Goal: Task Accomplishment & Management: Use online tool/utility

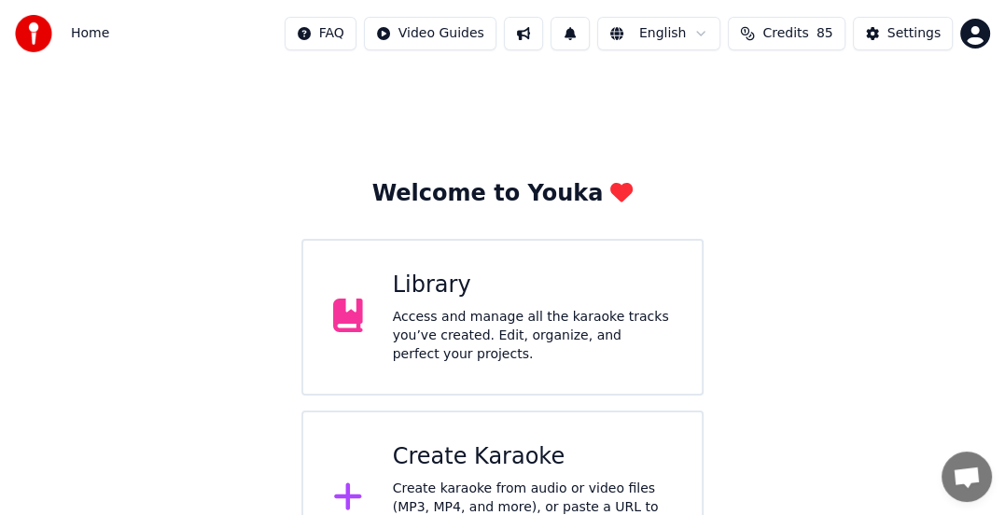
click at [439, 464] on div "Create Karaoke Create karaoke from audio or video files (MP3, MP4, and more), o…" at bounding box center [532, 498] width 279 height 112
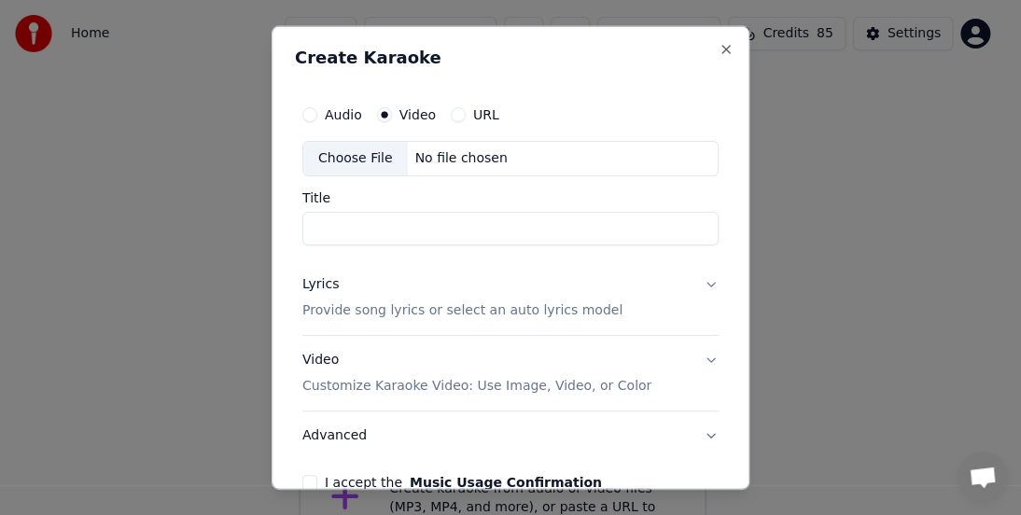
click at [369, 160] on div "Choose File" at bounding box center [355, 159] width 105 height 34
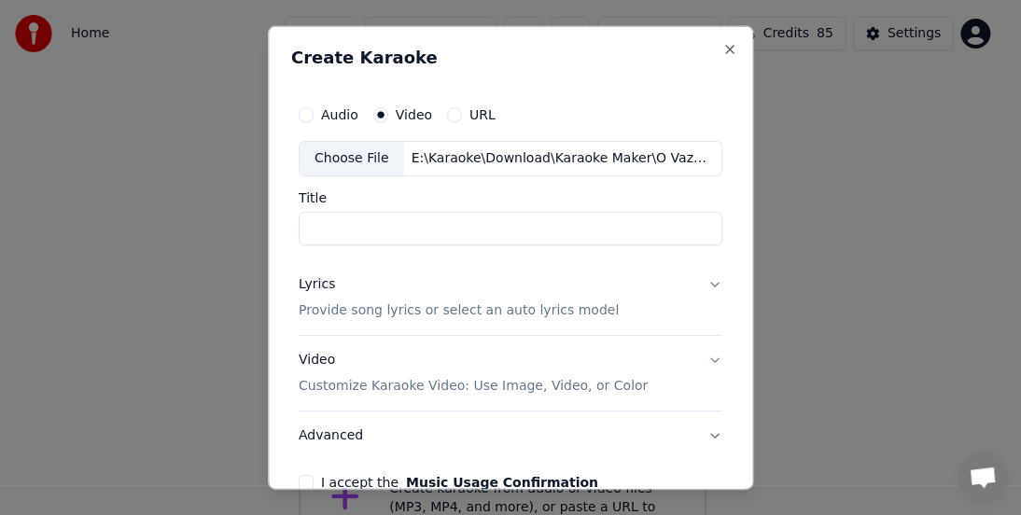
type input "**********"
click at [342, 310] on p "Provide song lyrics or select an auto lyrics model" at bounding box center [459, 310] width 320 height 19
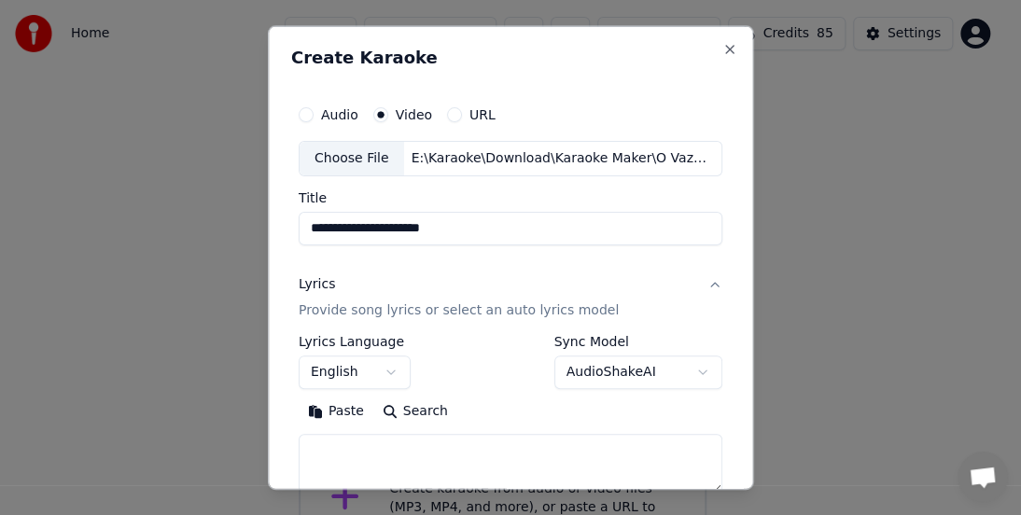
click at [385, 369] on button "English" at bounding box center [355, 373] width 112 height 34
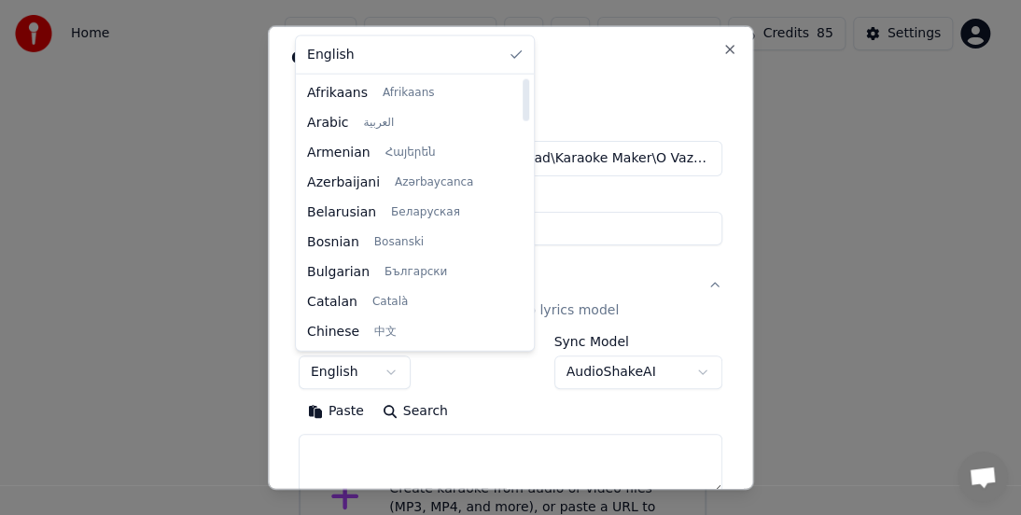
select select "**"
drag, startPoint x: 377, startPoint y: 124, endPoint x: 376, endPoint y: 147, distance: 23.3
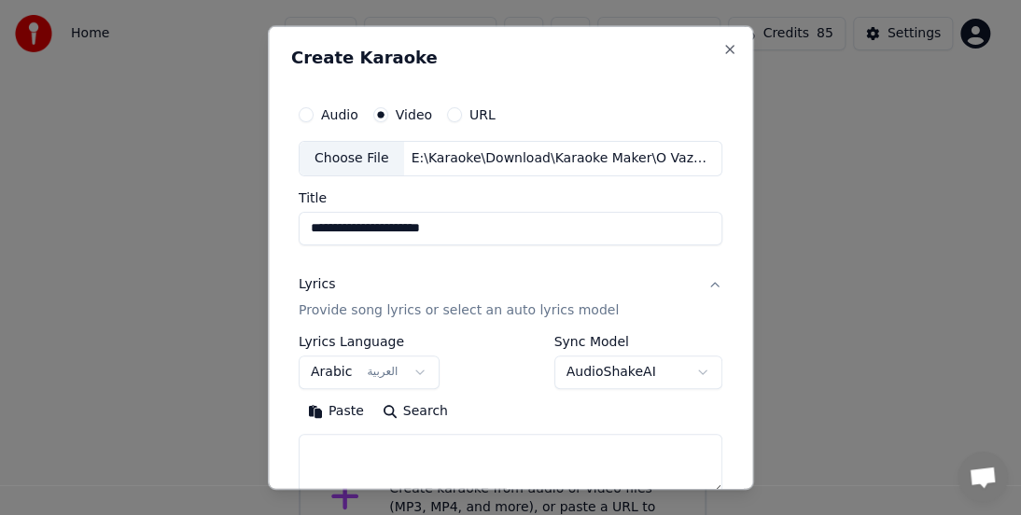
scroll to position [273, 0]
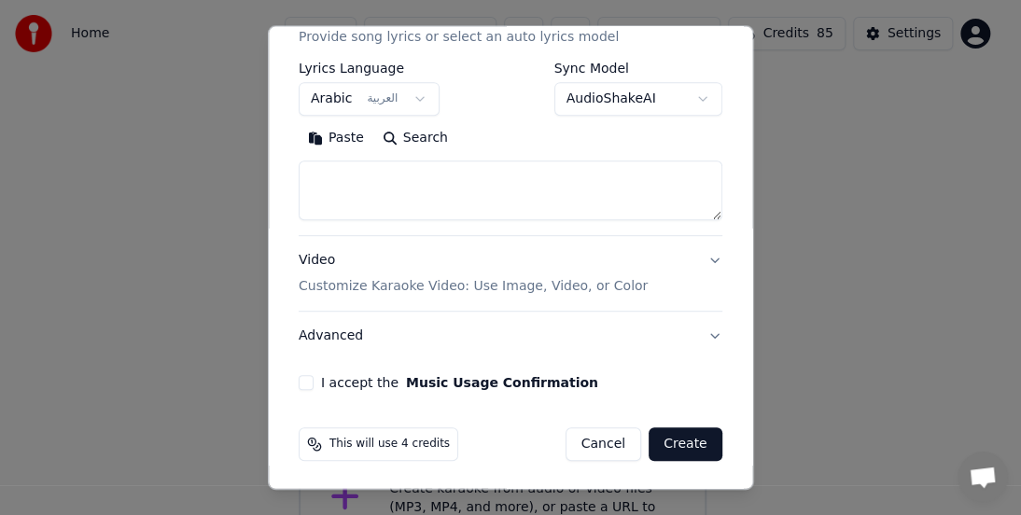
click at [317, 188] on textarea at bounding box center [511, 190] width 424 height 60
paste textarea "**********"
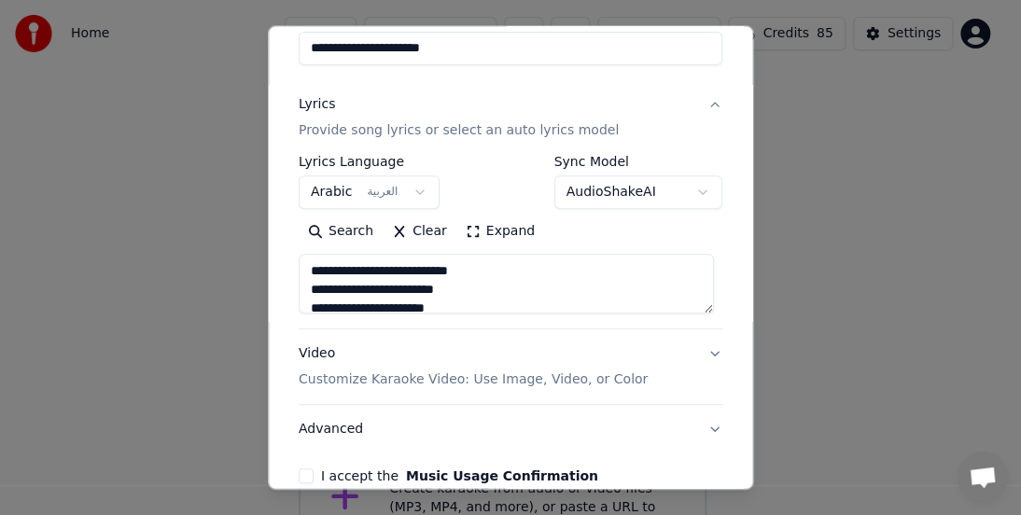
scroll to position [87, 0]
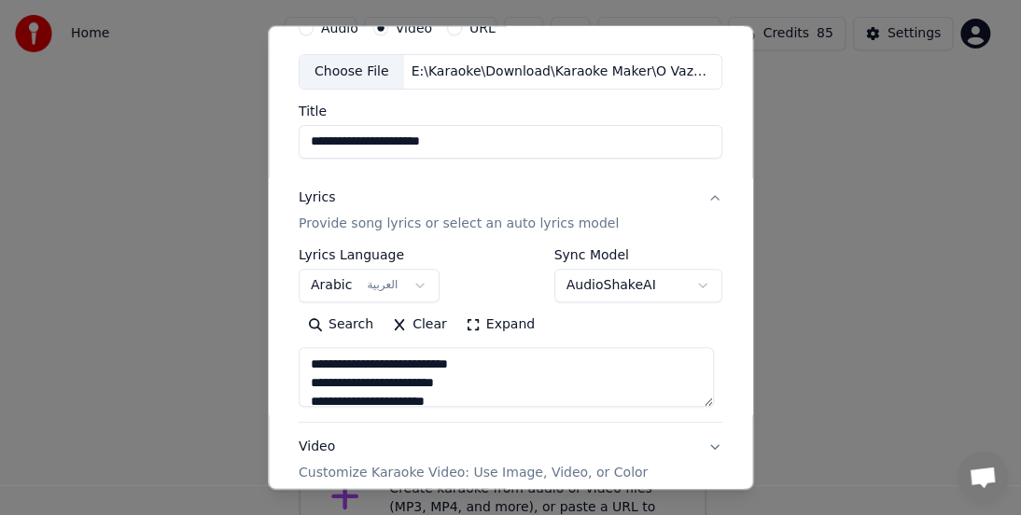
type textarea "**********"
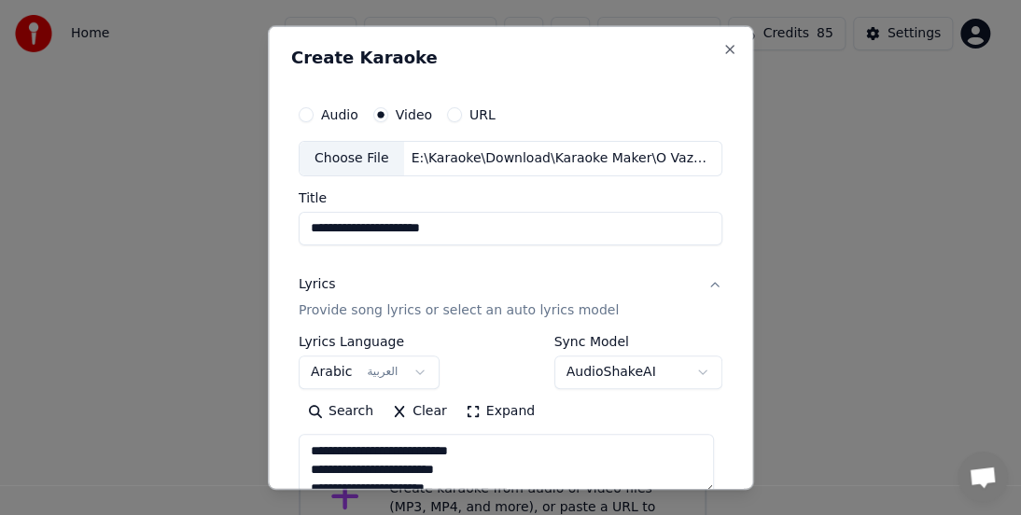
drag, startPoint x: 487, startPoint y: 135, endPoint x: 0, endPoint y: -21, distance: 511.7
click at [0, 0] on html "**********" at bounding box center [510, 293] width 1021 height 586
paste input "***"
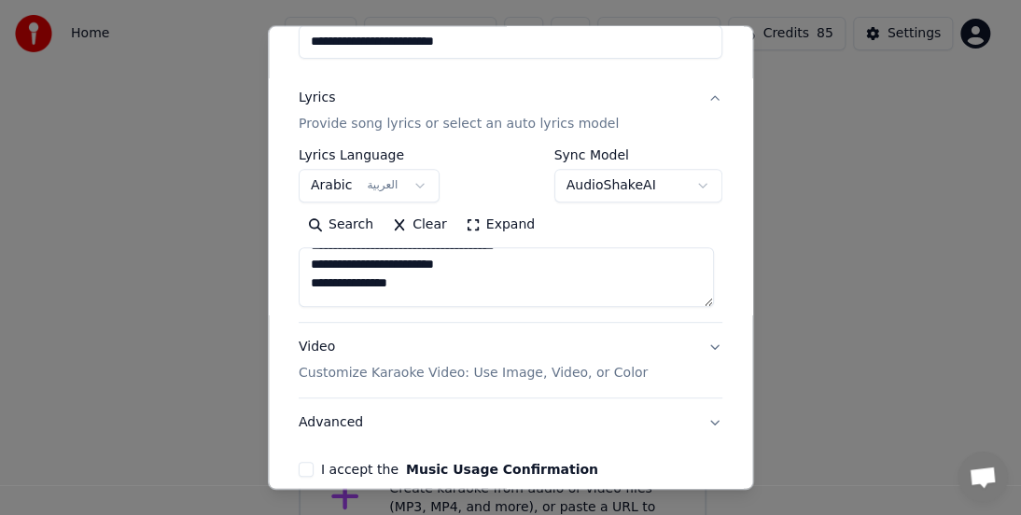
scroll to position [311, 0]
type input "**********"
click at [414, 372] on p "Customize Karaoke Video: Use Image, Video, or Color" at bounding box center [473, 373] width 349 height 19
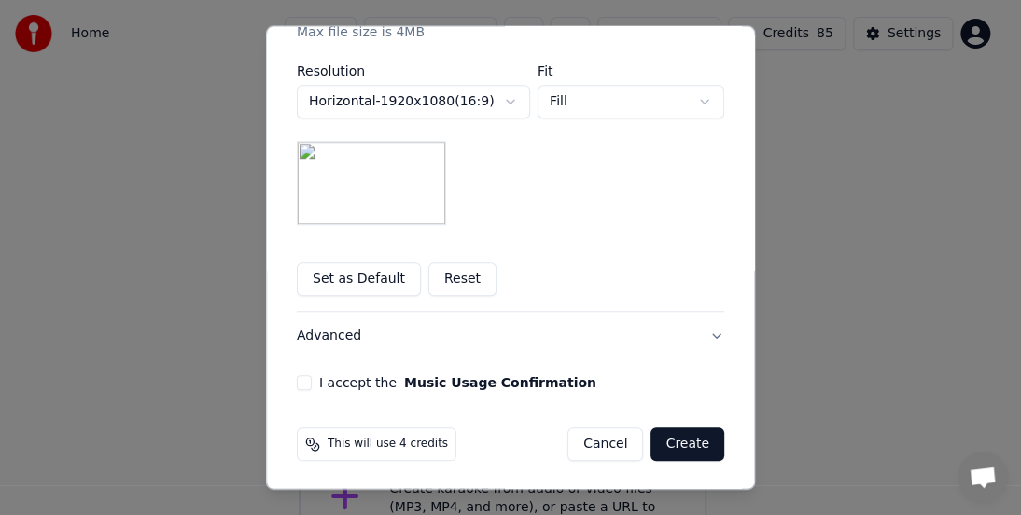
scroll to position [467, 0]
click at [702, 335] on button "Advanced" at bounding box center [510, 335] width 427 height 49
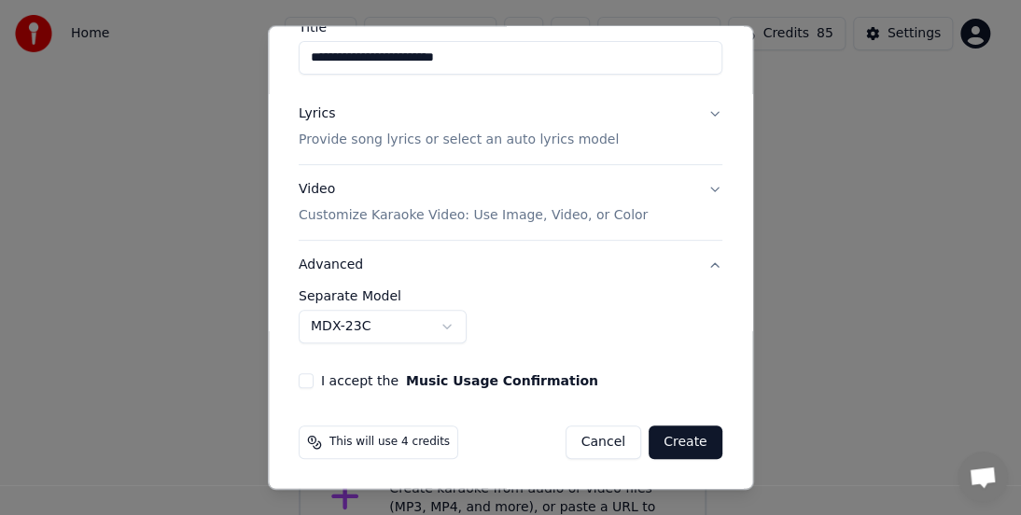
scroll to position [169, 0]
click at [444, 322] on button "MDX-23C" at bounding box center [383, 329] width 168 height 34
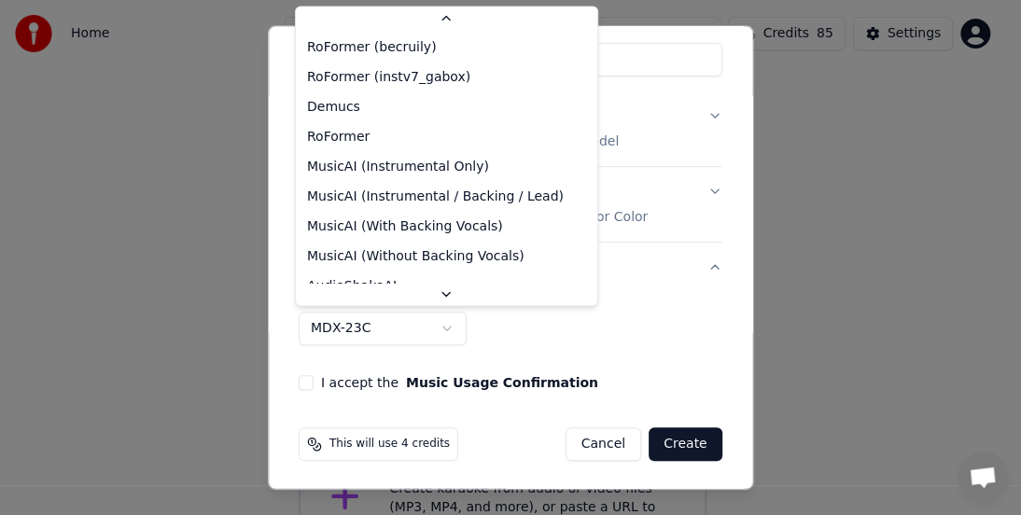
scroll to position [0, 0]
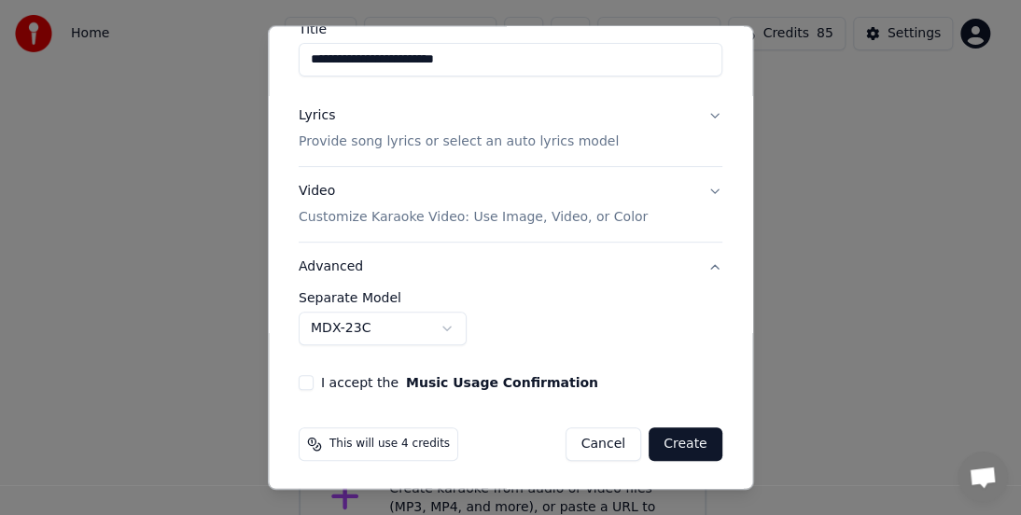
click at [377, 334] on button "MDX-23C" at bounding box center [383, 329] width 168 height 34
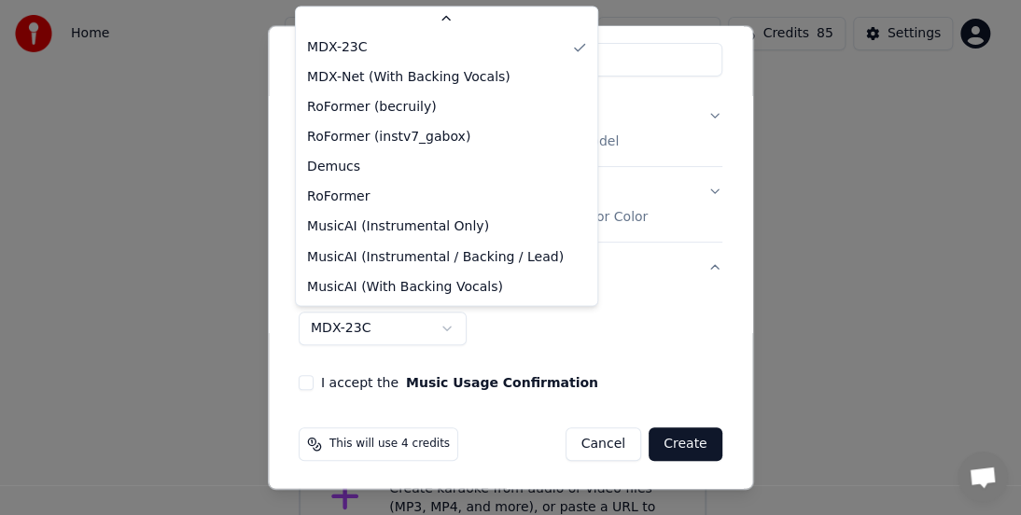
scroll to position [60, 0]
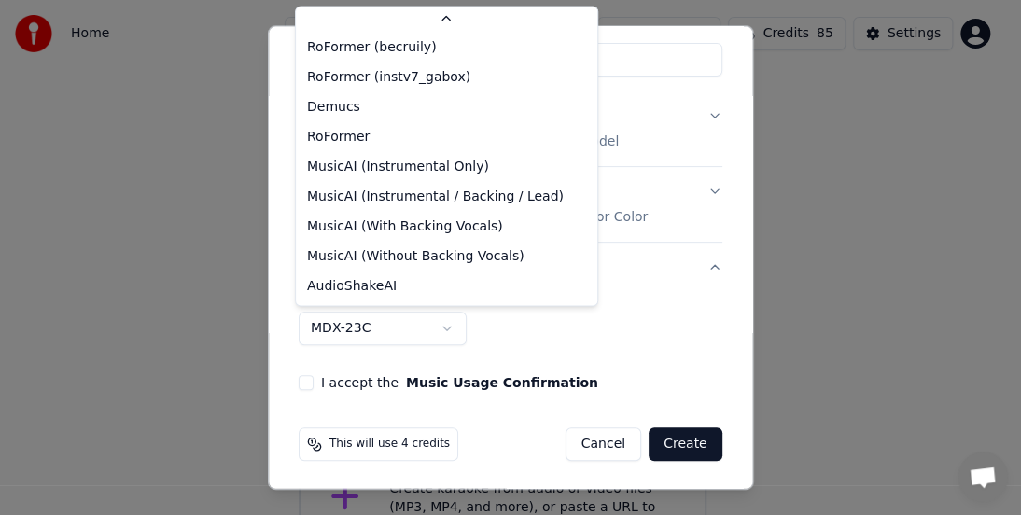
select select "**********"
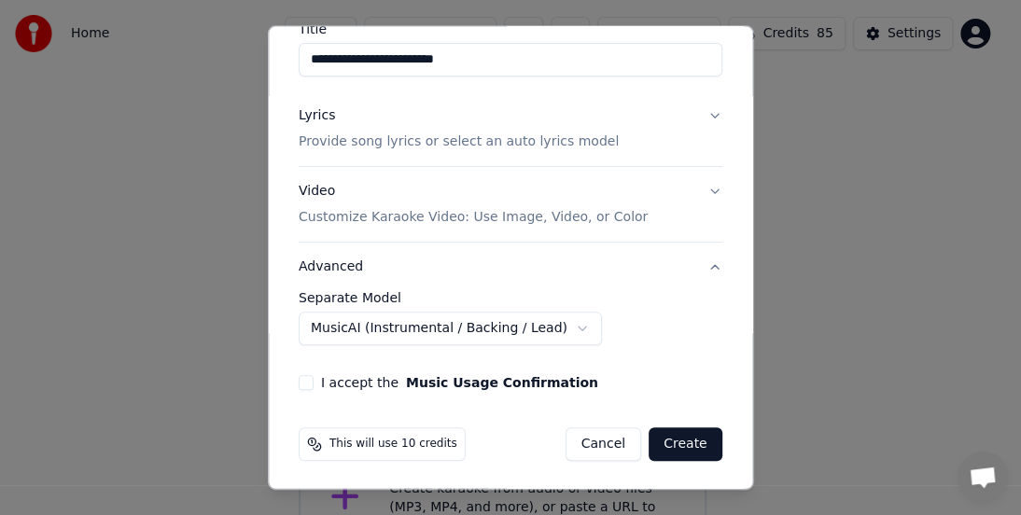
click at [333, 383] on label "I accept the Music Usage Confirmation" at bounding box center [459, 382] width 277 height 13
click at [314, 383] on button "I accept the Music Usage Confirmation" at bounding box center [306, 382] width 15 height 15
click at [680, 440] on button "Create" at bounding box center [685, 444] width 74 height 34
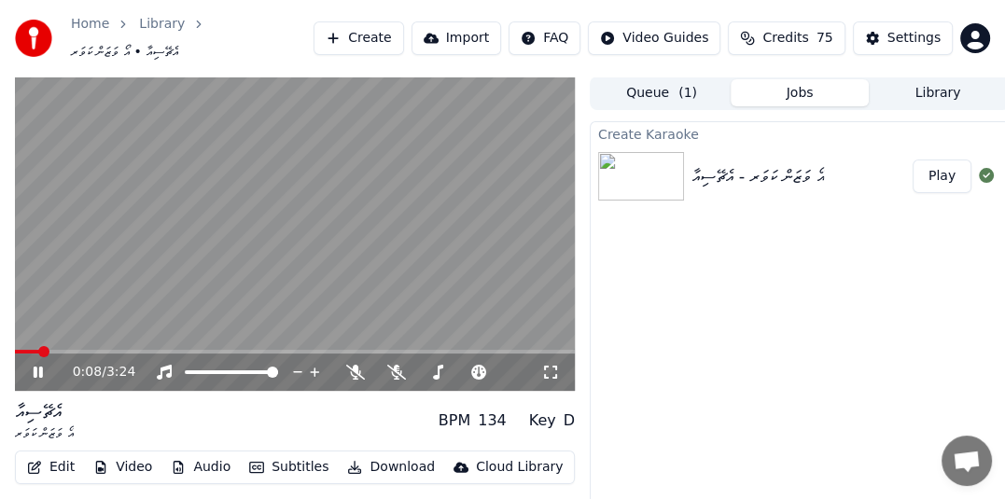
click at [43, 365] on icon at bounding box center [51, 372] width 43 height 15
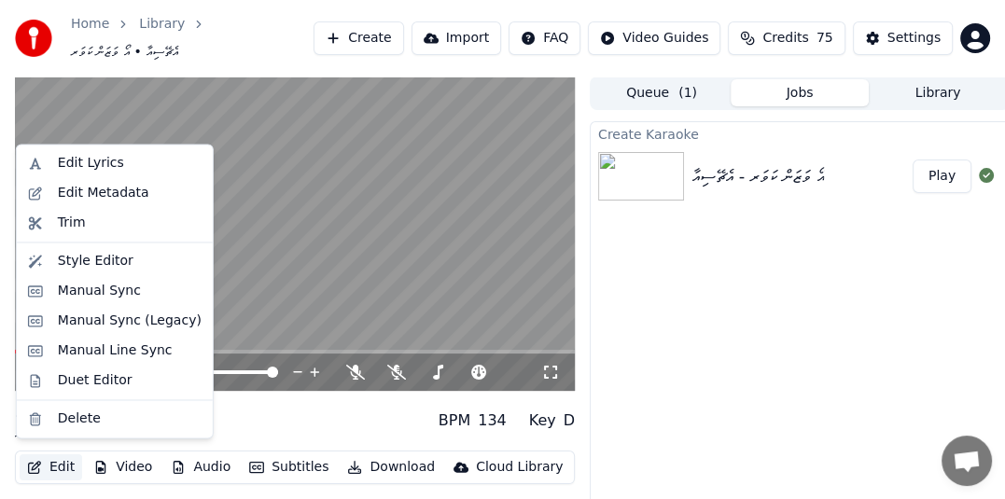
click at [58, 458] on button "Edit" at bounding box center [51, 467] width 63 height 26
click at [108, 200] on div "Edit Metadata" at bounding box center [103, 193] width 91 height 19
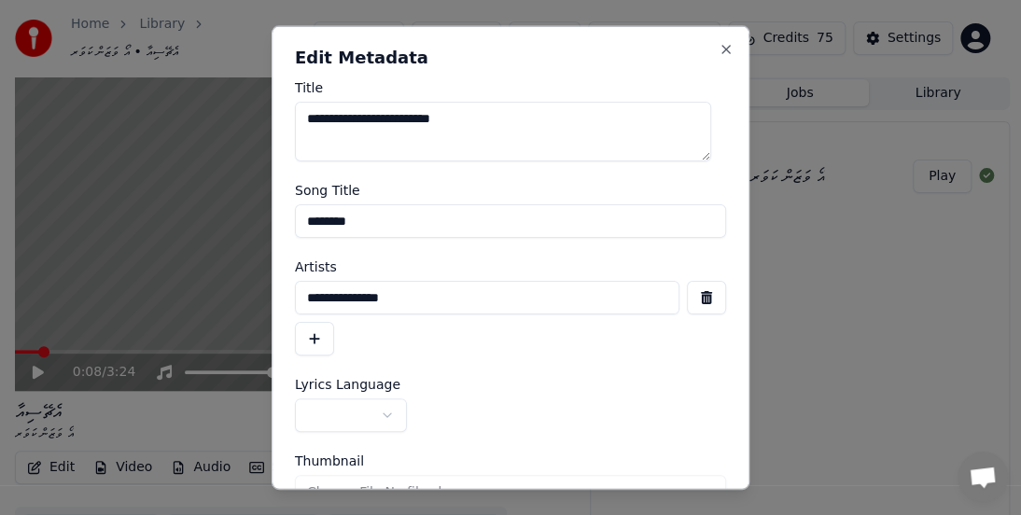
drag, startPoint x: 403, startPoint y: 298, endPoint x: 180, endPoint y: 283, distance: 223.5
click at [180, 283] on body "**********" at bounding box center [502, 257] width 1005 height 515
click at [397, 226] on input "********" at bounding box center [510, 221] width 431 height 34
paste input "**********"
type input "**********"
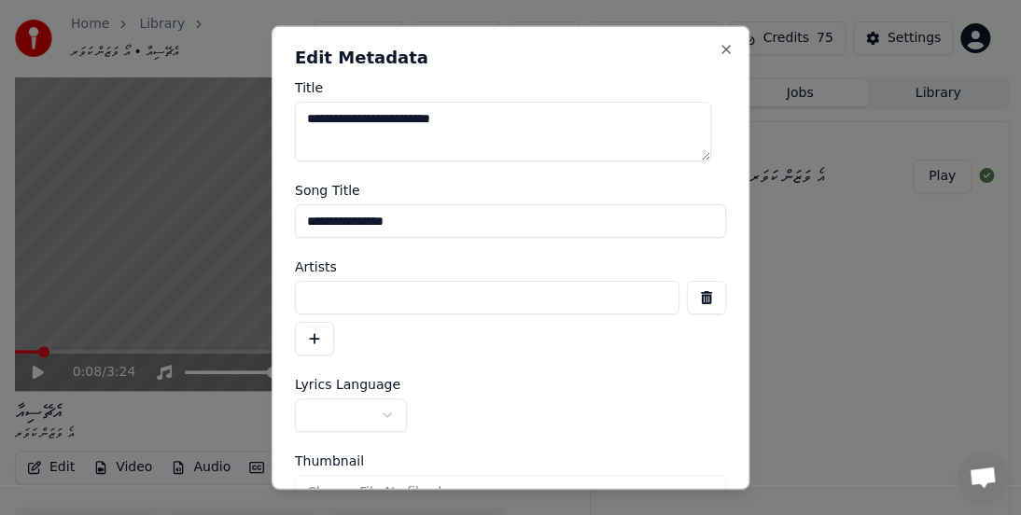
click at [390, 298] on input at bounding box center [487, 298] width 384 height 34
paste input "********"
type input "********"
click at [390, 415] on button "button" at bounding box center [351, 415] width 112 height 34
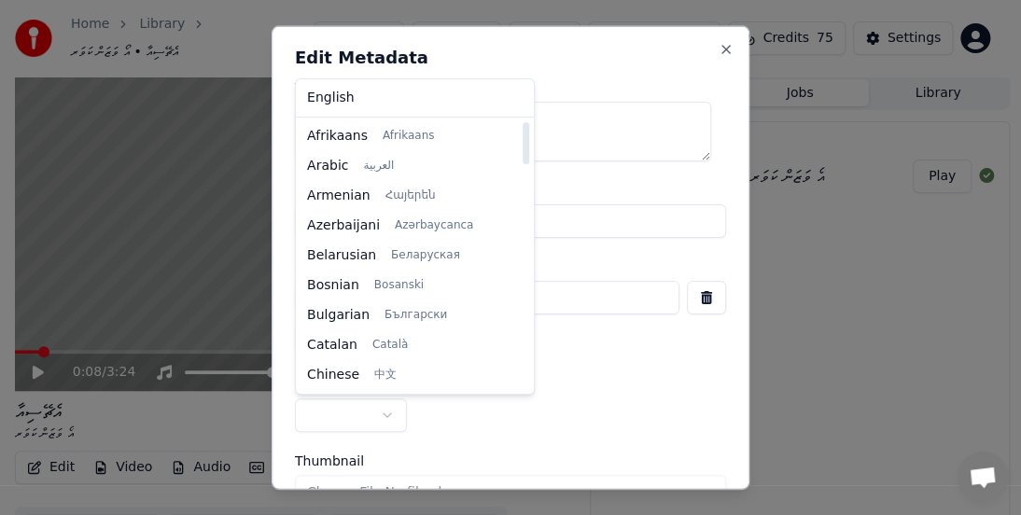
select select "**"
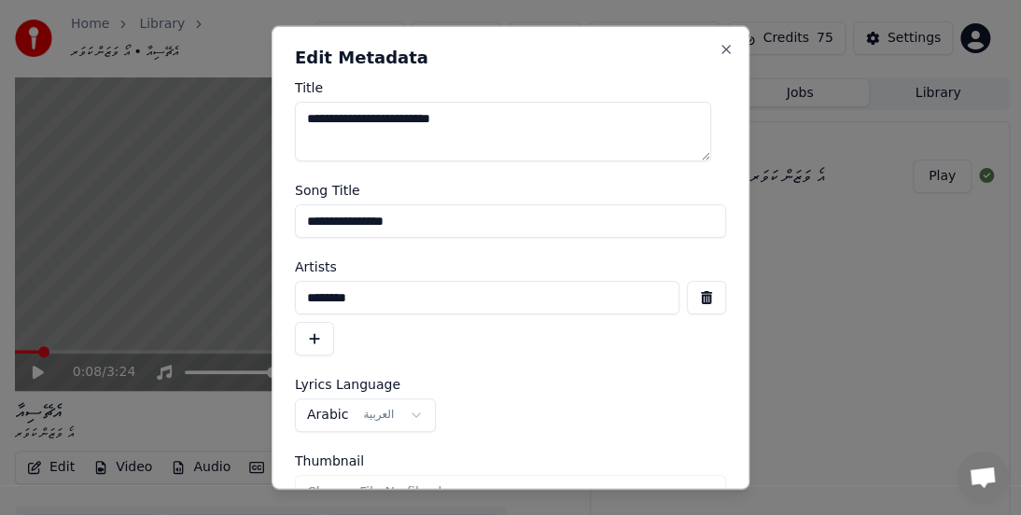
drag, startPoint x: 749, startPoint y: 275, endPoint x: 751, endPoint y: 290, distance: 15.0
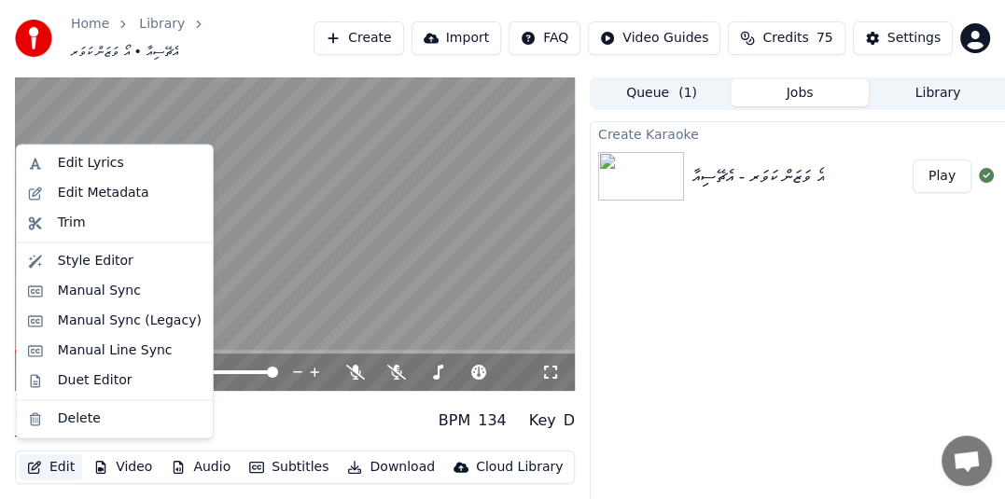
click at [60, 454] on button "Edit" at bounding box center [51, 467] width 63 height 26
click at [86, 194] on div "Edit Metadata" at bounding box center [103, 193] width 91 height 19
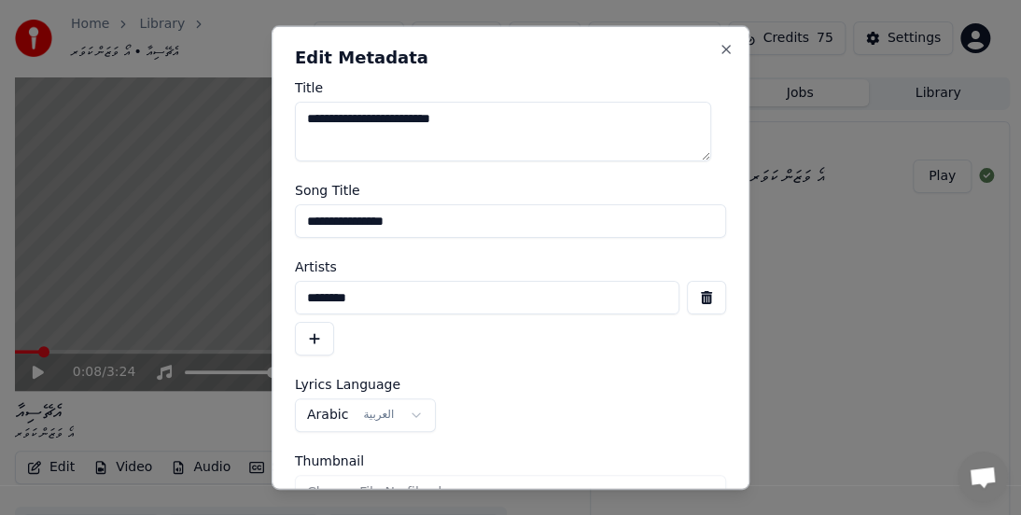
scroll to position [97, 0]
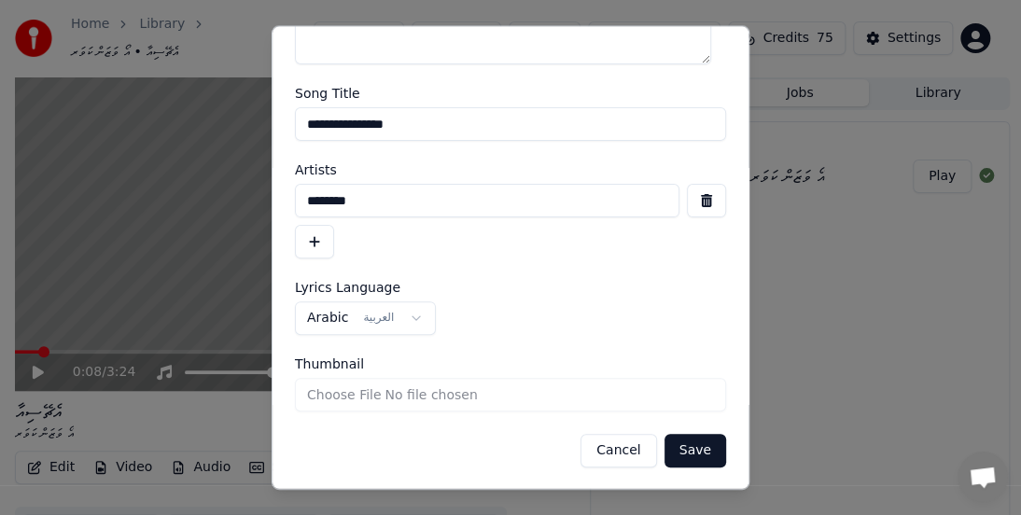
click at [681, 450] on button "Save" at bounding box center [695, 451] width 62 height 34
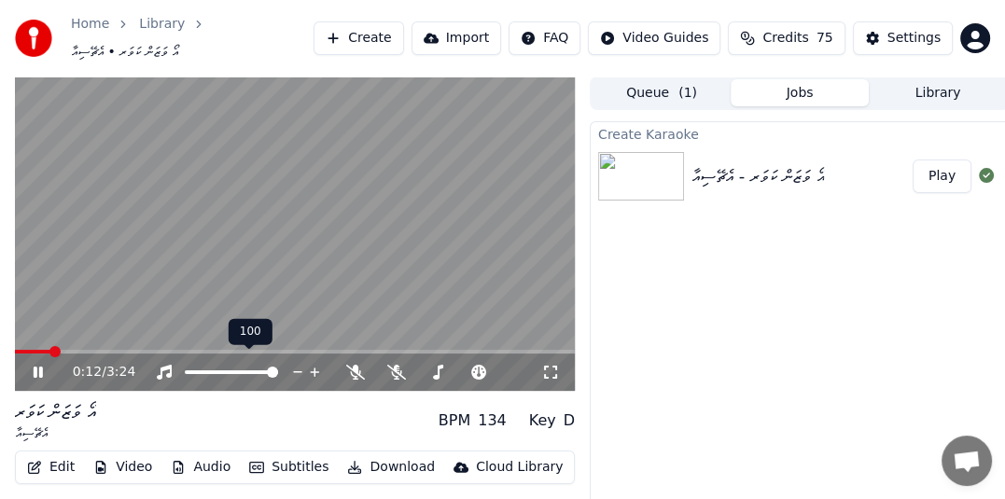
click at [278, 367] on span at bounding box center [272, 372] width 11 height 11
click at [38, 365] on icon at bounding box center [51, 372] width 43 height 15
click at [60, 455] on button "Edit" at bounding box center [51, 467] width 63 height 26
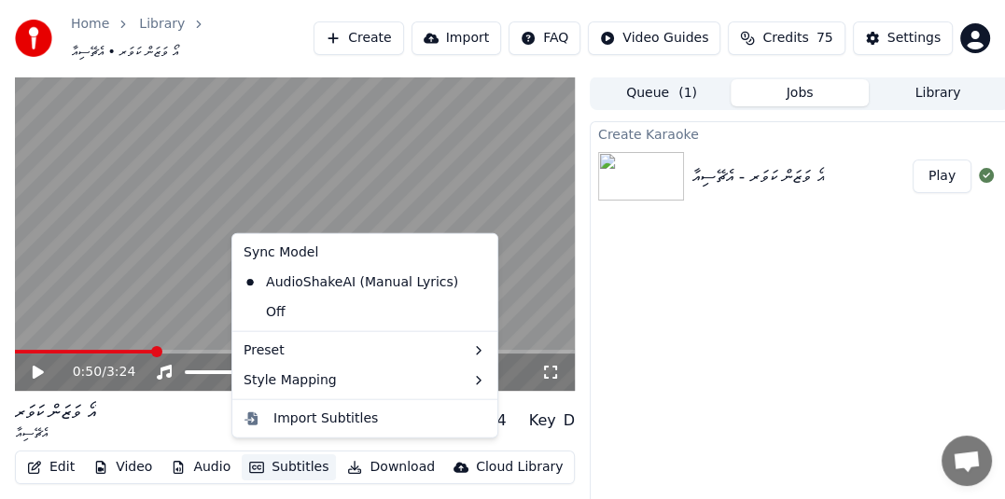
click at [288, 465] on button "Subtitles" at bounding box center [289, 467] width 94 height 26
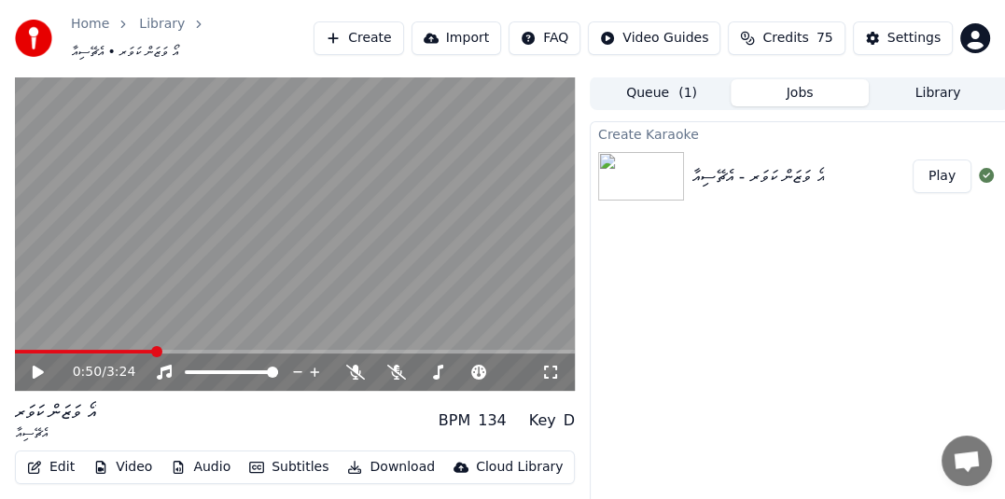
click at [286, 456] on button "Subtitles" at bounding box center [289, 467] width 94 height 26
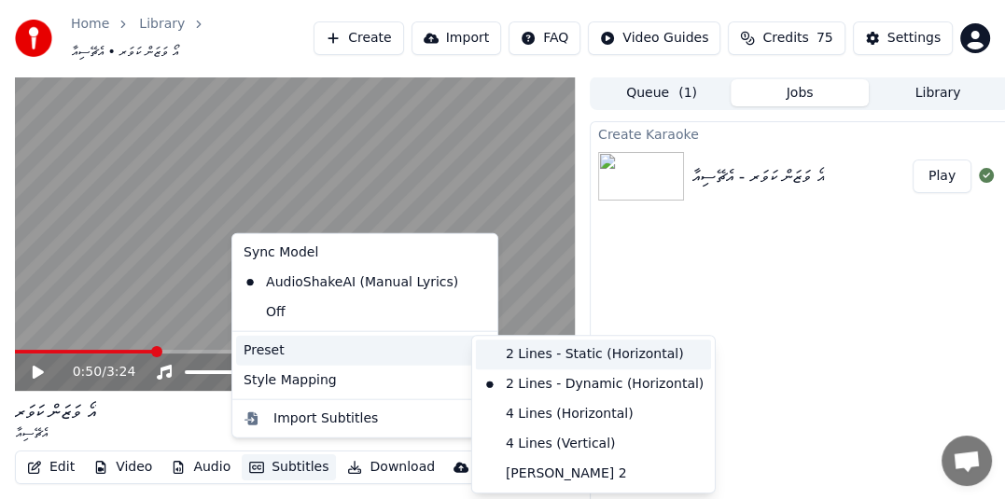
click at [537, 355] on div "2 Lines - Static (Horizontal)" at bounding box center [593, 355] width 235 height 30
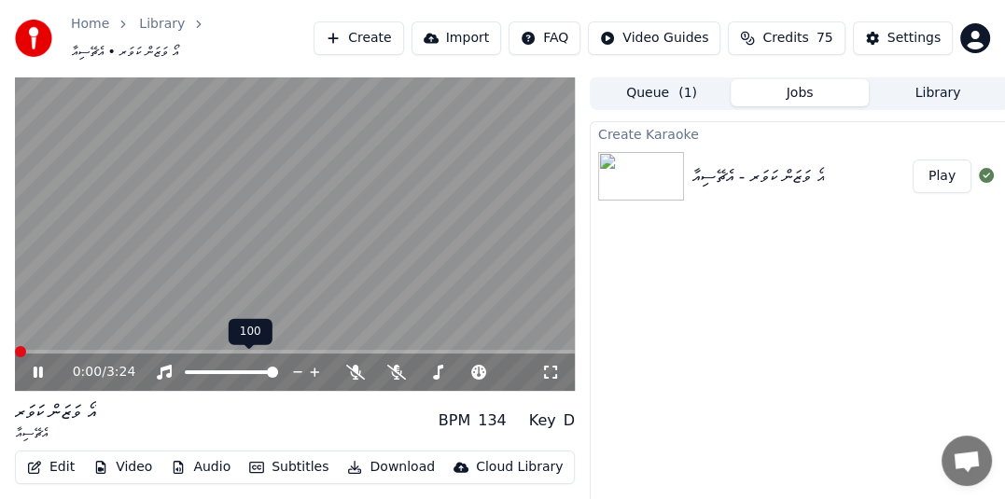
click at [15, 346] on span at bounding box center [20, 351] width 11 height 11
click at [35, 367] on icon at bounding box center [38, 372] width 9 height 11
click at [42, 346] on span at bounding box center [47, 351] width 11 height 11
click at [896, 29] on div "Settings" at bounding box center [913, 38] width 53 height 19
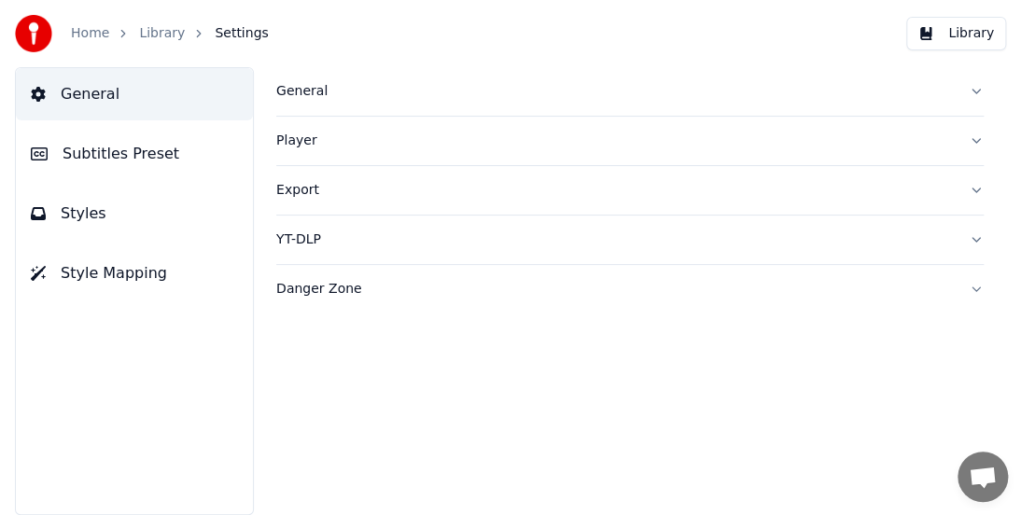
click at [156, 153] on span "Subtitles Preset" at bounding box center [121, 154] width 117 height 22
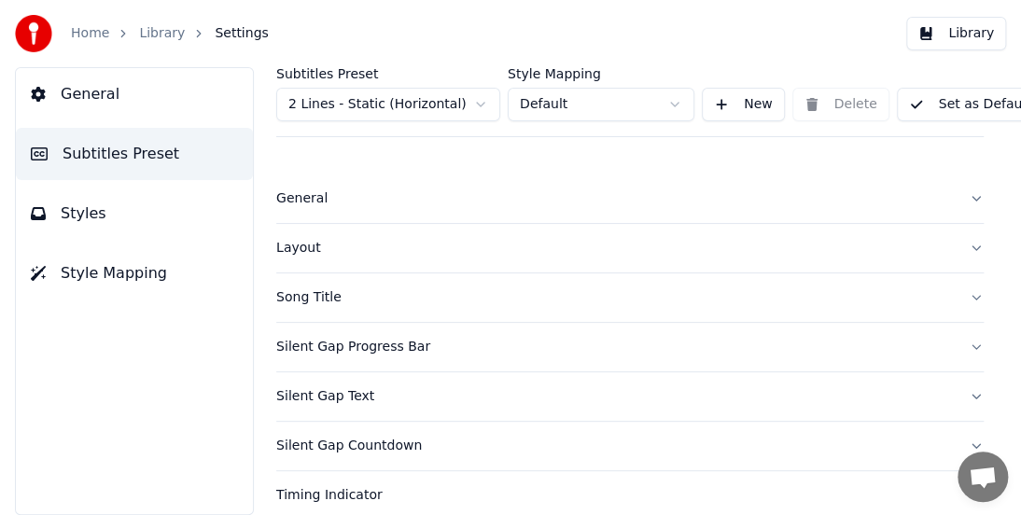
click at [289, 197] on div "General" at bounding box center [614, 198] width 677 height 19
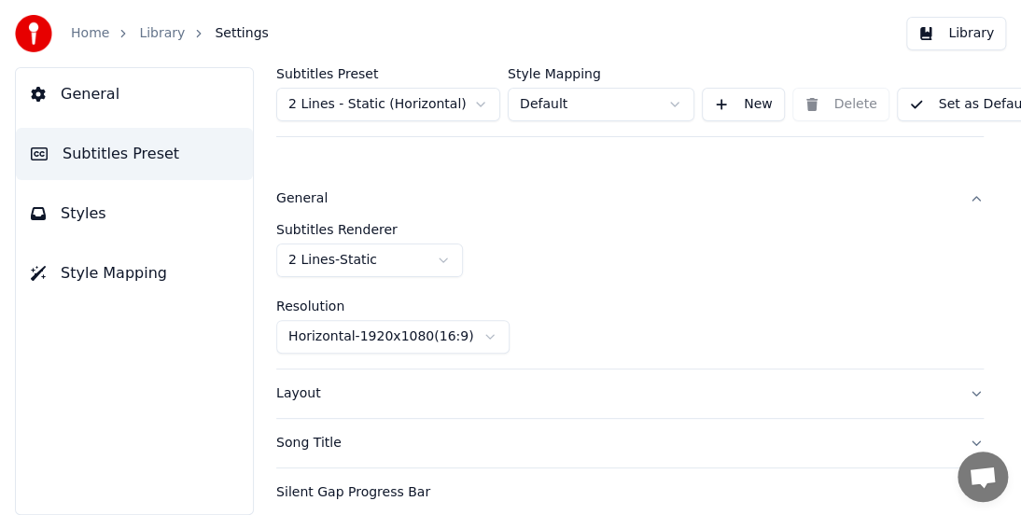
scroll to position [93, 0]
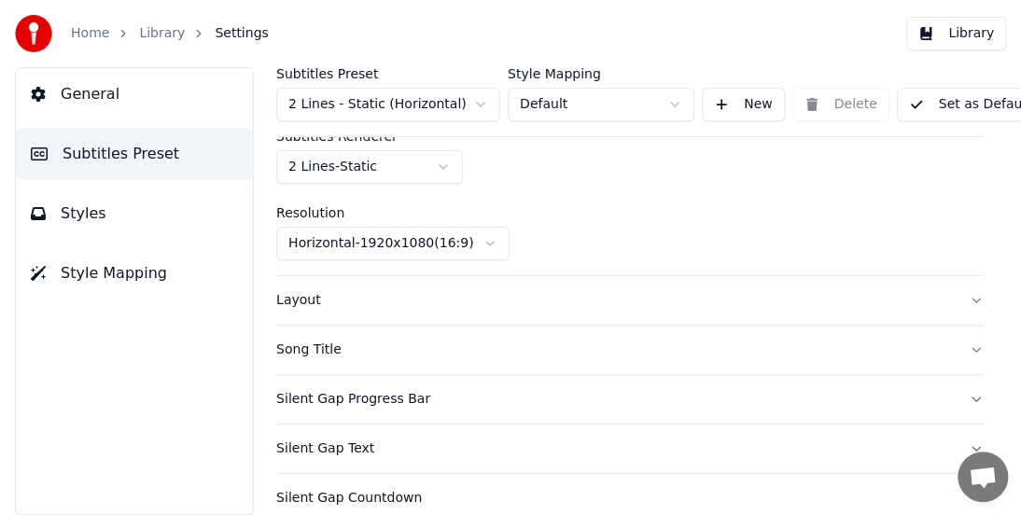
click at [290, 305] on div "Layout" at bounding box center [614, 300] width 677 height 19
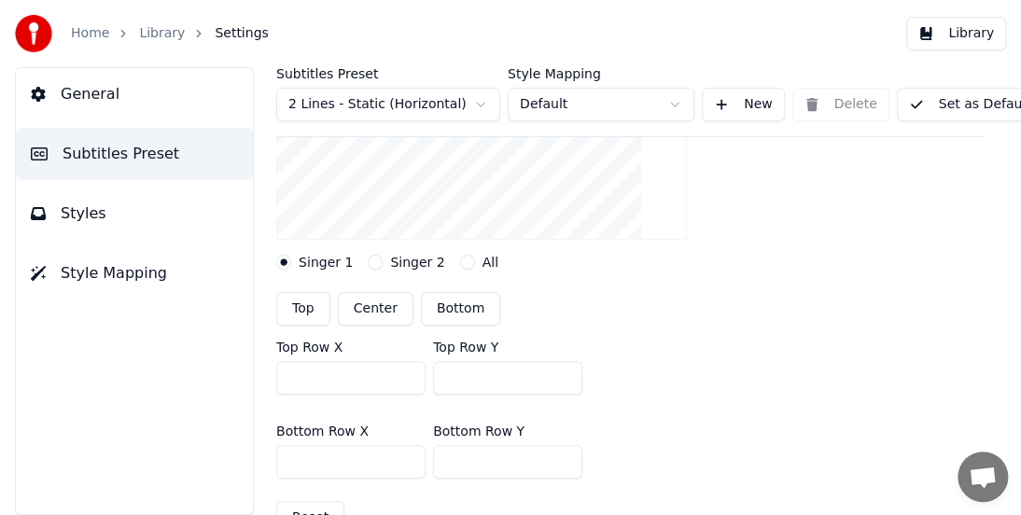
scroll to position [467, 0]
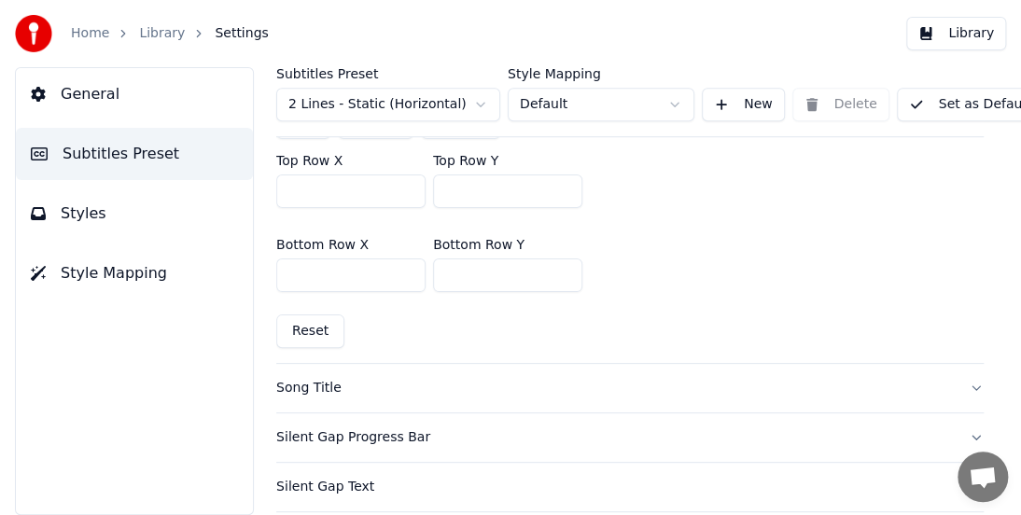
click at [313, 384] on div "Song Title" at bounding box center [614, 388] width 677 height 19
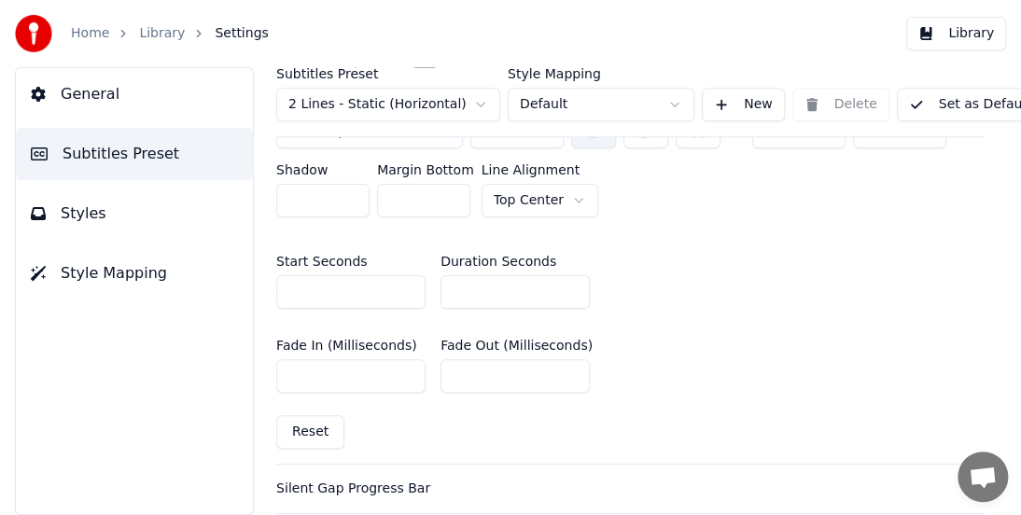
scroll to position [933, 0]
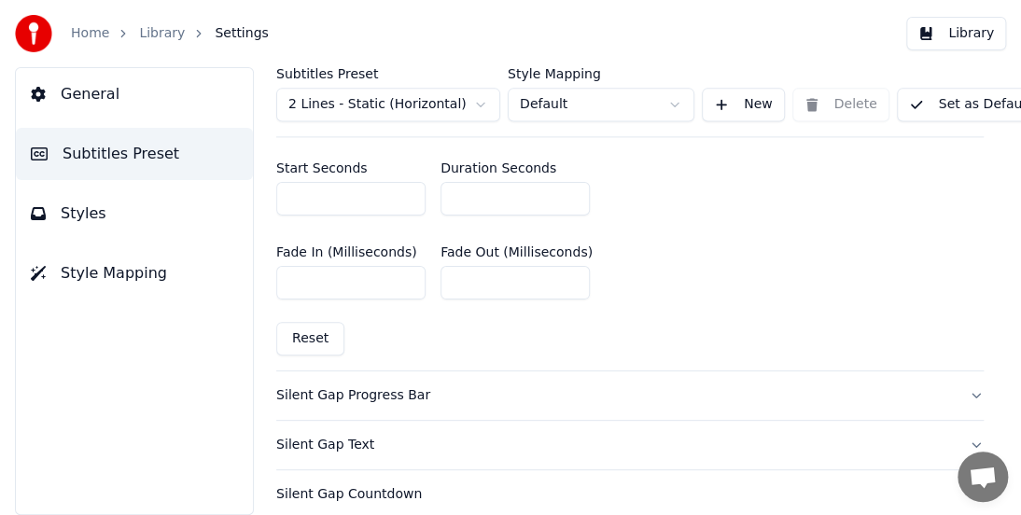
click at [388, 391] on div "Silent Gap Progress Bar" at bounding box center [614, 395] width 677 height 19
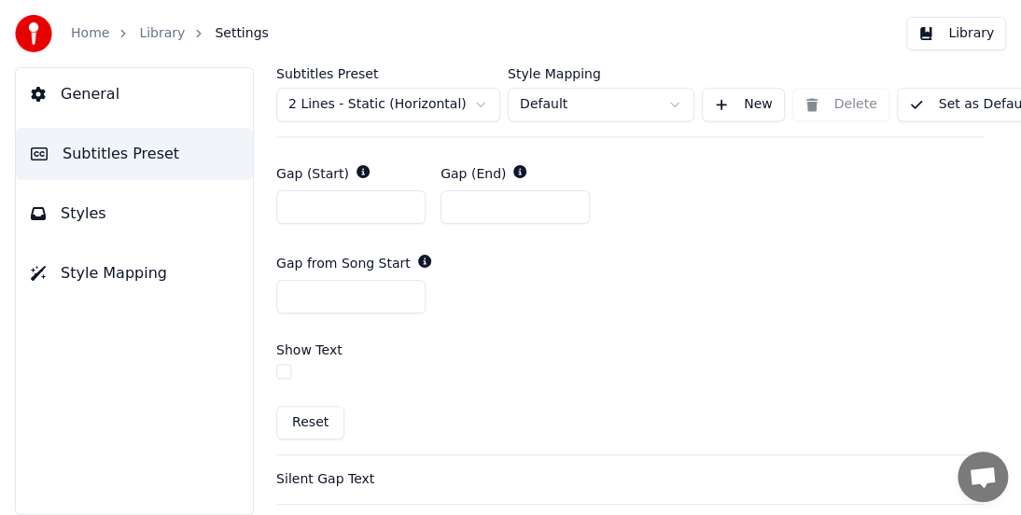
scroll to position [1026, 0]
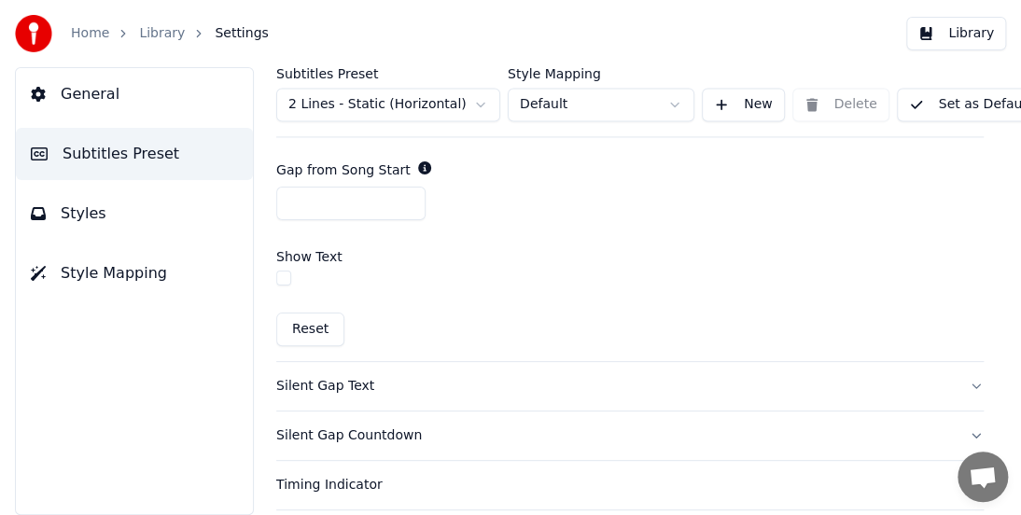
click at [287, 287] on div "Show Text" at bounding box center [629, 270] width 707 height 70
click at [286, 280] on button "button" at bounding box center [283, 278] width 15 height 15
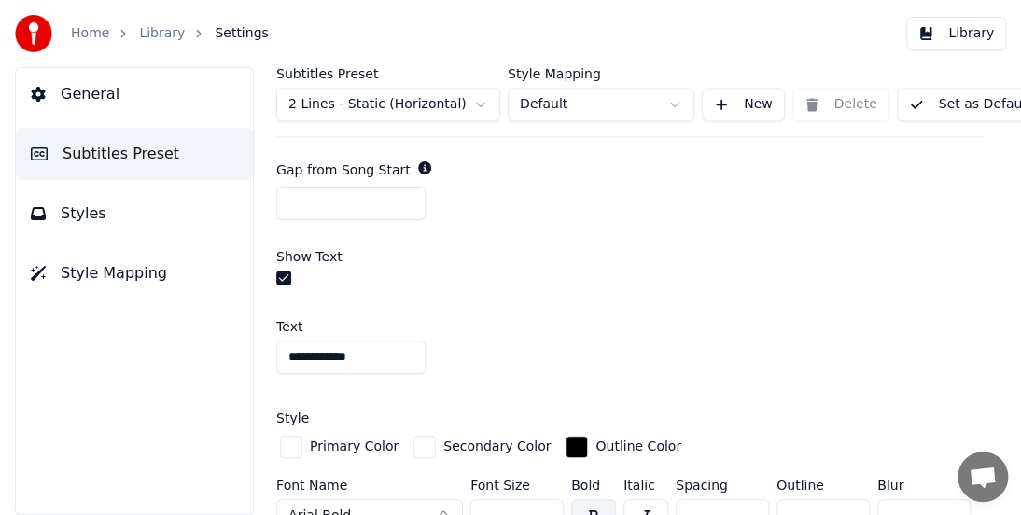
click at [396, 360] on input "**********" at bounding box center [350, 358] width 149 height 34
click at [551, 321] on div "Text" at bounding box center [629, 326] width 707 height 13
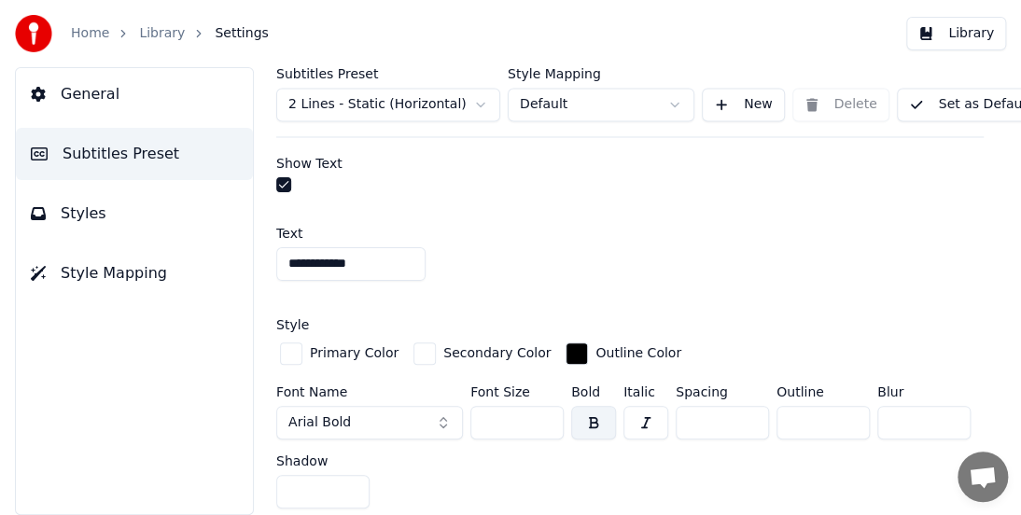
scroll to position [1213, 0]
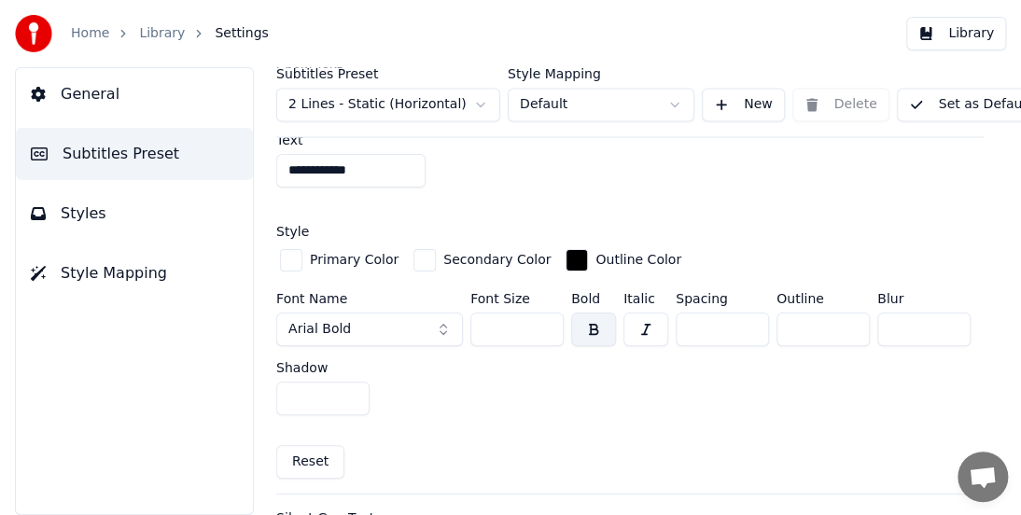
click at [398, 330] on button "Arial Bold" at bounding box center [369, 330] width 187 height 34
click at [366, 325] on button "Arial Bold" at bounding box center [369, 330] width 187 height 34
click at [336, 323] on span "Arial Bold" at bounding box center [319, 329] width 63 height 19
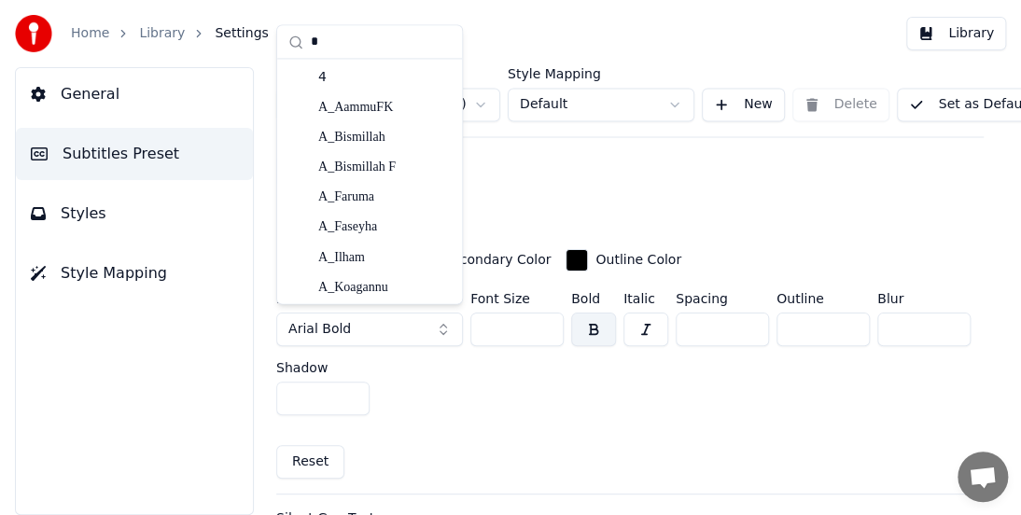
type input "**"
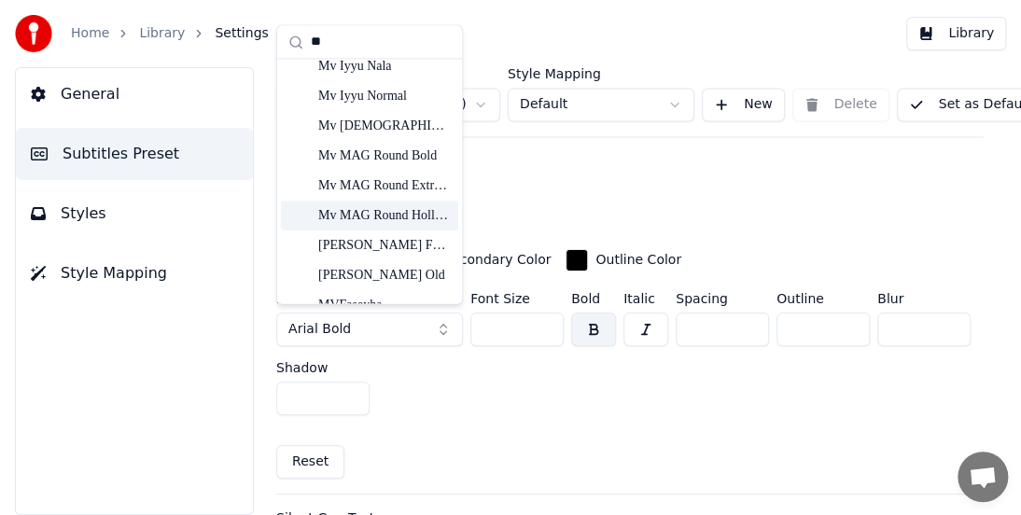
scroll to position [419, 0]
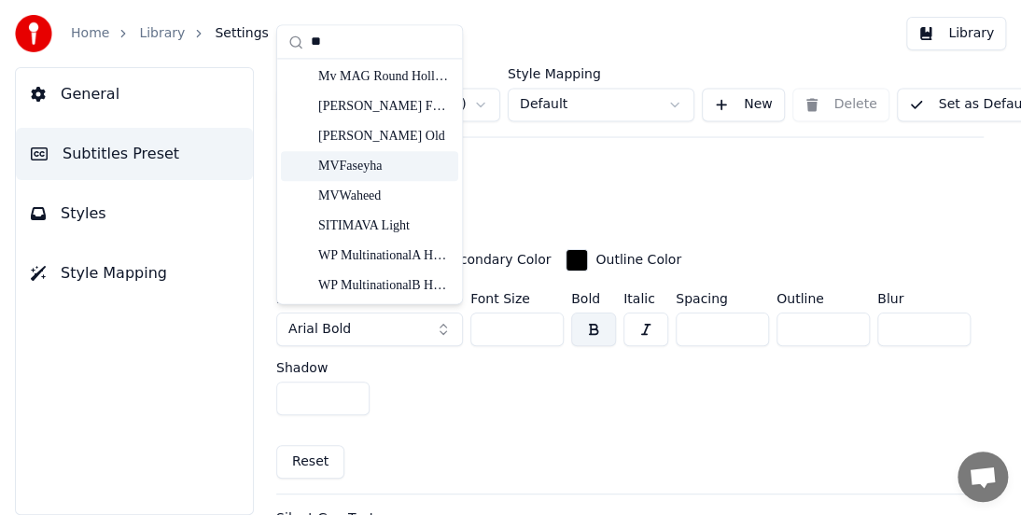
click at [390, 171] on div "MVFaseyha" at bounding box center [384, 166] width 132 height 19
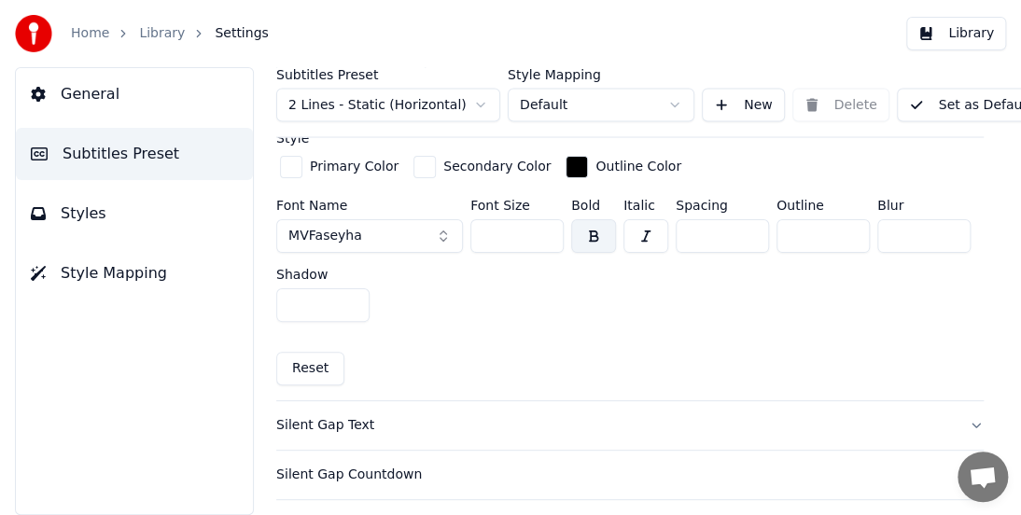
scroll to position [1400, 0]
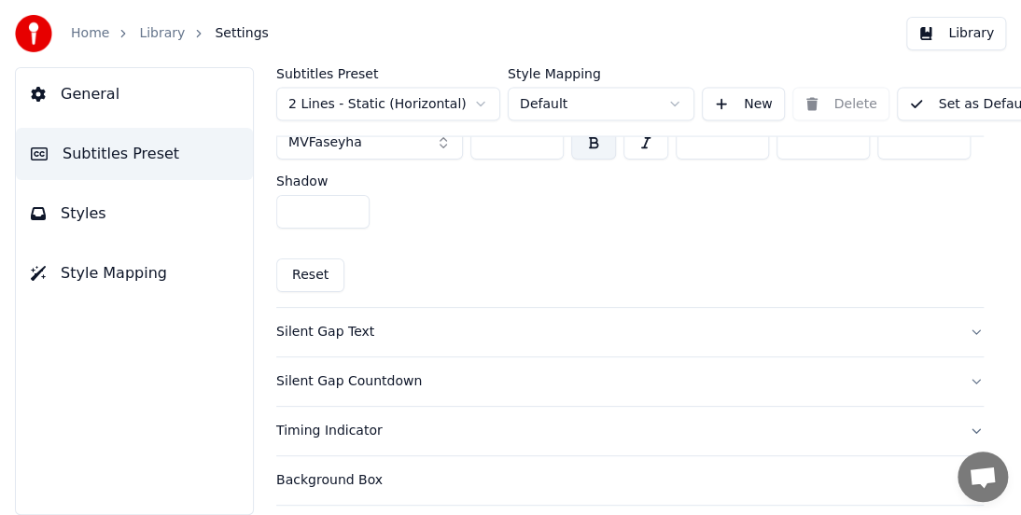
click at [351, 326] on div "Silent Gap Text" at bounding box center [614, 332] width 677 height 19
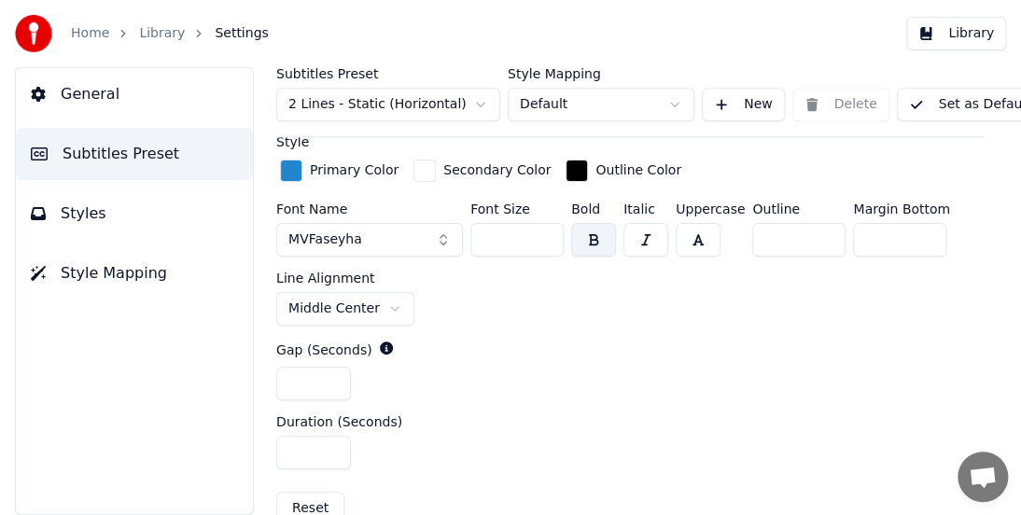
scroll to position [888, 0]
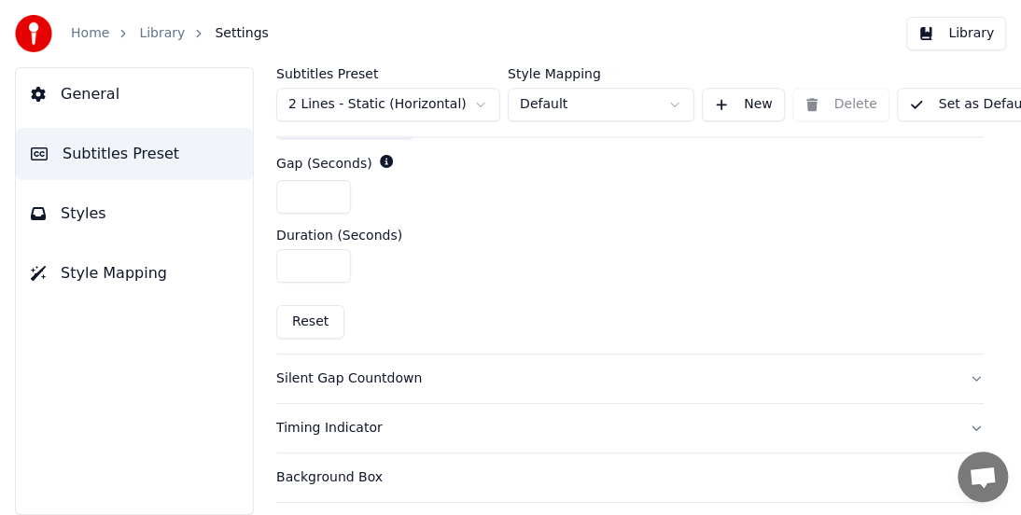
click at [388, 369] on div "Silent Gap Countdown" at bounding box center [614, 378] width 677 height 19
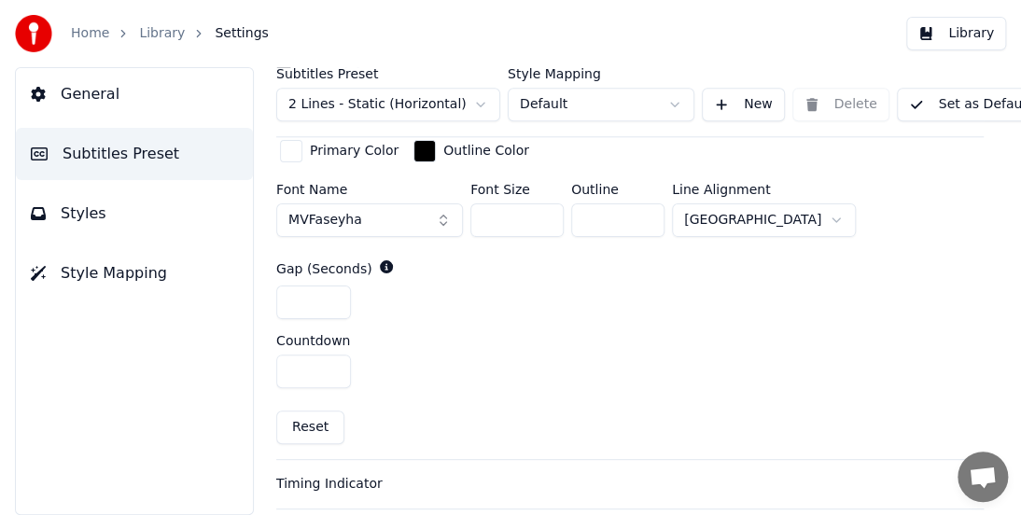
scroll to position [795, 0]
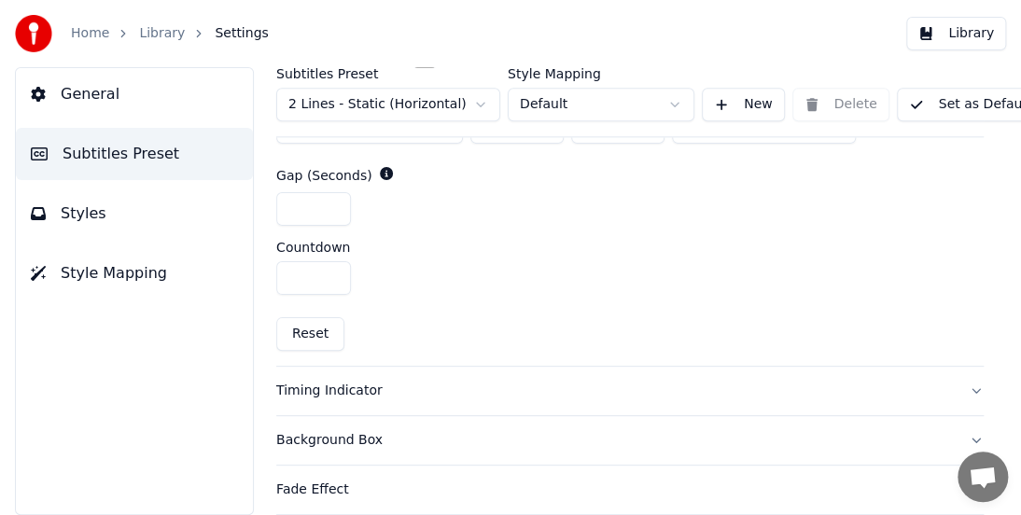
click at [350, 388] on div "Timing Indicator" at bounding box center [614, 391] width 677 height 19
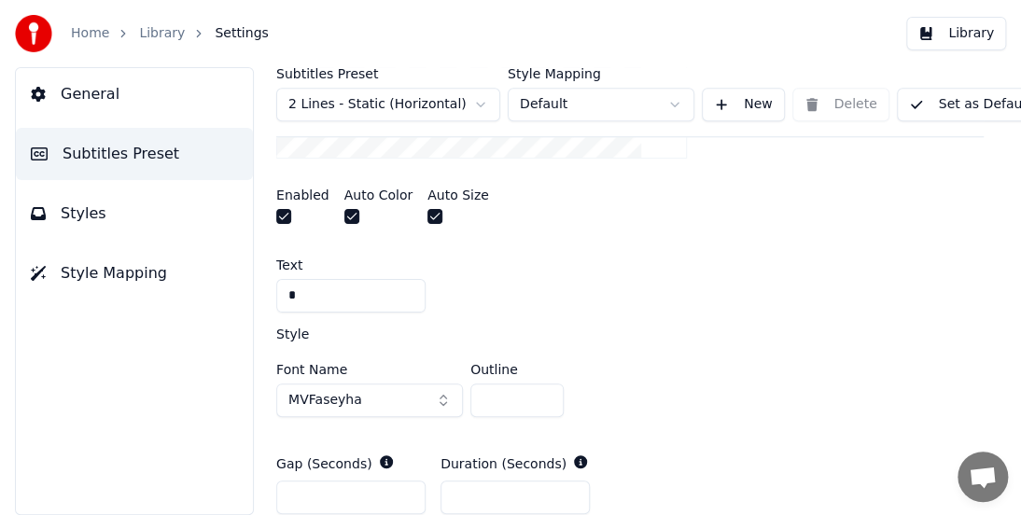
scroll to position [515, 0]
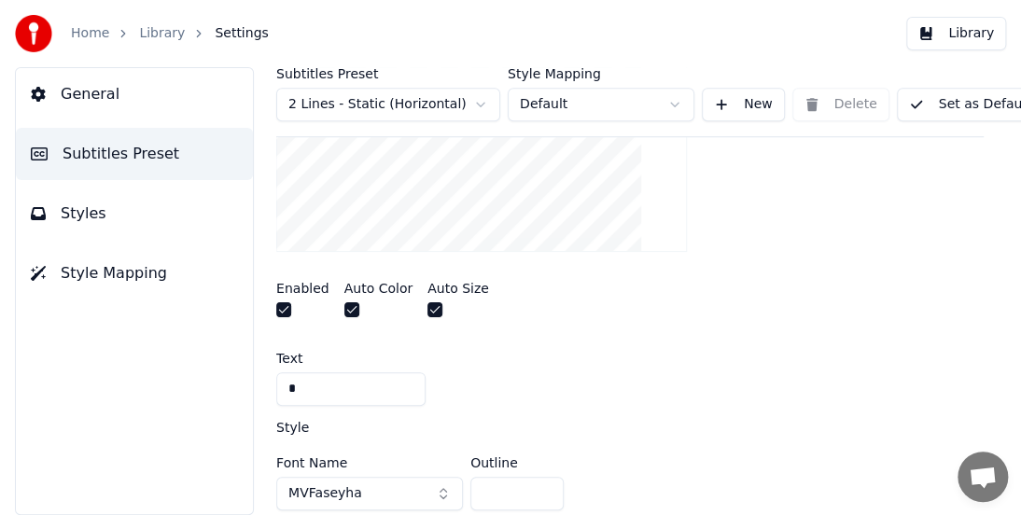
click at [347, 388] on input "*" at bounding box center [350, 389] width 149 height 34
drag, startPoint x: 347, startPoint y: 388, endPoint x: 212, endPoint y: 373, distance: 136.1
click at [212, 373] on div "General Subtitles Preset Styles Style Mapping Subtitles Preset 2 Lines - Static…" at bounding box center [510, 291] width 1021 height 448
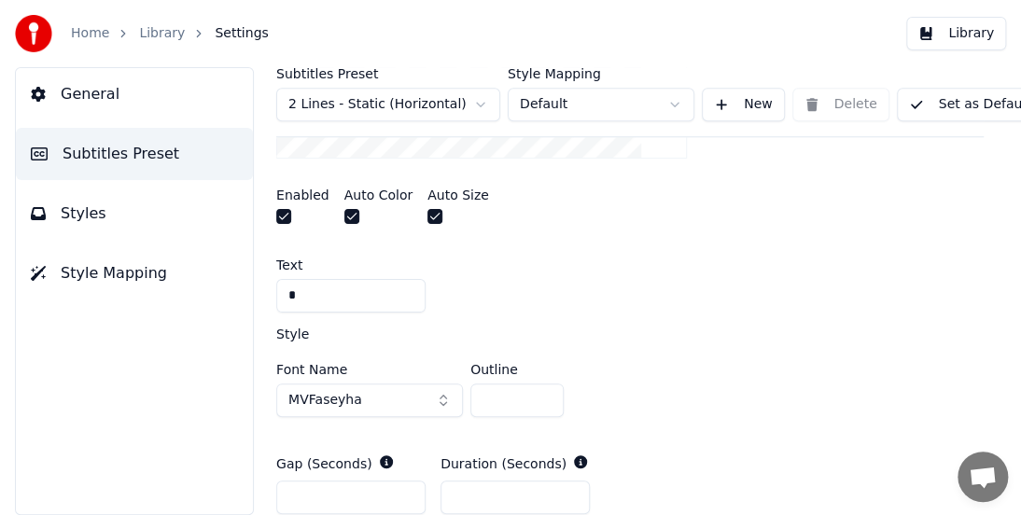
scroll to position [702, 0]
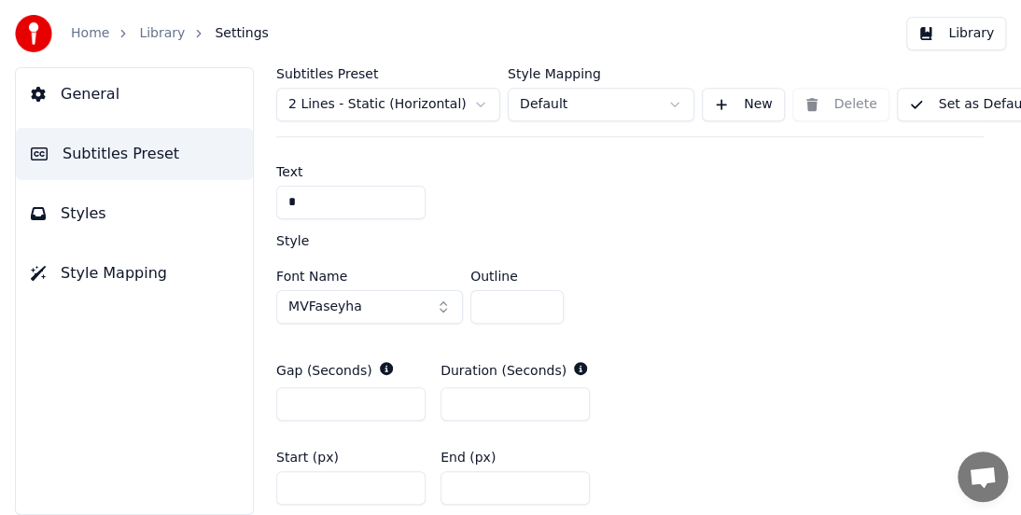
drag, startPoint x: 329, startPoint y: 403, endPoint x: 209, endPoint y: 392, distance: 120.9
click at [216, 394] on div "General Subtitles Preset Styles Style Mapping Subtitles Preset 2 Lines - Static…" at bounding box center [510, 291] width 1021 height 448
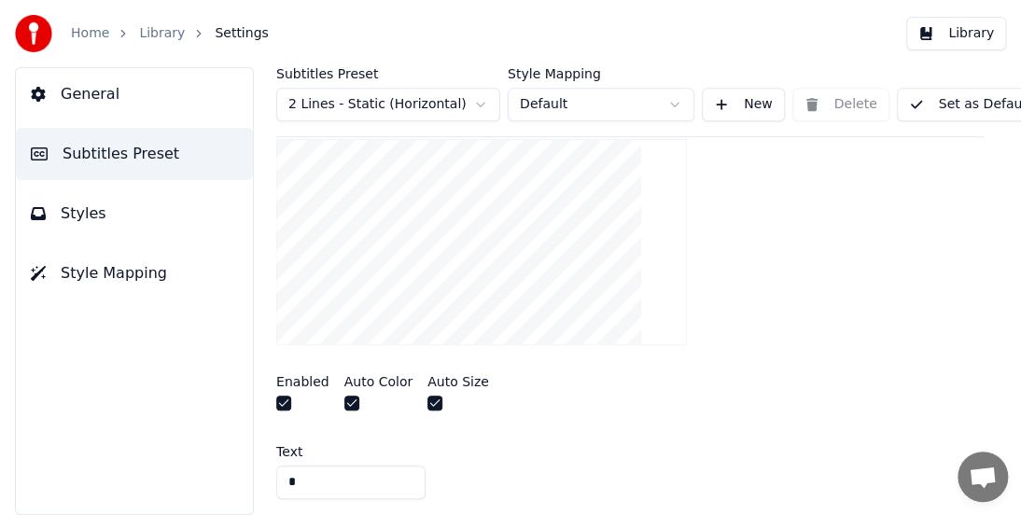
scroll to position [515, 0]
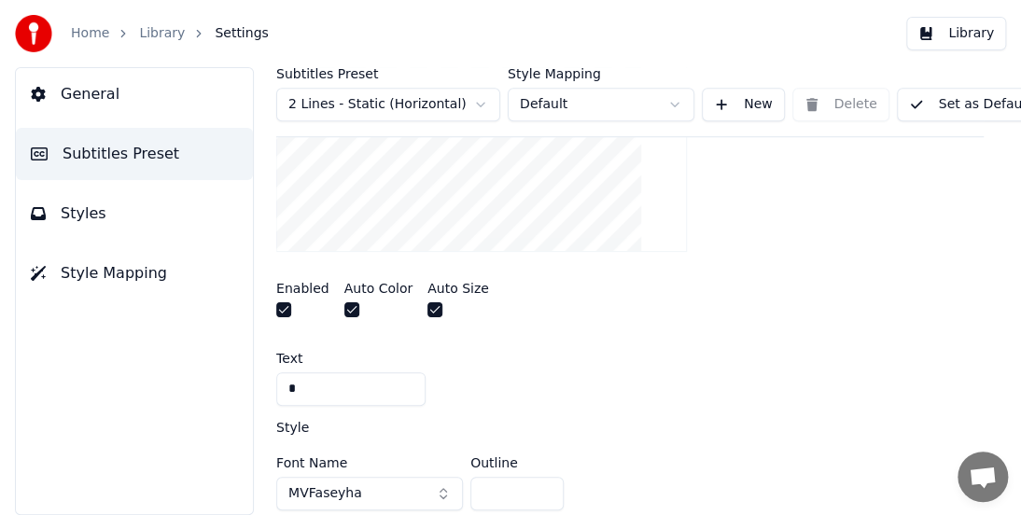
type input "**"
click at [353, 307] on button "button" at bounding box center [351, 309] width 15 height 15
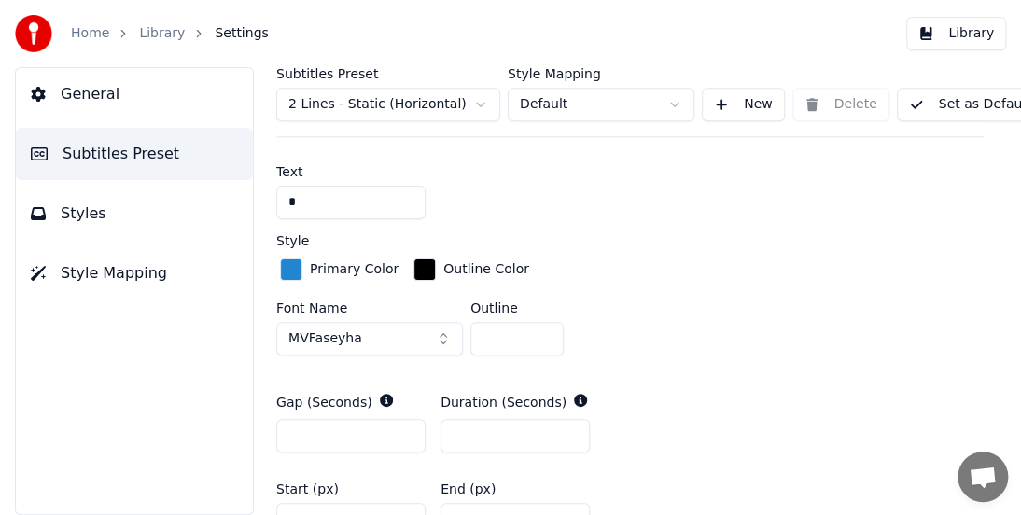
scroll to position [795, 0]
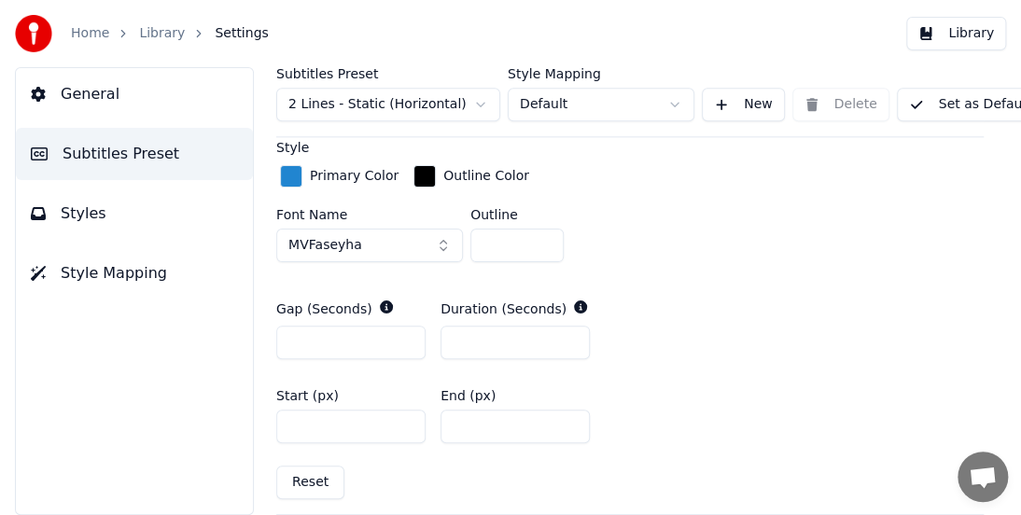
drag, startPoint x: 941, startPoint y: 108, endPoint x: 924, endPoint y: 124, distance: 23.8
click at [942, 108] on button "Set as Default" at bounding box center [970, 105] width 146 height 34
click at [172, 35] on link "Library" at bounding box center [162, 33] width 46 height 19
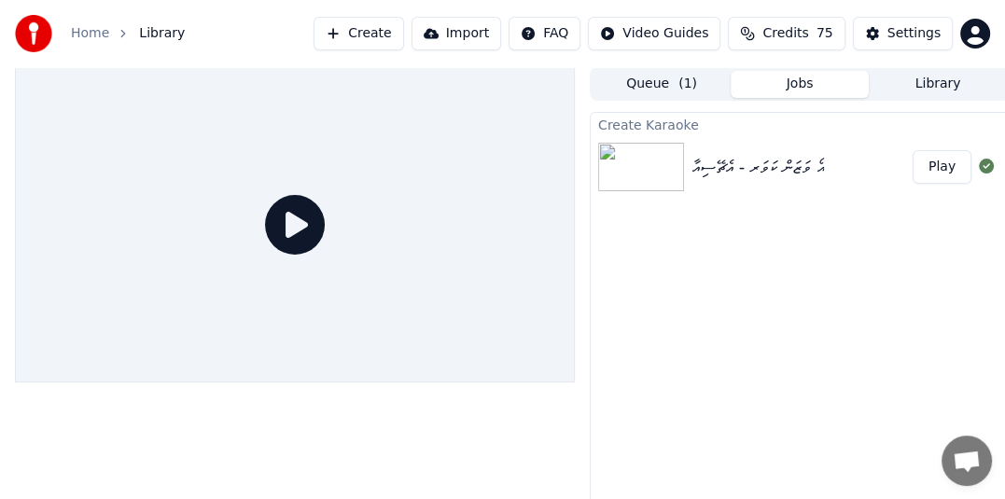
click at [941, 165] on button "Play" at bounding box center [942, 167] width 59 height 34
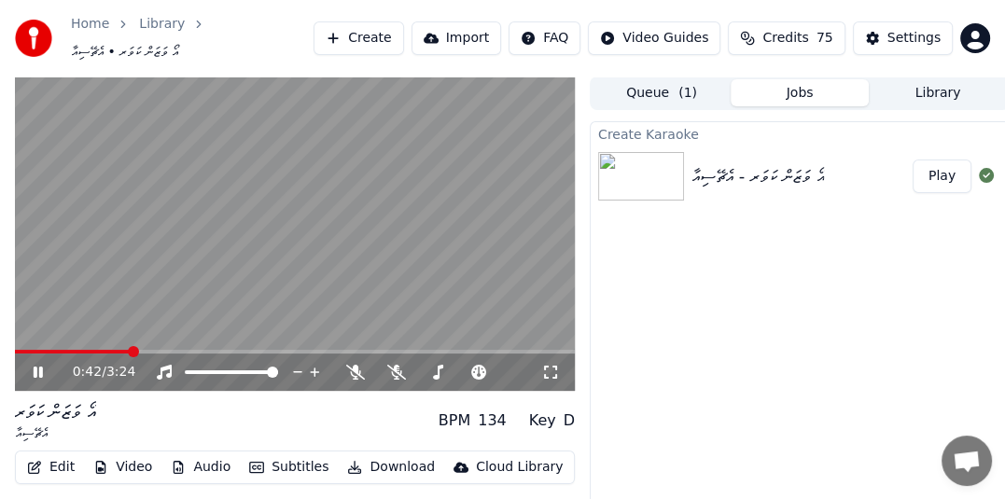
click at [35, 368] on icon at bounding box center [38, 372] width 9 height 11
click at [904, 34] on div "Settings" at bounding box center [913, 38] width 53 height 19
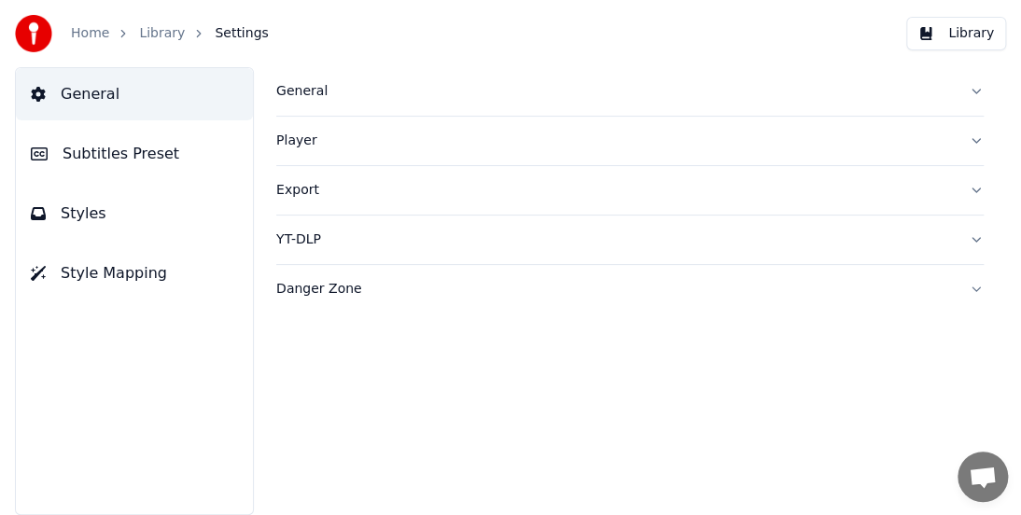
click at [157, 158] on span "Subtitles Preset" at bounding box center [121, 154] width 117 height 22
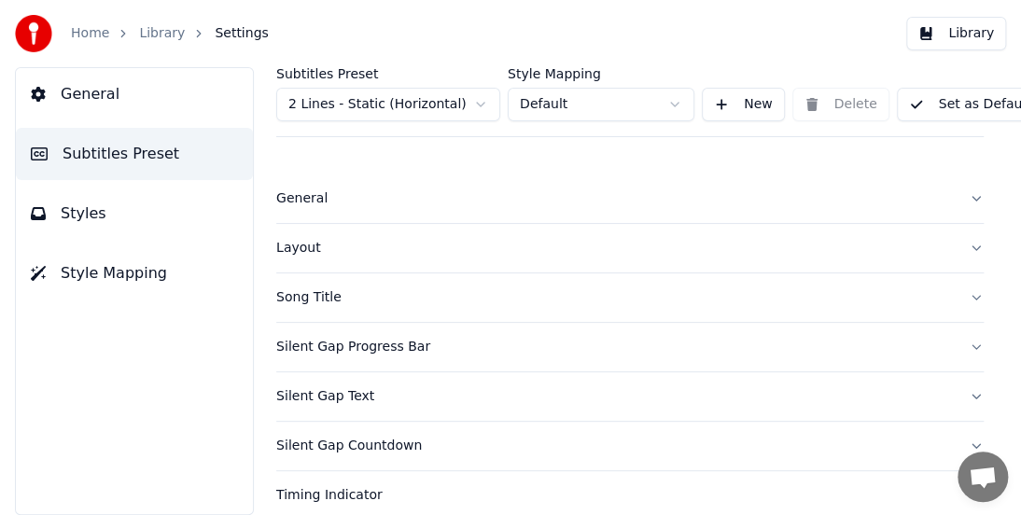
click at [101, 214] on button "Styles" at bounding box center [134, 214] width 237 height 52
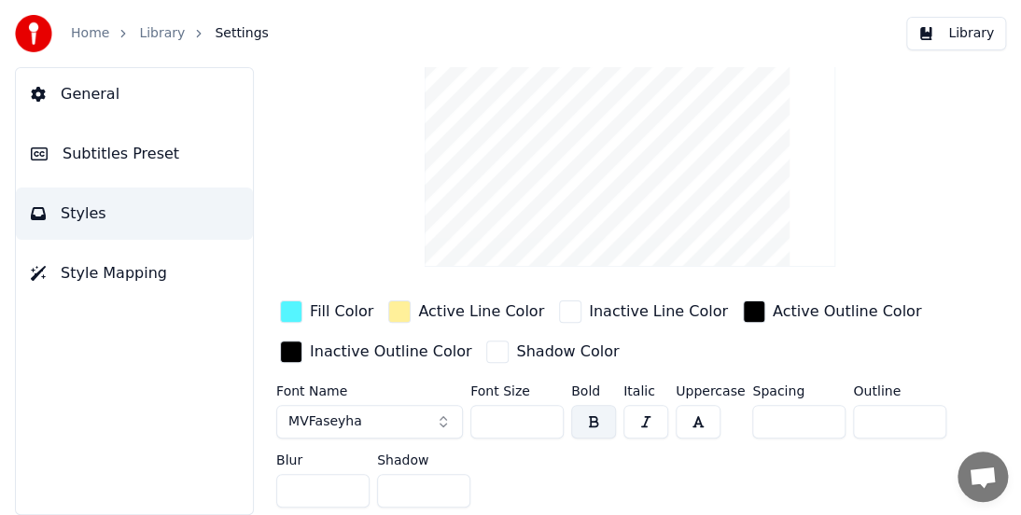
scroll to position [104, 0]
click at [110, 146] on span "Subtitles Preset" at bounding box center [121, 154] width 117 height 22
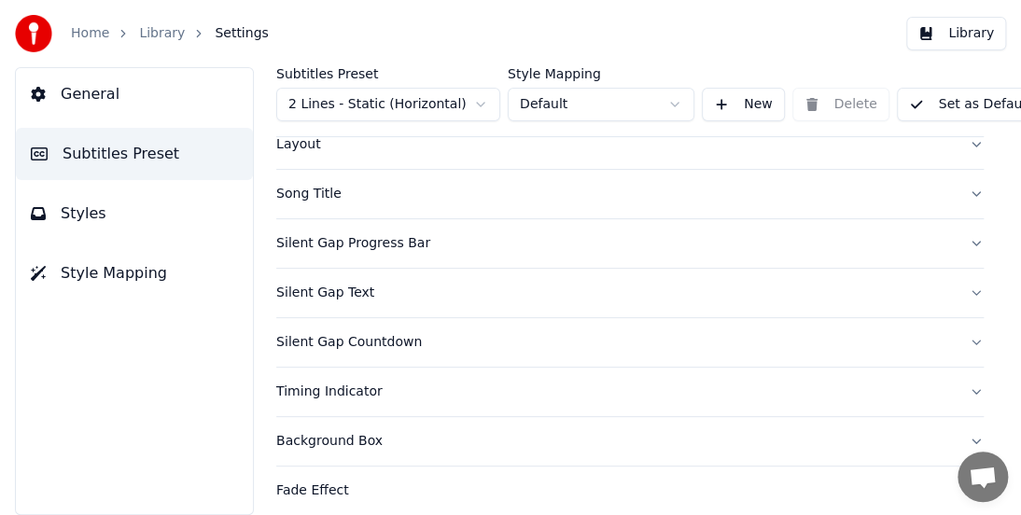
click at [328, 295] on div "Silent Gap Text" at bounding box center [614, 293] width 677 height 19
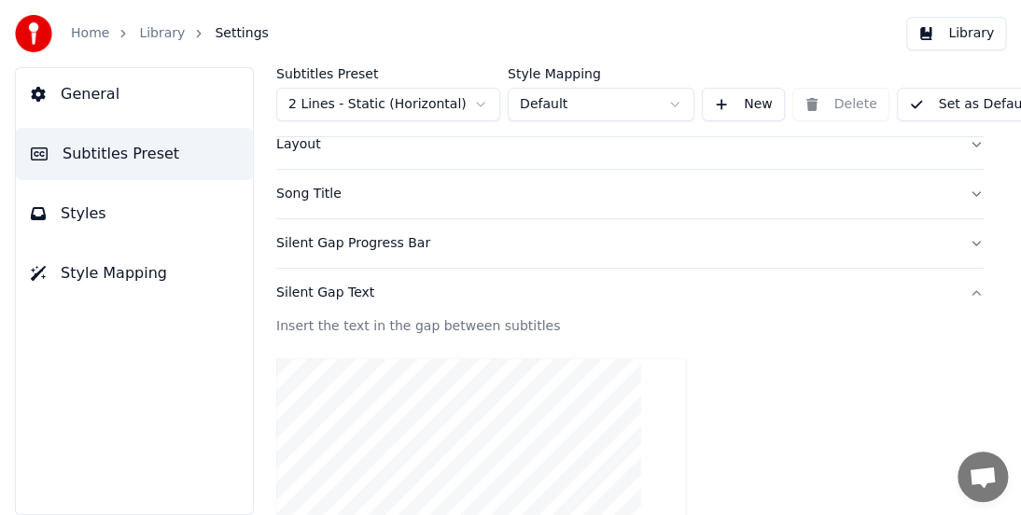
click at [373, 249] on div "Silent Gap Progress Bar" at bounding box center [614, 243] width 677 height 19
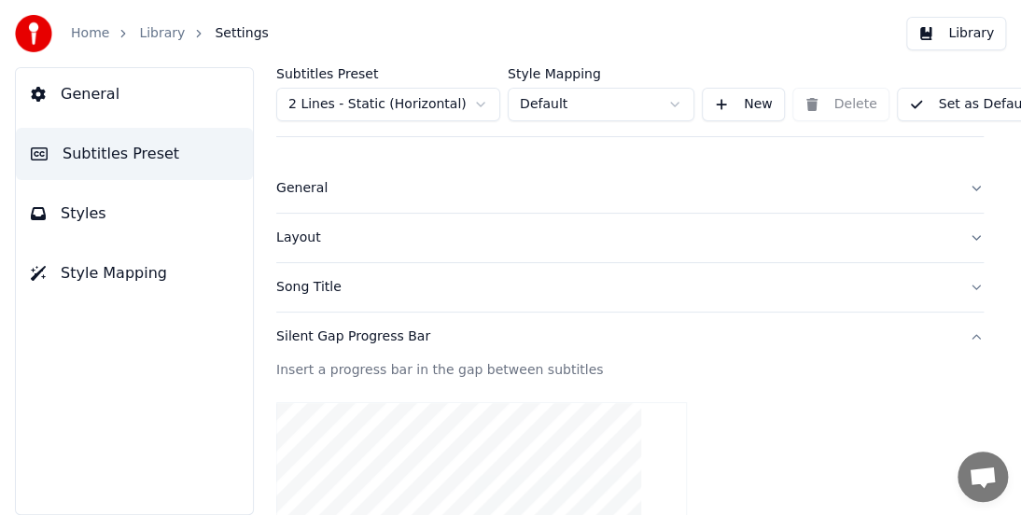
scroll to position [0, 0]
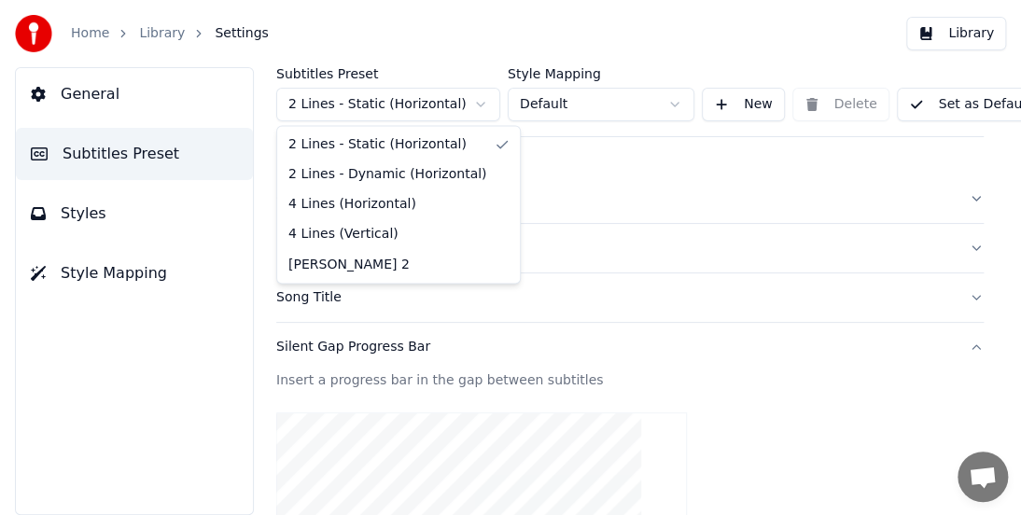
click at [481, 105] on html "**********" at bounding box center [510, 257] width 1021 height 515
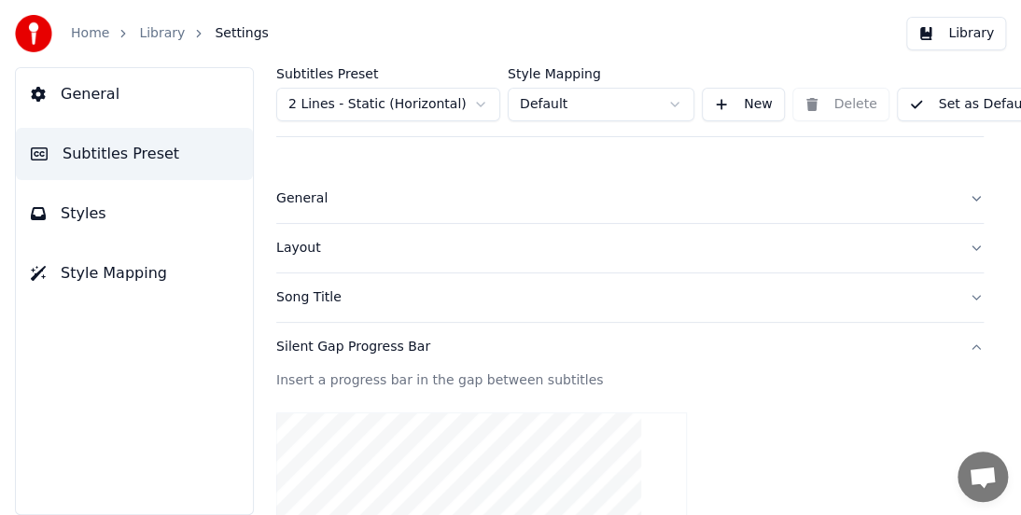
click at [481, 105] on html "**********" at bounding box center [510, 257] width 1021 height 515
click at [487, 106] on html "**********" at bounding box center [510, 257] width 1021 height 515
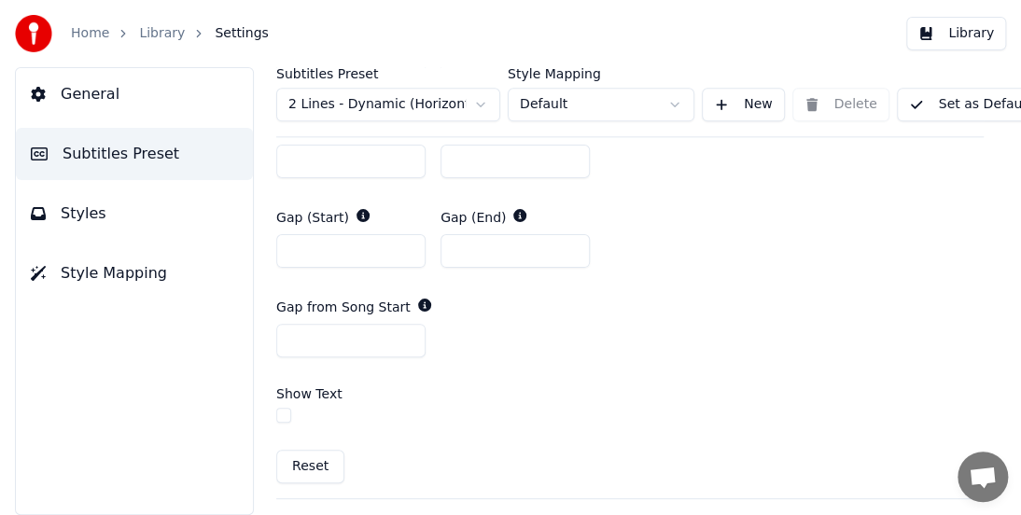
scroll to position [1026, 0]
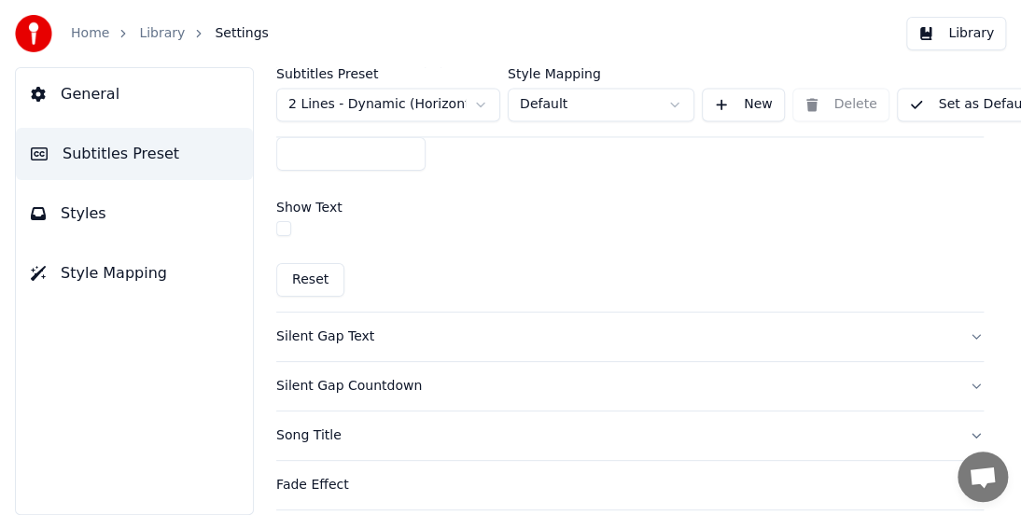
click at [351, 336] on div "Silent Gap Text" at bounding box center [614, 337] width 677 height 19
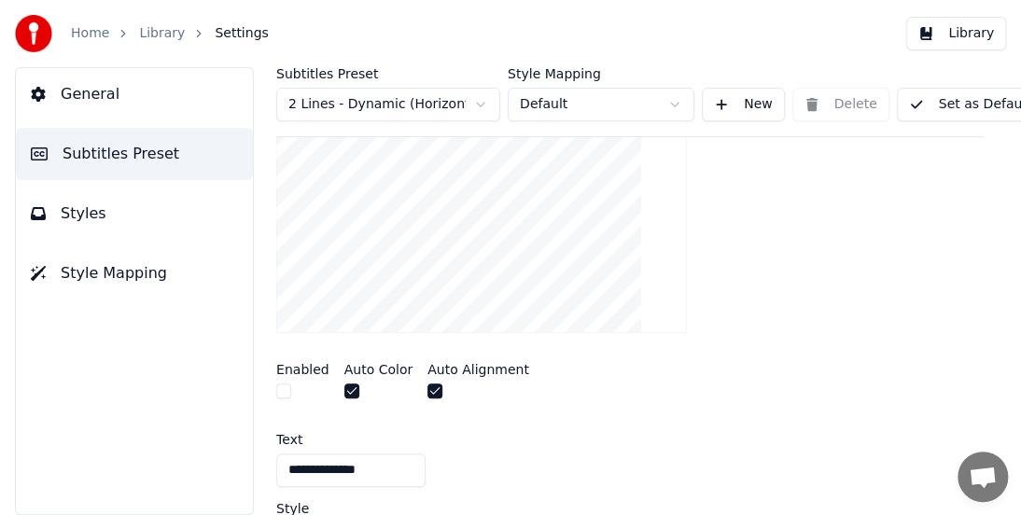
scroll to position [379, 0]
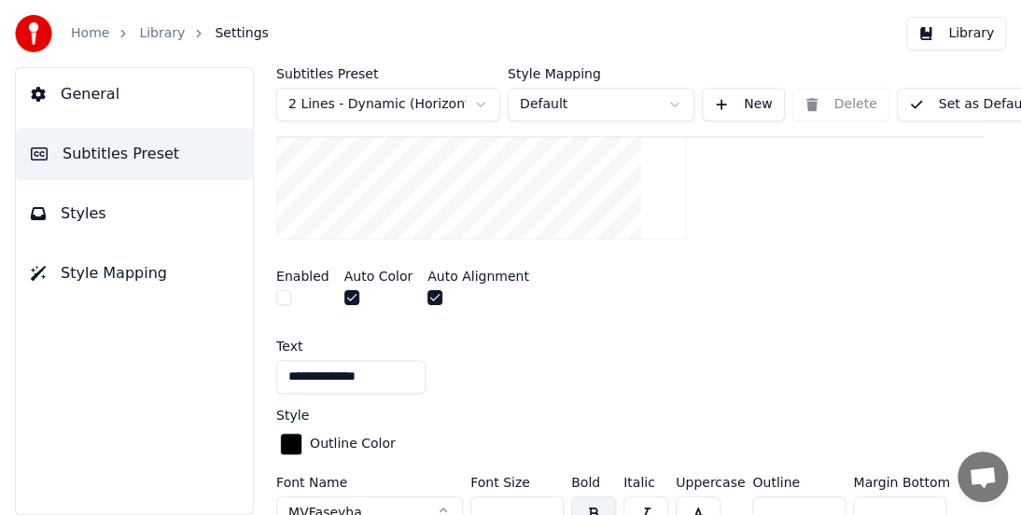
click at [287, 302] on button "button" at bounding box center [283, 297] width 15 height 15
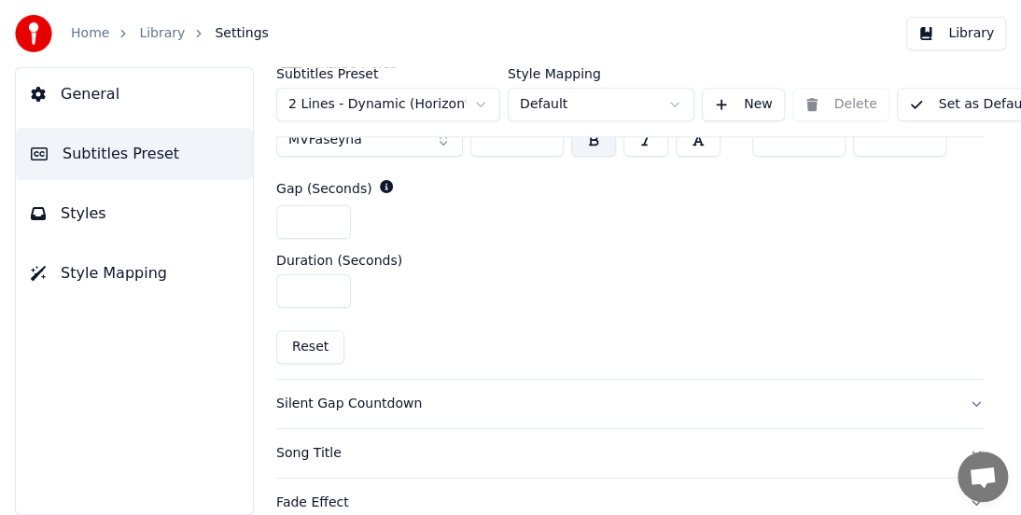
scroll to position [845, 0]
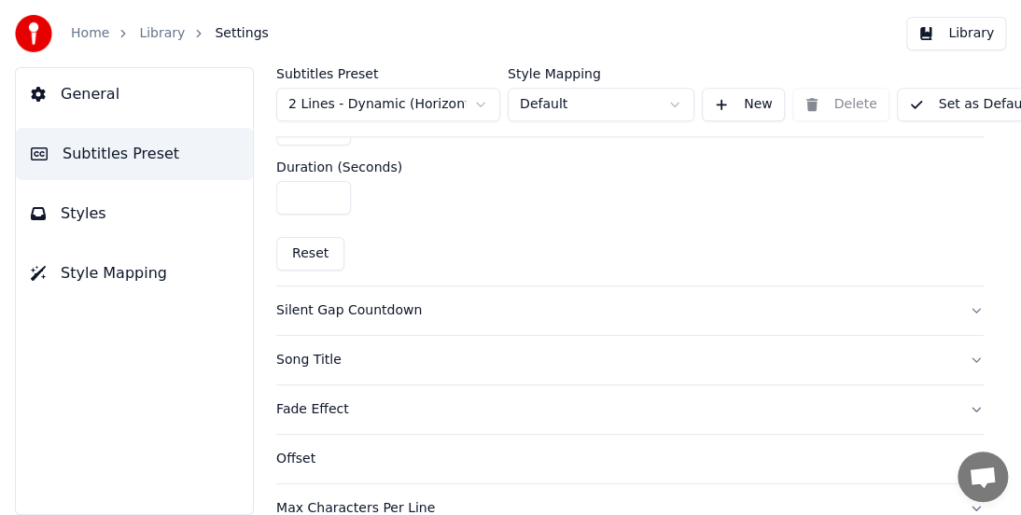
click at [369, 310] on div "Silent Gap Countdown" at bounding box center [614, 310] width 677 height 19
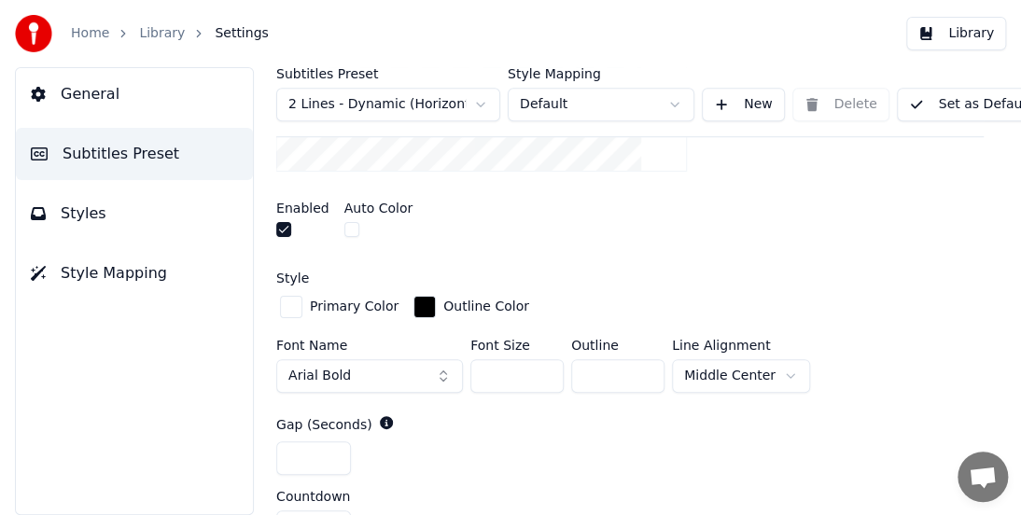
scroll to position [590, 0]
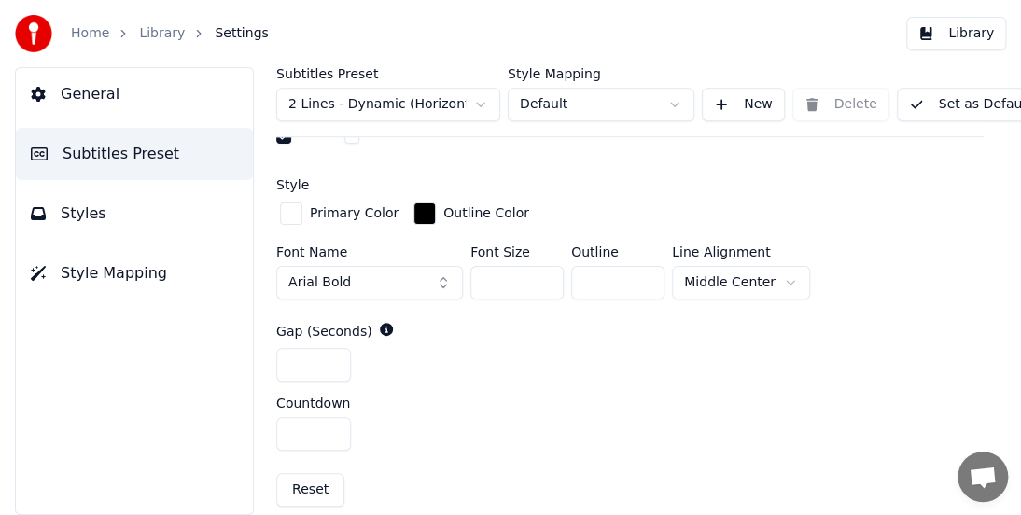
click at [377, 273] on button "Arial Bold" at bounding box center [369, 283] width 187 height 34
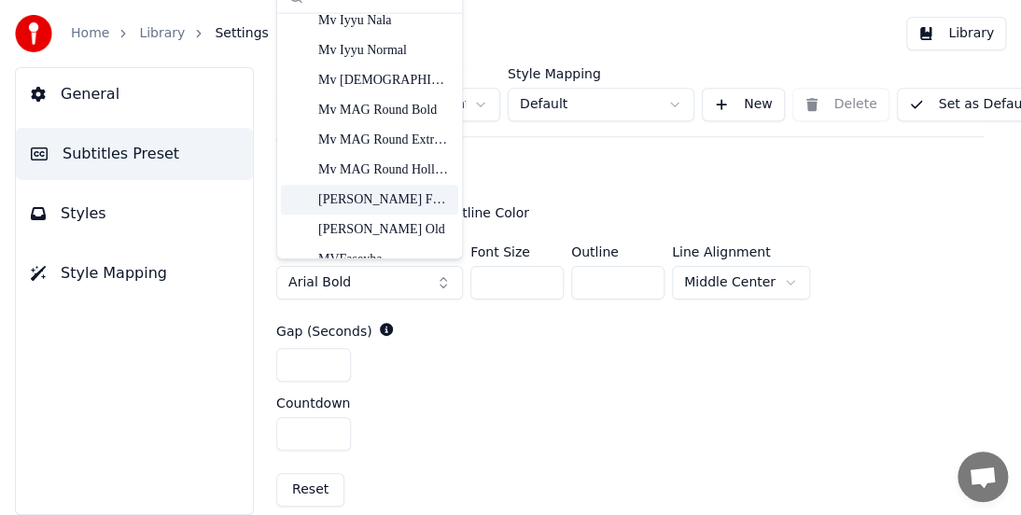
scroll to position [419, 0]
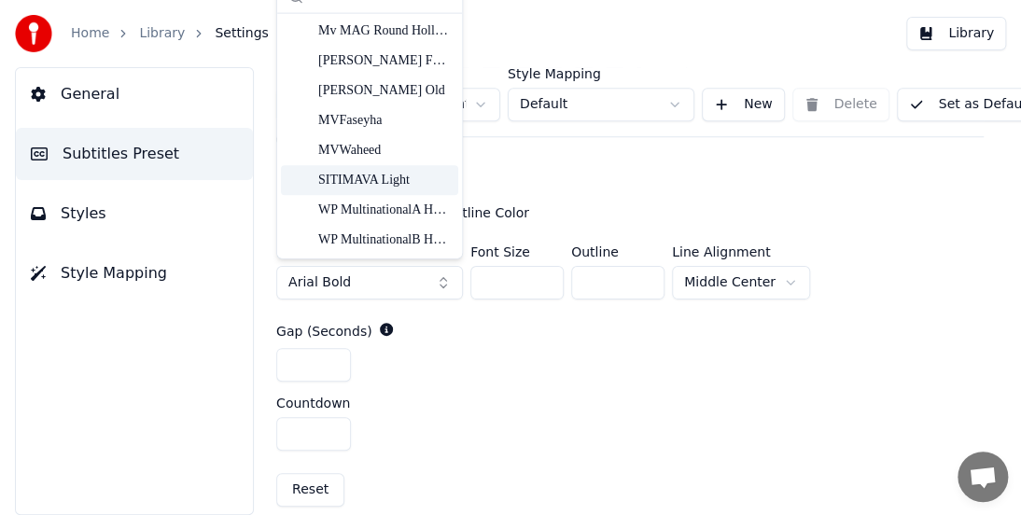
type input "**"
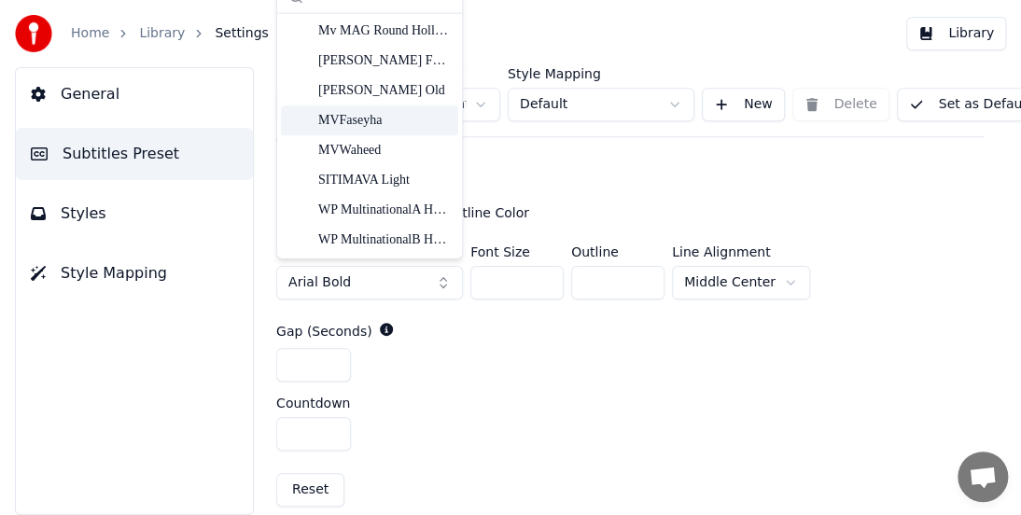
click at [358, 118] on div "MVFaseyha" at bounding box center [384, 120] width 132 height 19
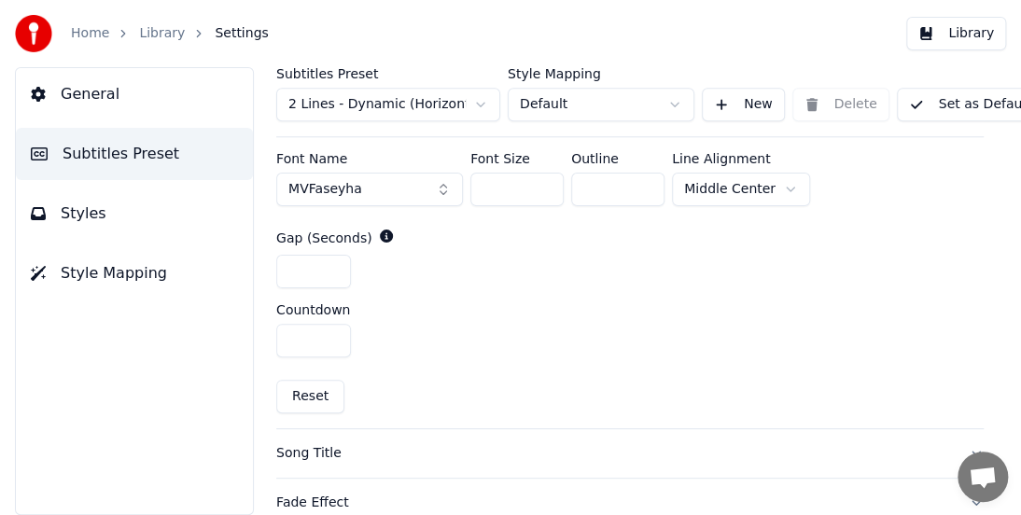
scroll to position [776, 0]
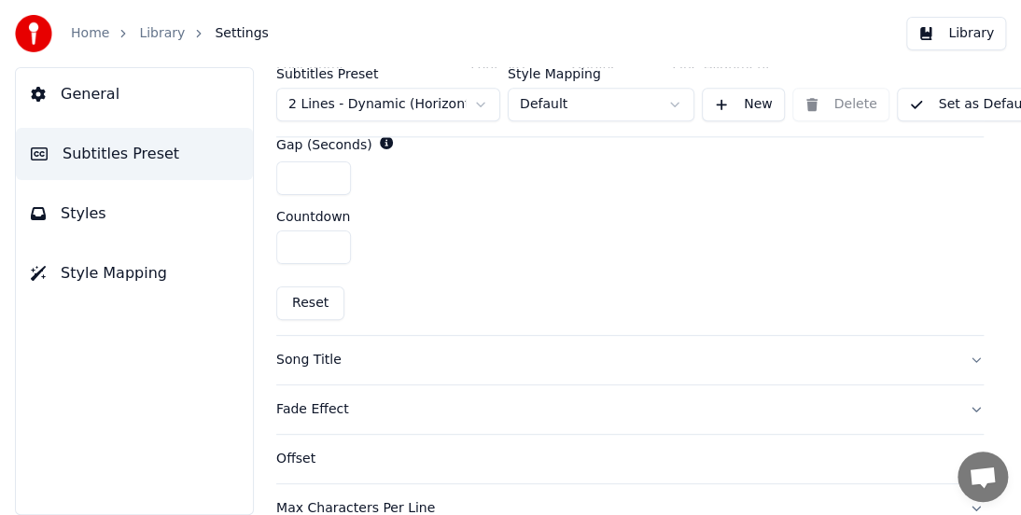
click at [325, 359] on div "Song Title" at bounding box center [614, 360] width 677 height 19
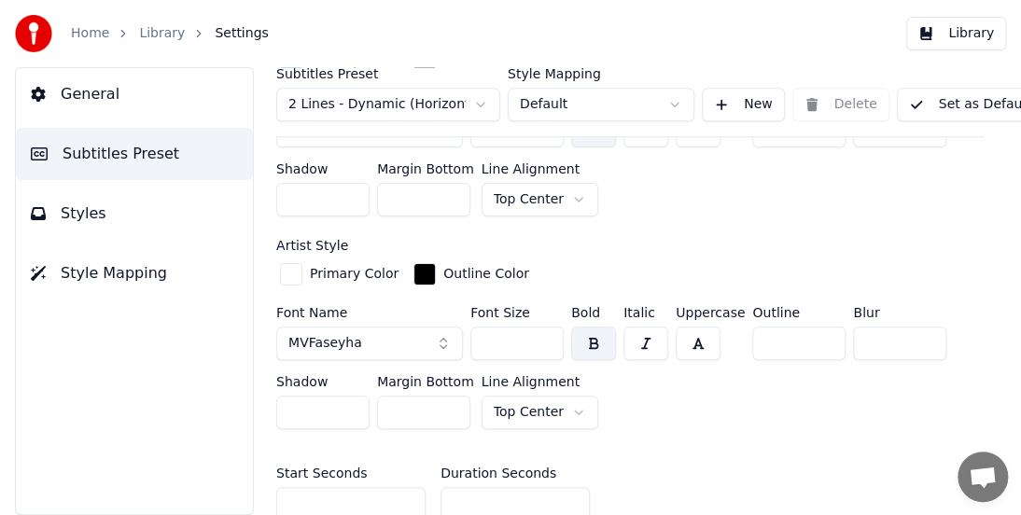
scroll to position [496, 0]
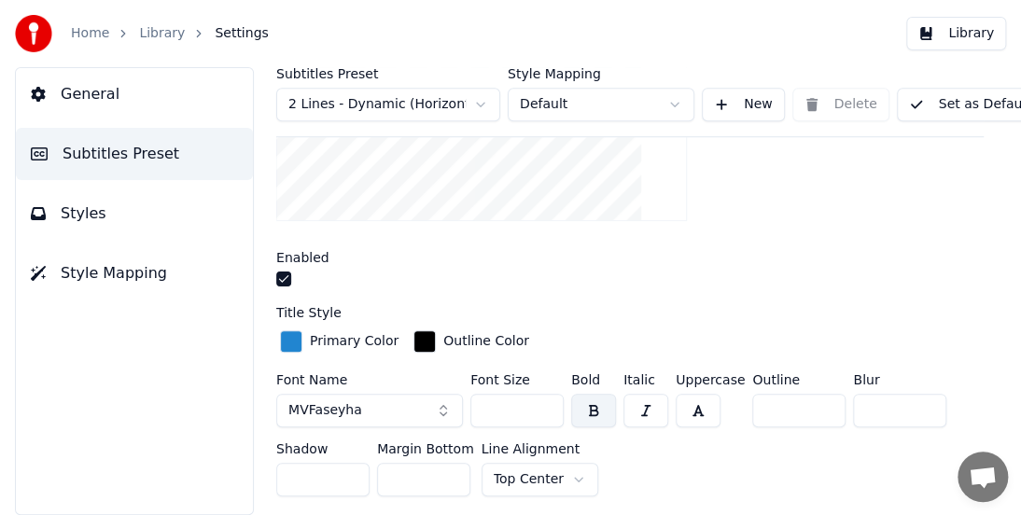
click at [931, 102] on button "Set as Default" at bounding box center [970, 105] width 146 height 34
click at [160, 34] on link "Library" at bounding box center [162, 33] width 46 height 19
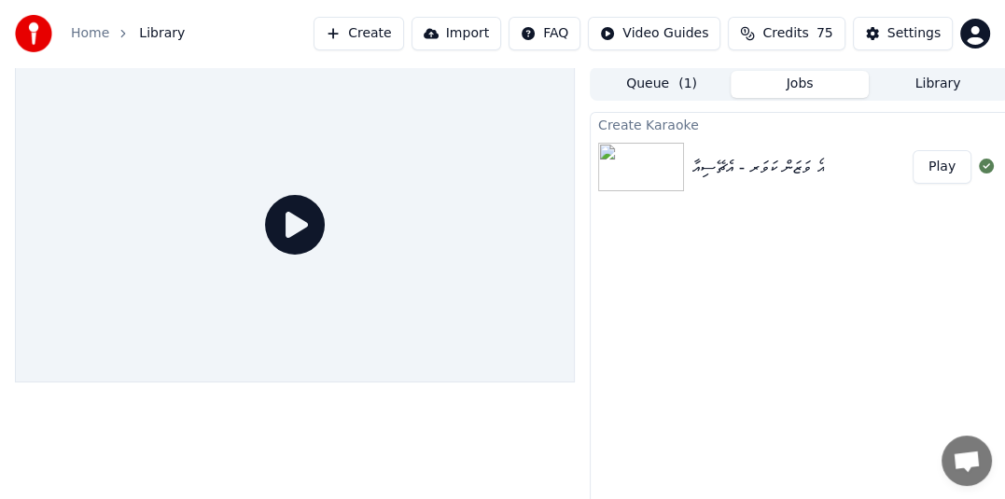
click at [722, 171] on div "އޯ ވަޒަން ކަވަރ - އެޗޭސިއާ" at bounding box center [757, 167] width 132 height 26
click at [949, 168] on button "Play" at bounding box center [942, 167] width 59 height 34
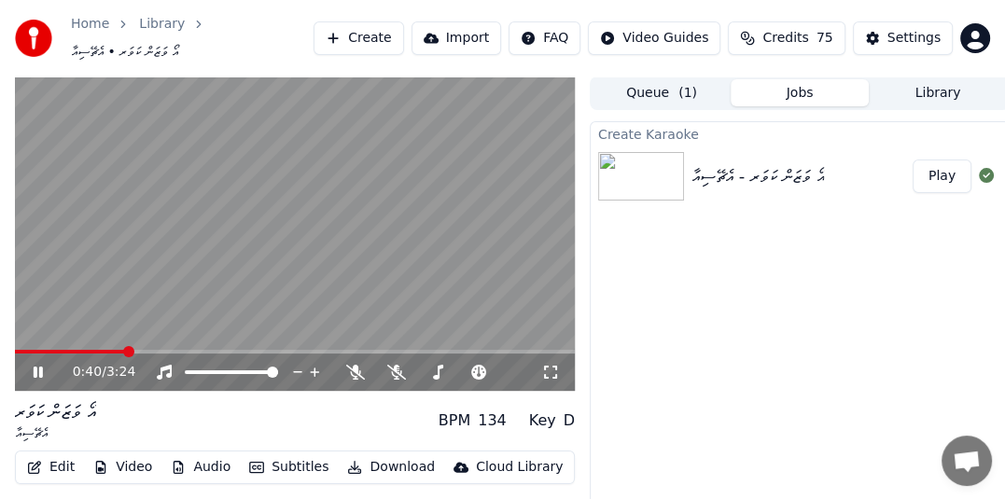
click at [34, 367] on icon at bounding box center [38, 372] width 9 height 11
click at [899, 40] on div "Settings" at bounding box center [913, 38] width 53 height 19
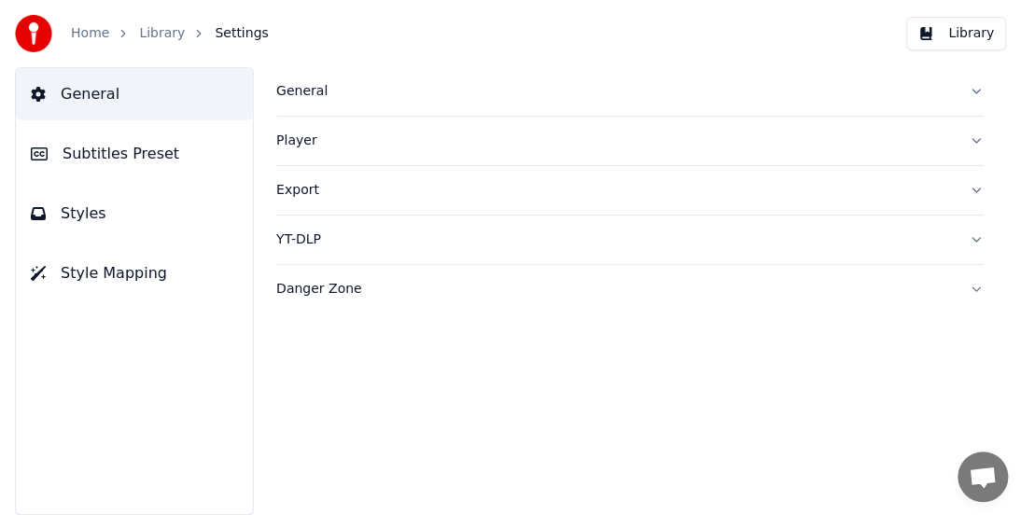
click at [104, 144] on span "Subtitles Preset" at bounding box center [121, 154] width 117 height 22
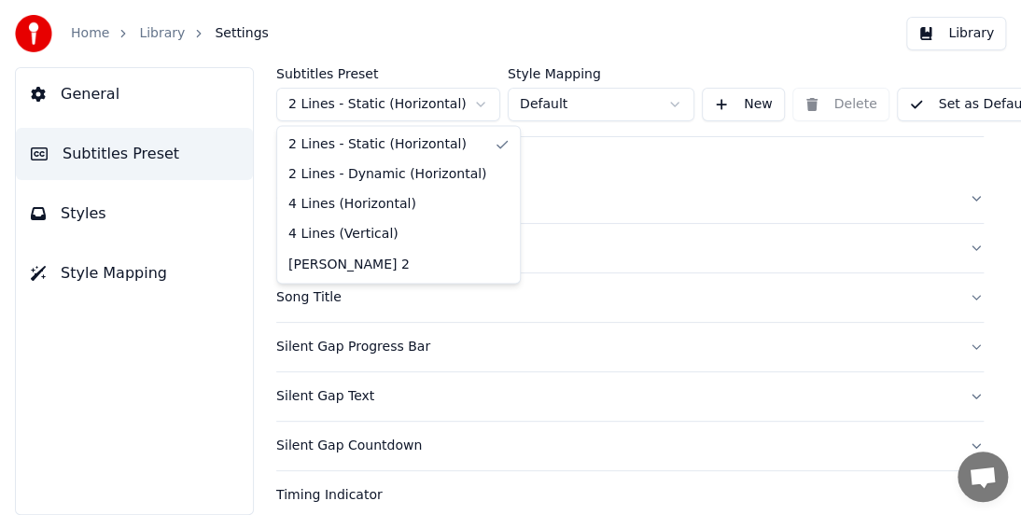
click at [396, 104] on html "Home Library Settings Library General Subtitles Preset Styles Style Mapping Sub…" at bounding box center [510, 257] width 1021 height 515
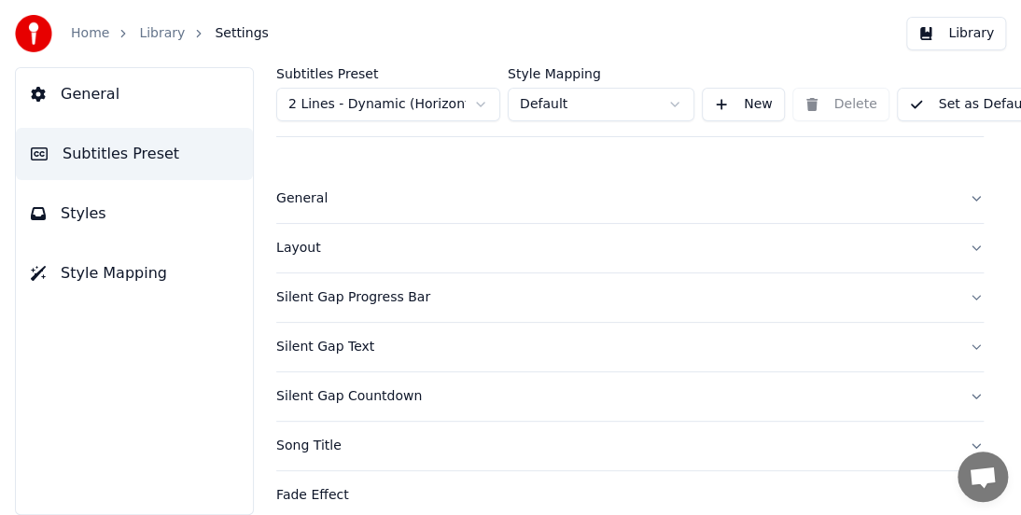
click at [948, 110] on button "Set as Default" at bounding box center [970, 105] width 146 height 34
click at [229, 36] on span "Settings" at bounding box center [241, 33] width 53 height 19
click at [160, 33] on link "Library" at bounding box center [162, 33] width 46 height 19
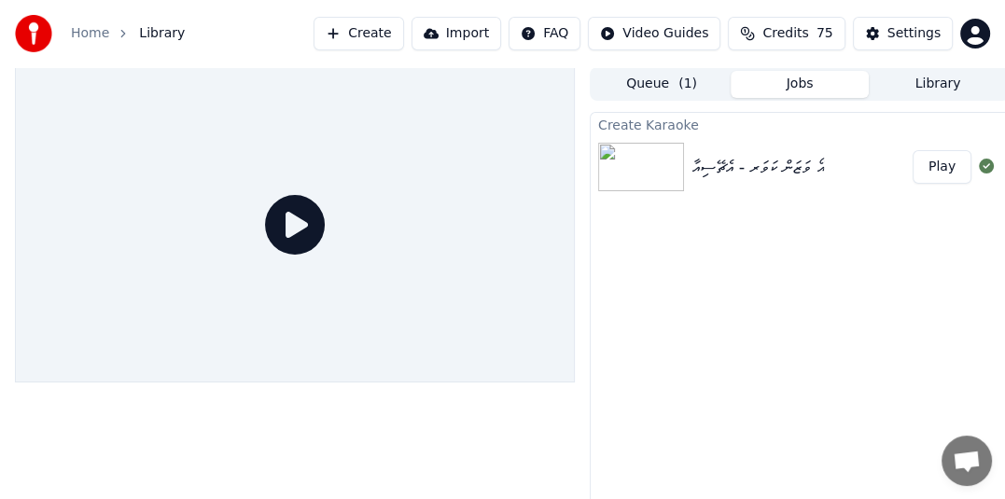
click at [955, 165] on button "Play" at bounding box center [942, 167] width 59 height 34
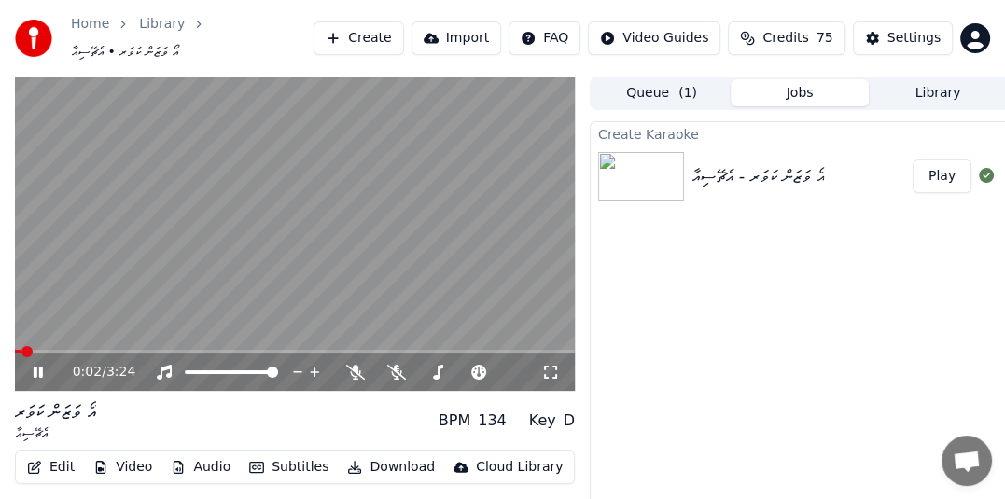
click at [36, 367] on icon at bounding box center [38, 372] width 9 height 11
click at [277, 460] on button "Subtitles" at bounding box center [289, 467] width 94 height 26
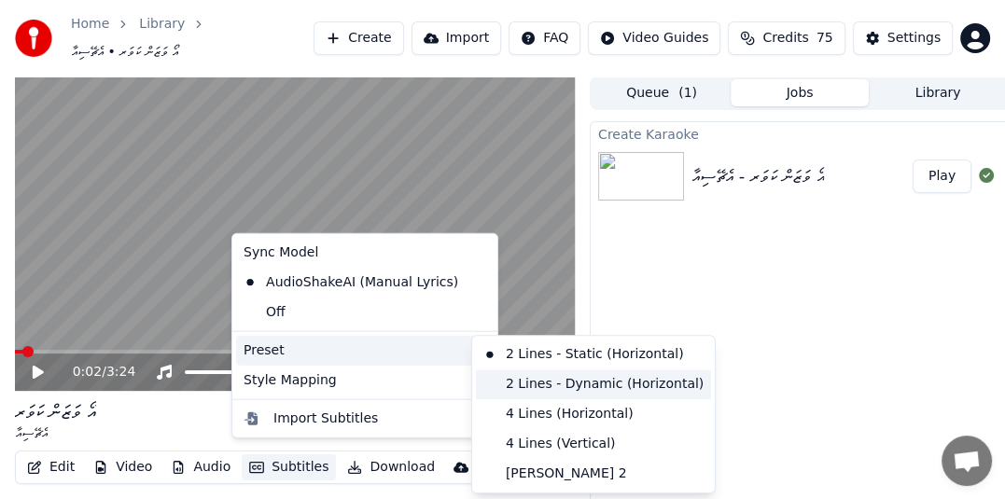
click at [566, 388] on div "2 Lines - Dynamic (Horizontal)" at bounding box center [593, 384] width 235 height 30
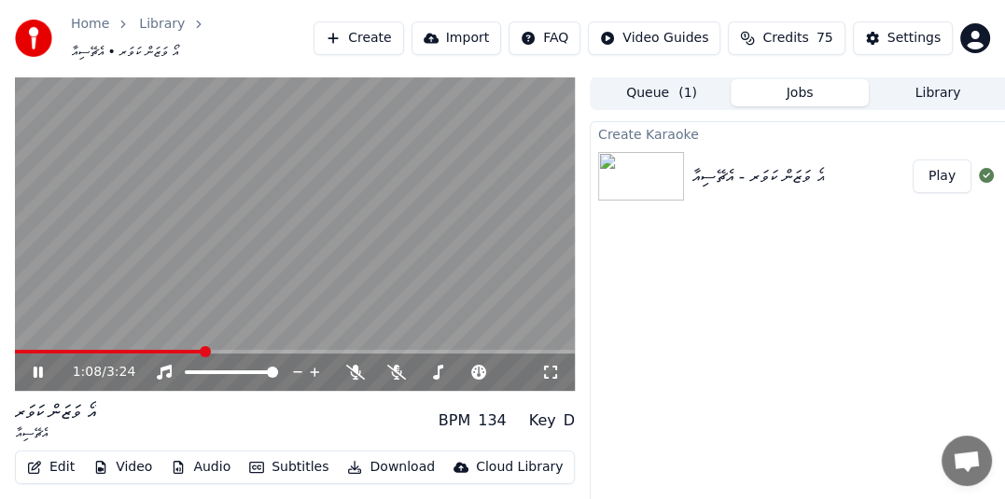
click at [33, 365] on icon at bounding box center [51, 372] width 43 height 15
click at [889, 27] on button "Settings" at bounding box center [903, 38] width 100 height 34
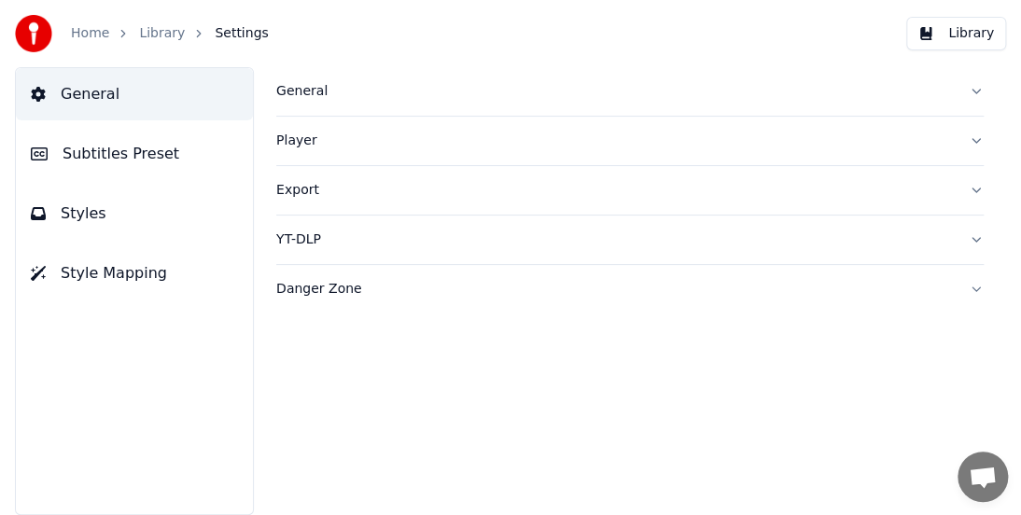
click at [146, 150] on span "Subtitles Preset" at bounding box center [121, 154] width 117 height 22
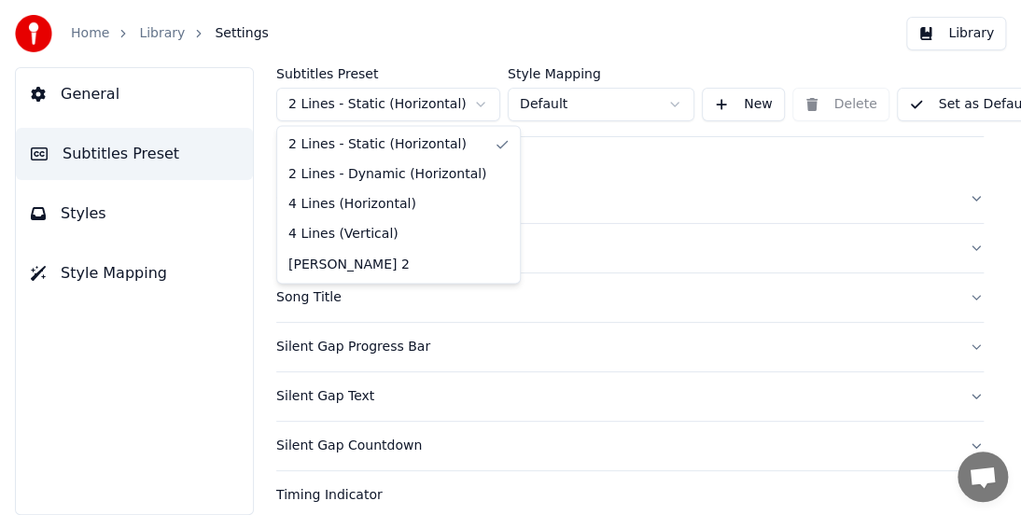
click at [428, 108] on html "Home Library Settings Library General Subtitles Preset Styles Style Mapping Sub…" at bounding box center [510, 257] width 1021 height 515
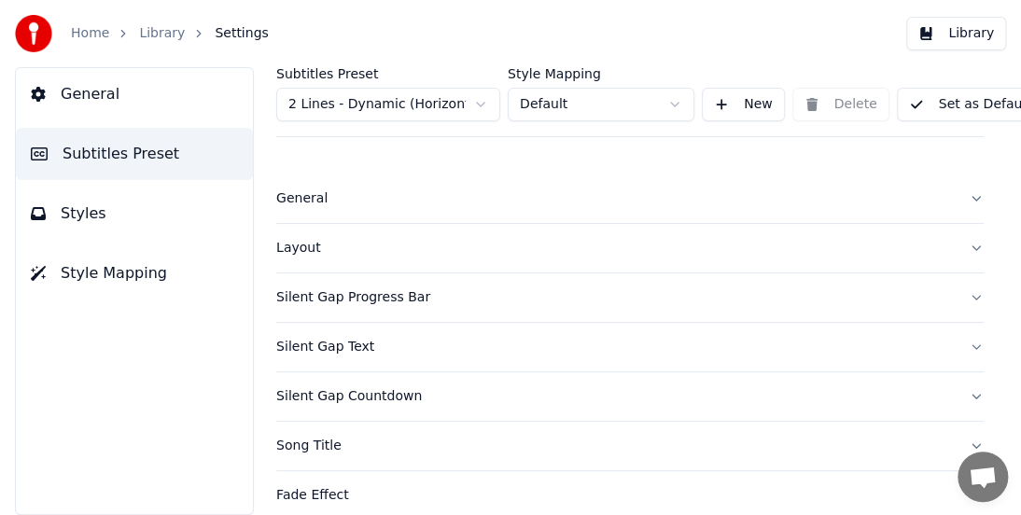
click at [304, 247] on div "Layout" at bounding box center [614, 248] width 677 height 19
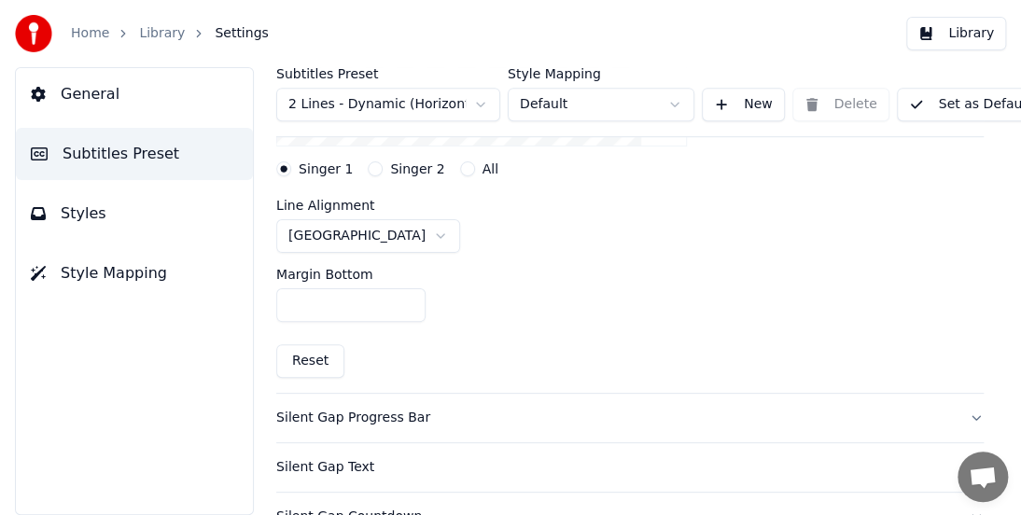
scroll to position [467, 0]
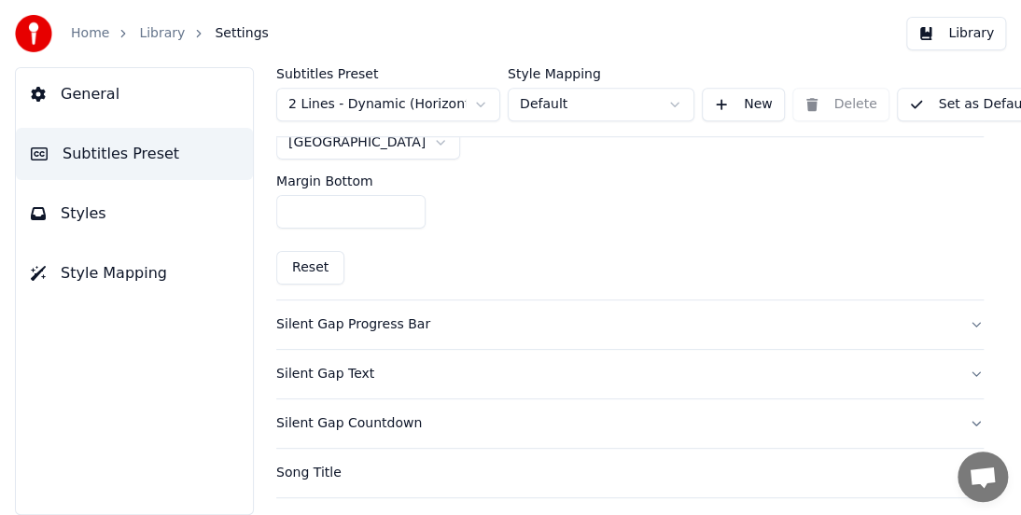
click at [397, 325] on div "Silent Gap Progress Bar" at bounding box center [614, 324] width 677 height 19
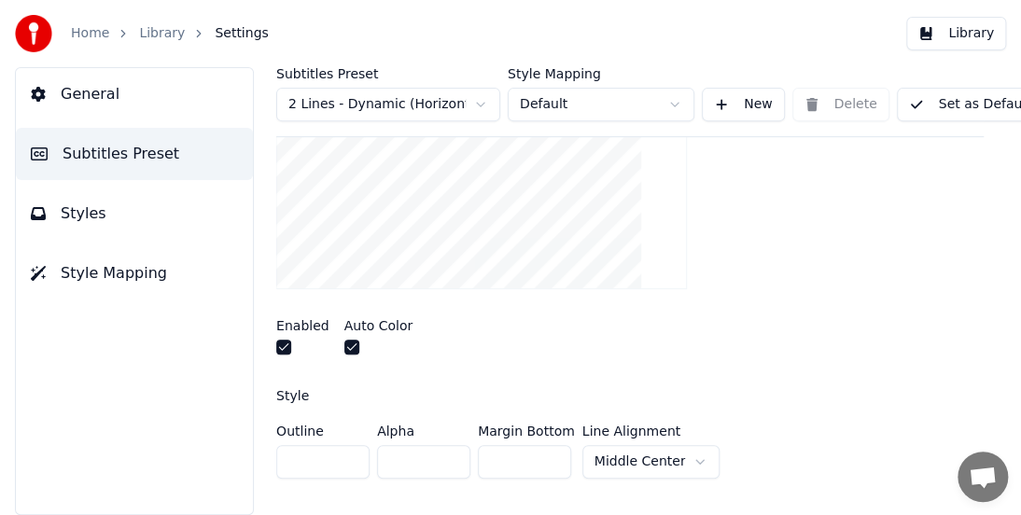
scroll to position [93, 0]
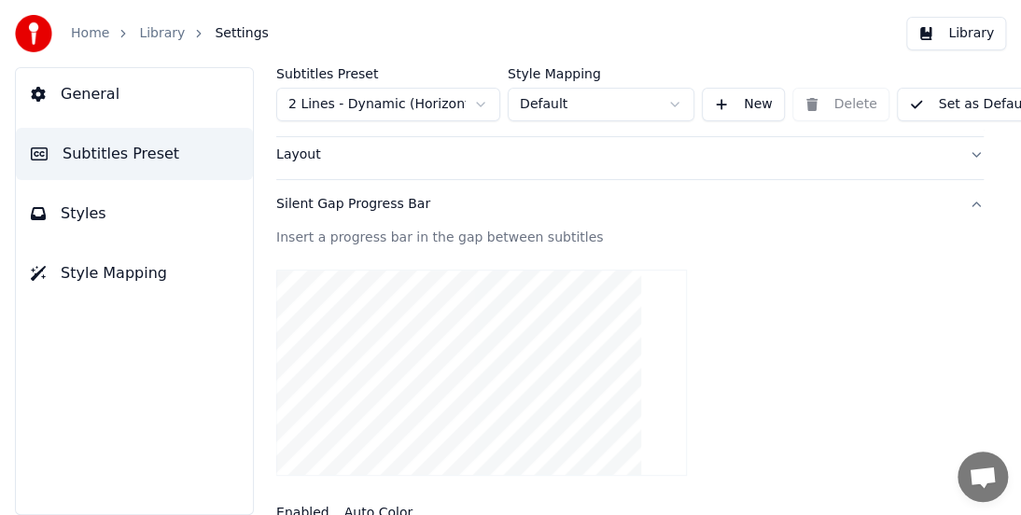
click at [326, 368] on video at bounding box center [481, 373] width 411 height 206
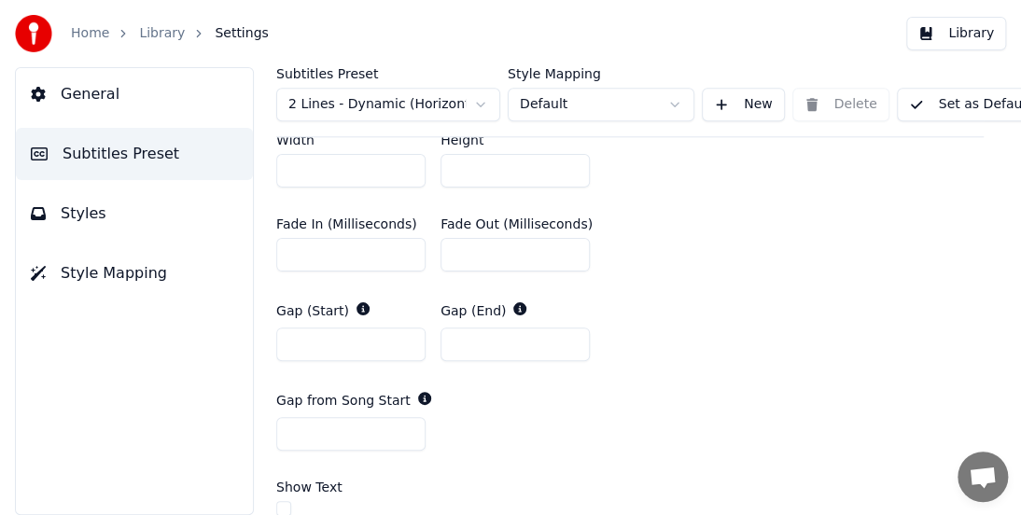
scroll to position [840, 0]
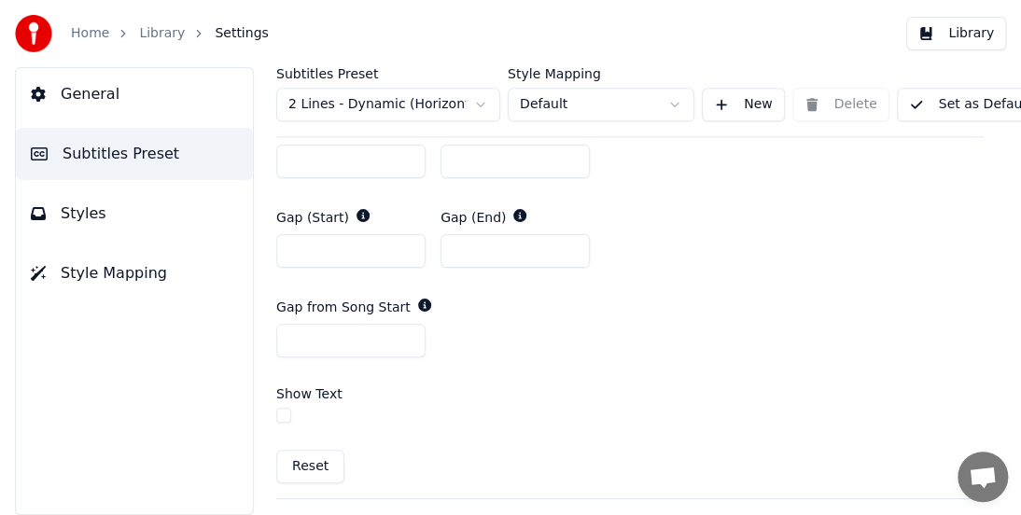
click at [327, 392] on label "Show Text" at bounding box center [309, 393] width 66 height 13
click at [282, 411] on button "button" at bounding box center [283, 415] width 15 height 15
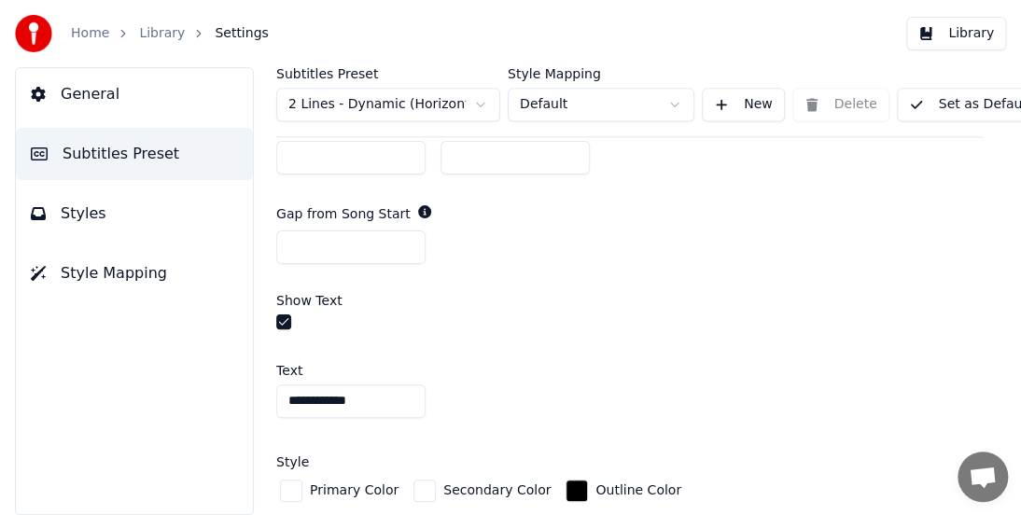
click at [282, 322] on button "button" at bounding box center [283, 321] width 15 height 15
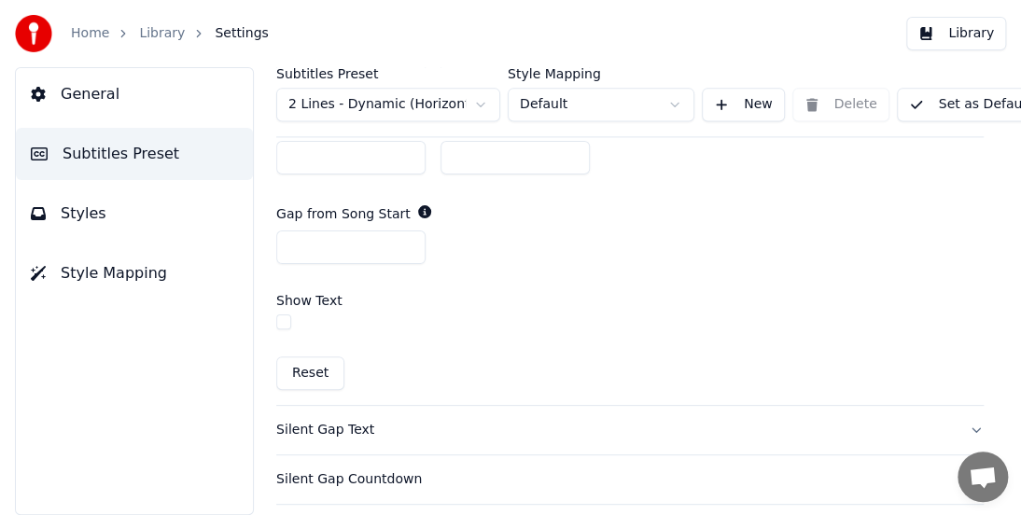
scroll to position [1026, 0]
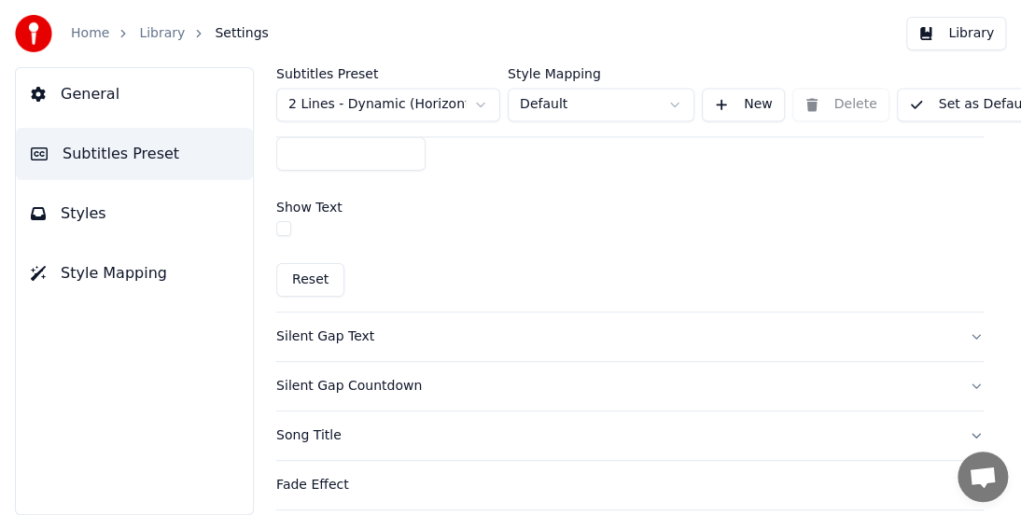
click at [348, 330] on div "Silent Gap Text" at bounding box center [614, 337] width 677 height 19
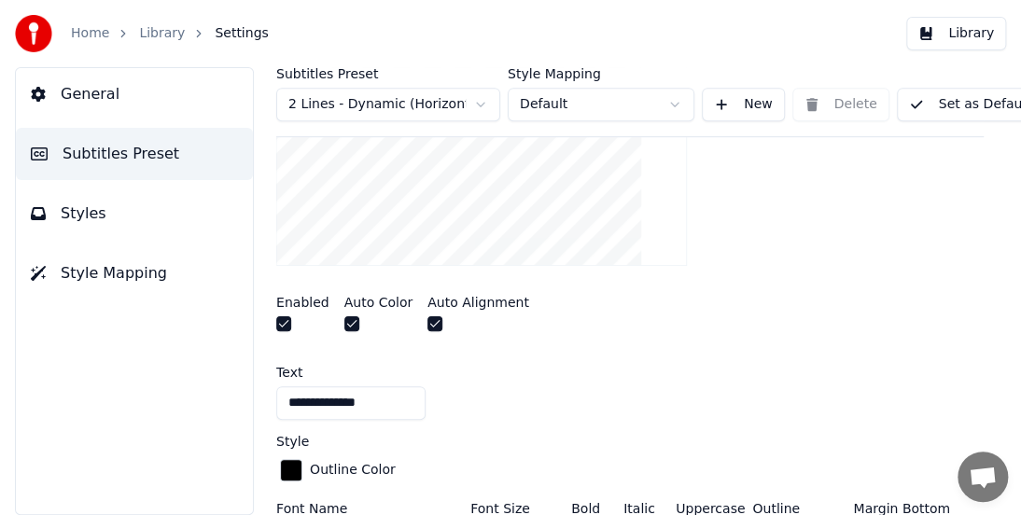
scroll to position [259, 0]
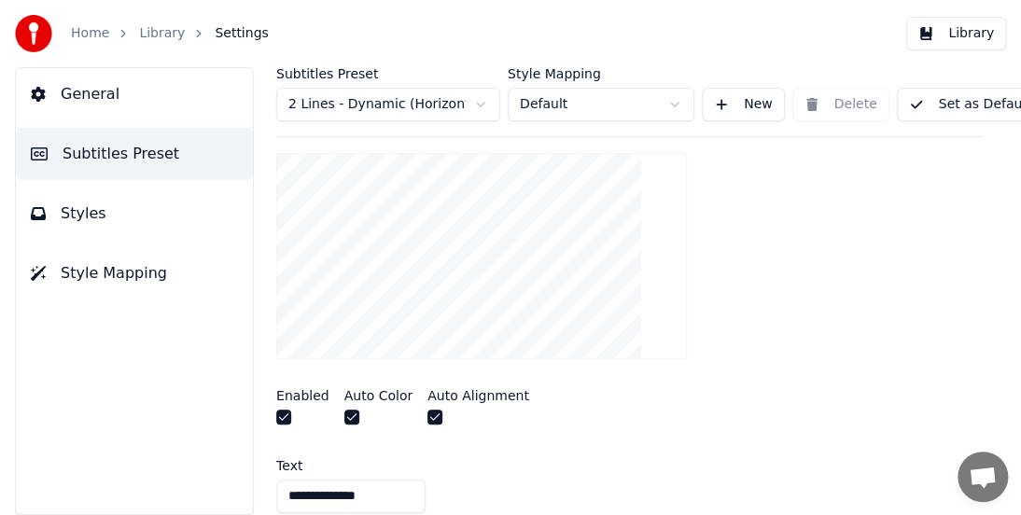
click at [467, 287] on video at bounding box center [481, 256] width 411 height 206
click at [475, 283] on video at bounding box center [481, 256] width 411 height 206
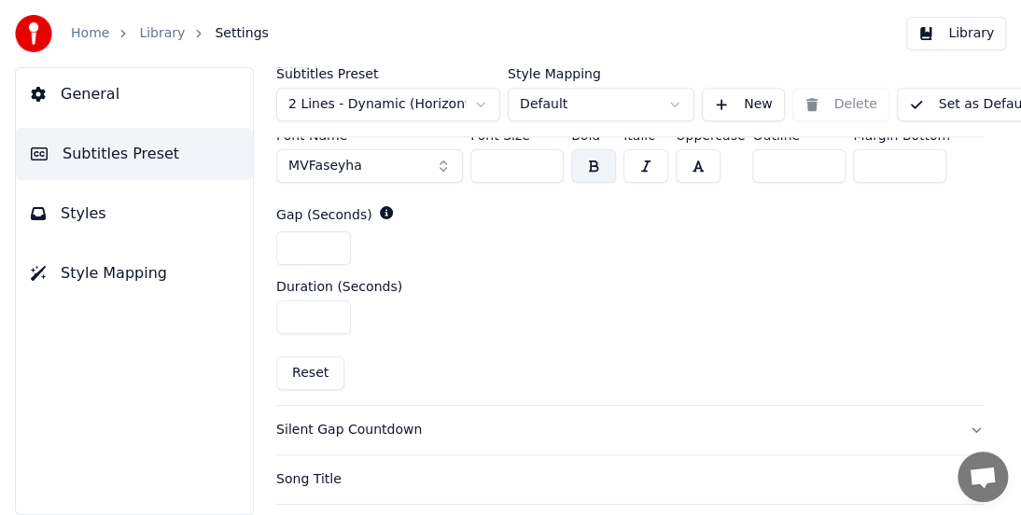
scroll to position [819, 0]
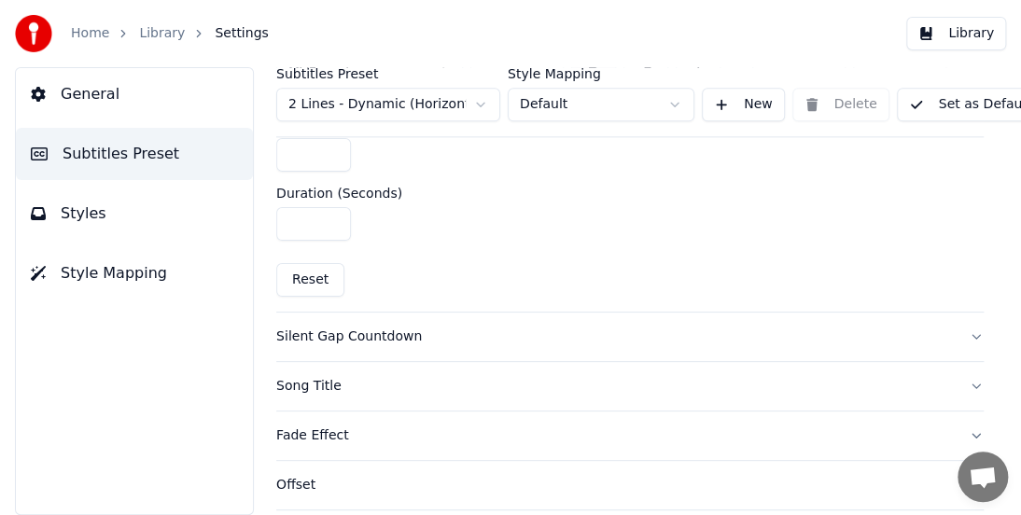
click at [352, 328] on div "Silent Gap Countdown" at bounding box center [614, 337] width 677 height 19
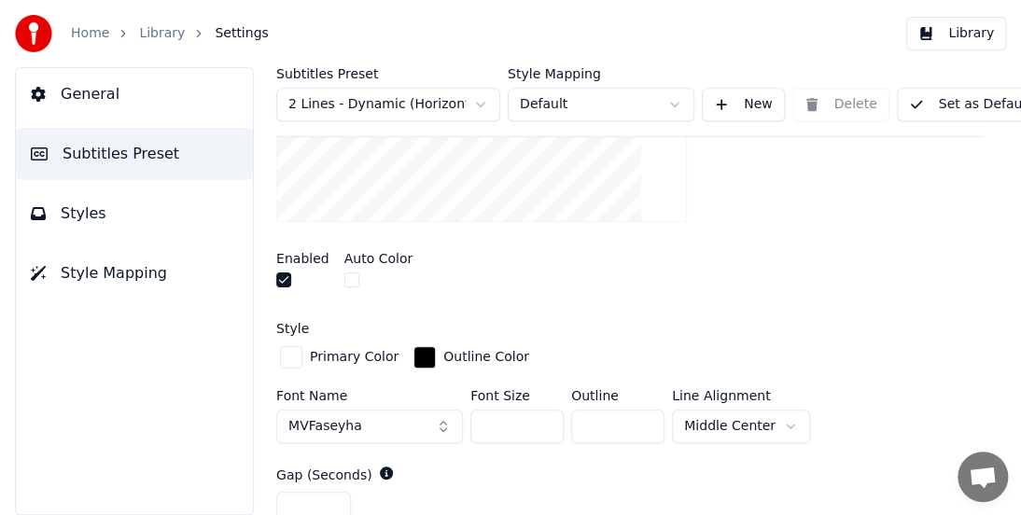
scroll to position [539, 0]
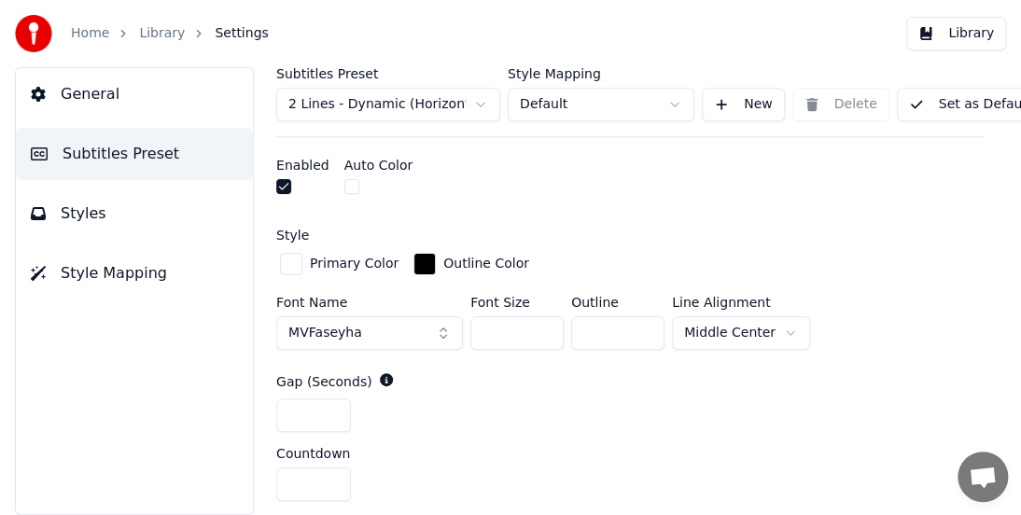
click at [300, 269] on div "button" at bounding box center [291, 264] width 22 height 22
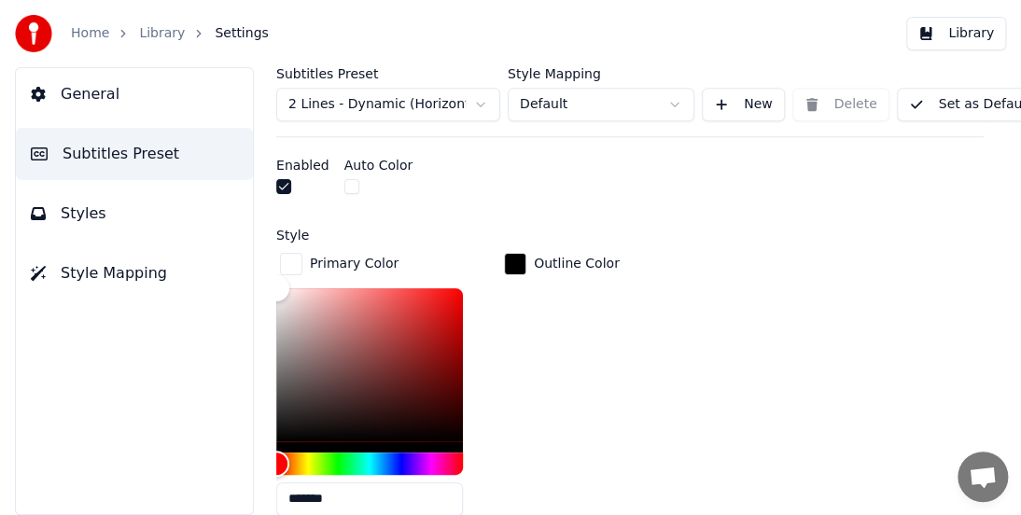
click at [817, 251] on div "Primary Color ******* Outline Color" at bounding box center [629, 390] width 707 height 282
click at [723, 326] on div "Primary Color ******* Outline Color" at bounding box center [629, 390] width 707 height 282
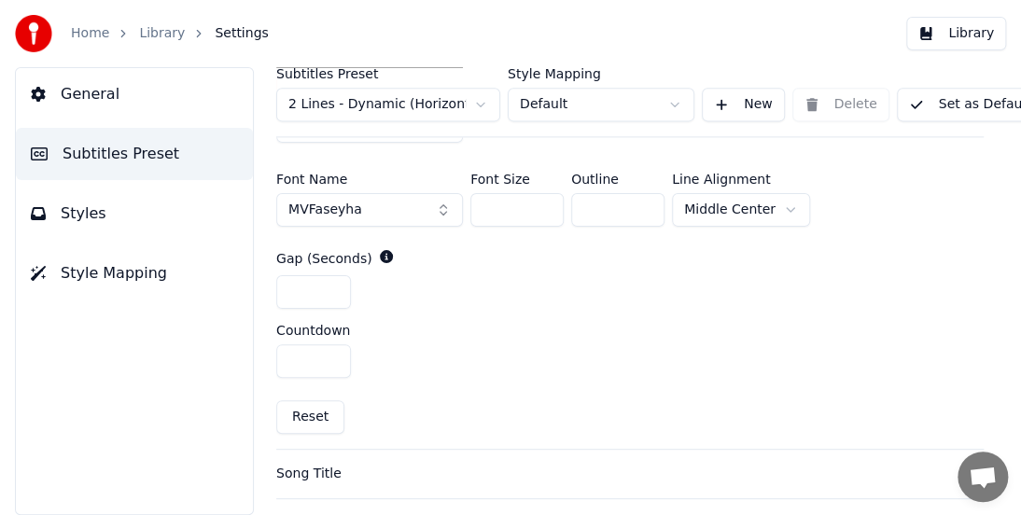
scroll to position [1006, 0]
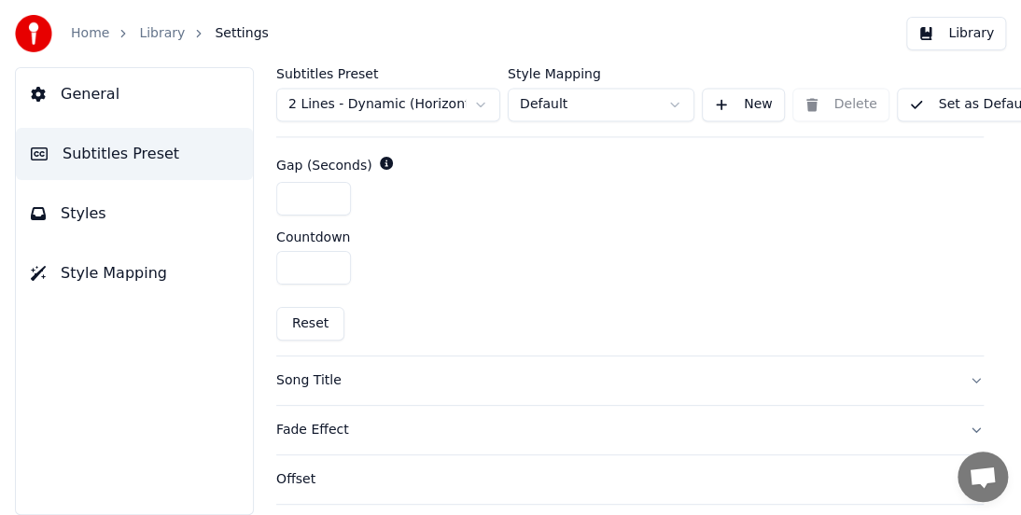
click at [306, 383] on div "Song Title" at bounding box center [614, 380] width 677 height 19
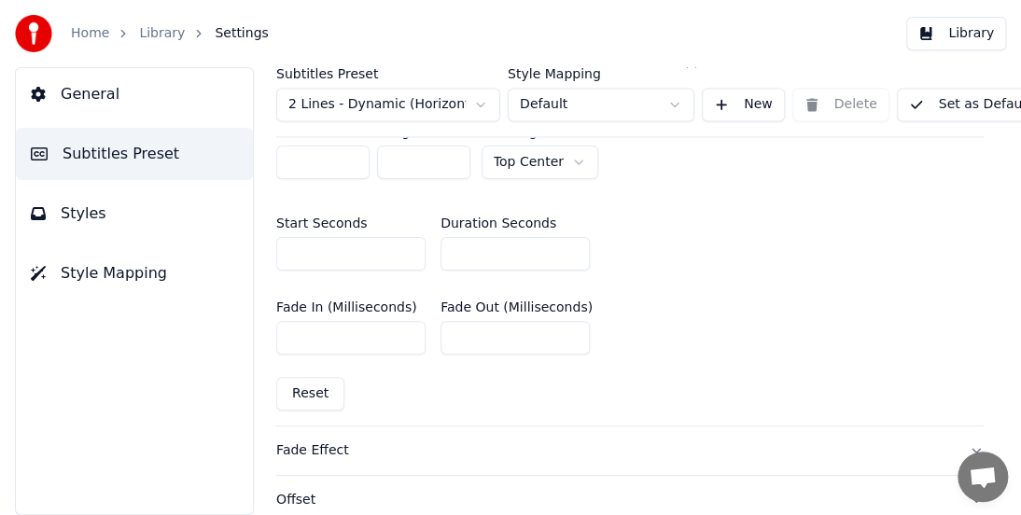
scroll to position [1120, 0]
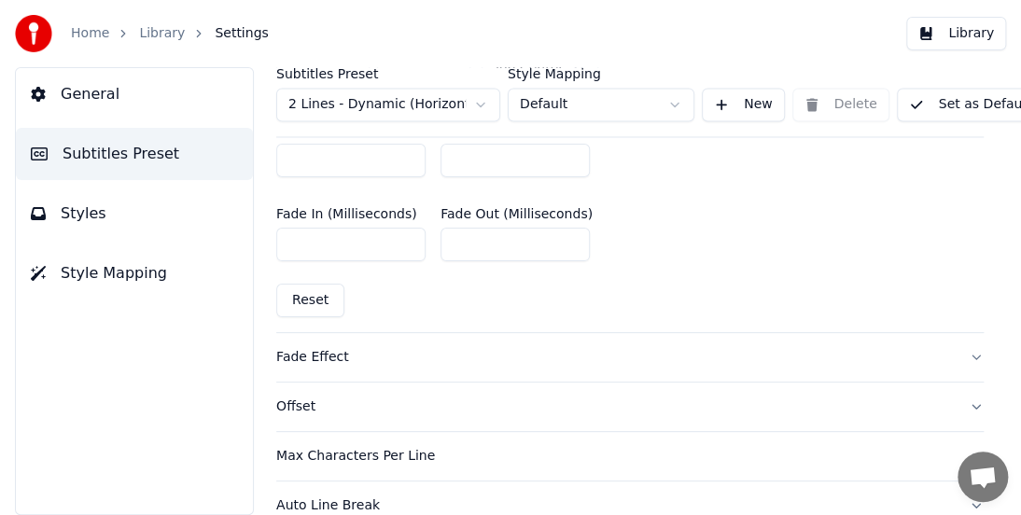
click at [306, 351] on div "Fade Effect" at bounding box center [614, 357] width 677 height 19
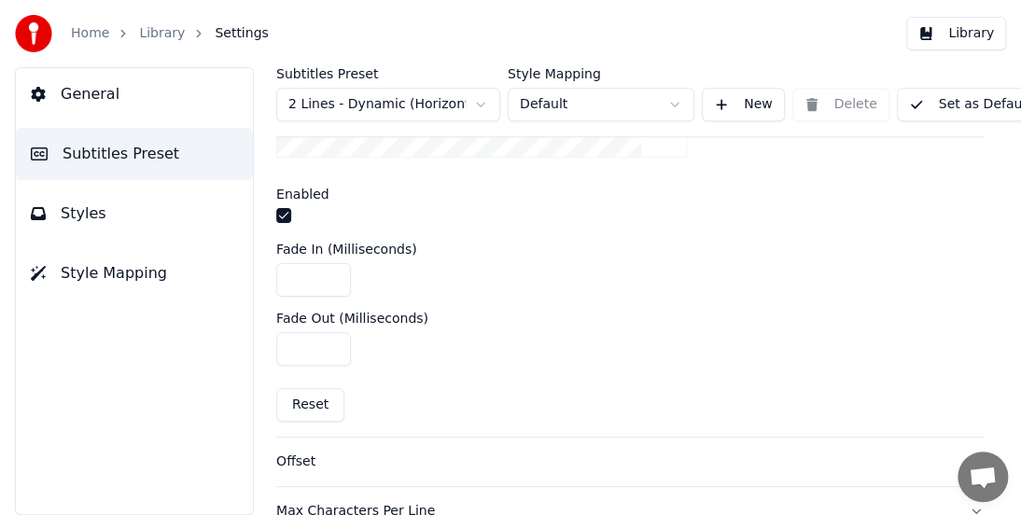
scroll to position [703, 0]
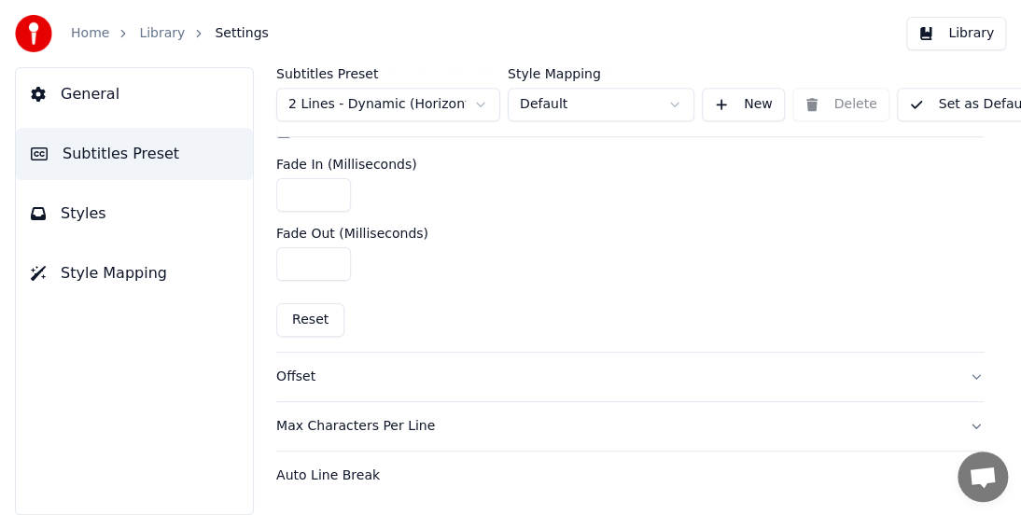
click at [291, 371] on div "Offset" at bounding box center [614, 377] width 677 height 19
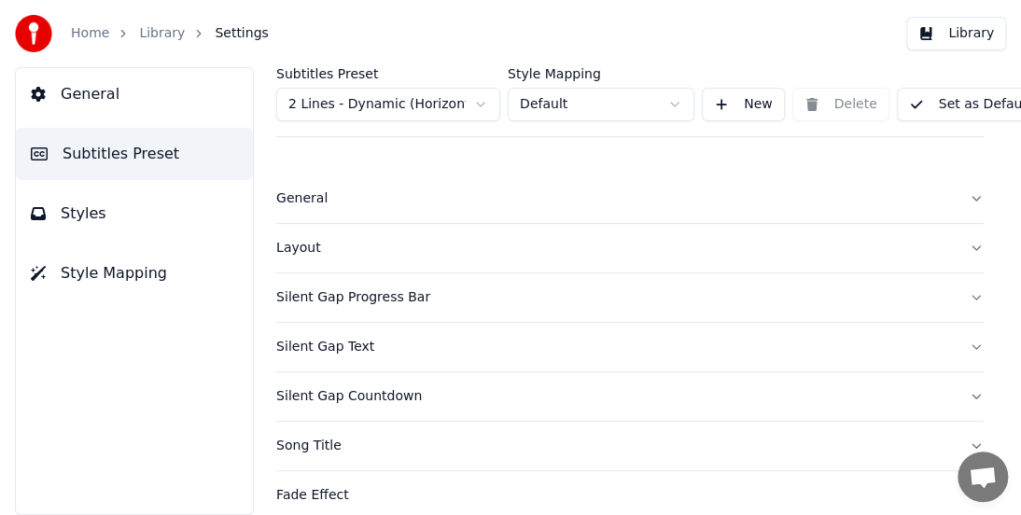
scroll to position [373, 0]
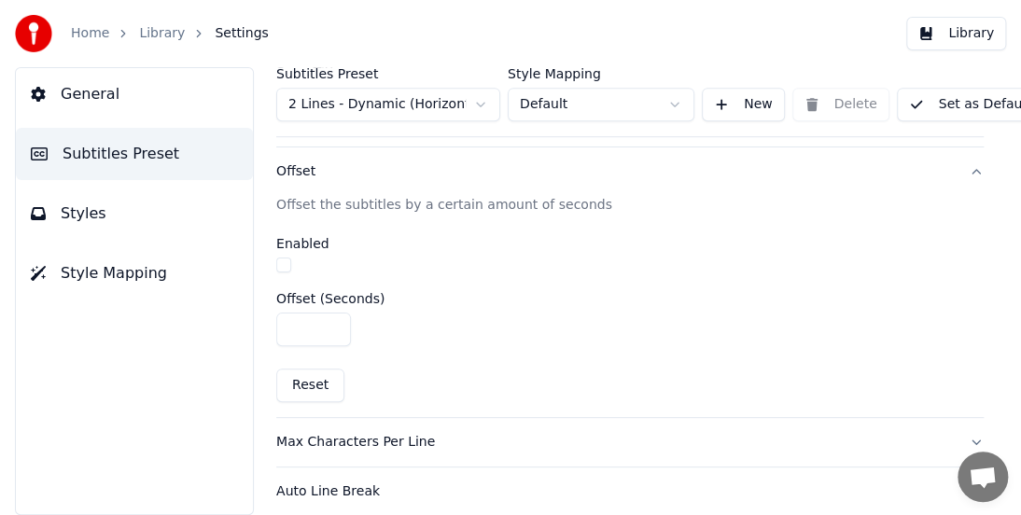
click at [286, 261] on button "button" at bounding box center [283, 265] width 15 height 15
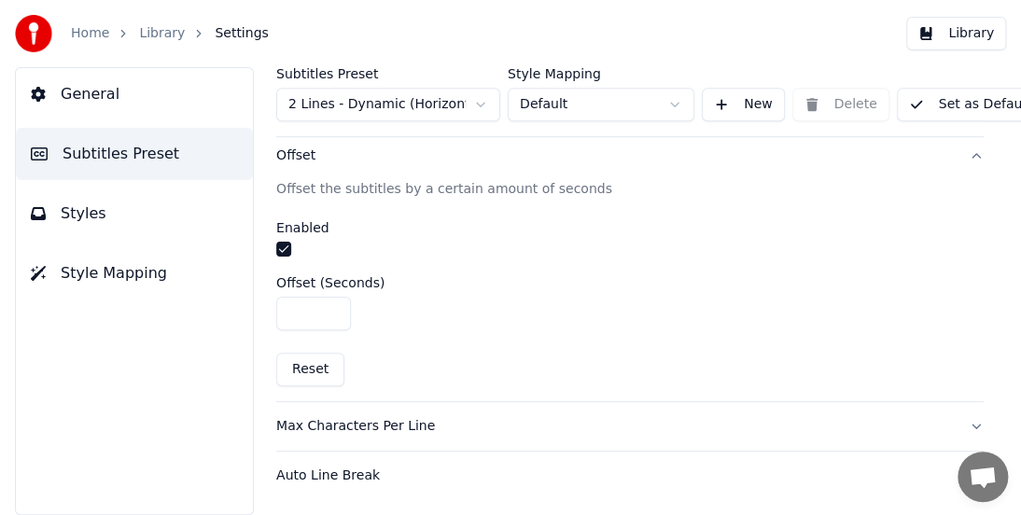
click at [332, 308] on input "****" at bounding box center [313, 314] width 75 height 34
click at [332, 306] on input "****" at bounding box center [313, 314] width 75 height 34
click at [329, 297] on input "****" at bounding box center [313, 314] width 75 height 34
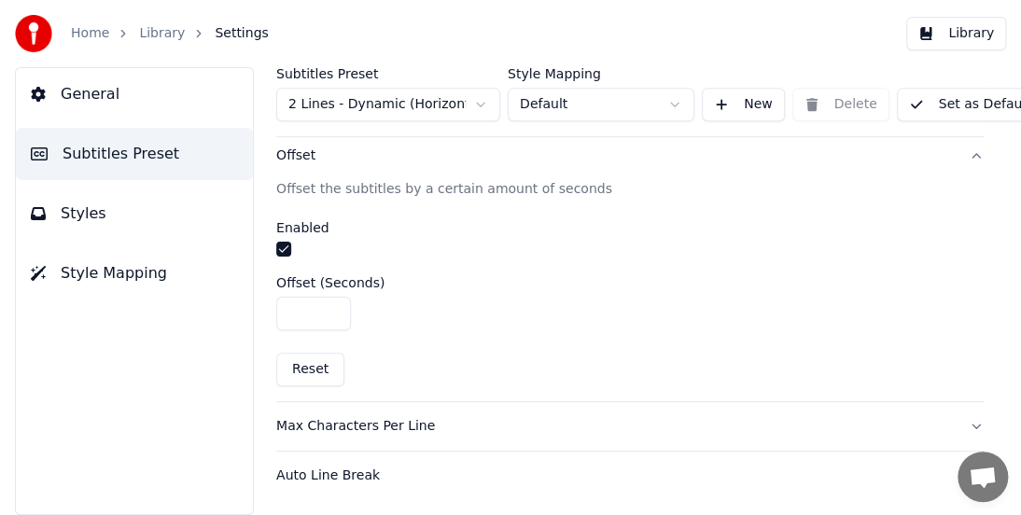
type input "****"
click at [329, 306] on input "****" at bounding box center [313, 314] width 75 height 34
click at [954, 109] on button "Set as Default" at bounding box center [970, 105] width 146 height 34
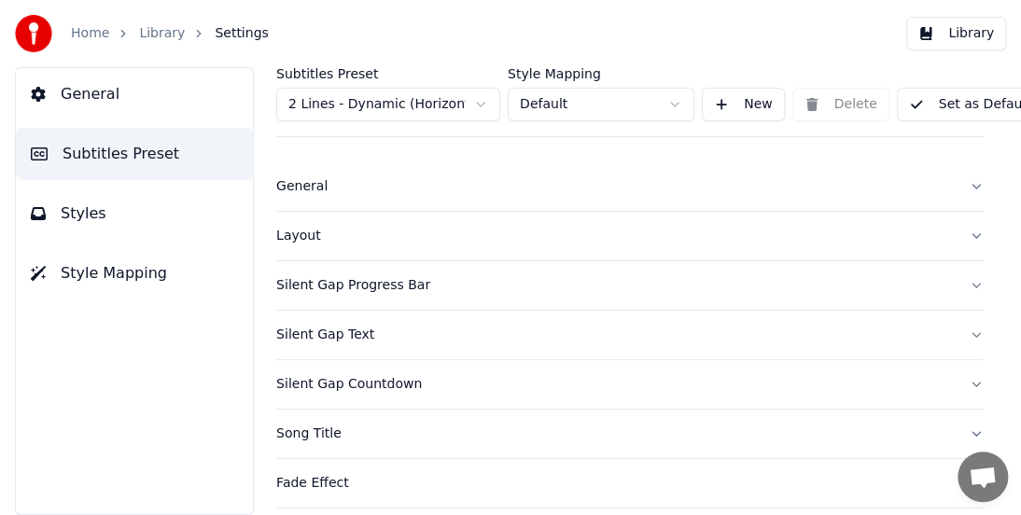
scroll to position [0, 0]
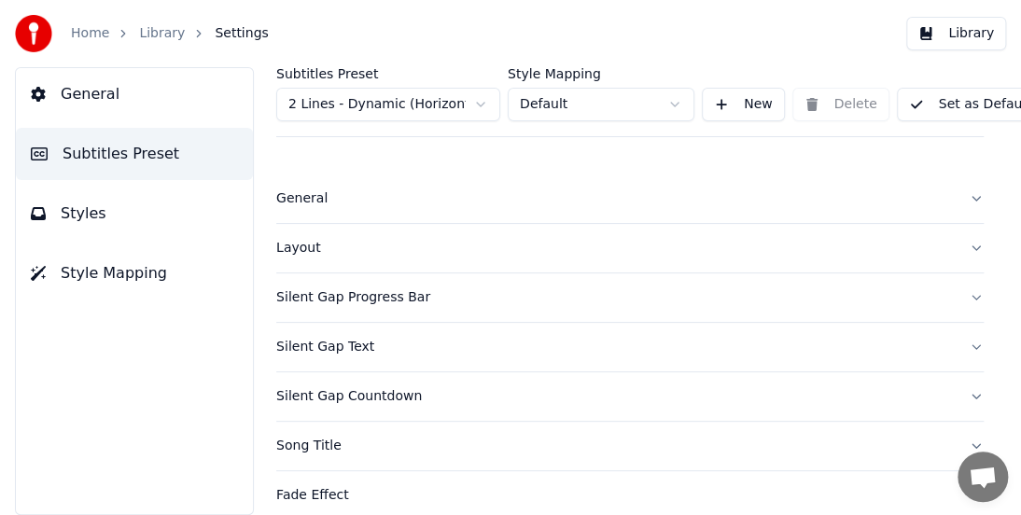
click at [310, 246] on div "Layout" at bounding box center [614, 248] width 677 height 19
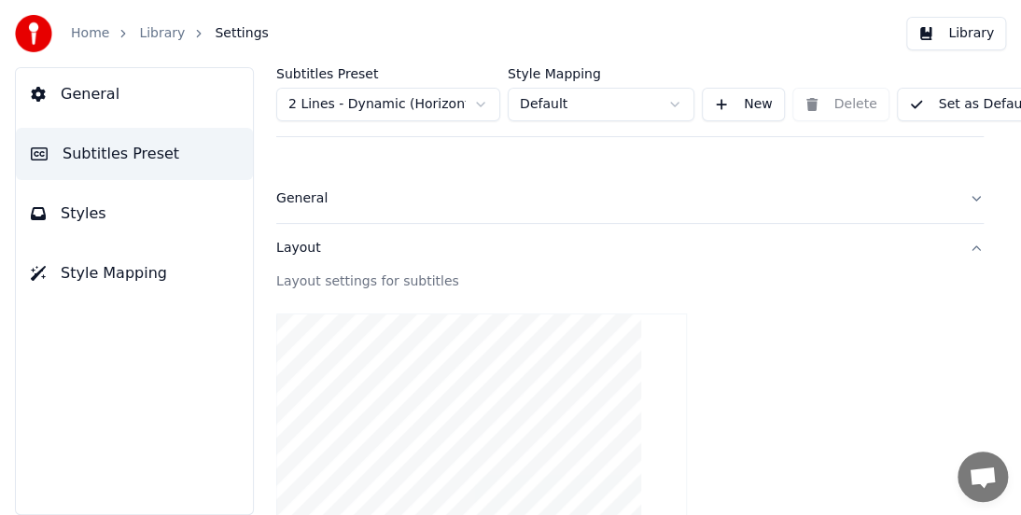
click at [464, 426] on video at bounding box center [481, 417] width 411 height 206
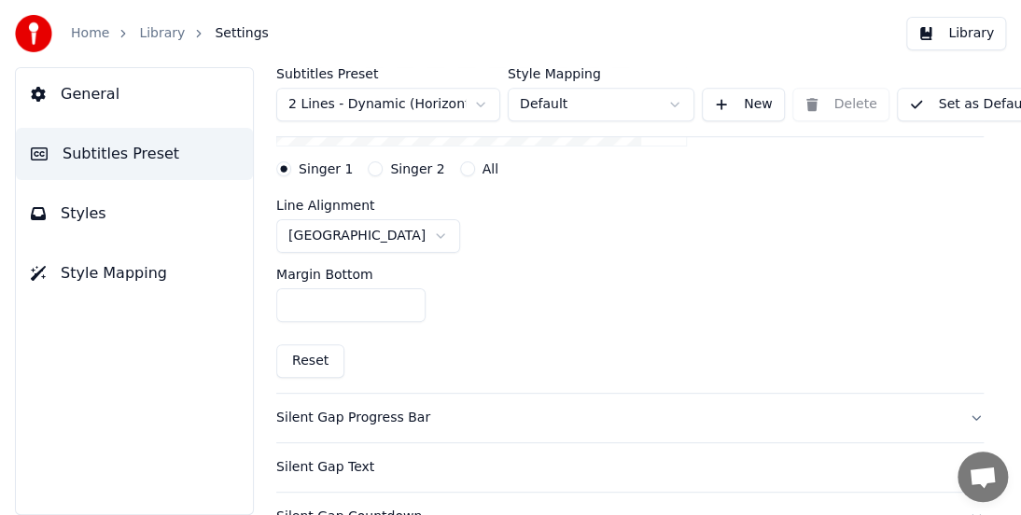
scroll to position [467, 0]
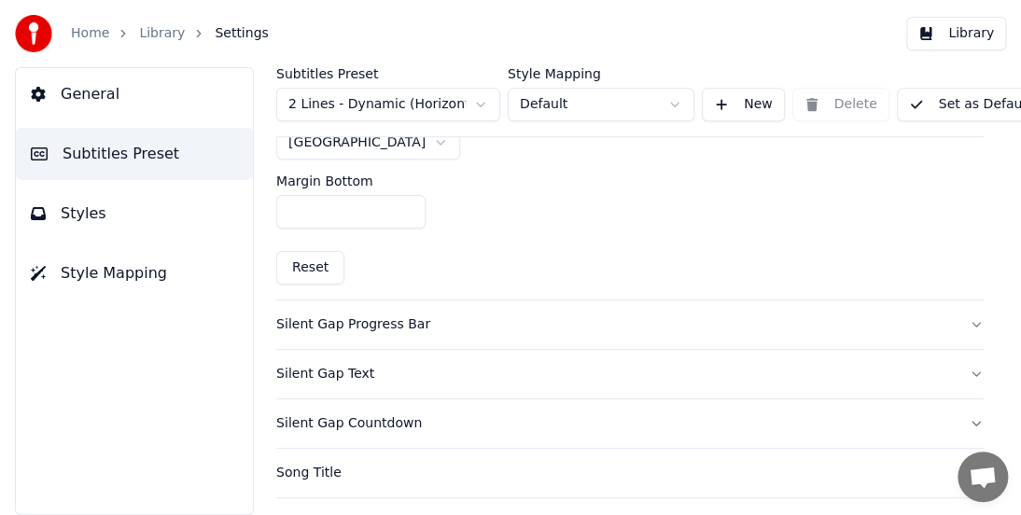
click at [371, 422] on div "Silent Gap Countdown" at bounding box center [614, 423] width 677 height 19
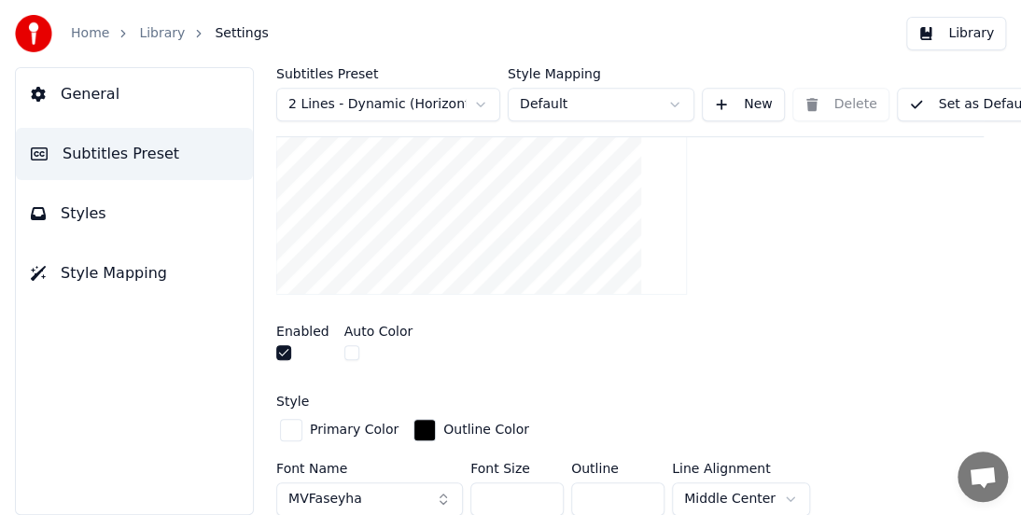
scroll to position [280, 0]
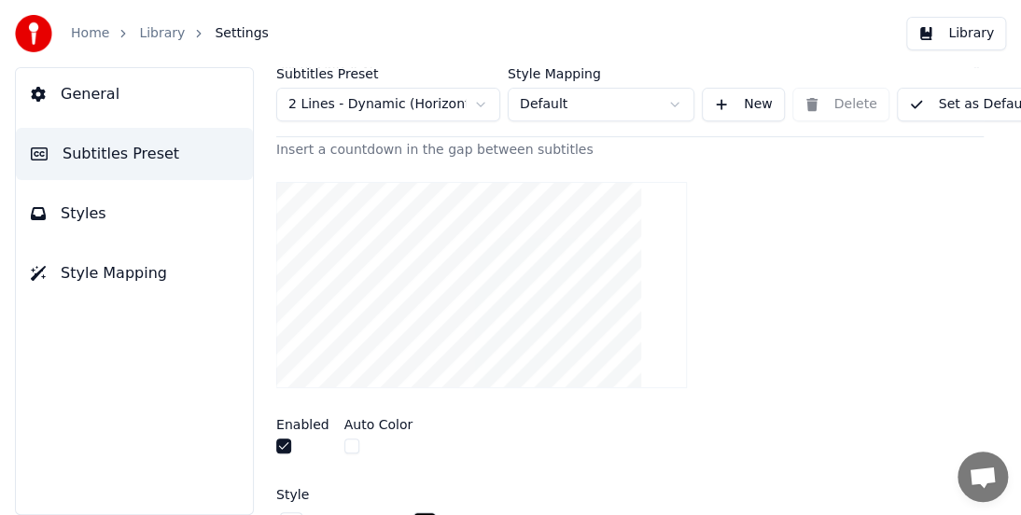
click at [481, 223] on video at bounding box center [481, 285] width 411 height 206
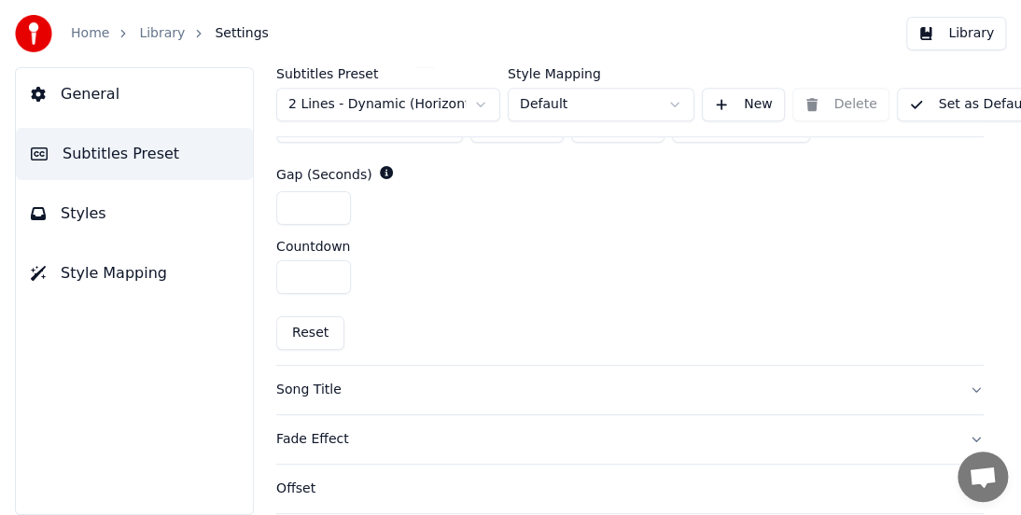
scroll to position [840, 0]
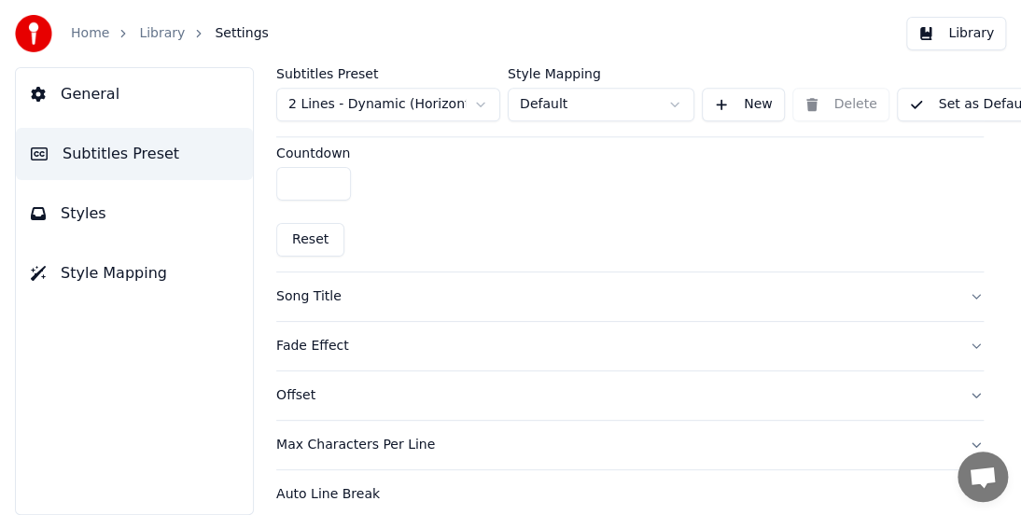
click at [302, 292] on div "Song Title" at bounding box center [614, 296] width 677 height 19
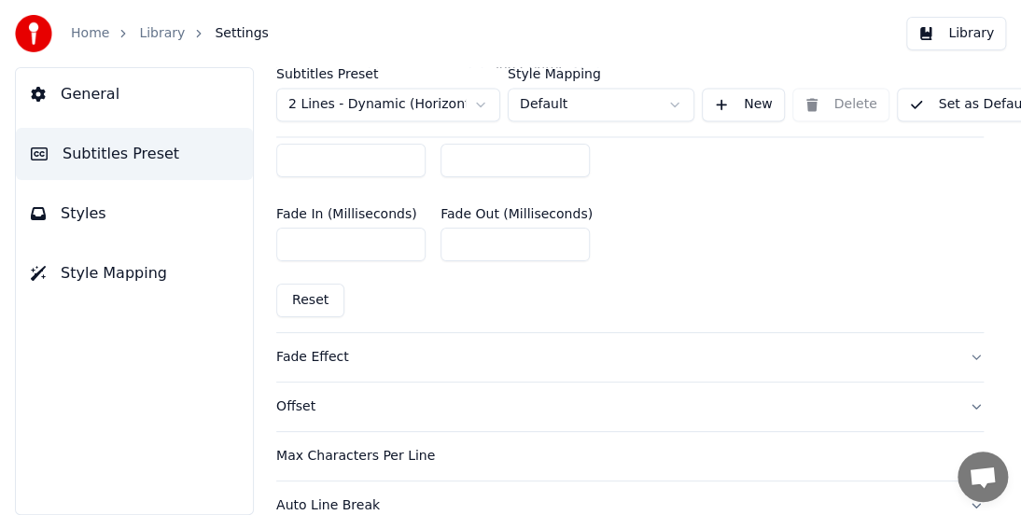
scroll to position [1160, 0]
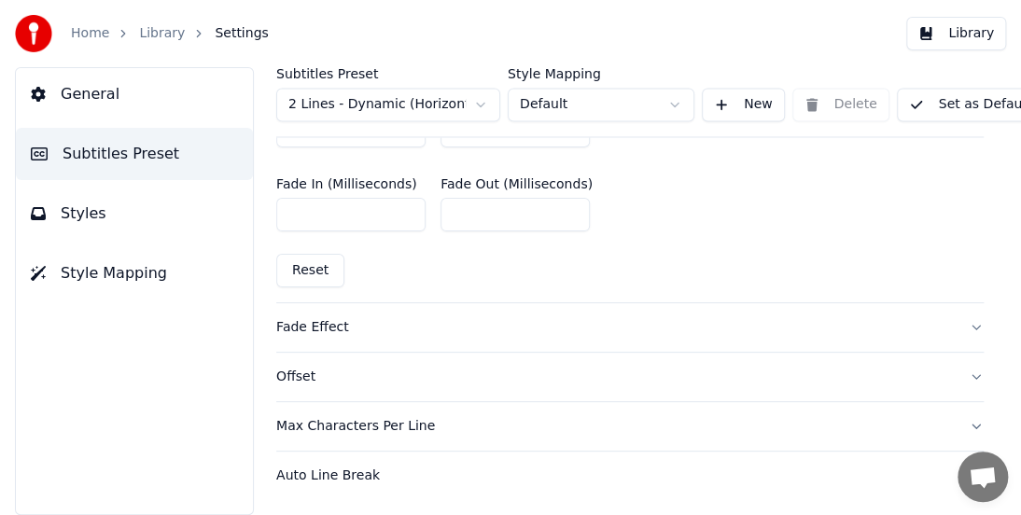
click at [322, 318] on div "Fade Effect" at bounding box center [614, 327] width 677 height 19
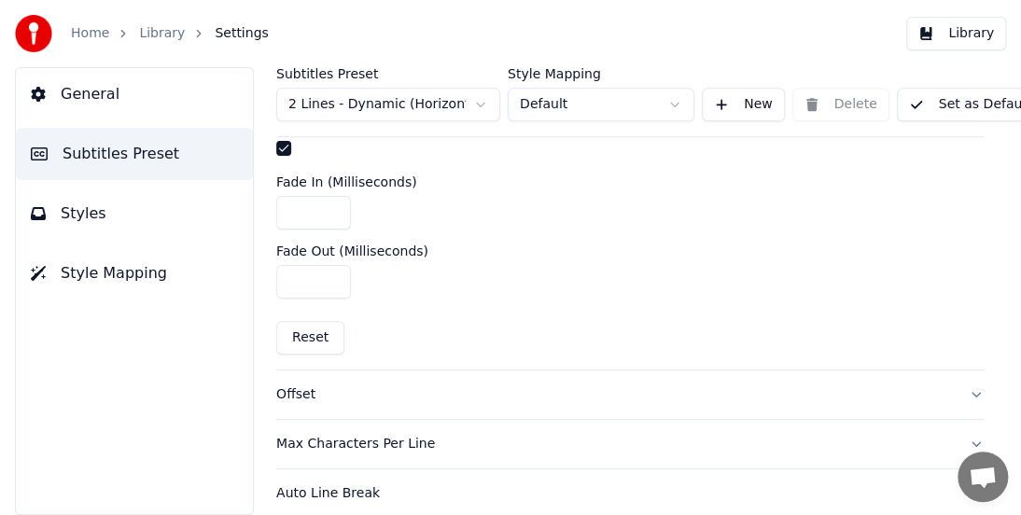
scroll to position [706, 0]
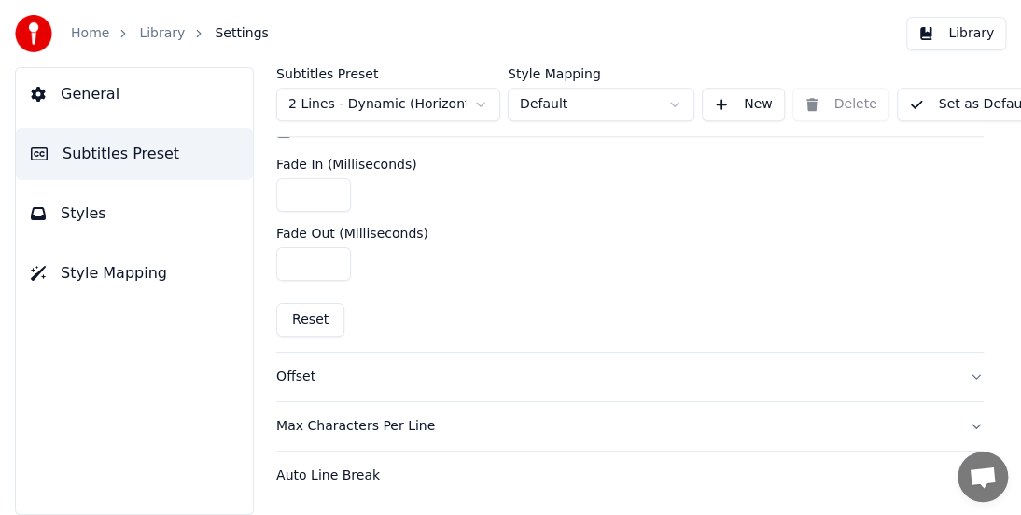
click at [299, 368] on div "Offset" at bounding box center [614, 377] width 677 height 19
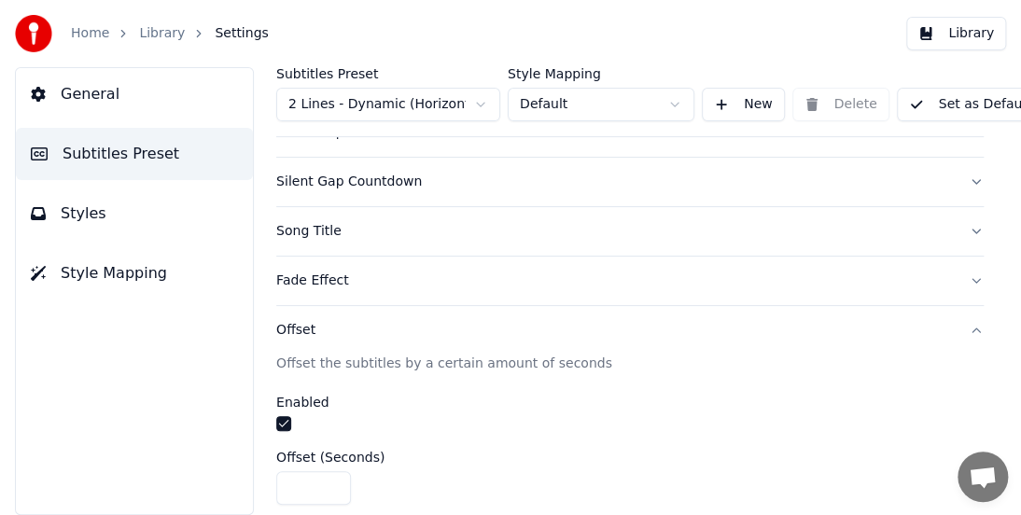
scroll to position [401, 0]
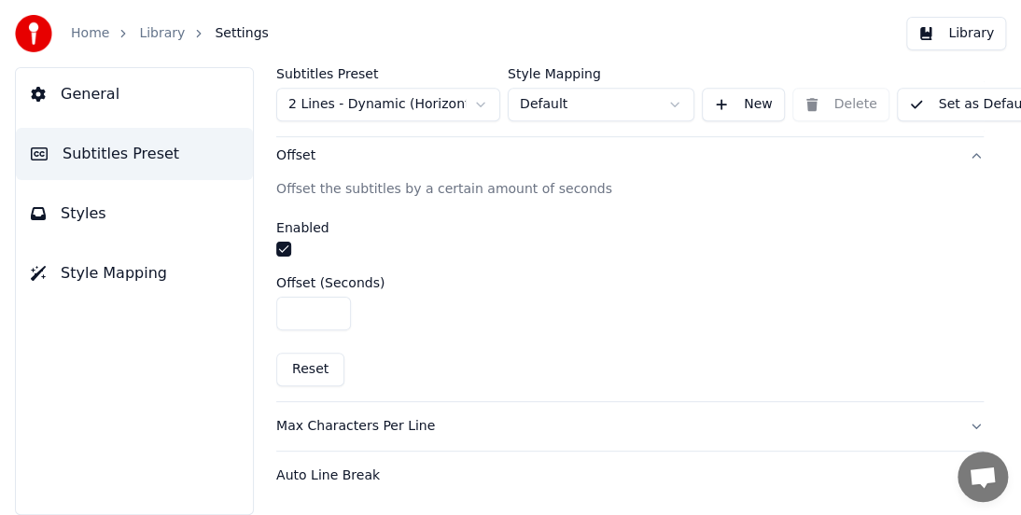
click at [377, 417] on div "Max Characters Per Line" at bounding box center [614, 426] width 677 height 19
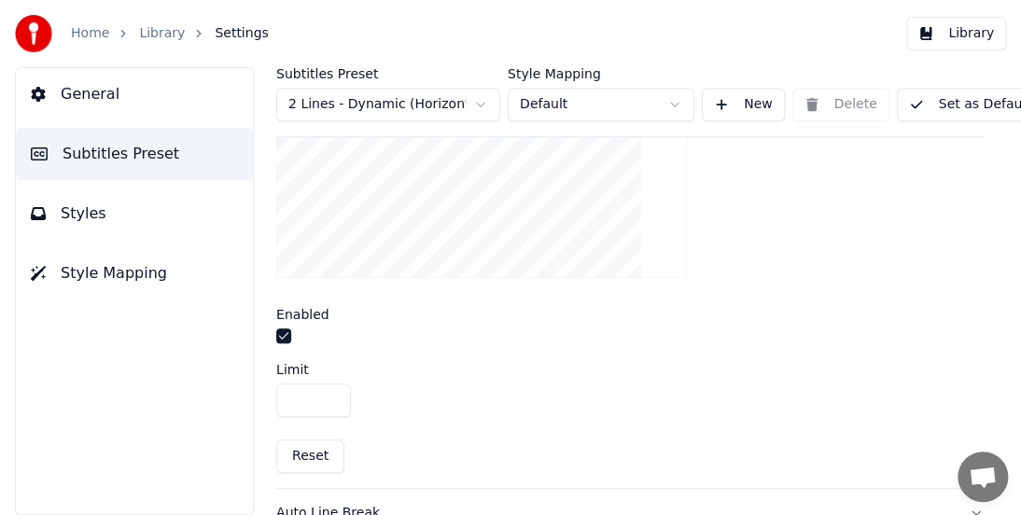
scroll to position [637, 0]
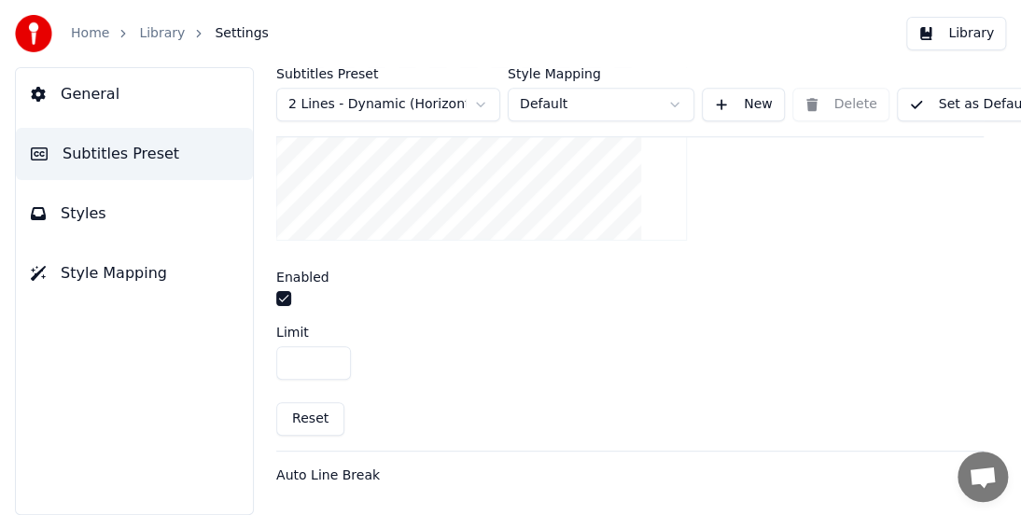
click at [349, 467] on div "Auto Line Break" at bounding box center [614, 476] width 677 height 19
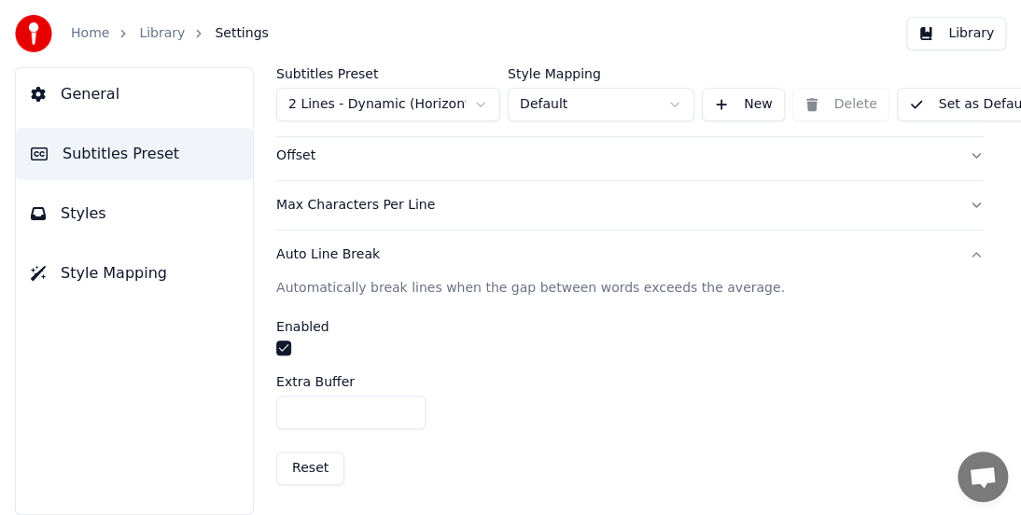
scroll to position [401, 0]
click at [937, 111] on button "Set as Default" at bounding box center [970, 105] width 146 height 34
click at [157, 35] on link "Library" at bounding box center [162, 33] width 46 height 19
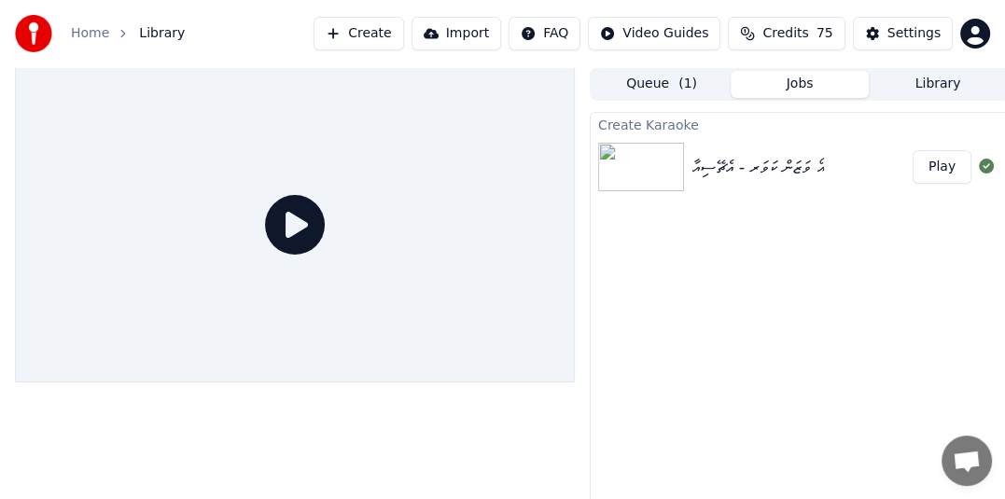
click at [944, 161] on button "Play" at bounding box center [942, 167] width 59 height 34
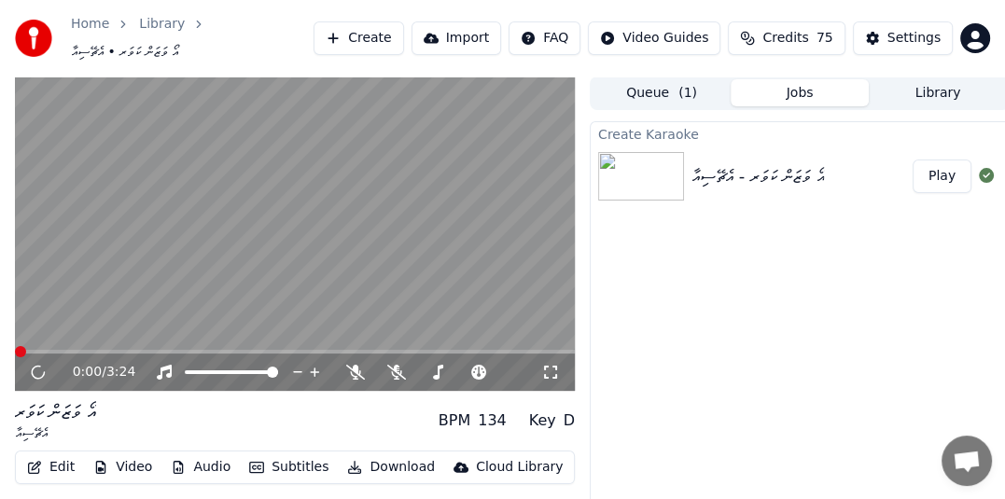
click at [298, 459] on button "Subtitles" at bounding box center [289, 467] width 94 height 26
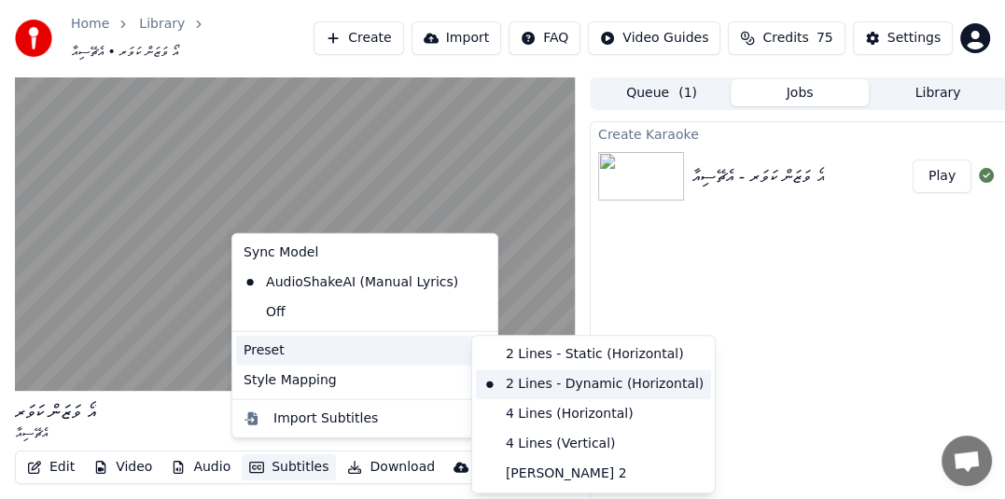
click at [572, 383] on div "2 Lines - Dynamic (Horizontal)" at bounding box center [593, 384] width 235 height 30
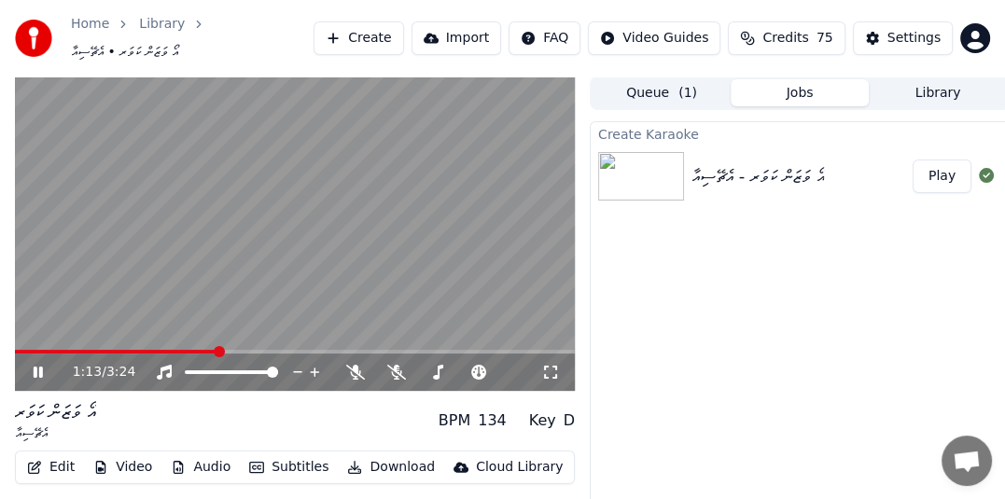
click at [39, 367] on icon at bounding box center [38, 372] width 9 height 11
click at [53, 456] on button "Edit" at bounding box center [51, 467] width 63 height 26
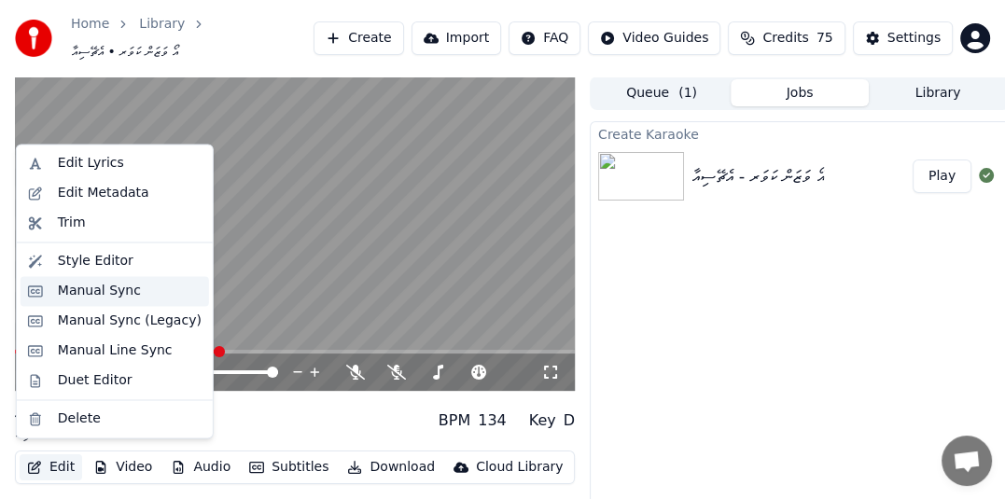
click at [80, 291] on div "Manual Sync" at bounding box center [99, 291] width 83 height 19
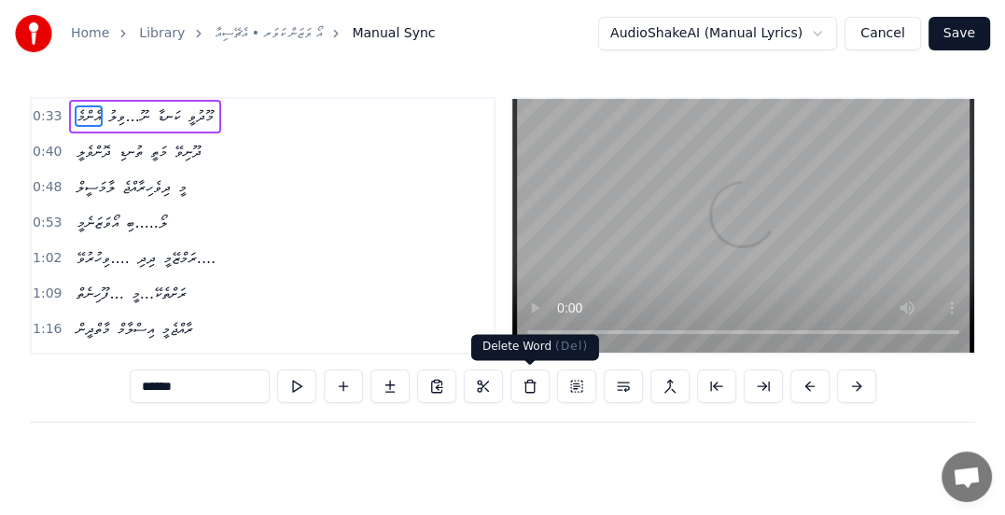
scroll to position [0, 3067]
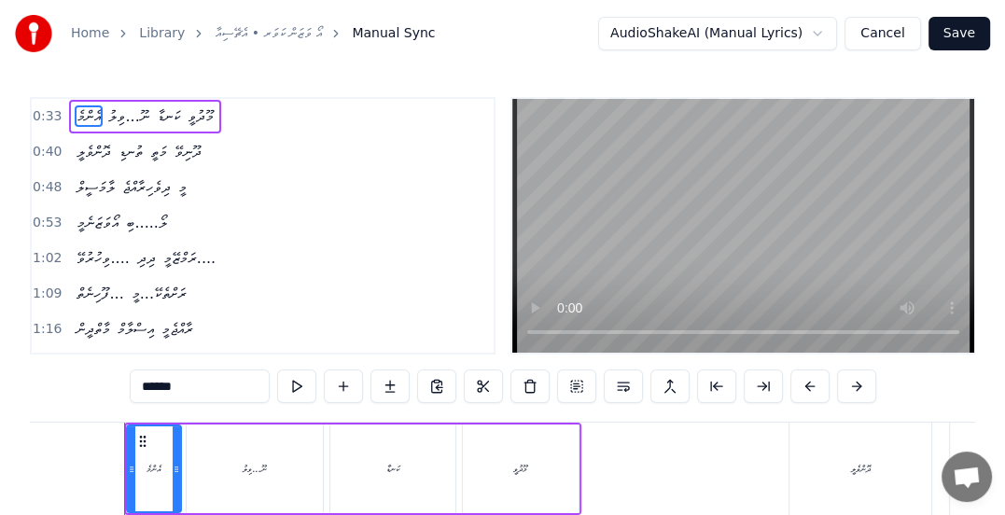
click at [33, 109] on span "0:33" at bounding box center [47, 116] width 29 height 19
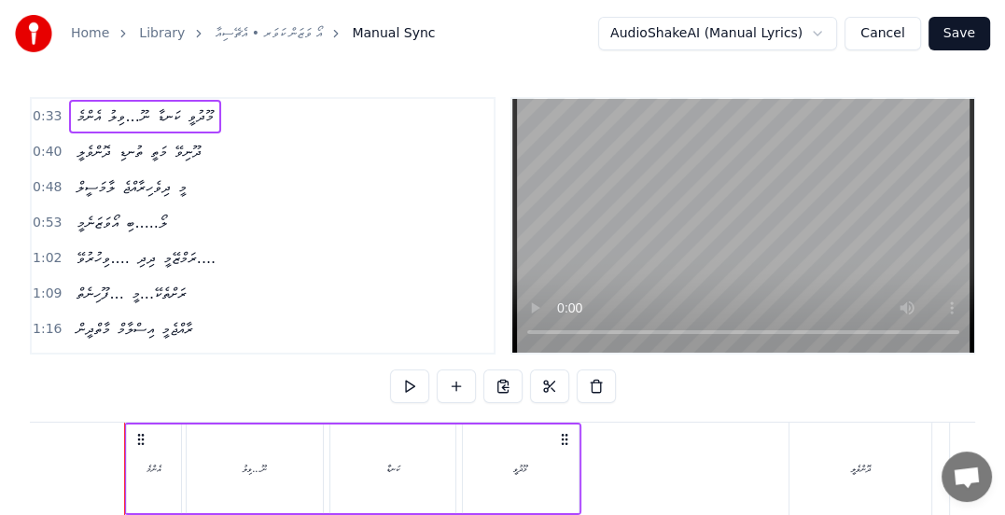
click at [407, 392] on button at bounding box center [409, 386] width 39 height 34
click at [411, 392] on button at bounding box center [409, 386] width 39 height 34
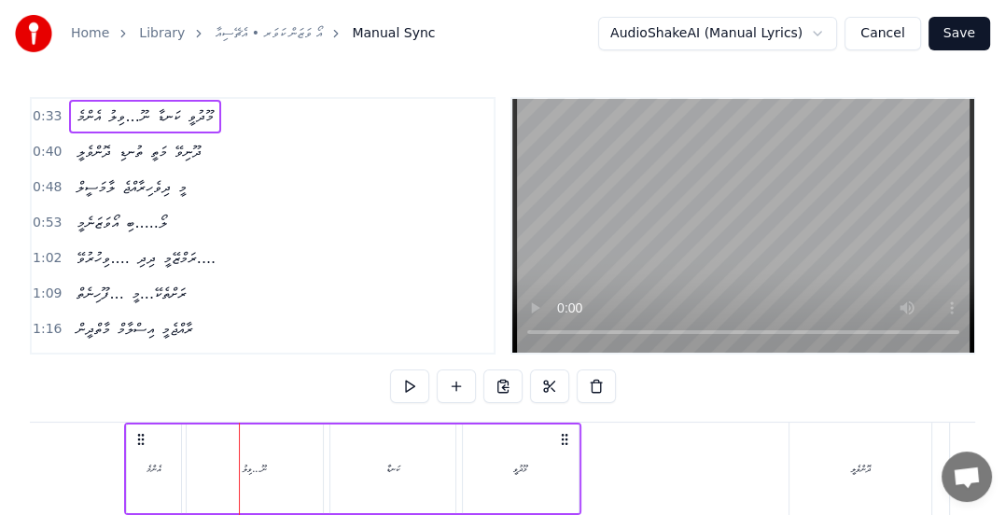
click at [411, 392] on button at bounding box center [409, 386] width 39 height 34
click at [149, 470] on div "އެންމެ" at bounding box center [153, 469] width 15 height 14
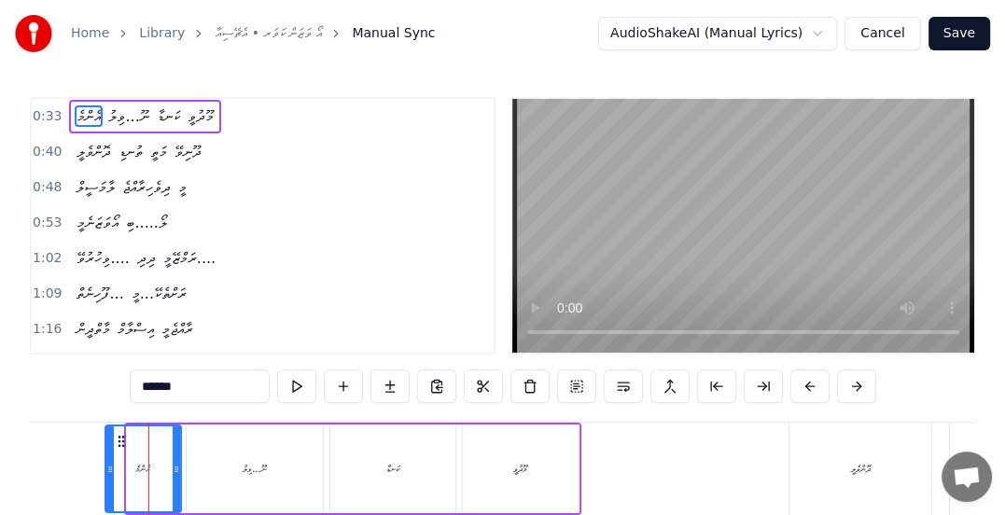
drag, startPoint x: 128, startPoint y: 469, endPoint x: 105, endPoint y: 468, distance: 22.4
click at [106, 468] on icon at bounding box center [109, 469] width 7 height 15
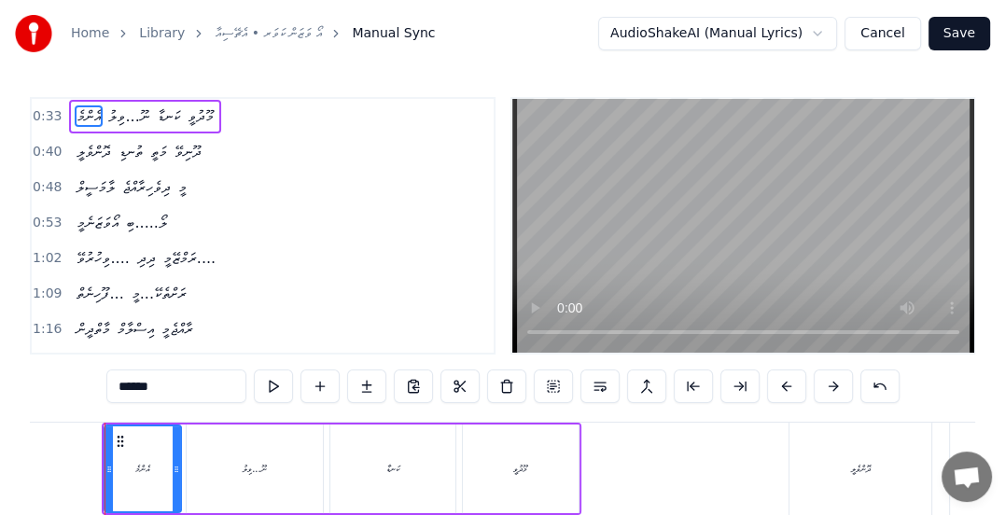
scroll to position [0, 3047]
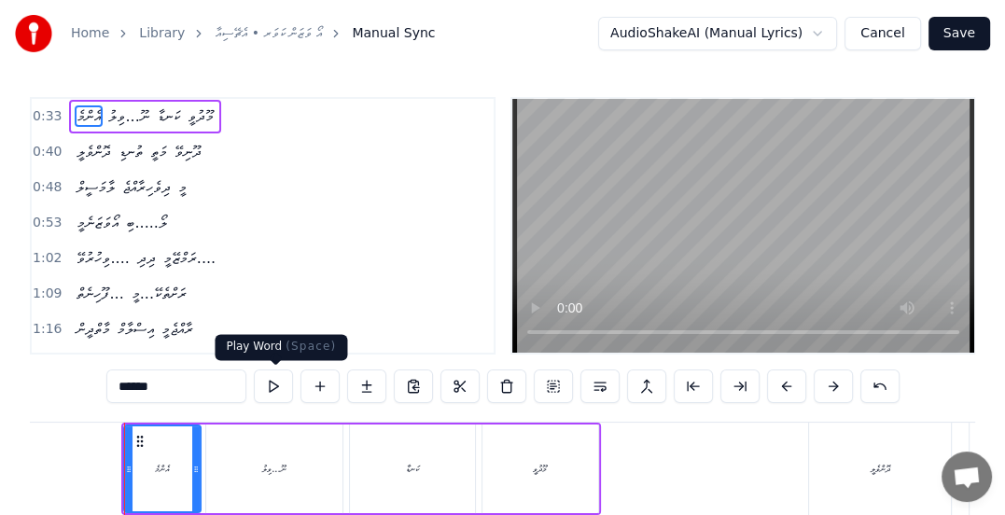
click at [279, 385] on button at bounding box center [273, 386] width 39 height 34
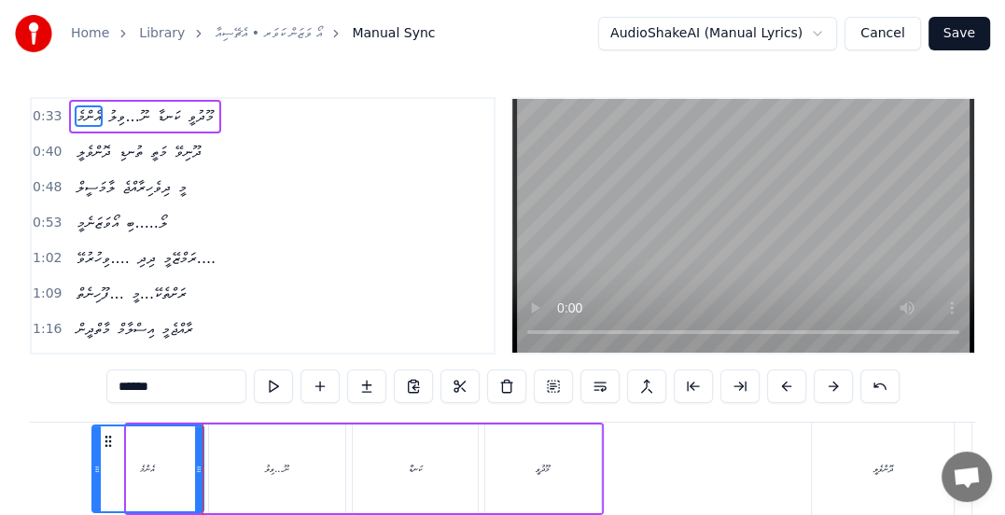
drag, startPoint x: 128, startPoint y: 470, endPoint x: 93, endPoint y: 470, distance: 34.5
click at [93, 470] on icon at bounding box center [96, 469] width 7 height 15
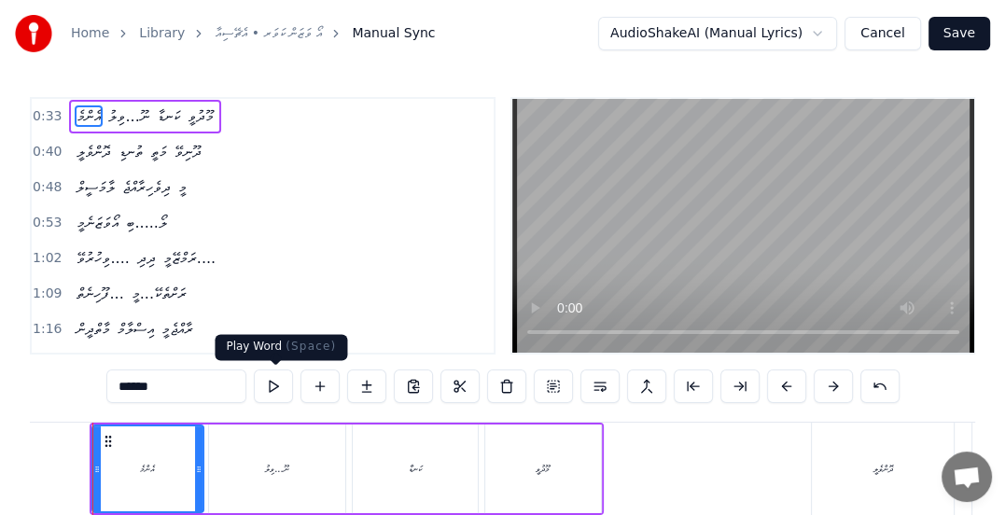
click at [277, 386] on button at bounding box center [273, 386] width 39 height 34
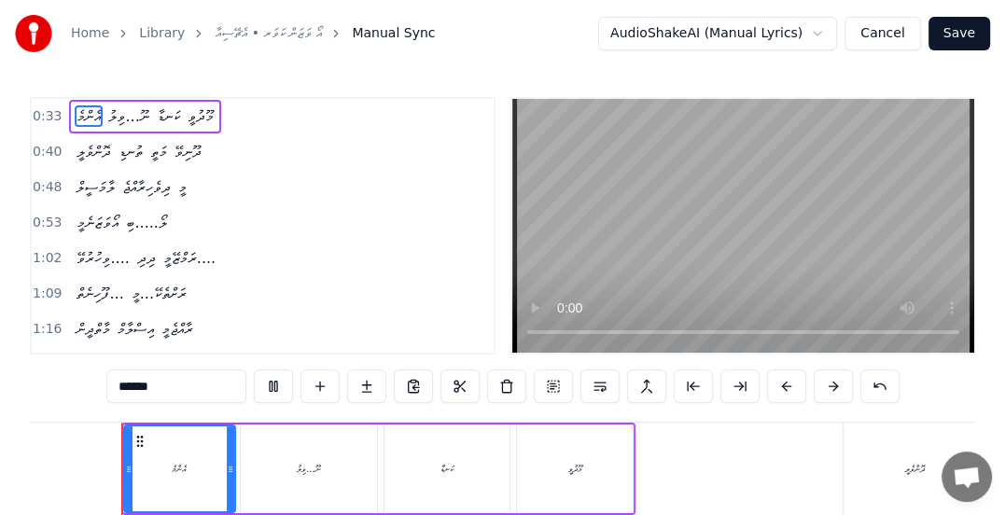
scroll to position [0, 3010]
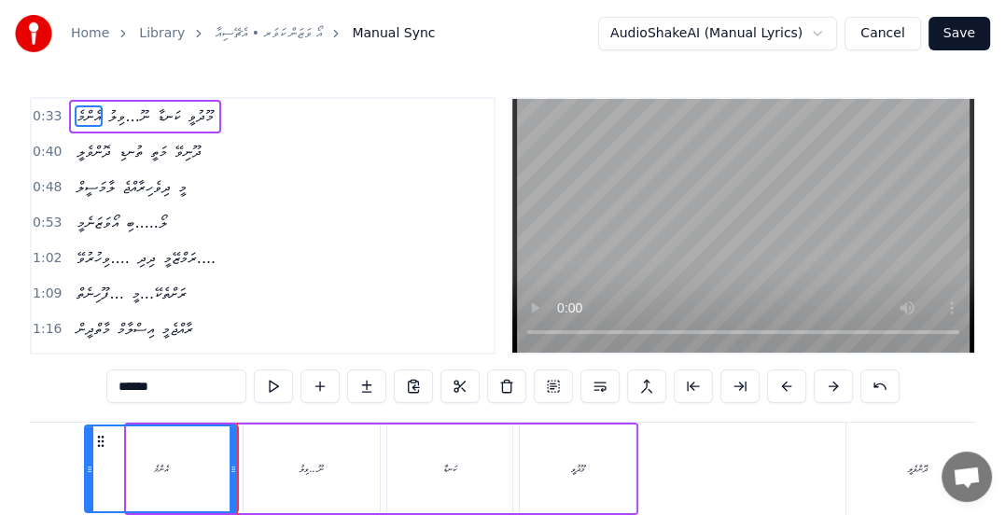
drag, startPoint x: 130, startPoint y: 470, endPoint x: 88, endPoint y: 460, distance: 43.2
click at [88, 460] on div at bounding box center [89, 468] width 7 height 85
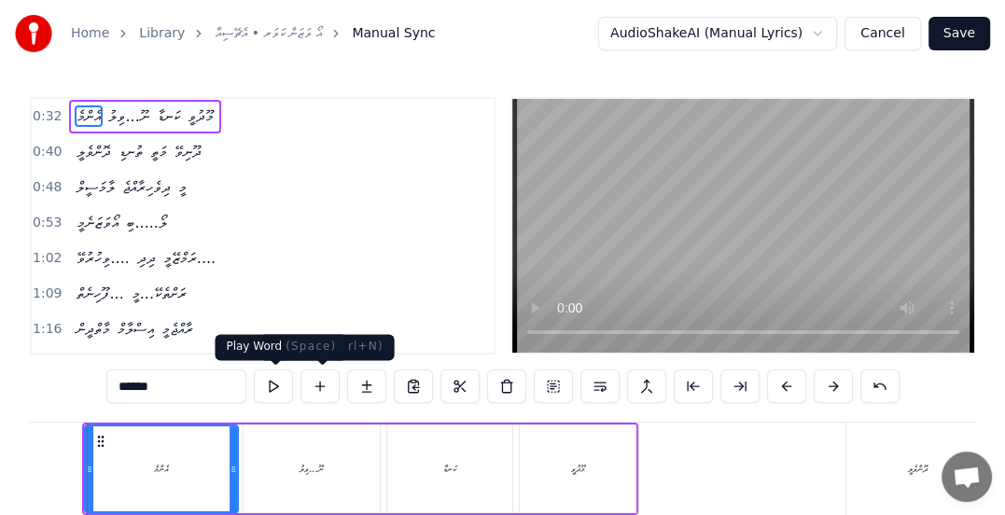
scroll to position [0, 2973]
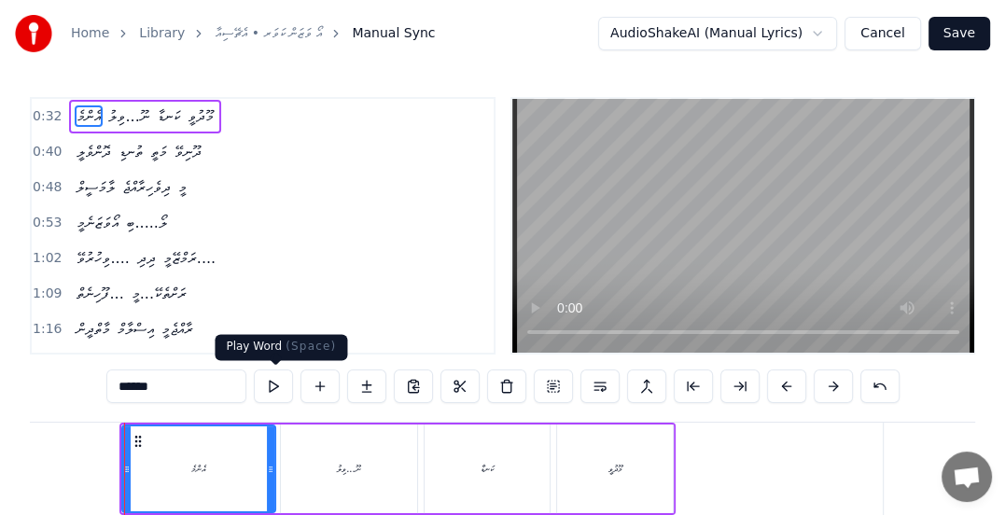
click at [280, 383] on button at bounding box center [273, 386] width 39 height 34
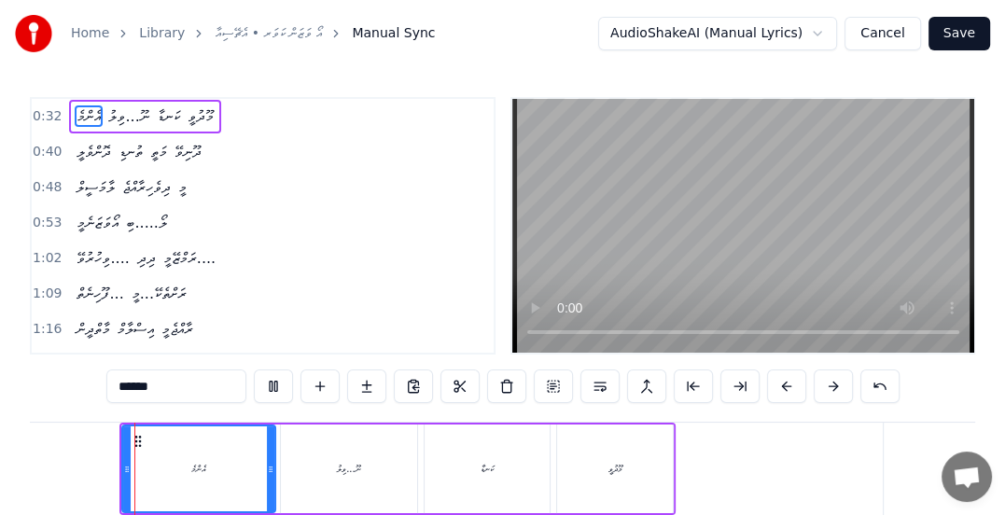
scroll to position [0, 2969]
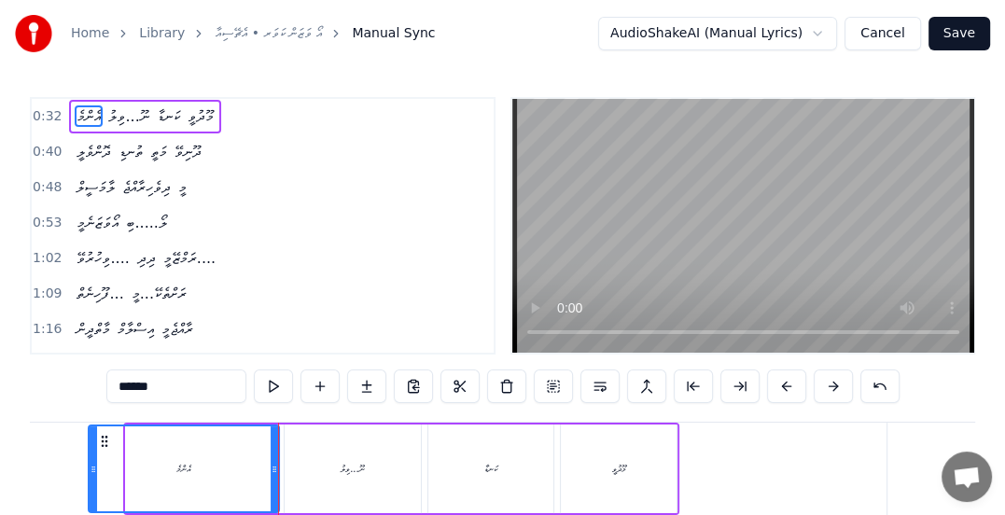
drag, startPoint x: 127, startPoint y: 470, endPoint x: 90, endPoint y: 459, distance: 39.0
click at [90, 459] on div at bounding box center [93, 468] width 7 height 85
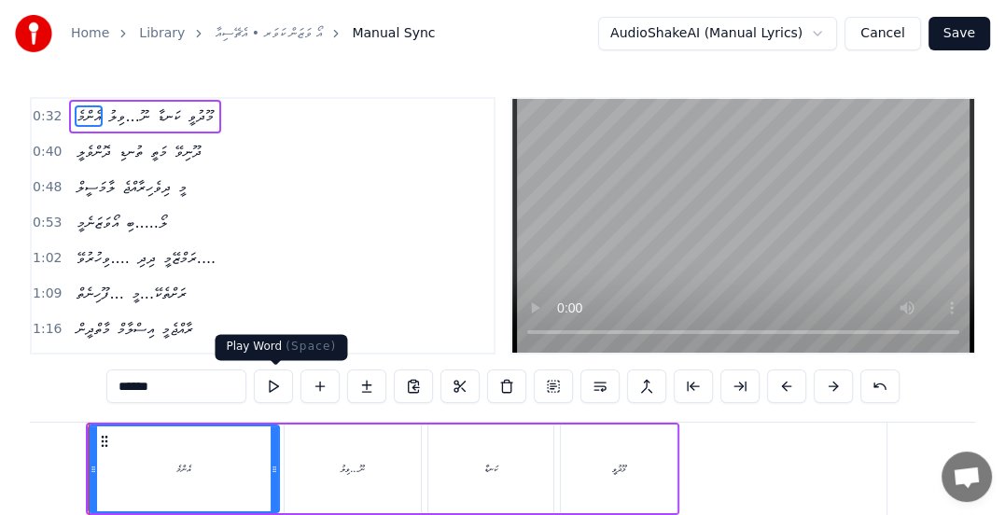
scroll to position [0, 2934]
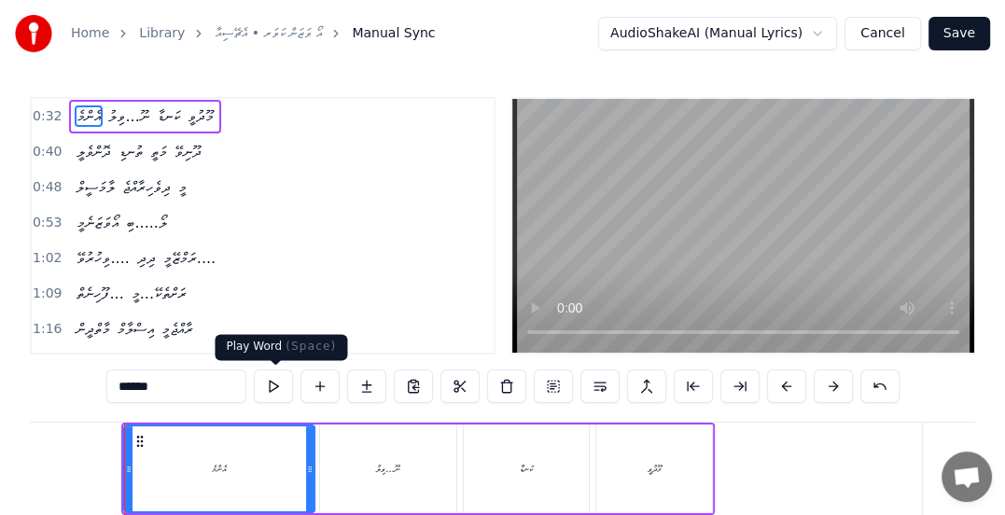
click at [272, 382] on button at bounding box center [273, 386] width 39 height 34
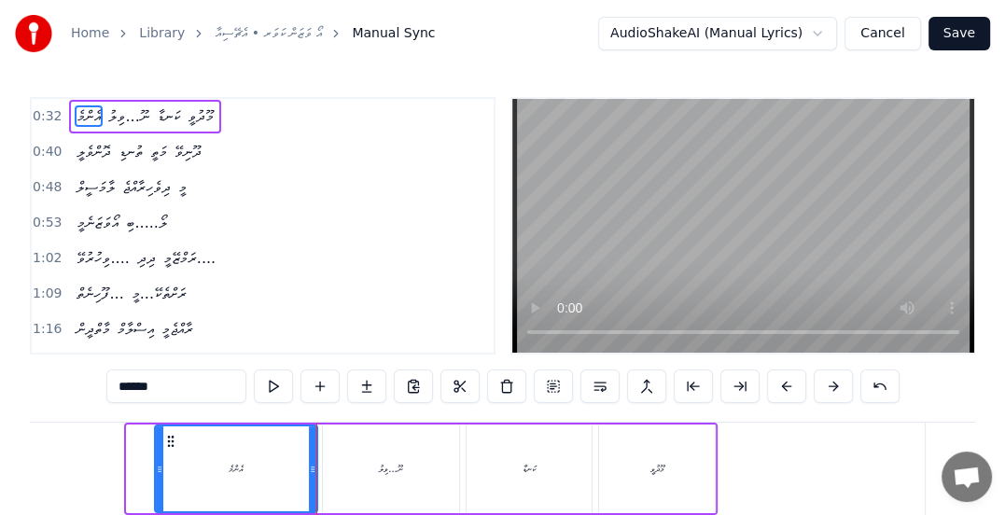
drag, startPoint x: 132, startPoint y: 470, endPoint x: 163, endPoint y: 471, distance: 30.8
click at [163, 471] on icon at bounding box center [159, 469] width 7 height 15
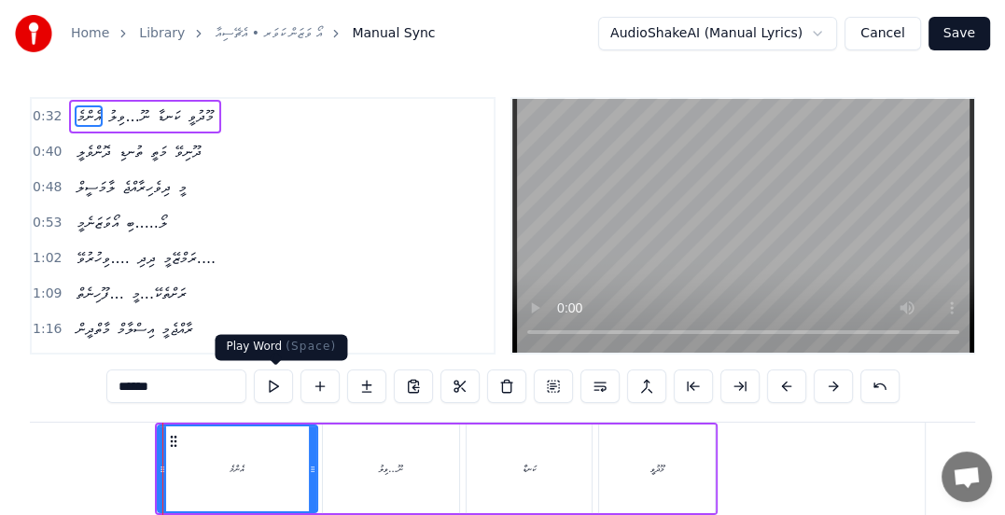
click at [275, 383] on button at bounding box center [273, 386] width 39 height 34
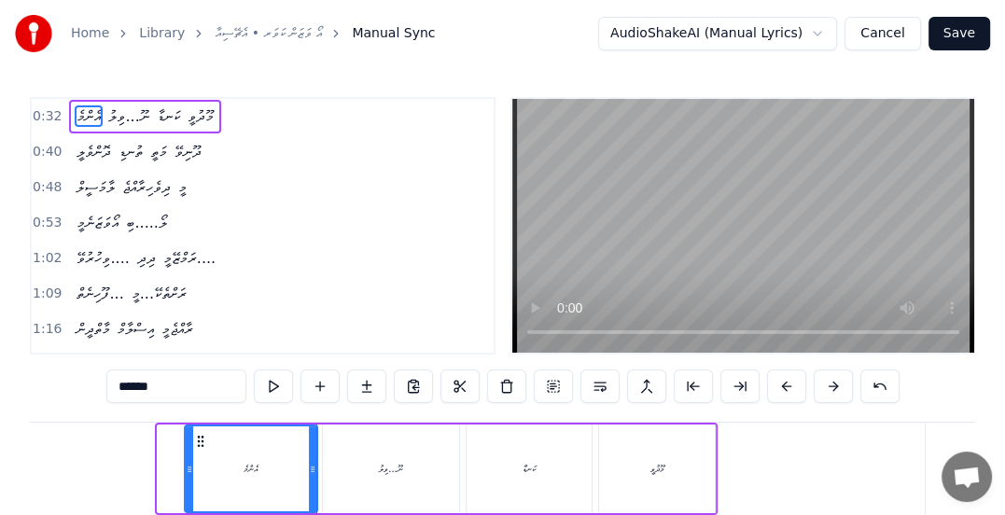
drag, startPoint x: 159, startPoint y: 468, endPoint x: 186, endPoint y: 469, distance: 27.1
click at [186, 469] on icon at bounding box center [189, 469] width 7 height 15
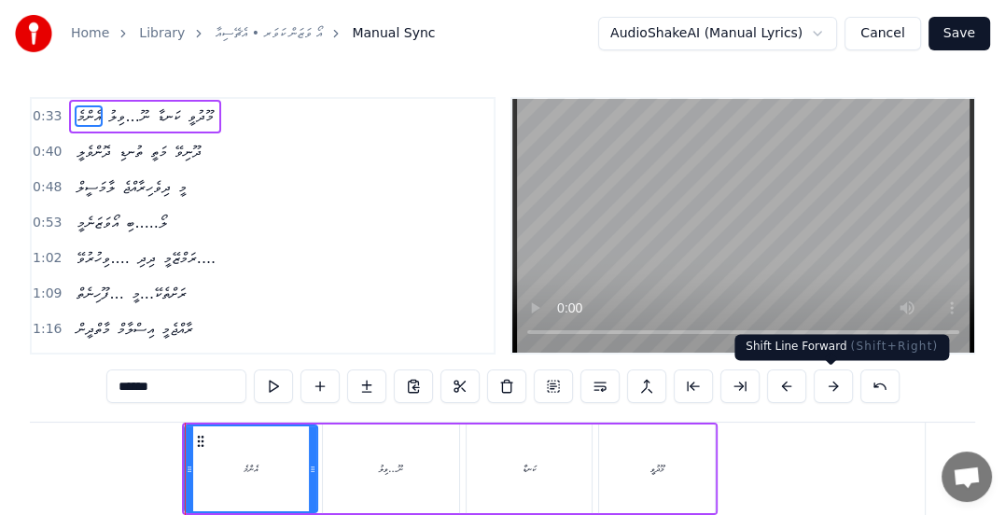
scroll to position [93, 0]
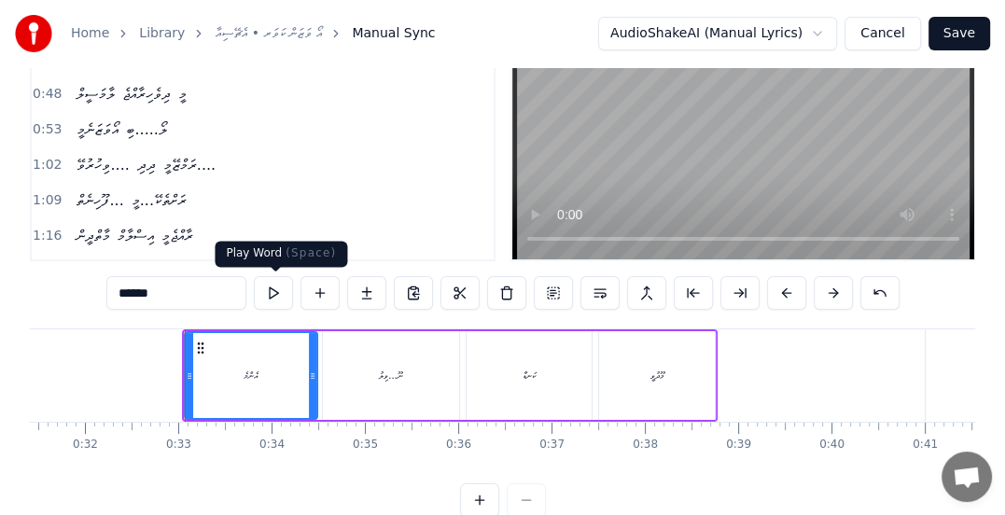
click at [275, 299] on button at bounding box center [273, 293] width 39 height 34
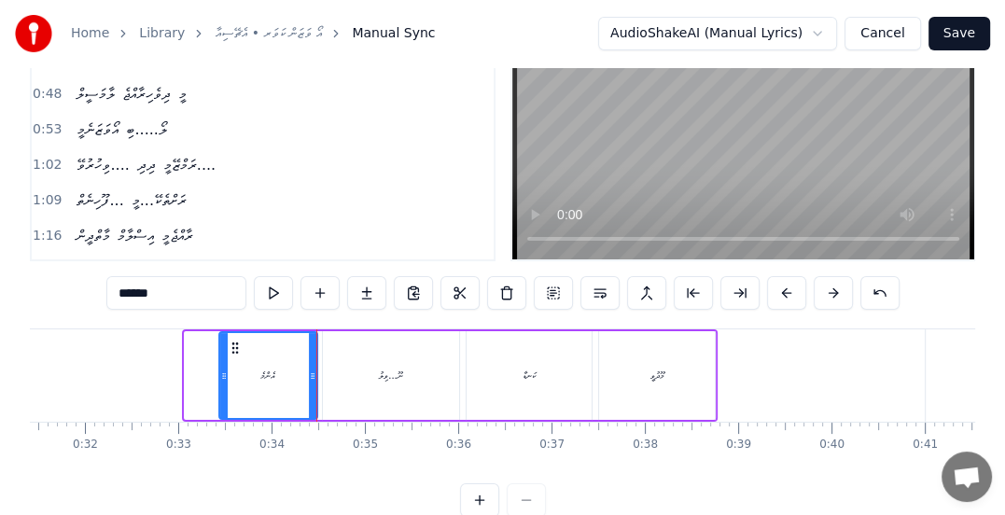
drag, startPoint x: 186, startPoint y: 373, endPoint x: 230, endPoint y: 338, distance: 56.4
click at [223, 376] on icon at bounding box center [223, 376] width 7 height 15
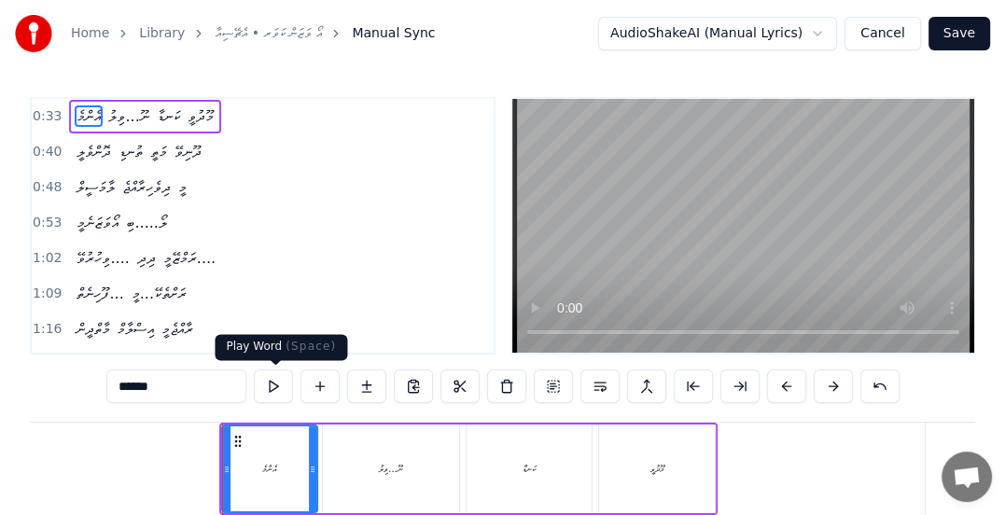
click at [271, 383] on button at bounding box center [273, 386] width 39 height 34
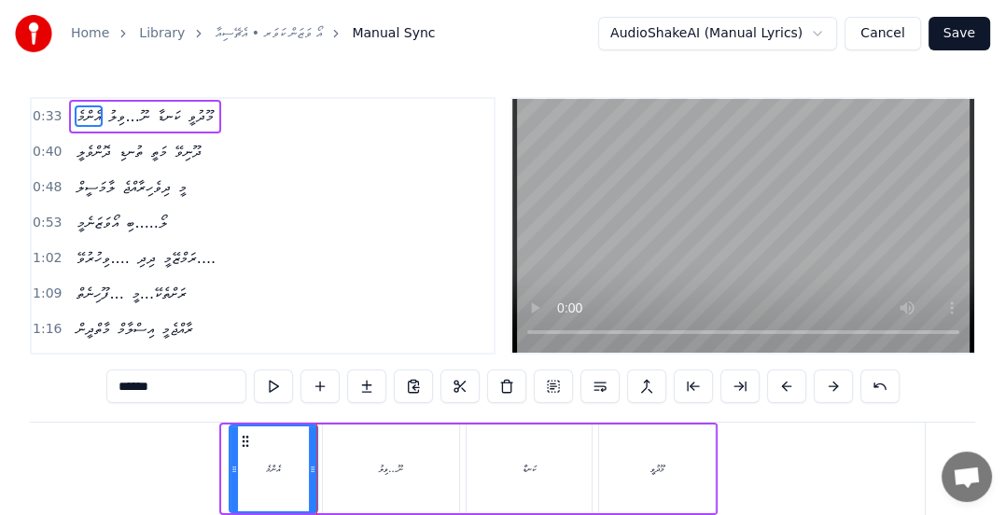
click at [231, 467] on icon at bounding box center [233, 469] width 7 height 15
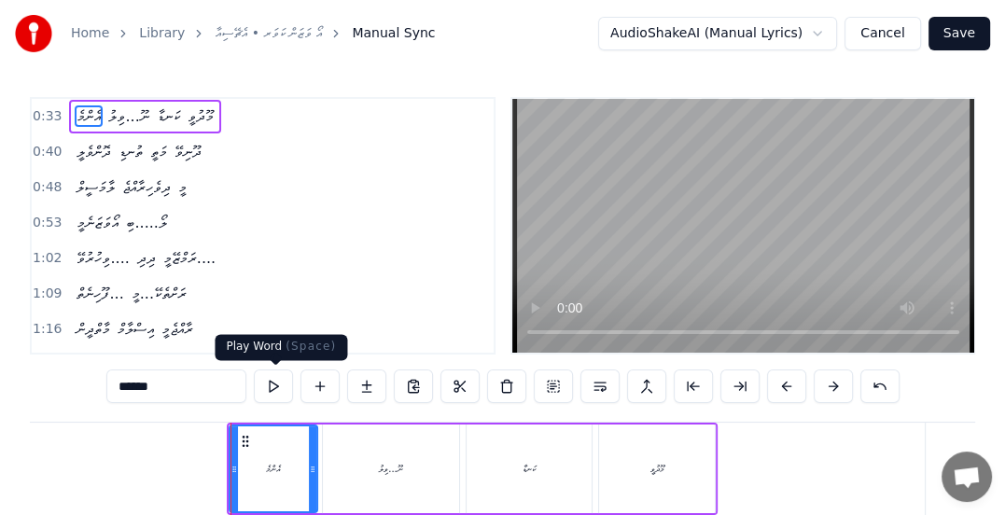
click at [272, 387] on button at bounding box center [273, 386] width 39 height 34
click at [269, 387] on button at bounding box center [273, 386] width 39 height 34
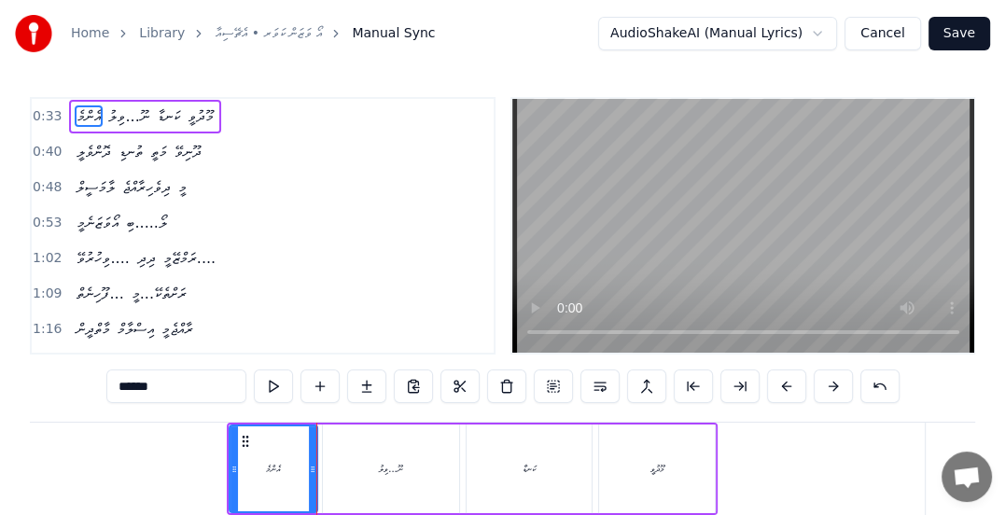
click at [41, 112] on span "0:33" at bounding box center [47, 116] width 29 height 19
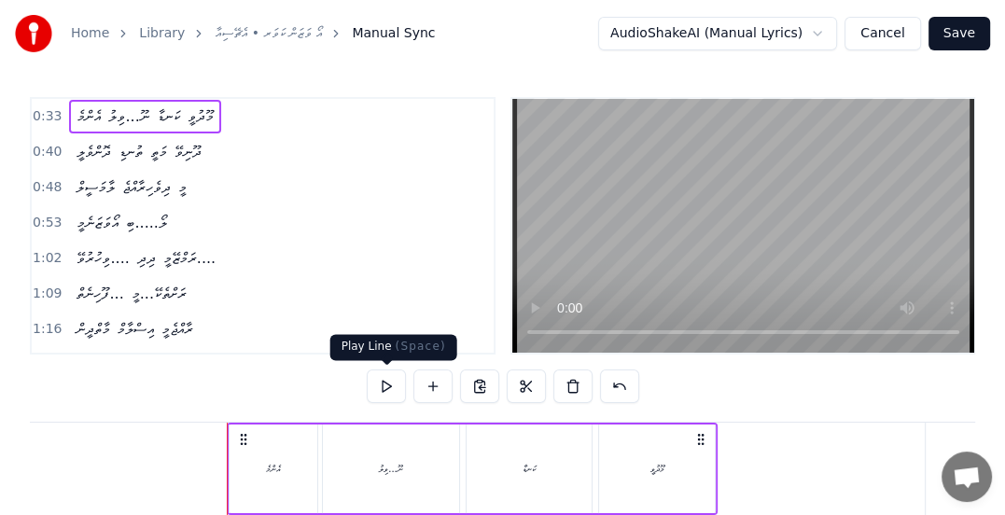
click at [384, 385] on button at bounding box center [386, 386] width 39 height 34
click at [123, 110] on span "ނޫ...ވިލު" at bounding box center [128, 115] width 44 height 21
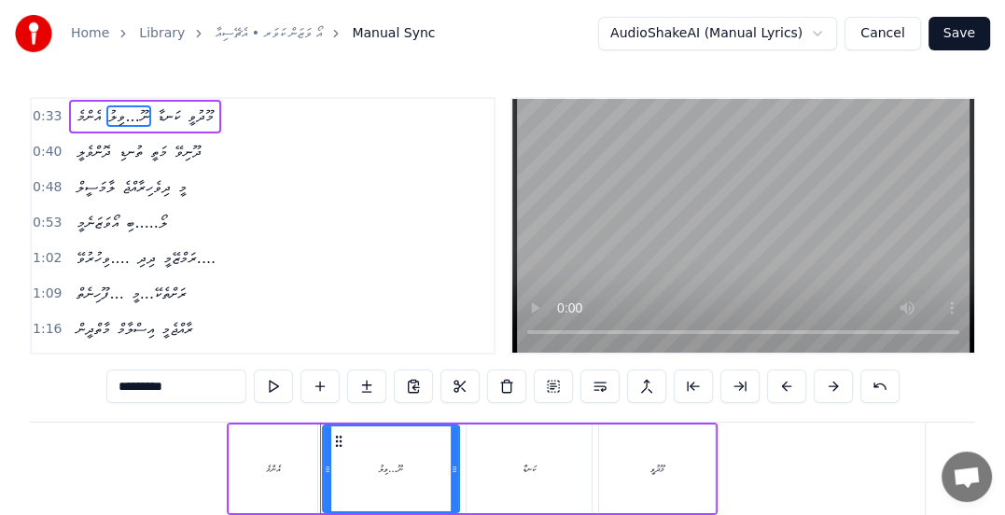
click at [134, 390] on input "*********" at bounding box center [176, 386] width 140 height 34
click at [273, 388] on button at bounding box center [273, 386] width 39 height 34
click at [134, 389] on input "**********" at bounding box center [176, 386] width 140 height 34
click at [121, 119] on span "ނޫ...ވިލު" at bounding box center [128, 115] width 44 height 21
click at [135, 389] on input "*********" at bounding box center [176, 386] width 140 height 34
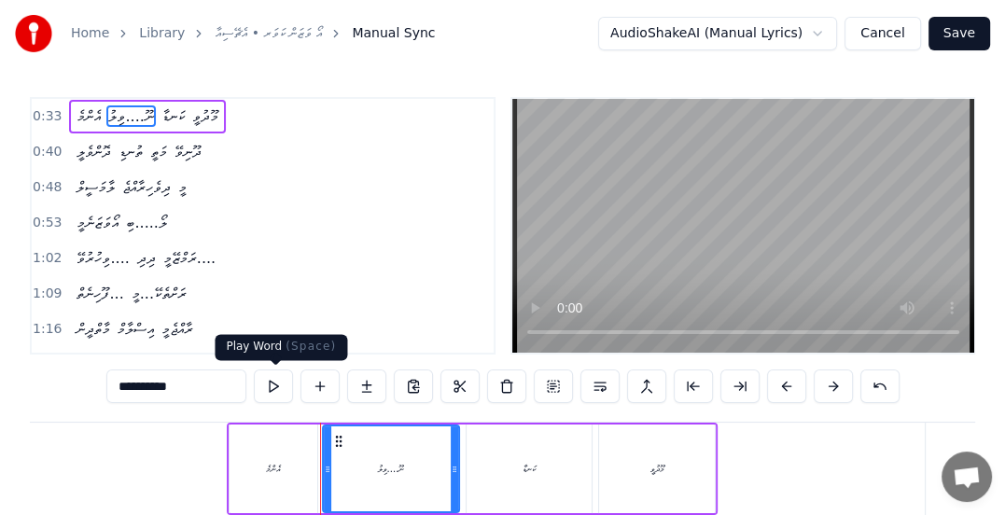
click at [277, 397] on button at bounding box center [273, 386] width 39 height 34
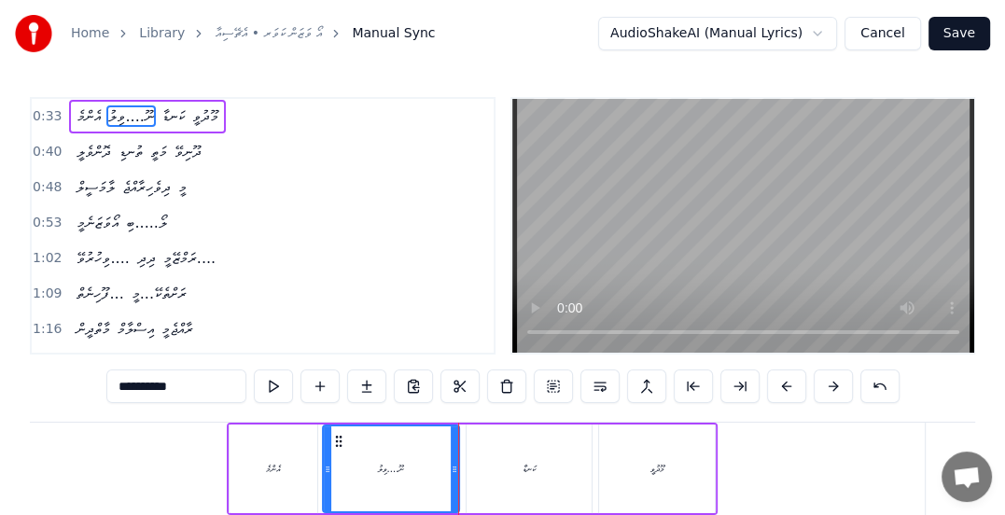
click at [138, 388] on input "**********" at bounding box center [176, 386] width 140 height 34
click at [265, 387] on button at bounding box center [273, 386] width 39 height 34
click at [140, 386] on input "**********" at bounding box center [176, 386] width 140 height 34
type input "**********"
click at [275, 388] on button at bounding box center [273, 386] width 39 height 34
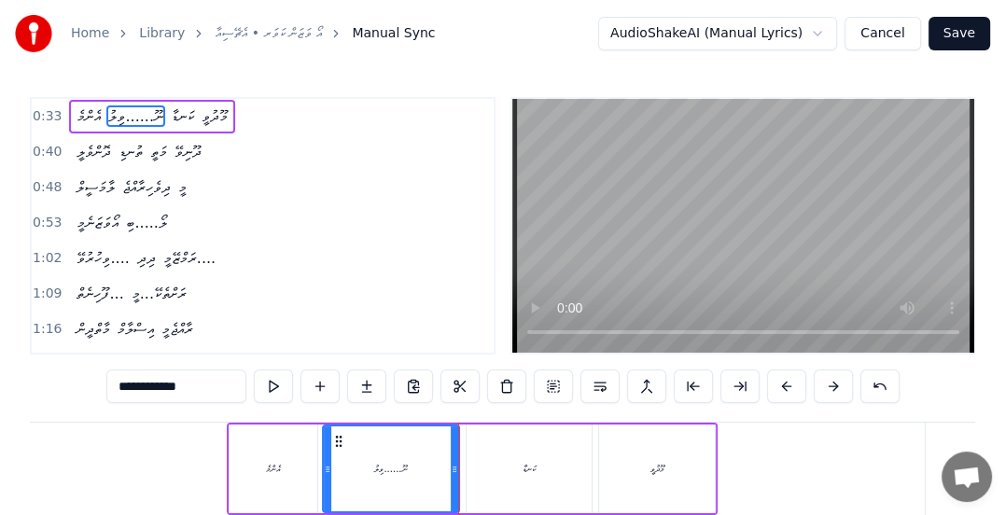
click at [42, 122] on span "0:33" at bounding box center [47, 116] width 29 height 19
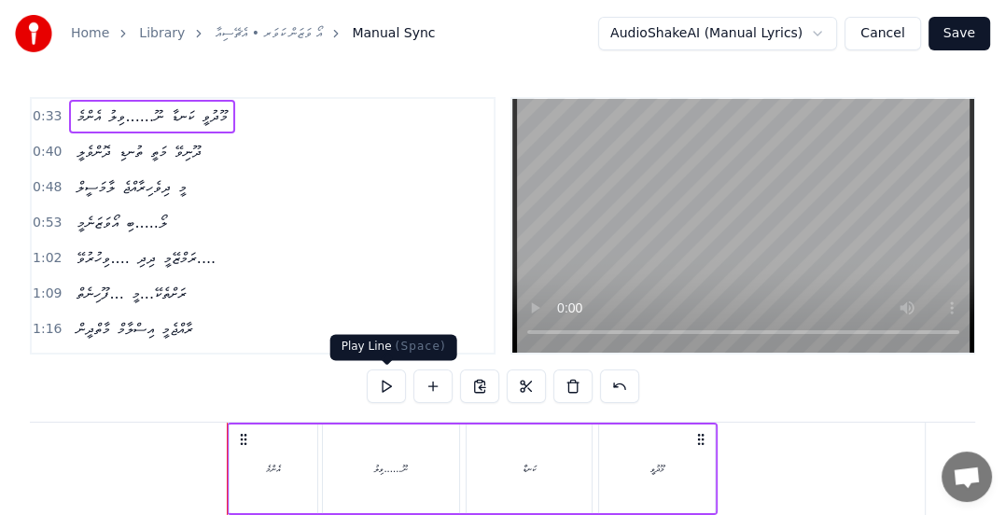
click at [392, 396] on button at bounding box center [386, 386] width 39 height 34
click at [37, 145] on span "0:40" at bounding box center [47, 152] width 29 height 19
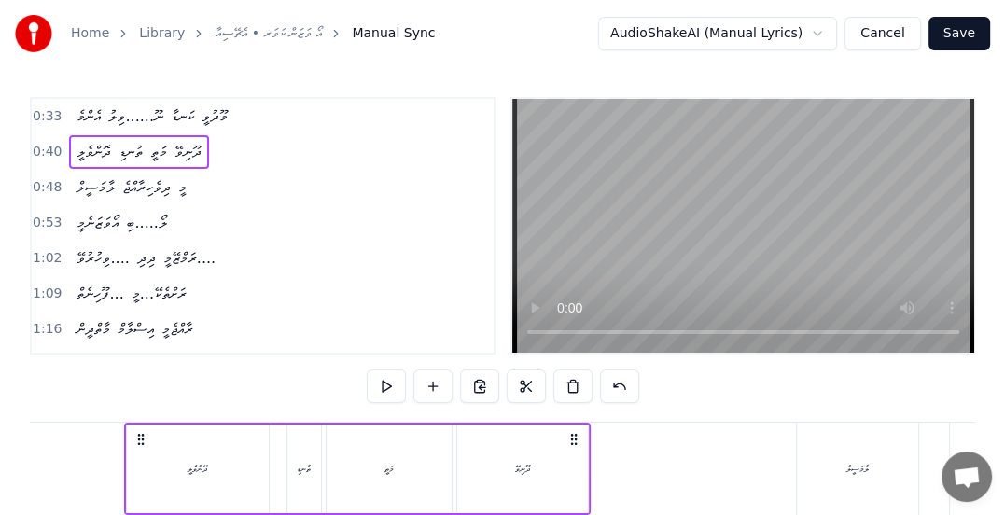
scroll to position [0, 3520]
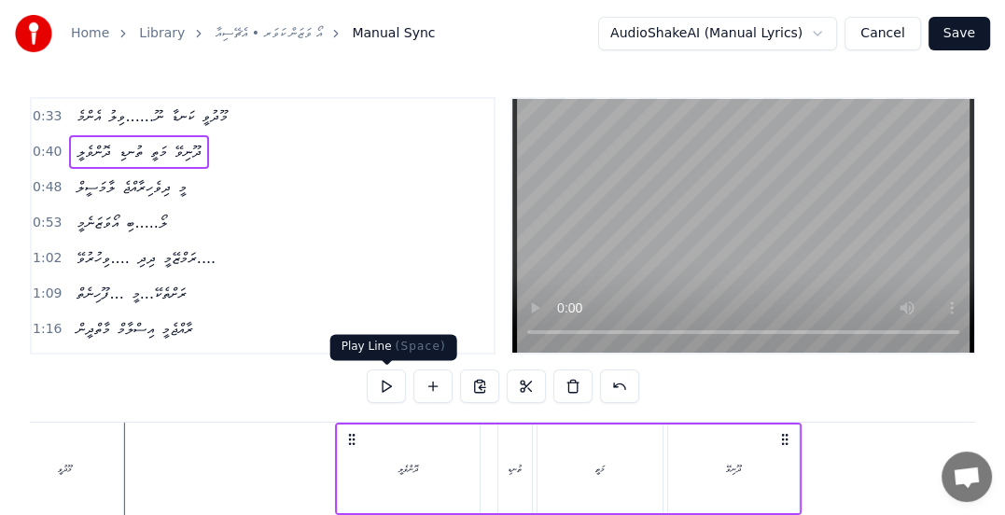
click at [385, 389] on button at bounding box center [386, 386] width 39 height 34
click at [395, 386] on button at bounding box center [386, 386] width 39 height 34
click at [383, 384] on button at bounding box center [386, 386] width 39 height 34
click at [43, 185] on span "0:48" at bounding box center [47, 187] width 29 height 19
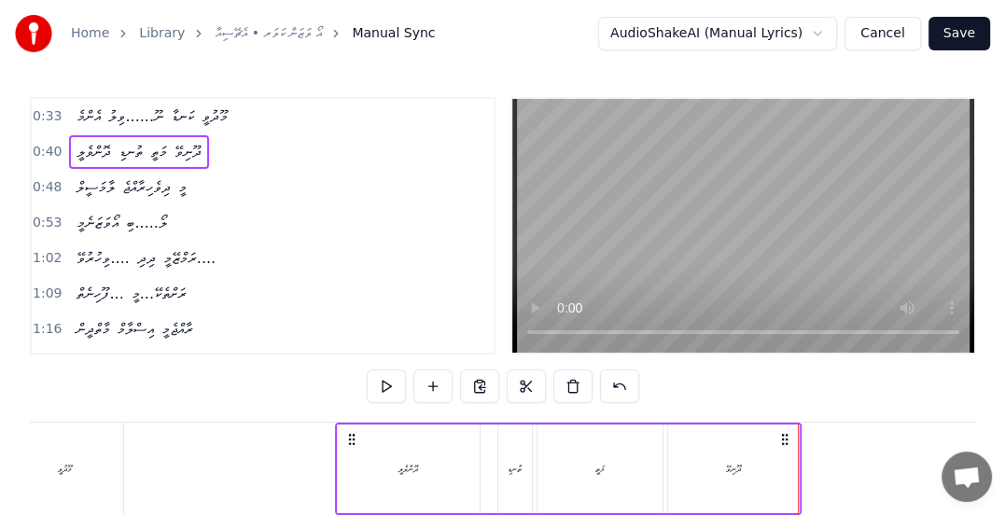
scroll to position [0, 4403]
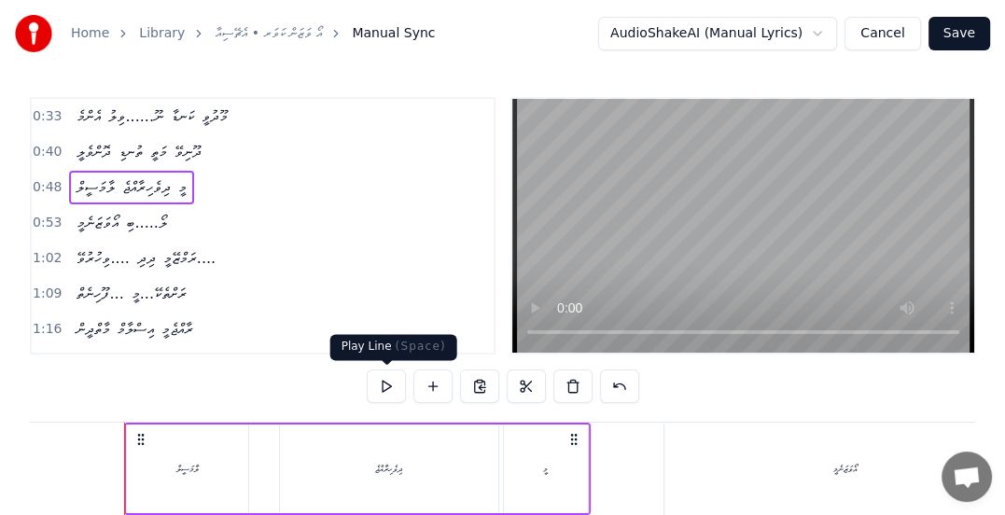
click at [387, 383] on button at bounding box center [386, 386] width 39 height 34
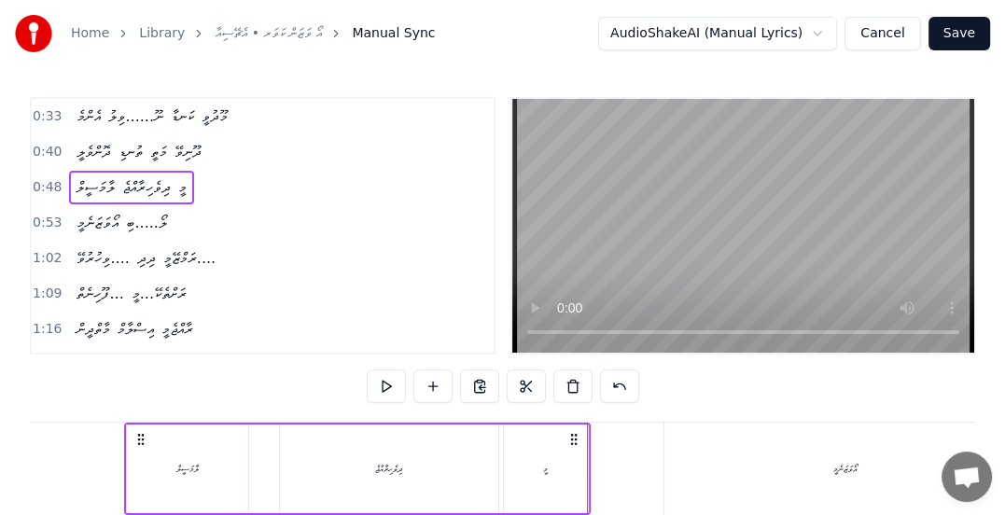
click at [149, 183] on span "ދިވެހިރާއްޖެ" at bounding box center [146, 186] width 52 height 21
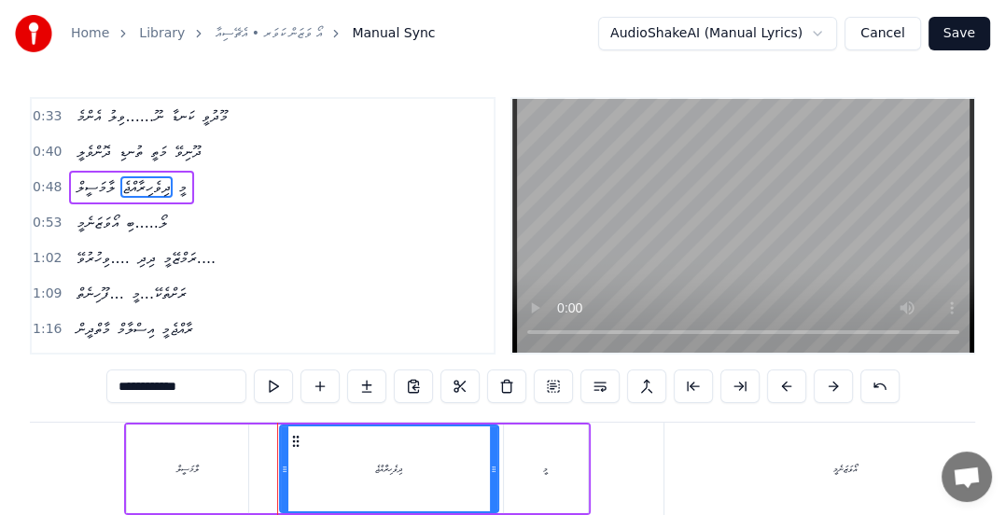
click at [178, 187] on span "މީ" at bounding box center [182, 186] width 12 height 21
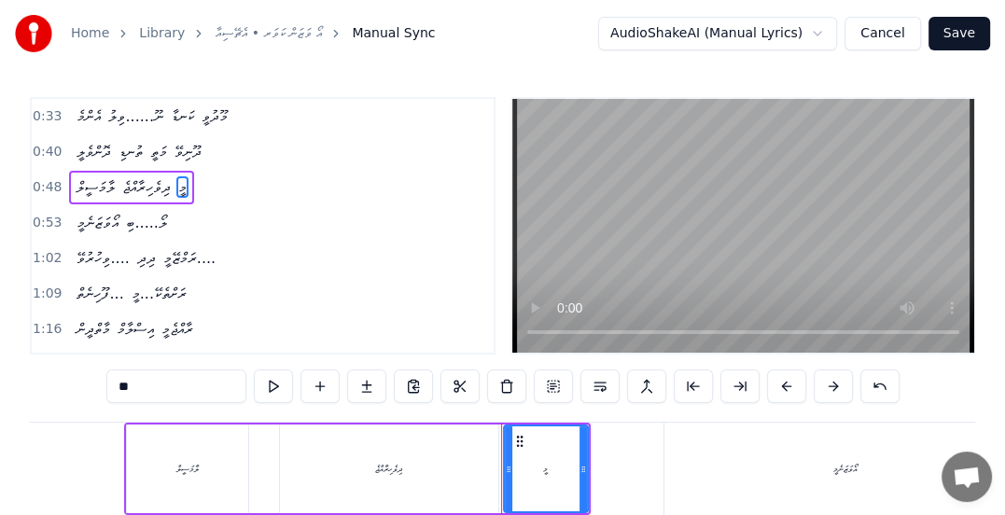
drag, startPoint x: 136, startPoint y: 390, endPoint x: 95, endPoint y: 390, distance: 41.1
click at [95, 390] on div "0:33 އެންމެ ނޫ......ވިލު ކަނޑާ މޫދުވީ 0:40 ދޮންވެލީ ތުނޑި މަތީ ދޫނިވޭ 0:48 ލާމަ…" at bounding box center [502, 353] width 945 height 513
click at [137, 182] on span "ދިވެހިރާއްޖެ" at bounding box center [146, 186] width 52 height 21
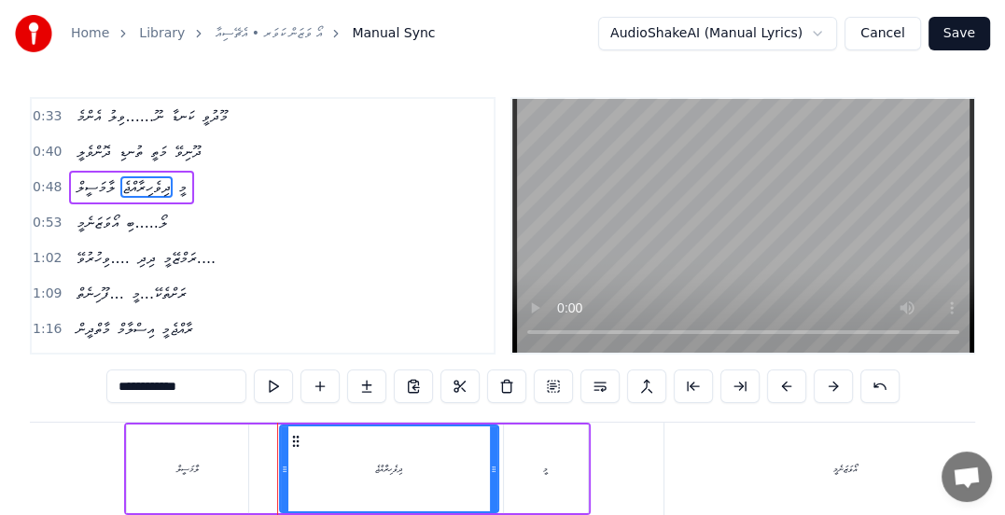
scroll to position [0, 3903]
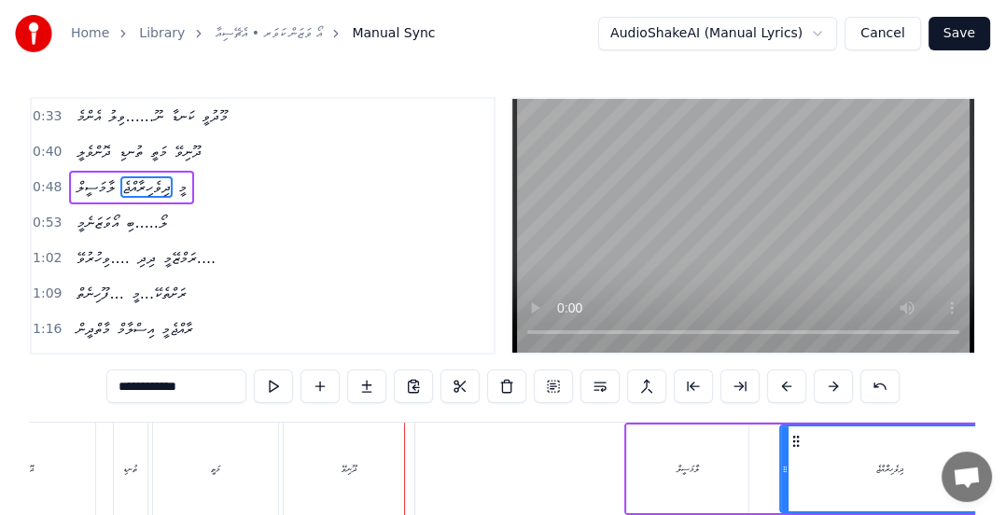
click at [133, 388] on input "**********" at bounding box center [176, 386] width 140 height 34
paste input "**"
click at [191, 187] on span "މީ" at bounding box center [191, 186] width 12 height 21
type input "**"
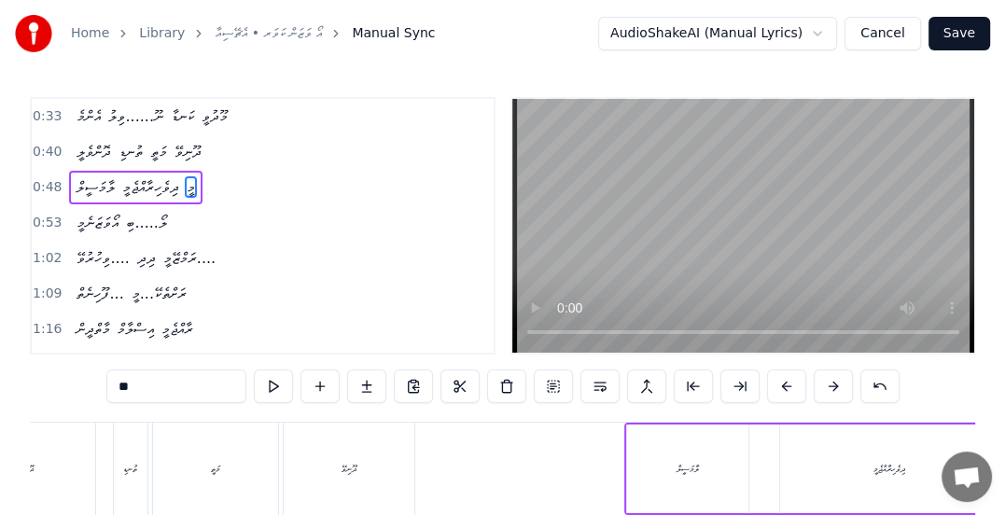
scroll to position [0, 4780]
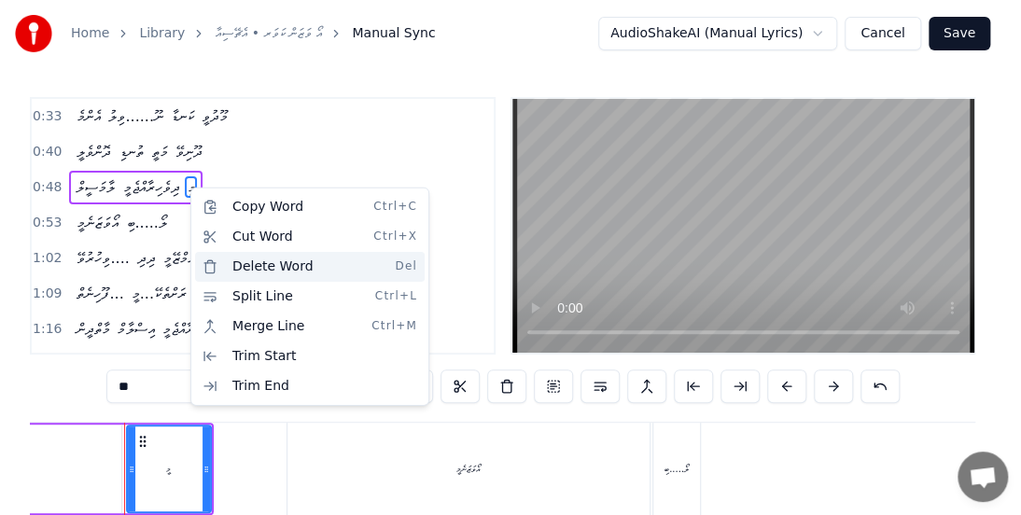
click at [250, 258] on div "Delete Word Del" at bounding box center [310, 267] width 230 height 30
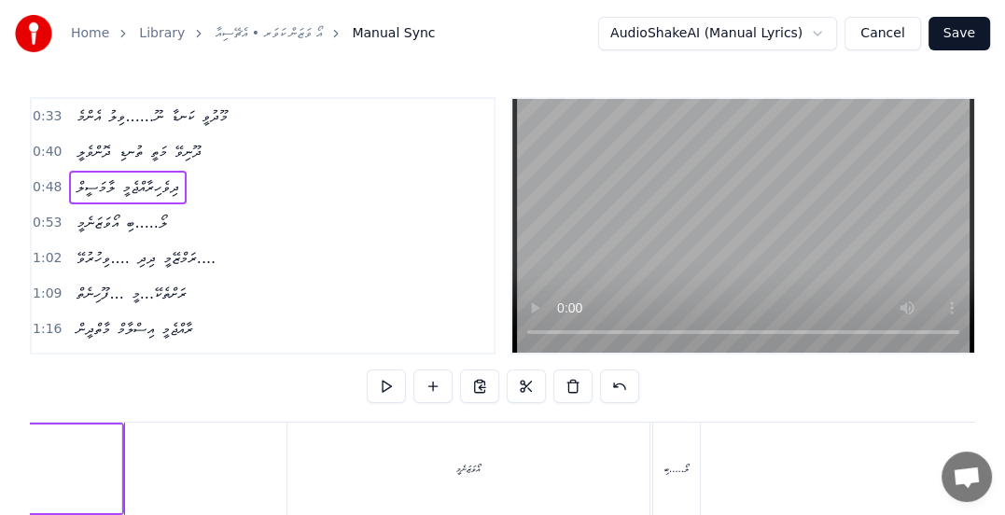
click at [41, 179] on span "0:48" at bounding box center [47, 187] width 29 height 19
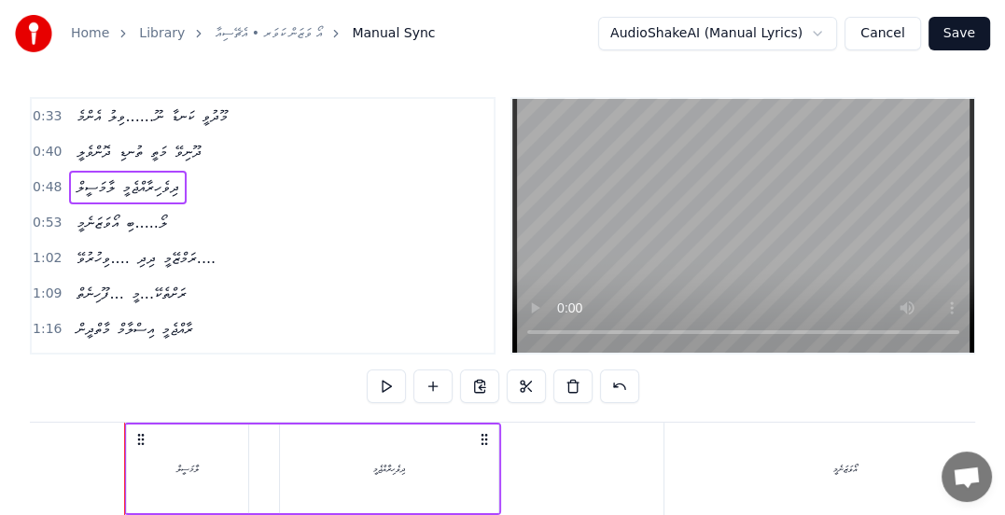
click at [379, 386] on button at bounding box center [386, 386] width 39 height 34
click at [143, 179] on span "ދިވެހިރާއްޖެމީ" at bounding box center [150, 186] width 61 height 21
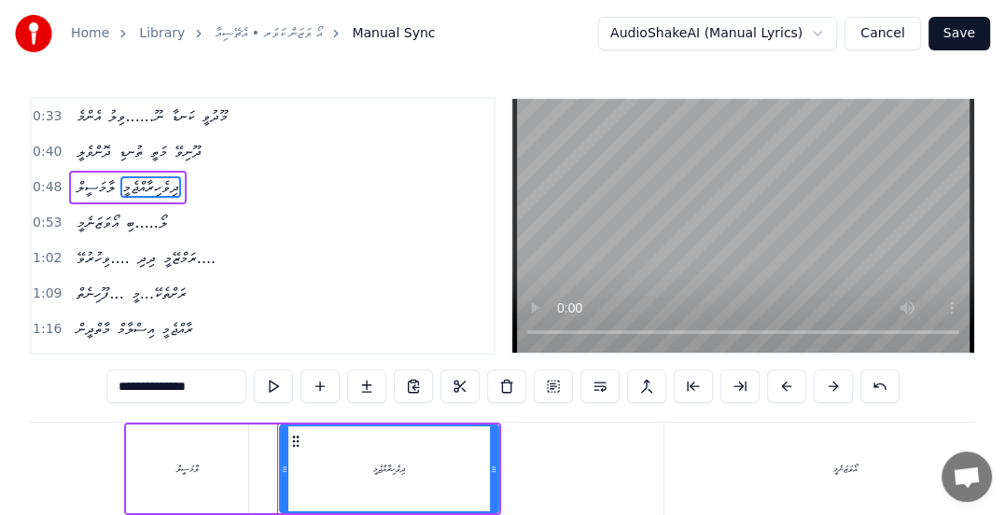
click at [125, 389] on input "**********" at bounding box center [176, 386] width 140 height 34
click at [124, 383] on input "**********" at bounding box center [176, 386] width 140 height 34
click at [122, 390] on input "**********" at bounding box center [176, 386] width 149 height 34
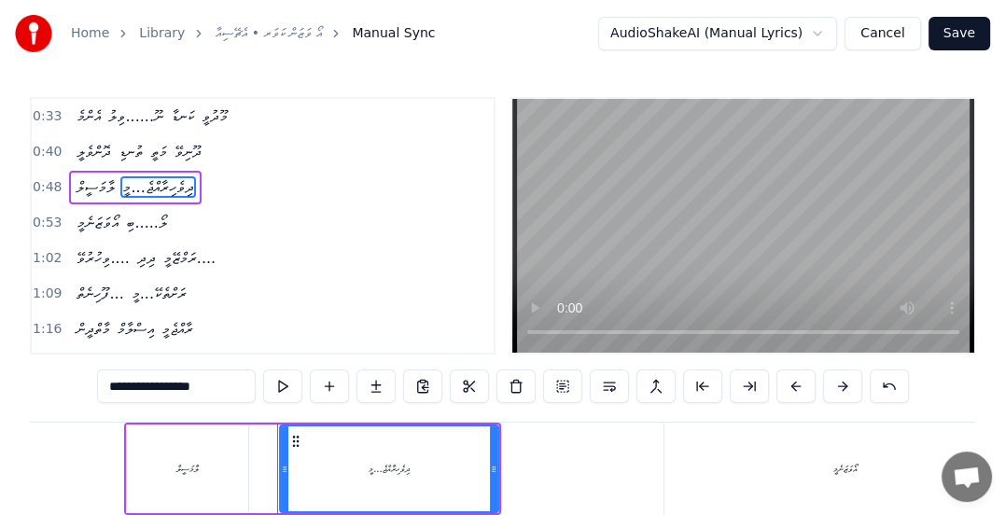
click at [280, 383] on button at bounding box center [282, 386] width 39 height 34
click at [119, 388] on input "**********" at bounding box center [176, 386] width 159 height 34
click at [116, 397] on input "**********" at bounding box center [176, 386] width 168 height 34
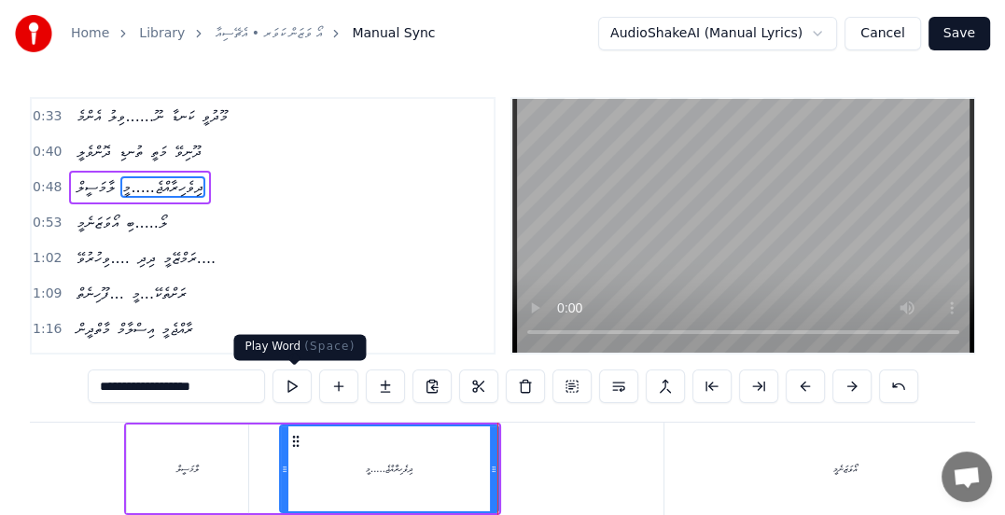
type input "**********"
click at [295, 392] on button at bounding box center [291, 386] width 39 height 34
click at [35, 186] on span "0:48" at bounding box center [47, 187] width 29 height 19
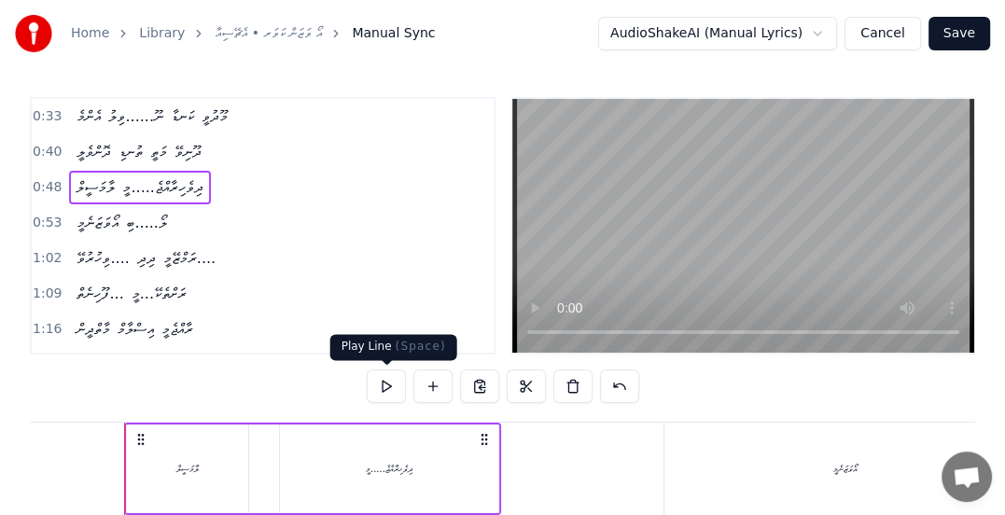
click at [381, 381] on button at bounding box center [386, 386] width 39 height 34
click at [389, 388] on button at bounding box center [386, 386] width 39 height 34
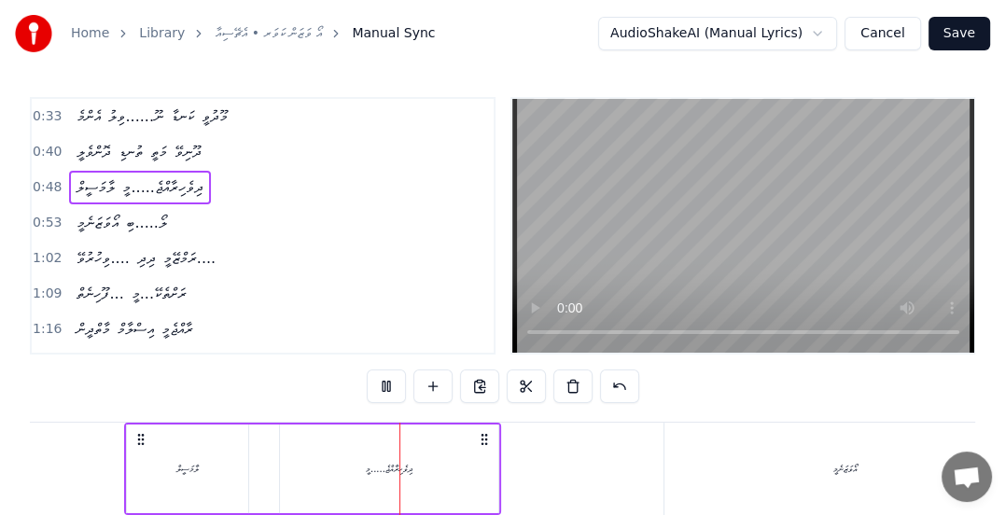
click at [183, 472] on div "ލާމަސީލް" at bounding box center [187, 469] width 22 height 14
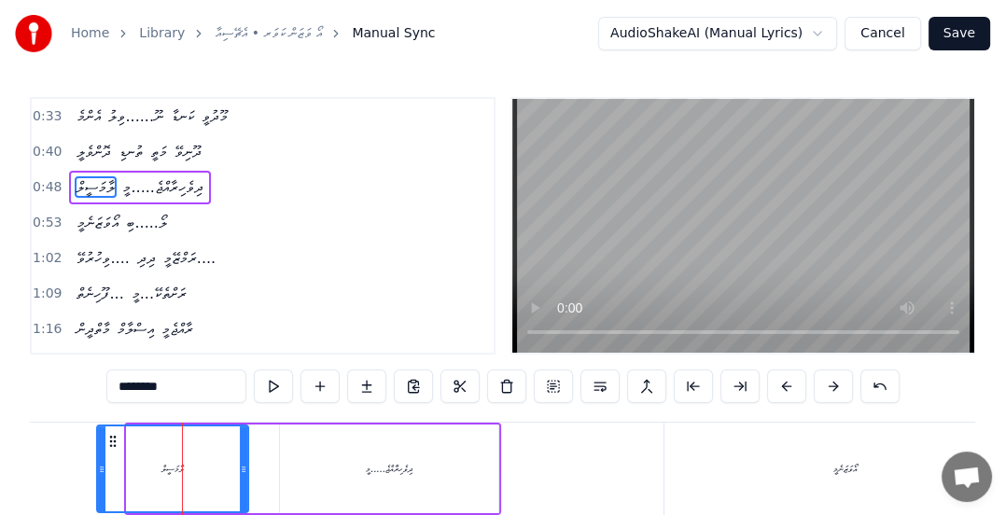
drag, startPoint x: 127, startPoint y: 467, endPoint x: 97, endPoint y: 468, distance: 29.9
click at [98, 468] on icon at bounding box center [101, 469] width 7 height 15
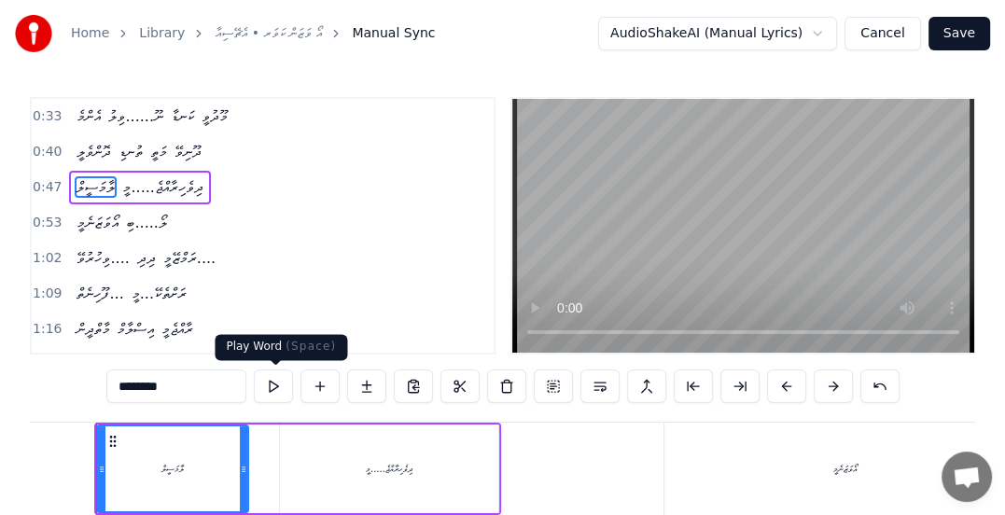
scroll to position [0, 4375]
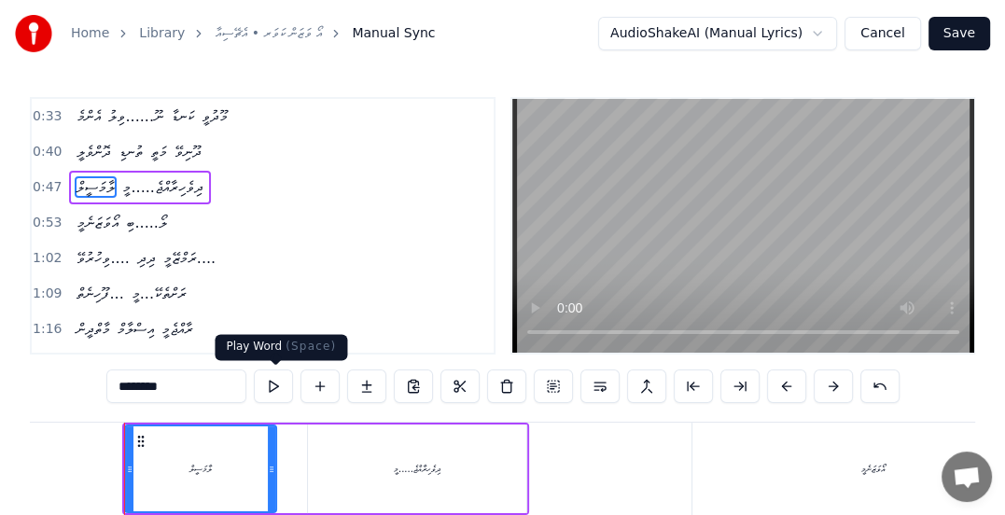
click at [275, 388] on button at bounding box center [273, 386] width 39 height 34
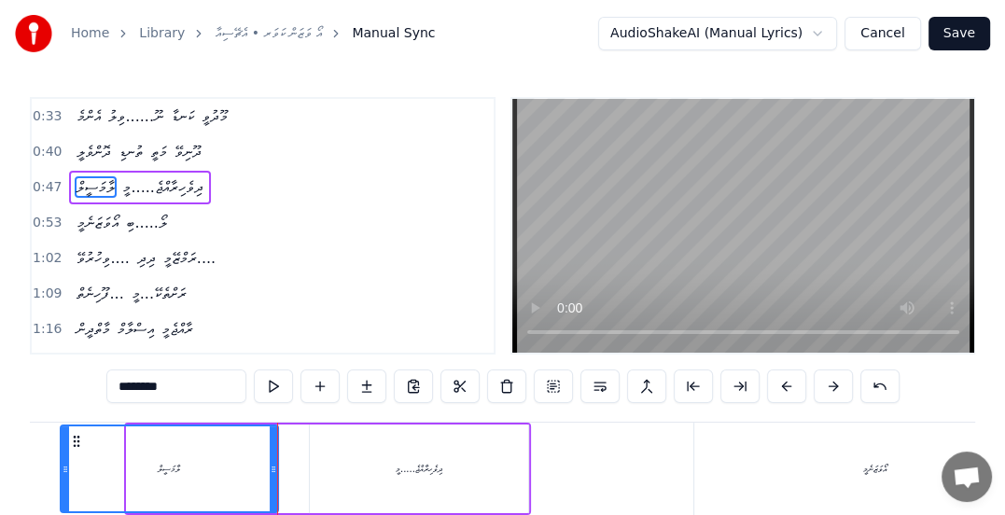
drag, startPoint x: 130, startPoint y: 467, endPoint x: 63, endPoint y: 467, distance: 66.2
click at [63, 467] on icon at bounding box center [65, 469] width 7 height 15
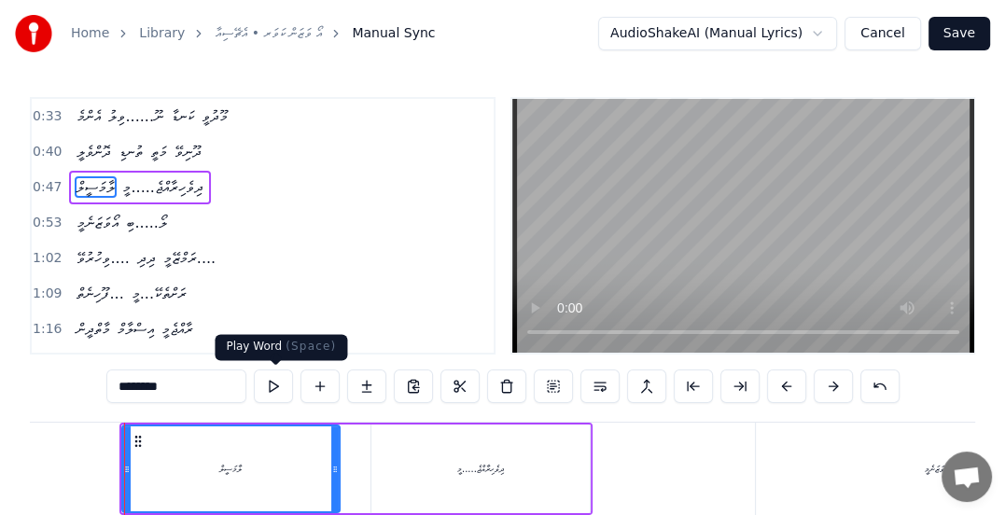
click at [279, 389] on button at bounding box center [273, 386] width 39 height 34
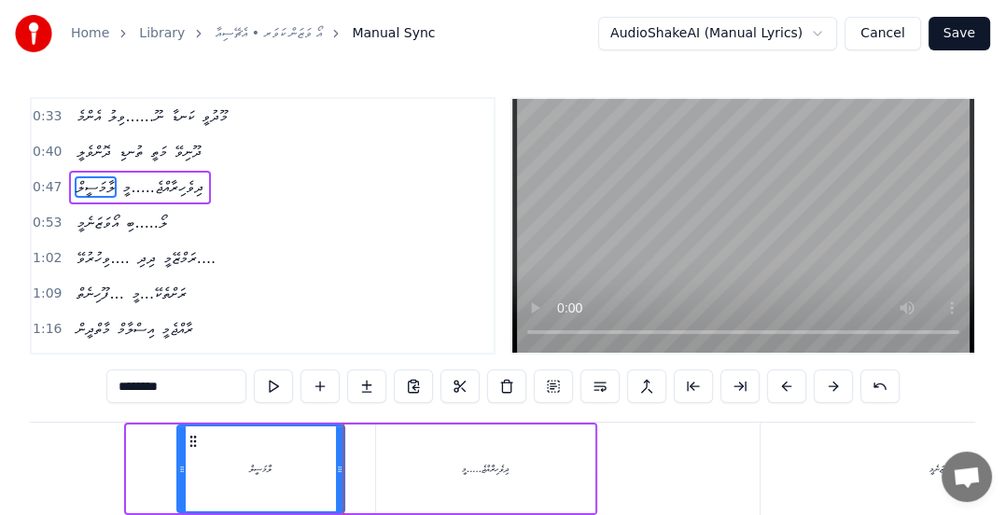
drag, startPoint x: 132, startPoint y: 467, endPoint x: 183, endPoint y: 467, distance: 50.4
click at [183, 467] on icon at bounding box center [181, 469] width 7 height 15
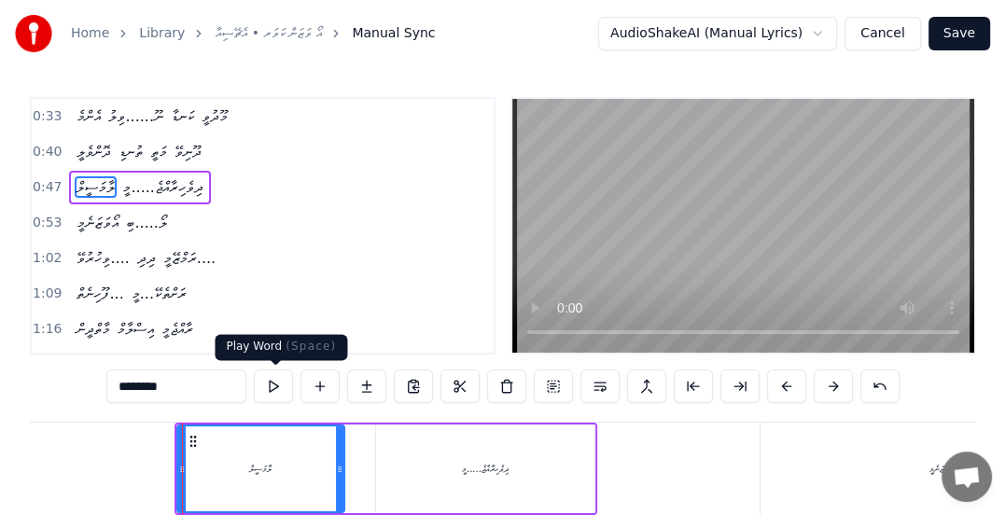
click at [275, 386] on button at bounding box center [273, 386] width 39 height 34
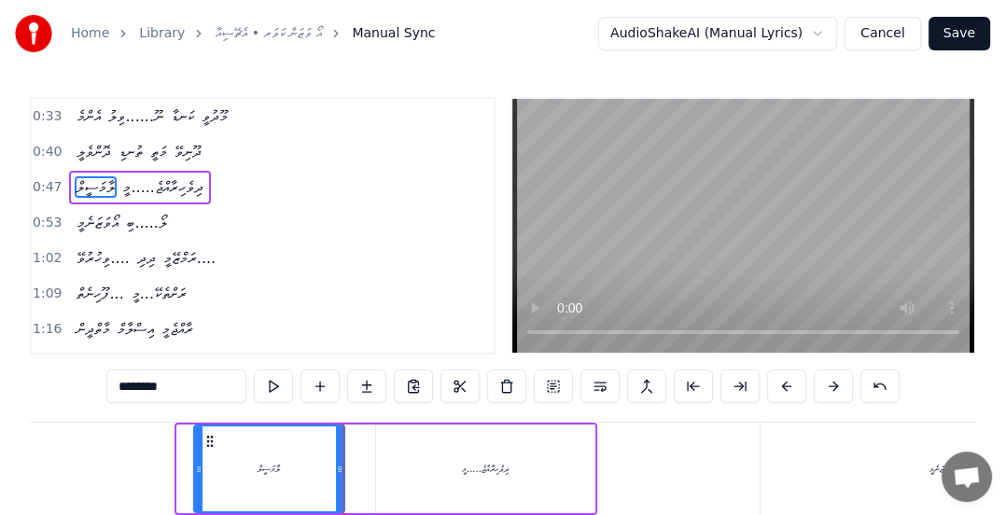
drag, startPoint x: 175, startPoint y: 473, endPoint x: 192, endPoint y: 472, distance: 16.8
click at [193, 472] on div "ލާމަސީލް" at bounding box center [269, 469] width 152 height 89
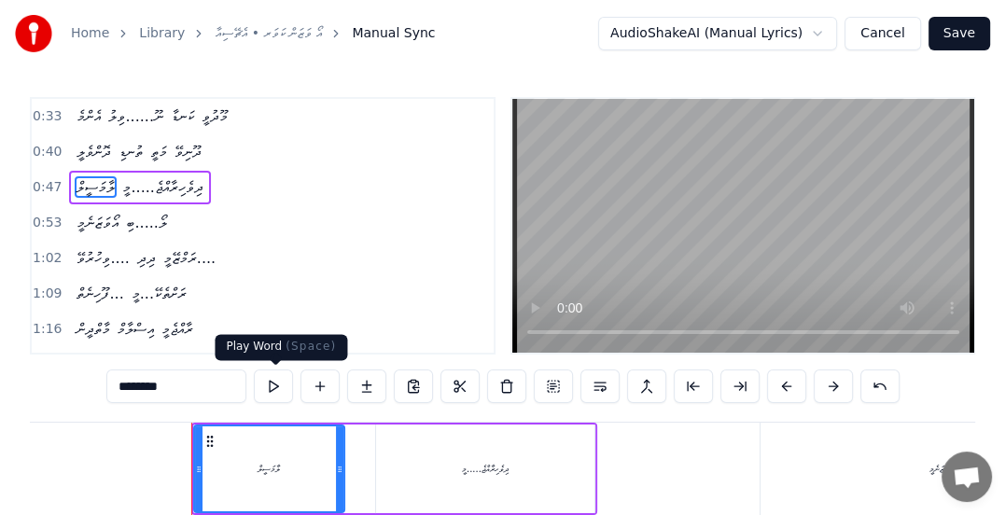
click at [267, 384] on button at bounding box center [273, 386] width 39 height 34
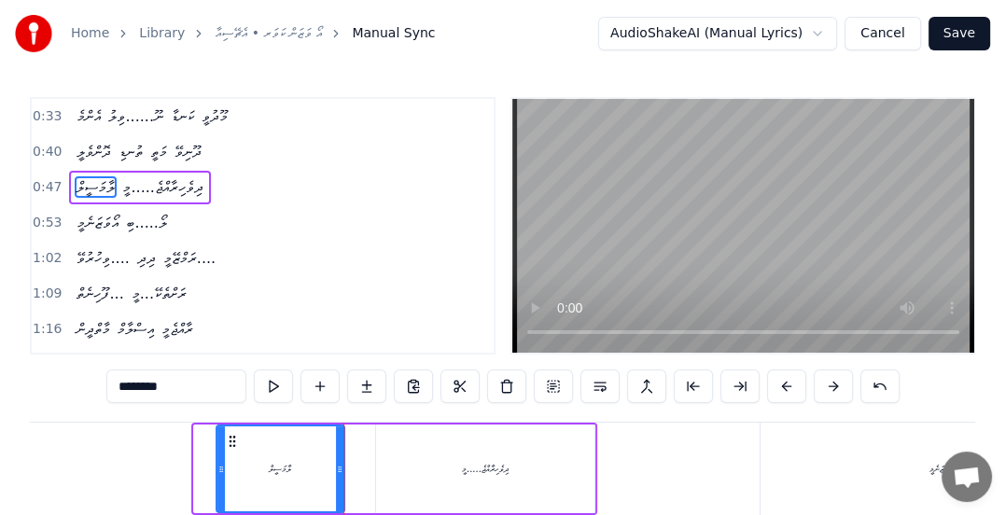
drag, startPoint x: 198, startPoint y: 467, endPoint x: 220, endPoint y: 467, distance: 22.4
click at [220, 467] on icon at bounding box center [220, 469] width 7 height 15
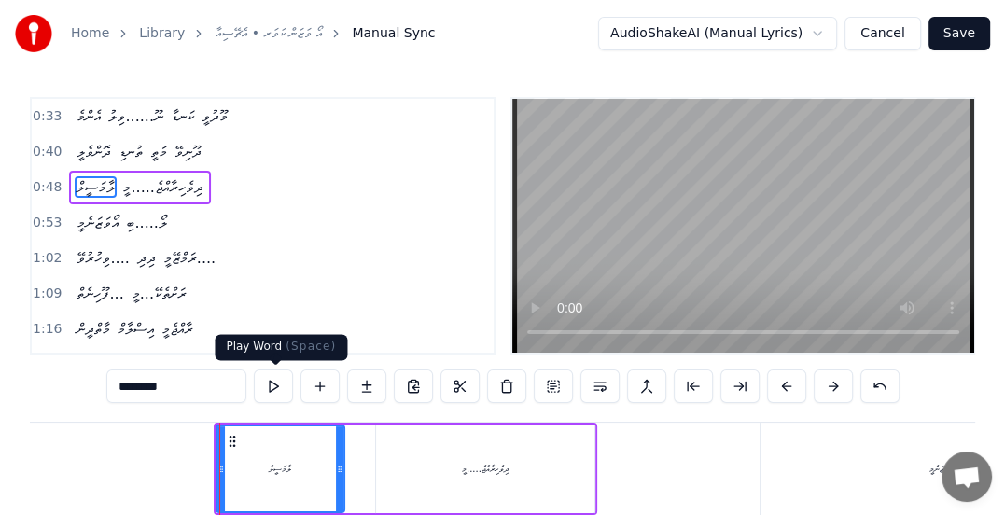
click at [272, 383] on button at bounding box center [273, 386] width 39 height 34
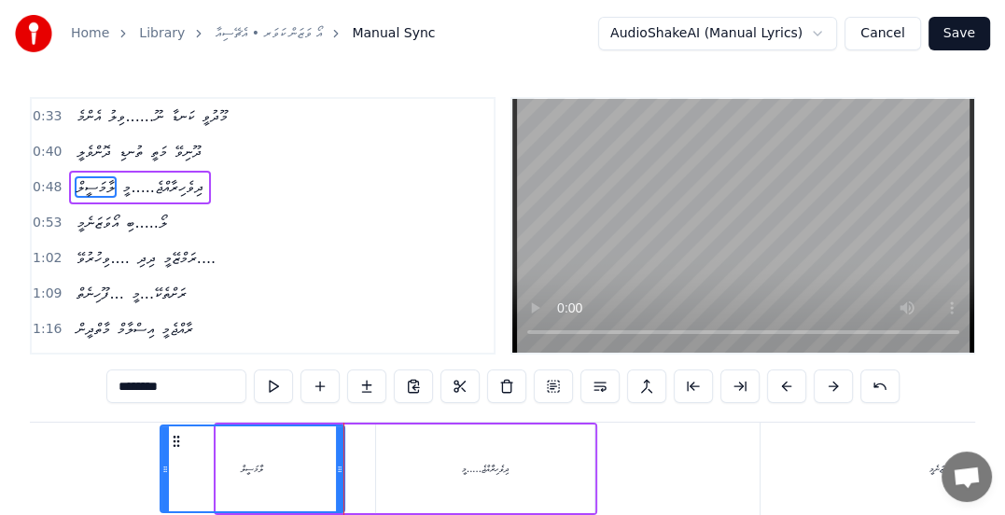
drag, startPoint x: 220, startPoint y: 470, endPoint x: 164, endPoint y: 467, distance: 56.1
click at [164, 467] on icon at bounding box center [164, 469] width 7 height 15
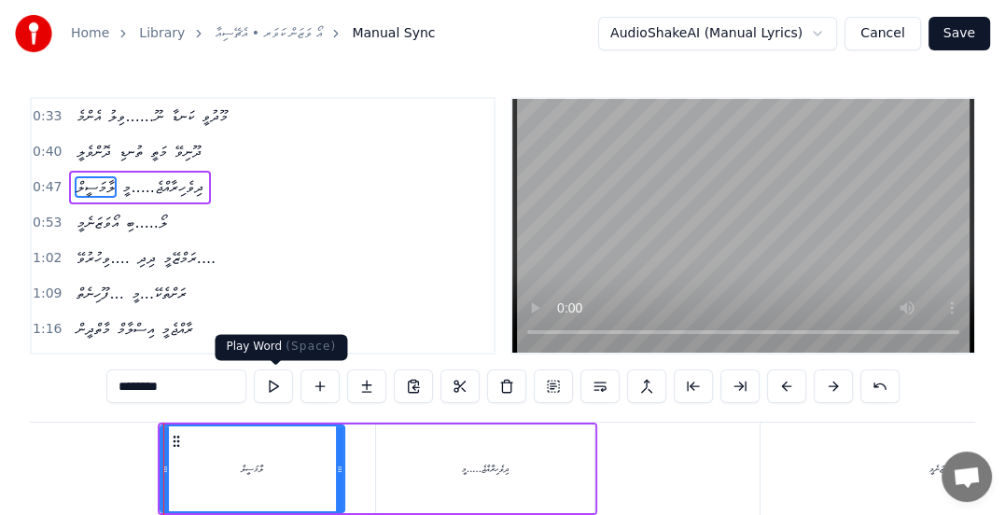
click at [274, 386] on button at bounding box center [273, 386] width 39 height 34
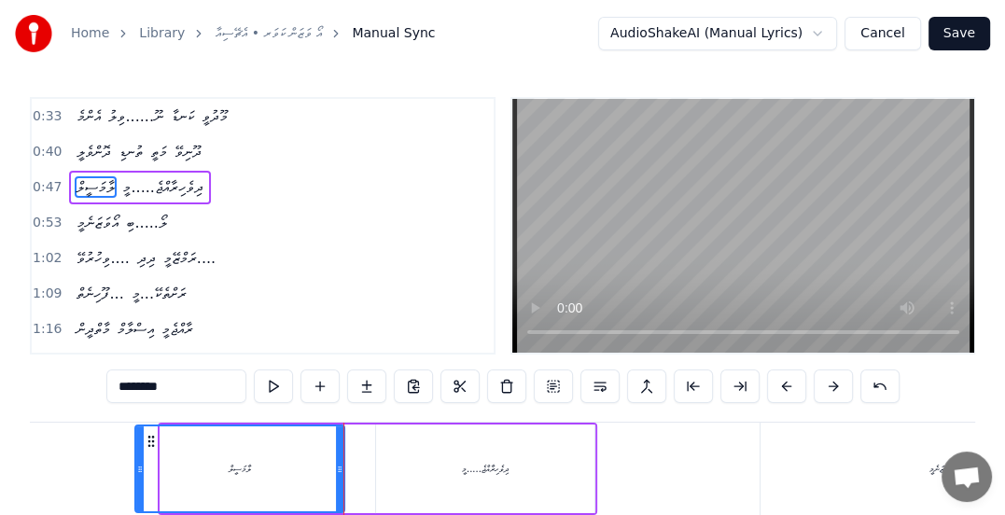
drag, startPoint x: 163, startPoint y: 467, endPoint x: 138, endPoint y: 467, distance: 25.2
click at [138, 467] on icon at bounding box center [139, 469] width 7 height 15
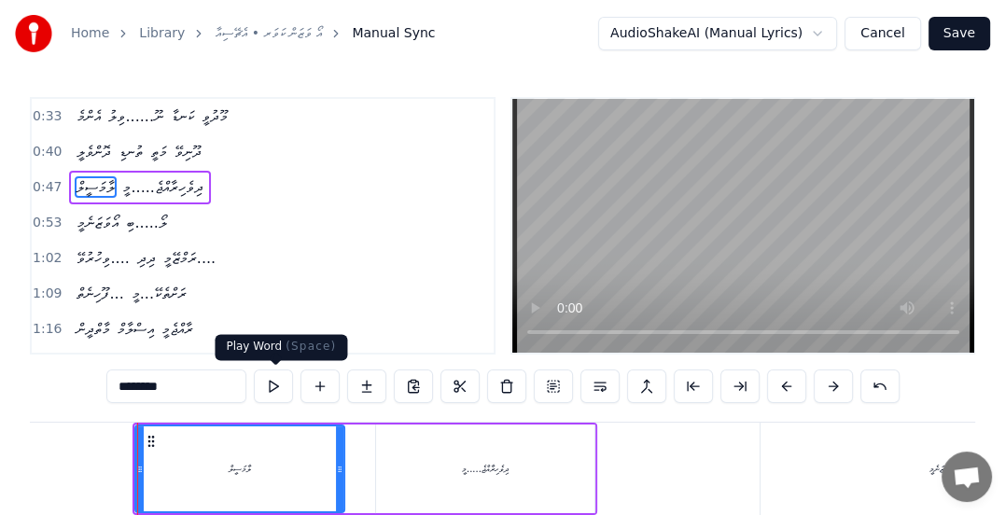
click at [267, 381] on button at bounding box center [273, 386] width 39 height 34
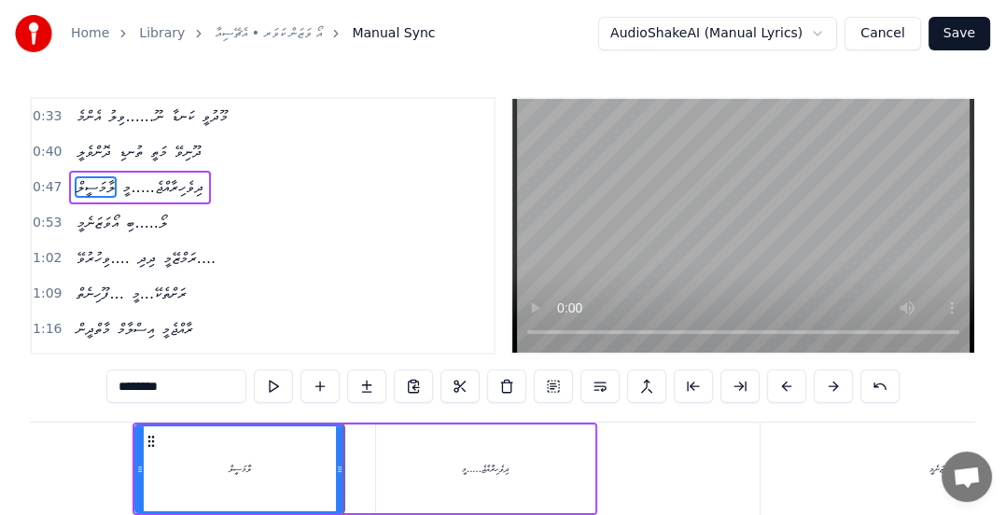
click at [34, 183] on span "0:47" at bounding box center [47, 187] width 29 height 19
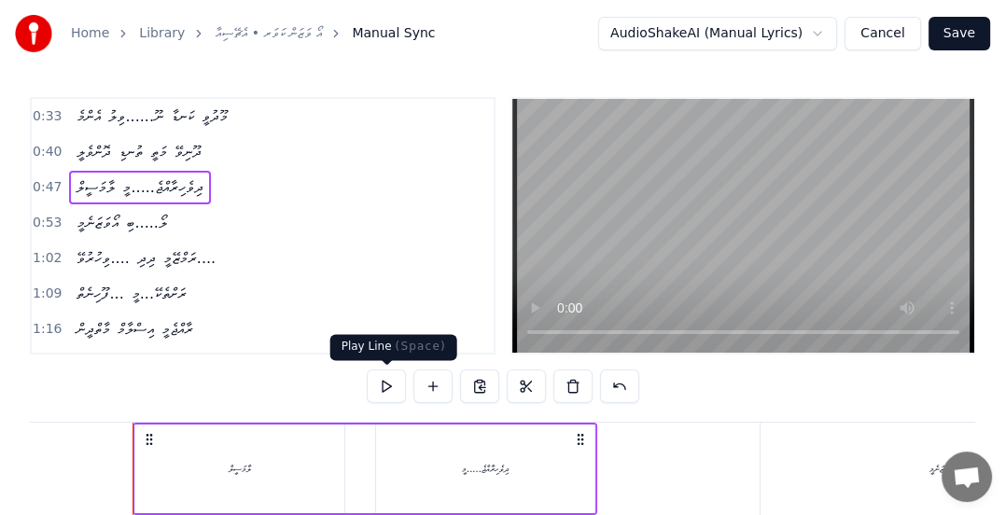
click at [384, 388] on button at bounding box center [386, 386] width 39 height 34
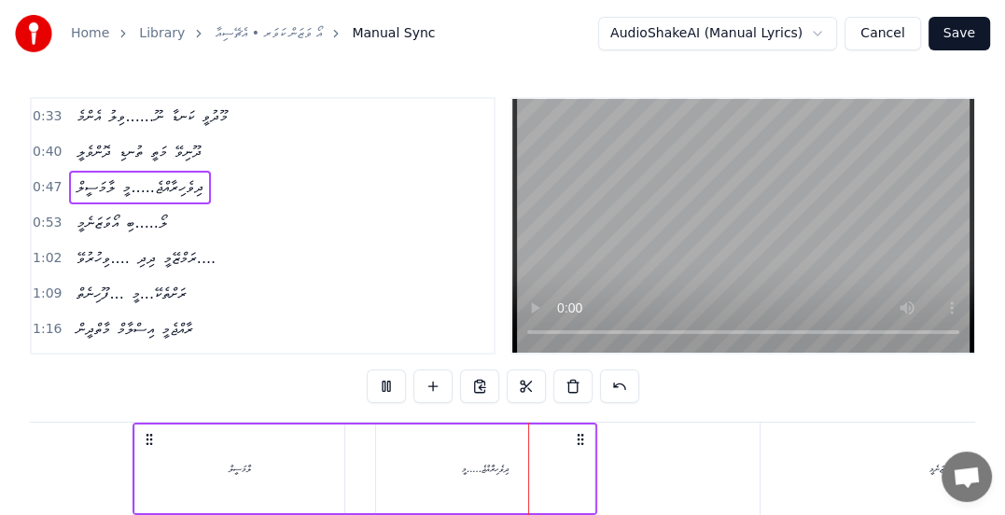
click at [237, 465] on div "ލާމަސީލް" at bounding box center [240, 469] width 22 height 14
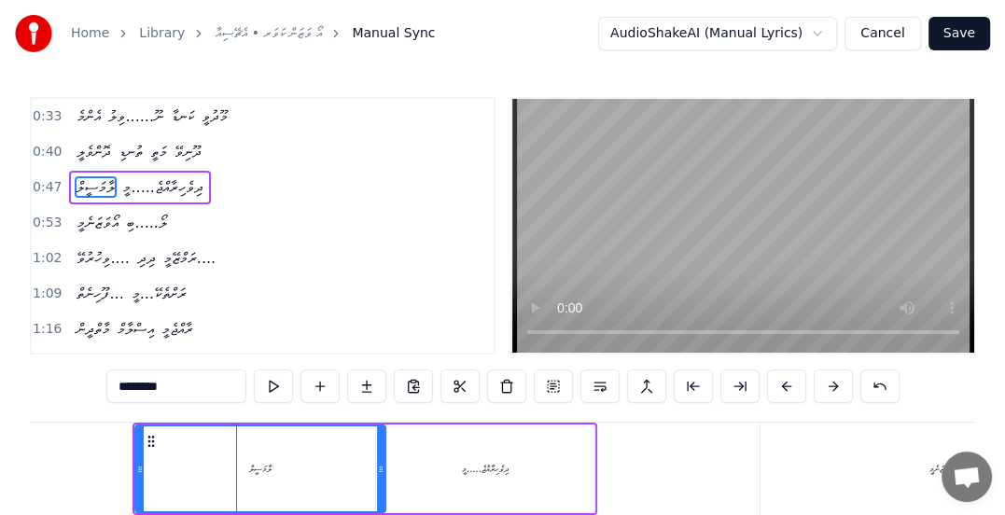
drag, startPoint x: 337, startPoint y: 468, endPoint x: 378, endPoint y: 475, distance: 41.6
click at [378, 475] on icon at bounding box center [380, 469] width 7 height 15
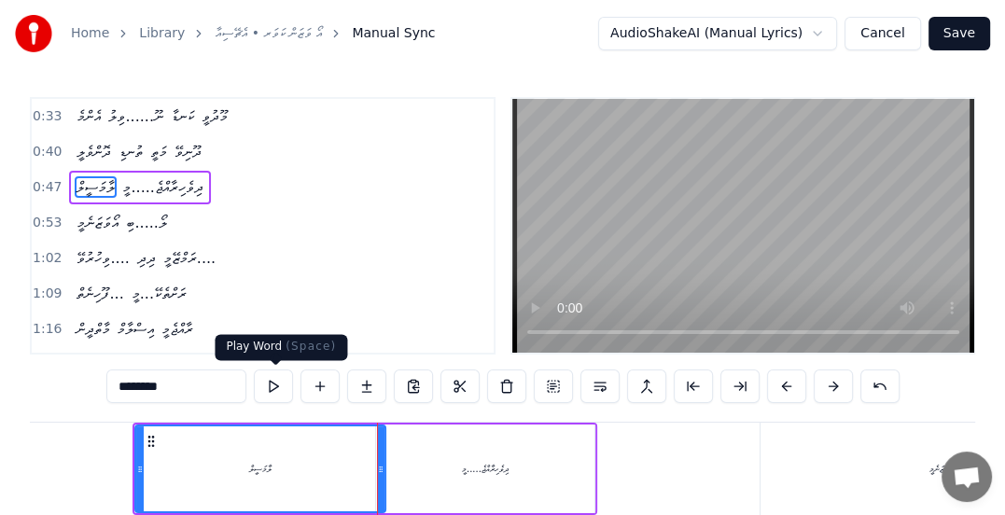
click at [280, 387] on button at bounding box center [273, 386] width 39 height 34
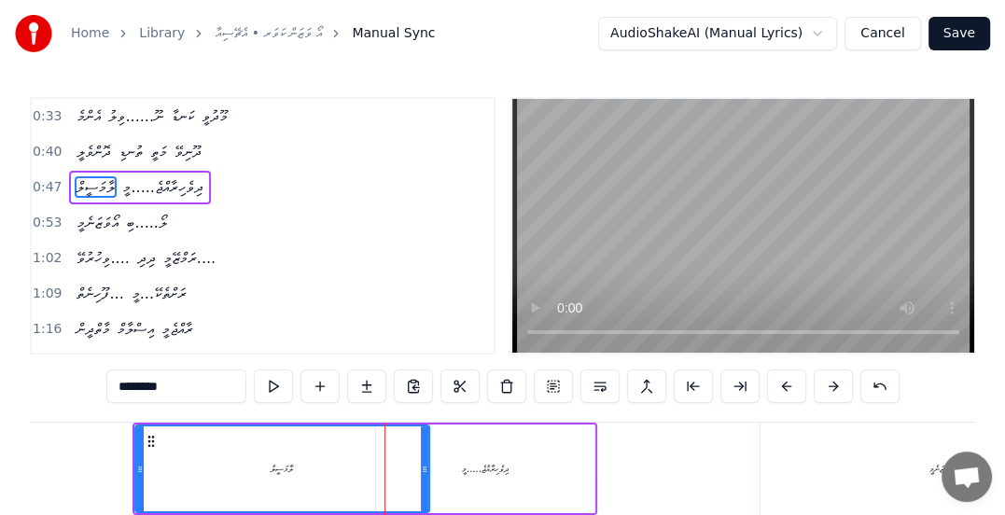
drag, startPoint x: 378, startPoint y: 472, endPoint x: 422, endPoint y: 472, distance: 43.9
click at [422, 472] on icon at bounding box center [424, 469] width 7 height 15
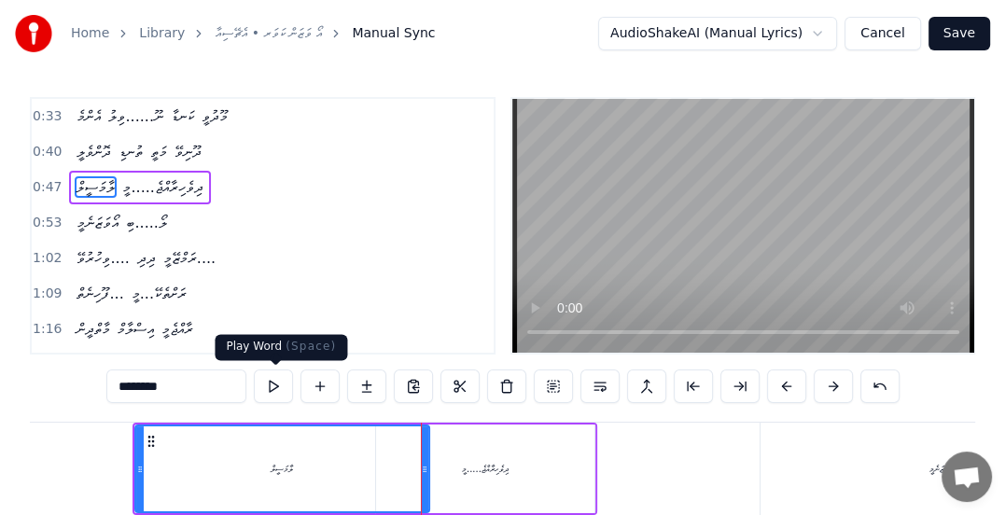
click at [273, 382] on button at bounding box center [273, 386] width 39 height 34
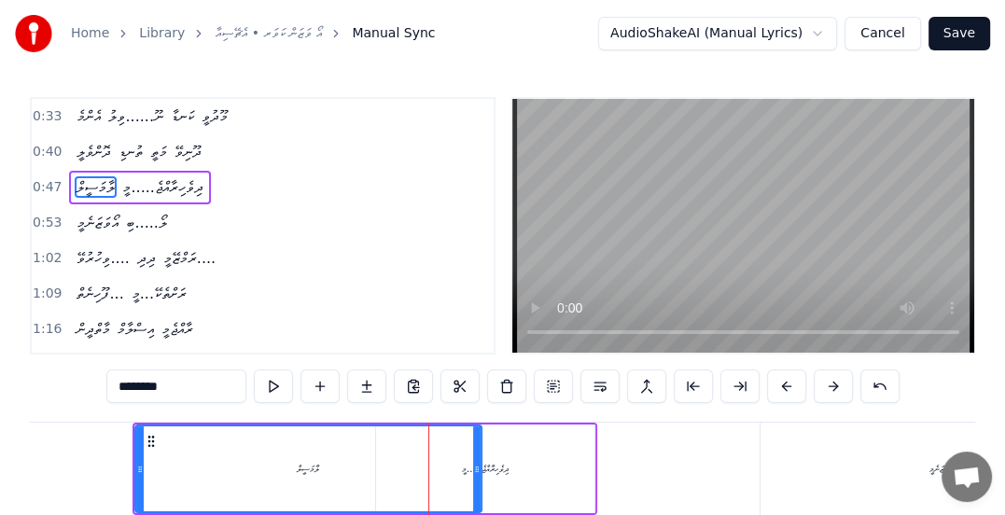
drag, startPoint x: 423, startPoint y: 467, endPoint x: 475, endPoint y: 467, distance: 52.3
click at [475, 467] on icon at bounding box center [476, 469] width 7 height 15
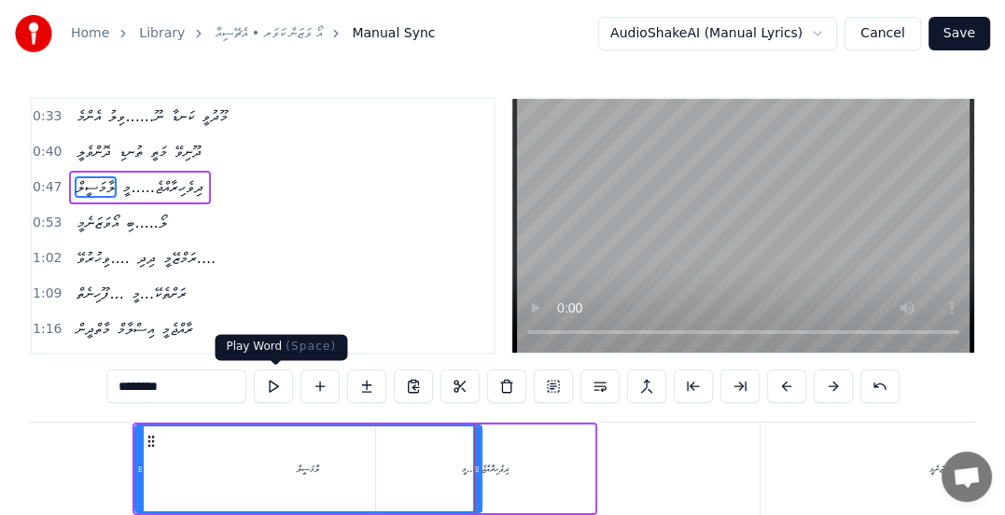
click at [277, 393] on button at bounding box center [273, 386] width 39 height 34
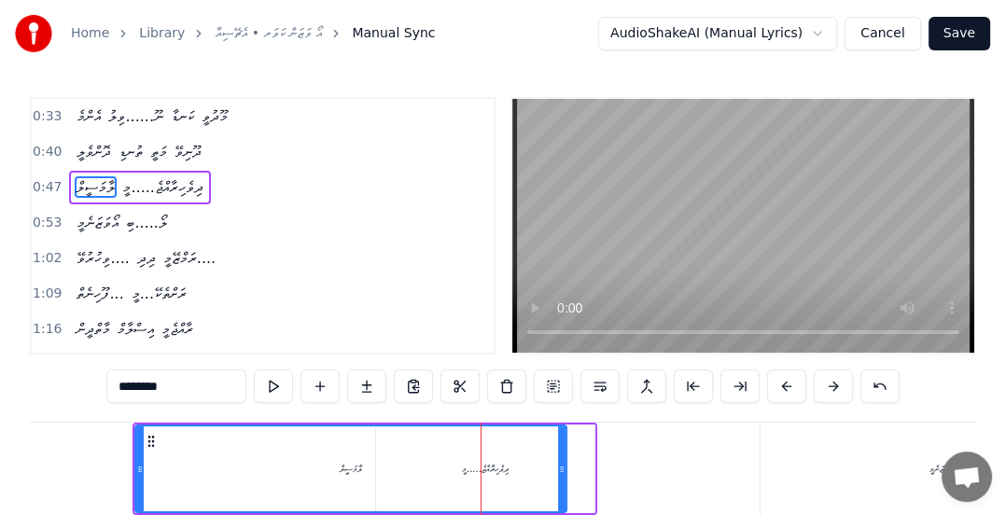
drag, startPoint x: 475, startPoint y: 470, endPoint x: 560, endPoint y: 470, distance: 84.9
click at [560, 470] on icon at bounding box center [561, 469] width 7 height 15
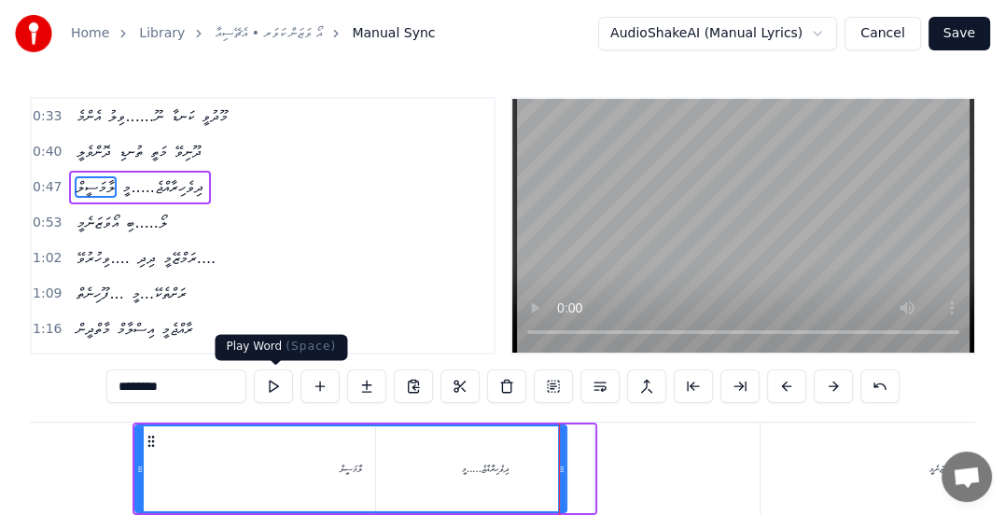
click at [272, 378] on button at bounding box center [273, 386] width 39 height 34
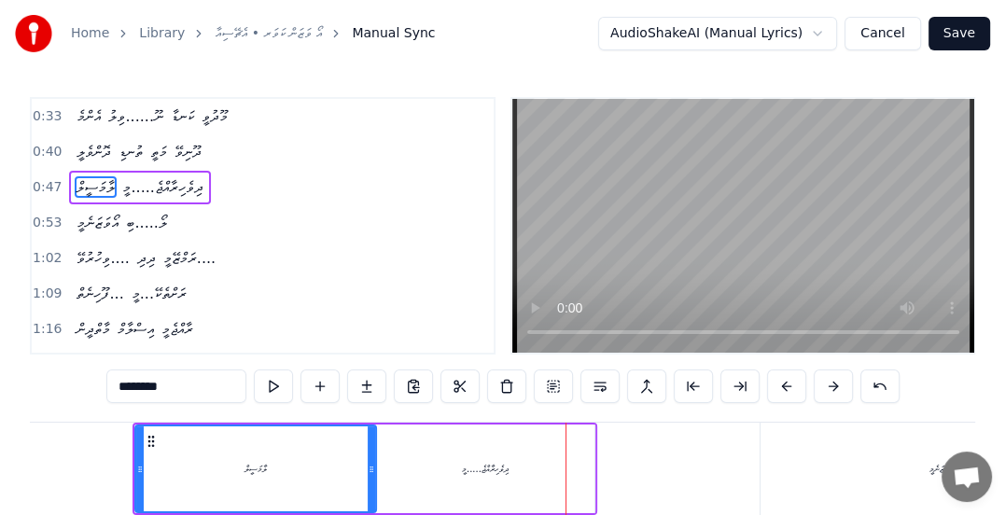
drag, startPoint x: 562, startPoint y: 467, endPoint x: 371, endPoint y: 465, distance: 190.4
click at [371, 465] on icon at bounding box center [371, 469] width 7 height 15
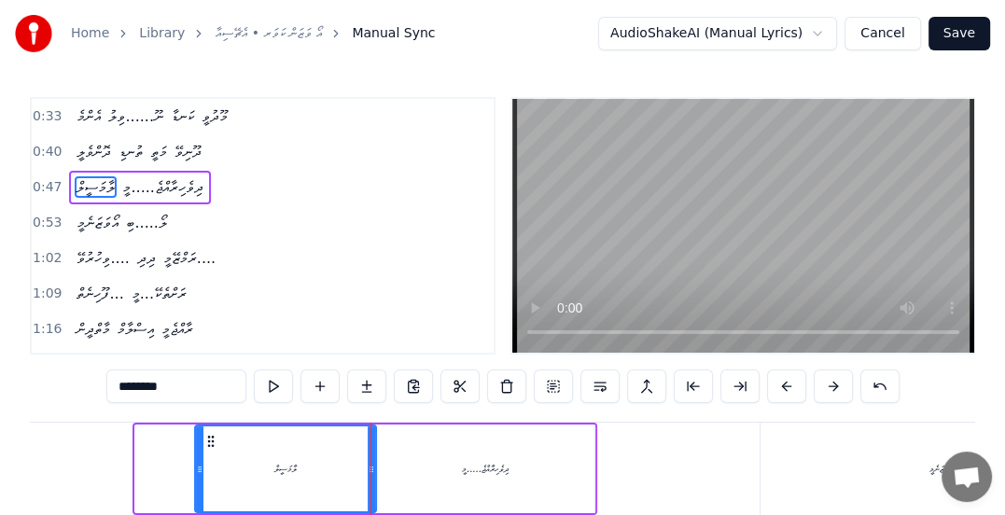
drag, startPoint x: 135, startPoint y: 469, endPoint x: 195, endPoint y: 471, distance: 59.7
click at [196, 471] on icon at bounding box center [199, 469] width 7 height 15
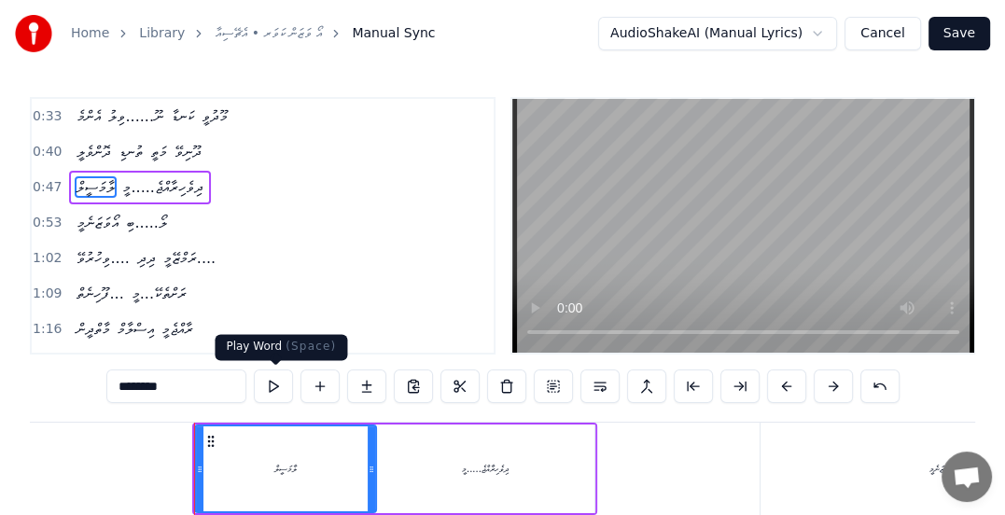
click at [269, 388] on button at bounding box center [273, 386] width 39 height 34
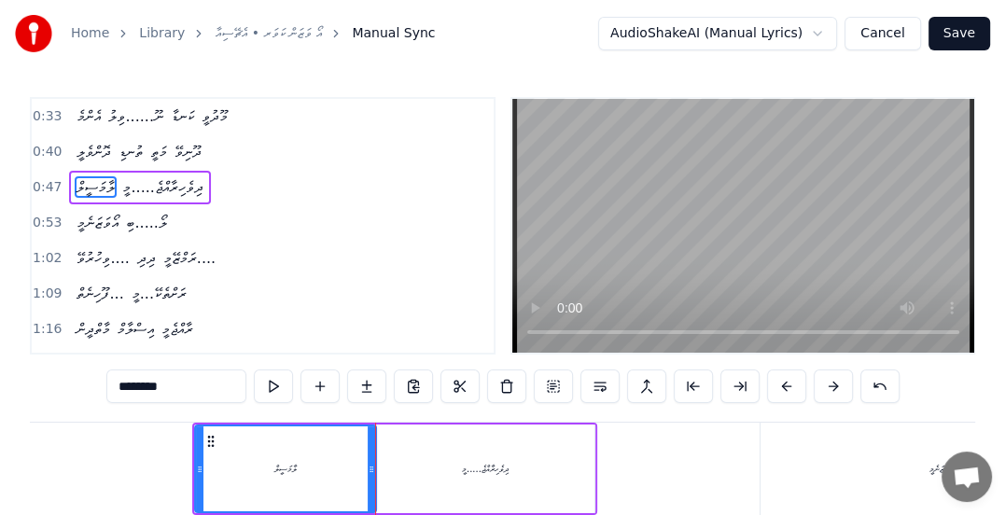
click at [50, 188] on span "0:47" at bounding box center [47, 187] width 29 height 19
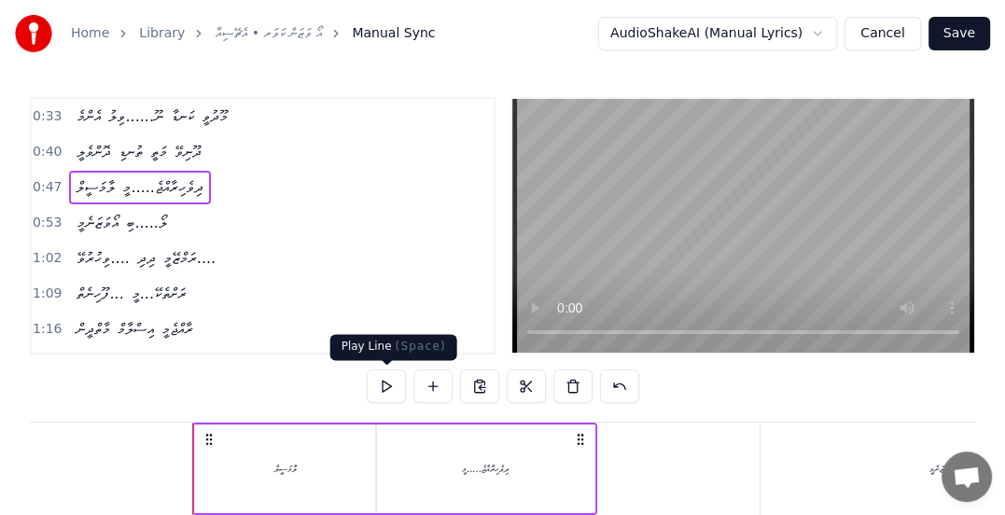
click at [377, 396] on button at bounding box center [386, 386] width 39 height 34
click at [41, 216] on span "0:53" at bounding box center [47, 223] width 29 height 19
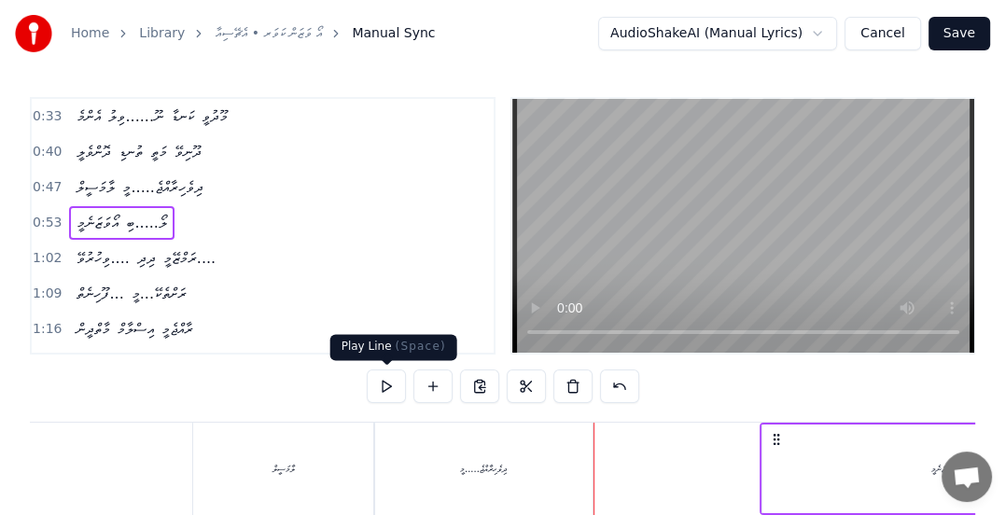
click at [384, 388] on button at bounding box center [386, 386] width 39 height 34
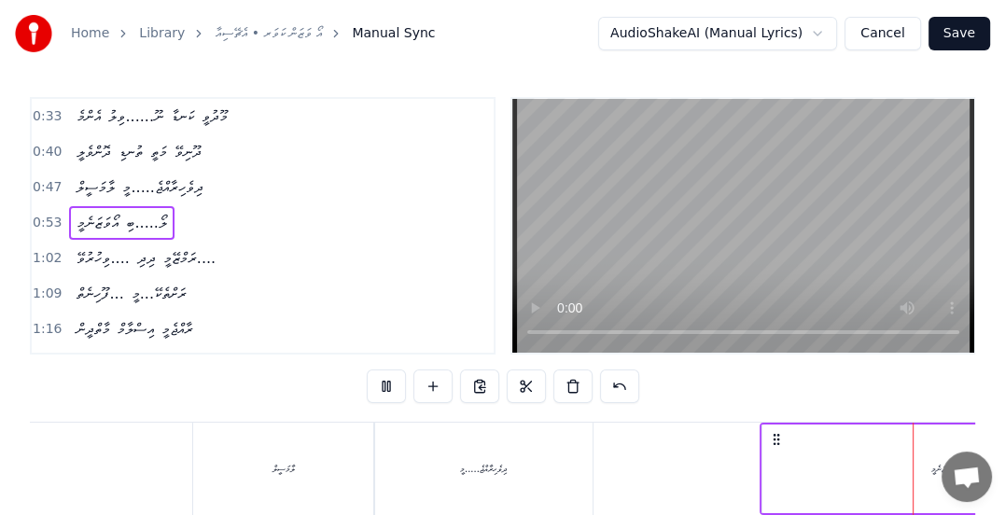
scroll to position [0, 5086]
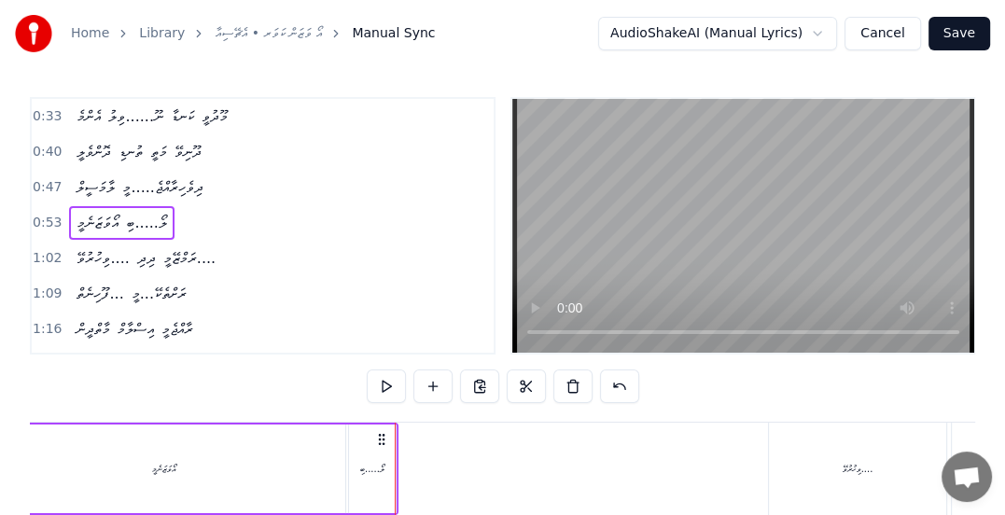
click at [108, 218] on span "އޯވަޒަނެމީ" at bounding box center [98, 222] width 46 height 21
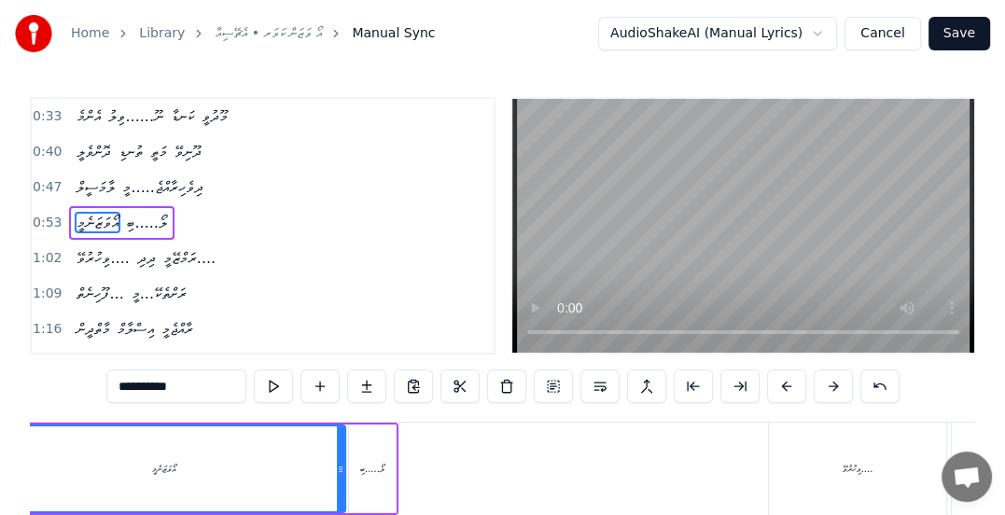
scroll to position [0, 4942]
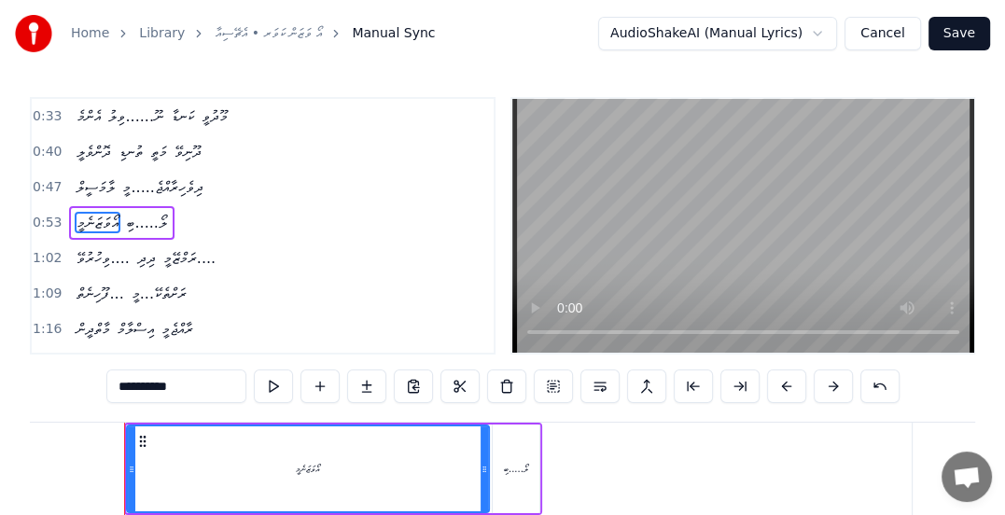
click at [149, 389] on input "**********" at bounding box center [176, 386] width 140 height 34
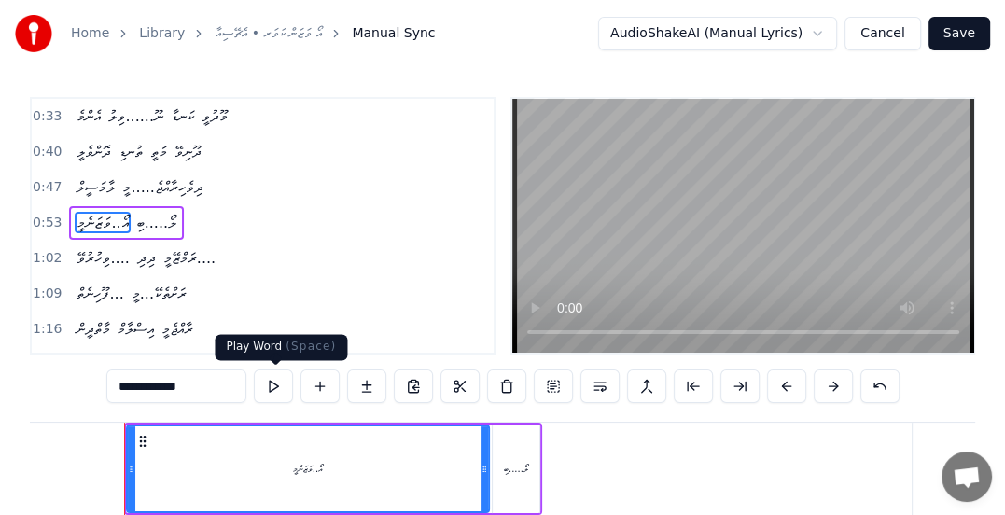
click at [281, 388] on button at bounding box center [273, 386] width 39 height 34
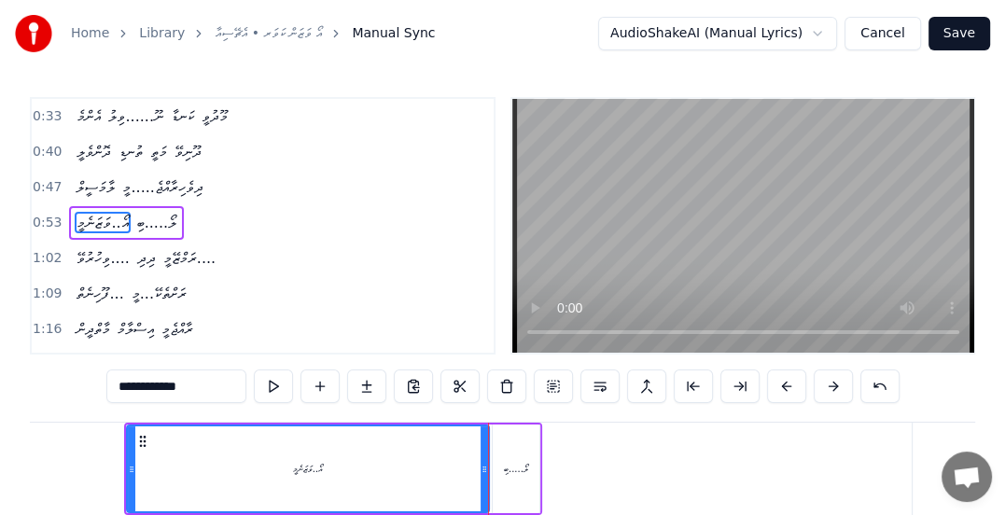
click at [108, 220] on span "އޯ..ވަޒަނެމީ" at bounding box center [102, 222] width 55 height 21
click at [151, 391] on input "**********" at bounding box center [176, 386] width 140 height 34
paste input "**"
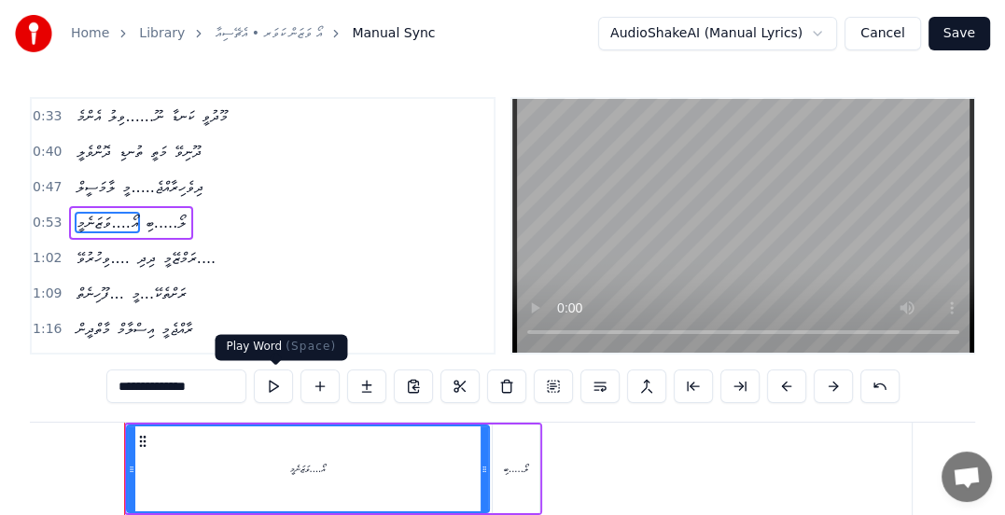
click at [280, 389] on button at bounding box center [273, 386] width 39 height 34
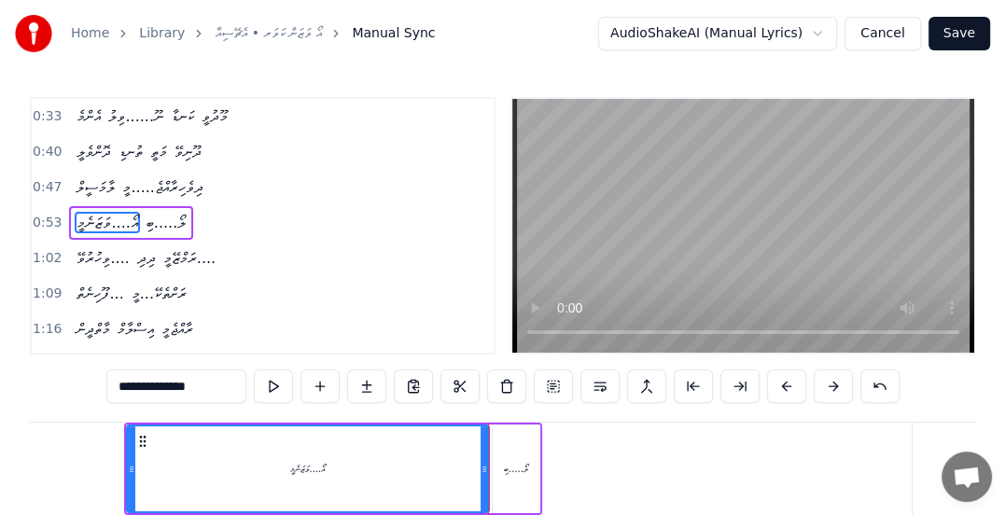
click at [153, 389] on input "**********" at bounding box center [176, 386] width 140 height 34
paste input "****"
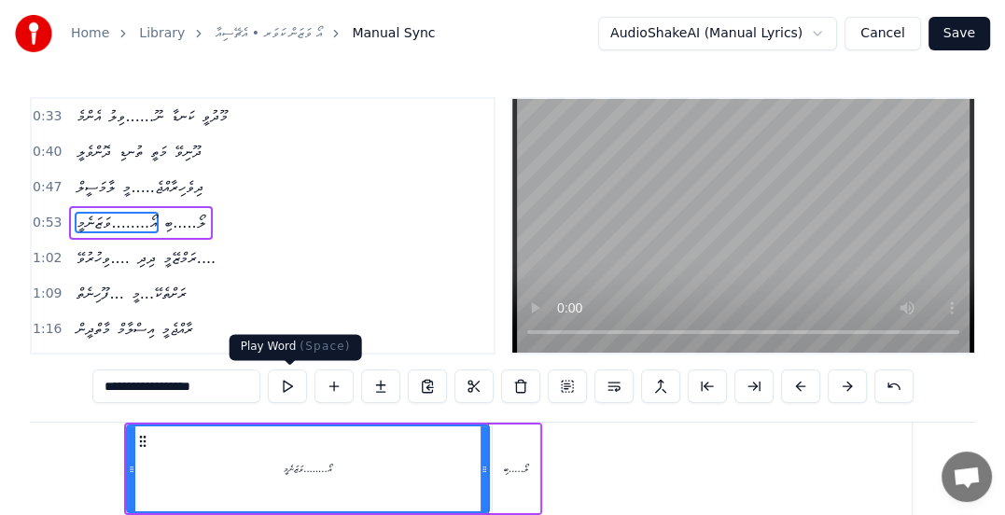
type input "**********"
click at [285, 386] on button at bounding box center [287, 386] width 39 height 34
click at [49, 214] on span "0:53" at bounding box center [47, 223] width 29 height 19
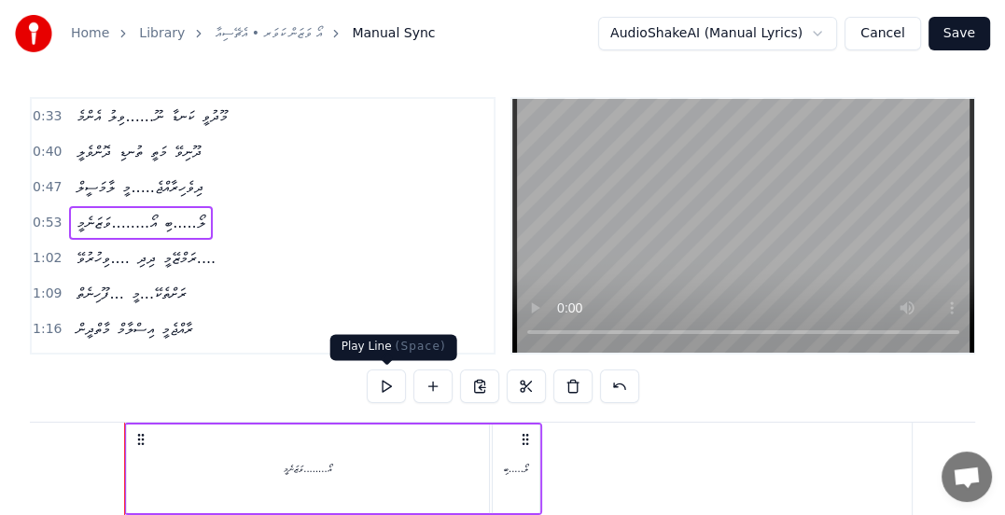
click at [392, 381] on button at bounding box center [386, 386] width 39 height 34
click at [166, 229] on span "ލޯ.....ބި" at bounding box center [184, 222] width 44 height 21
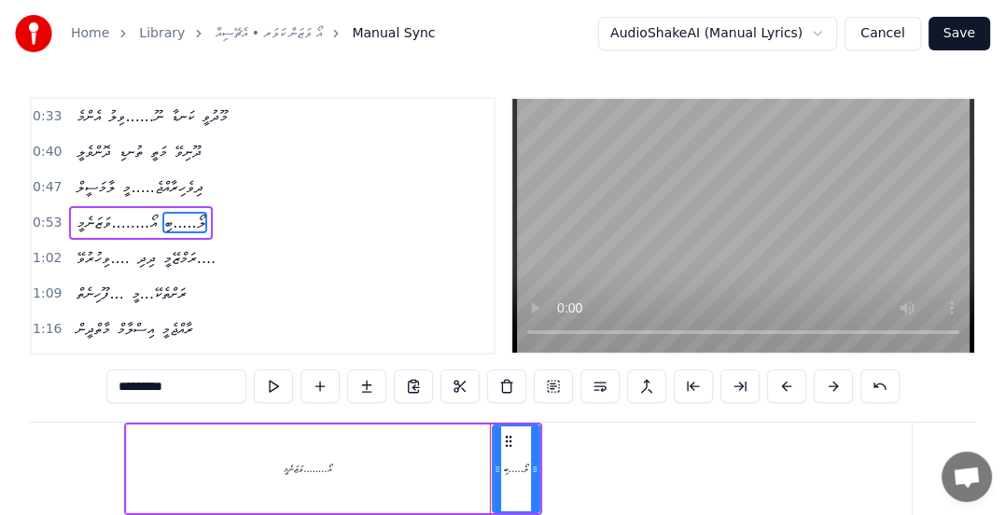
click at [137, 390] on input "*********" at bounding box center [176, 386] width 140 height 34
click at [139, 391] on input "********" at bounding box center [176, 386] width 140 height 34
type input "*******"
click at [265, 383] on button at bounding box center [273, 386] width 39 height 34
click at [46, 241] on div "1:02 ވިހުރުވޭ.... ދިދި ރަމްޒޭމީ...." at bounding box center [263, 258] width 462 height 35
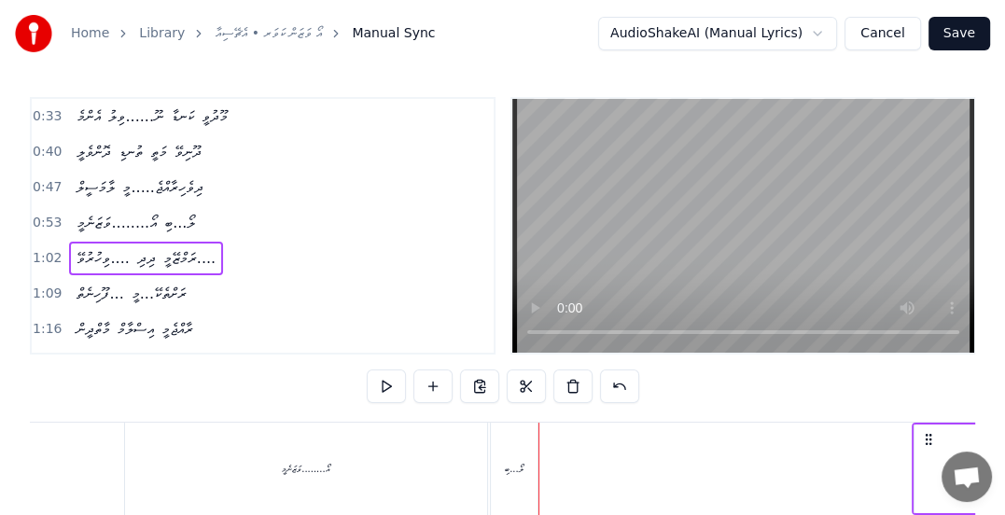
scroll to position [0, 5730]
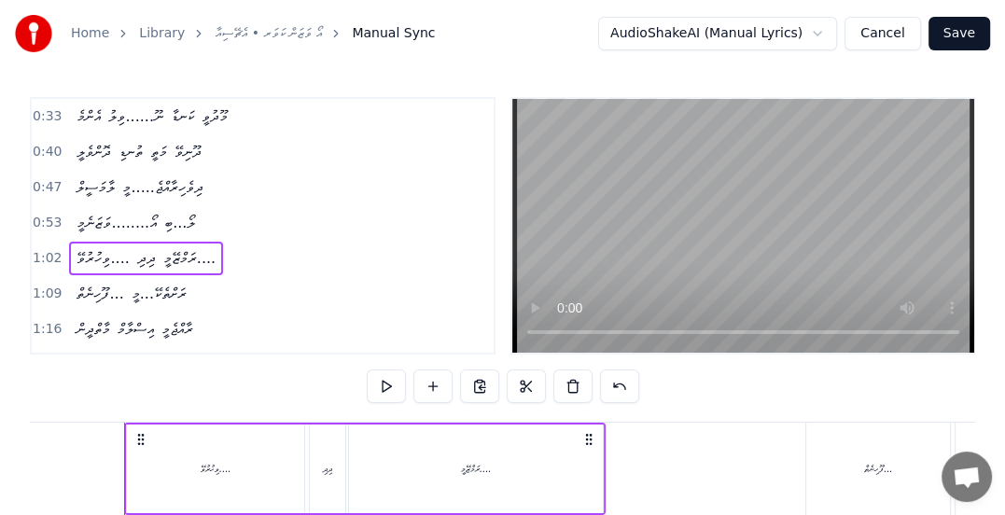
click at [41, 253] on span "1:02" at bounding box center [47, 258] width 29 height 19
click at [383, 383] on button at bounding box center [386, 386] width 39 height 34
click at [135, 259] on span "ދިދި" at bounding box center [146, 257] width 22 height 21
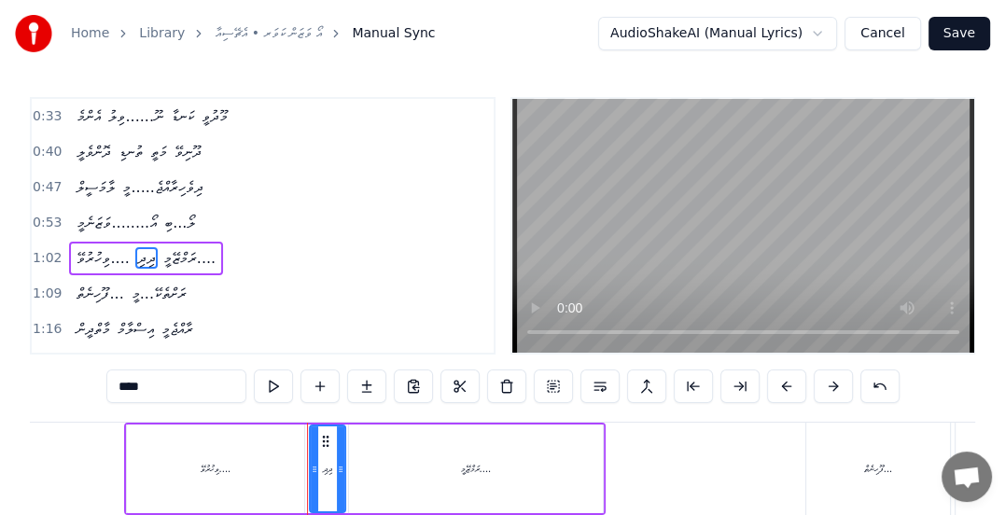
scroll to position [26, 0]
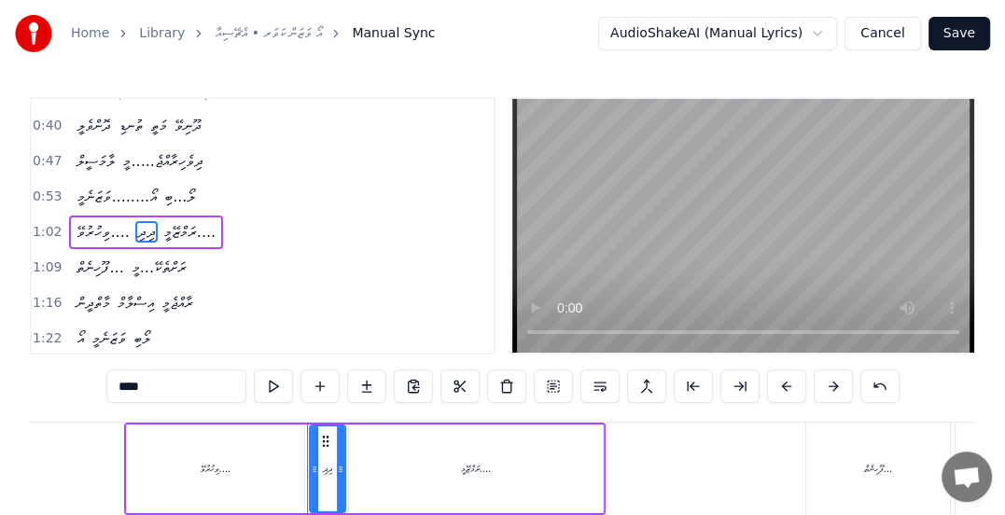
click at [127, 390] on input "****" at bounding box center [176, 386] width 140 height 34
click at [270, 389] on button at bounding box center [273, 386] width 39 height 34
click at [135, 228] on span "ަދިދި" at bounding box center [146, 231] width 23 height 21
click at [129, 388] on input "*****" at bounding box center [176, 386] width 140 height 34
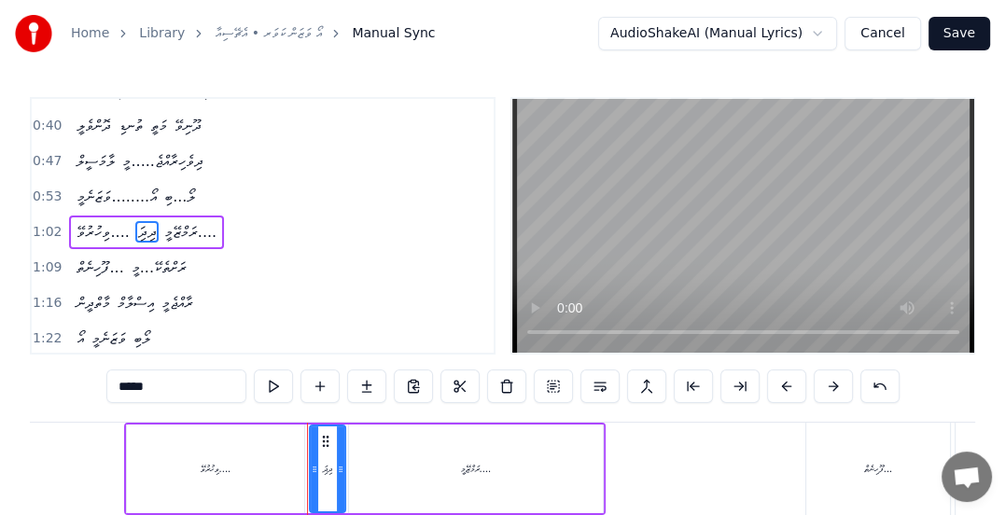
click at [131, 388] on input "*****" at bounding box center [176, 386] width 140 height 34
click at [272, 387] on button at bounding box center [273, 386] width 39 height 34
click at [161, 224] on span "ރަމްޒޭމީ...." at bounding box center [189, 231] width 56 height 21
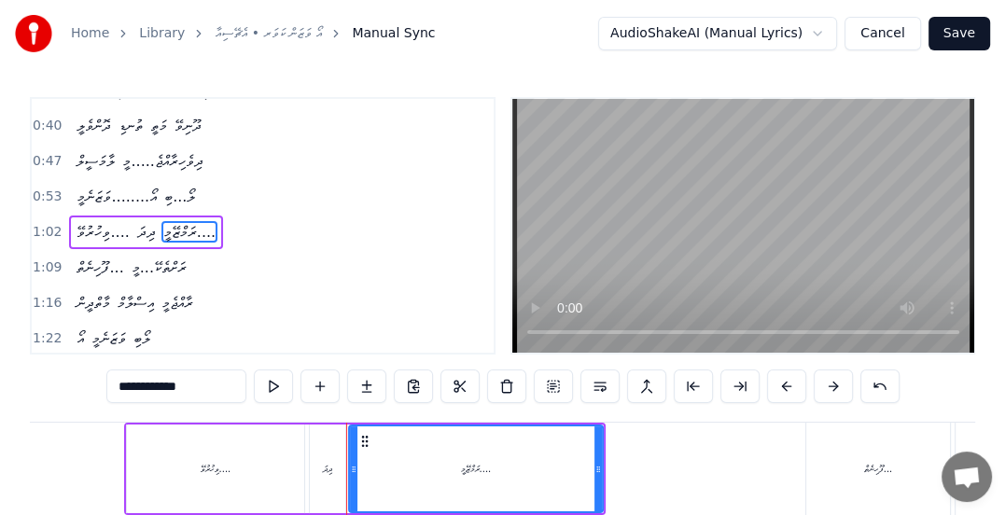
click at [123, 384] on input "**********" at bounding box center [176, 386] width 140 height 34
type input "**********"
click at [285, 386] on button at bounding box center [273, 386] width 39 height 34
click at [41, 262] on span "1:09" at bounding box center [47, 267] width 29 height 19
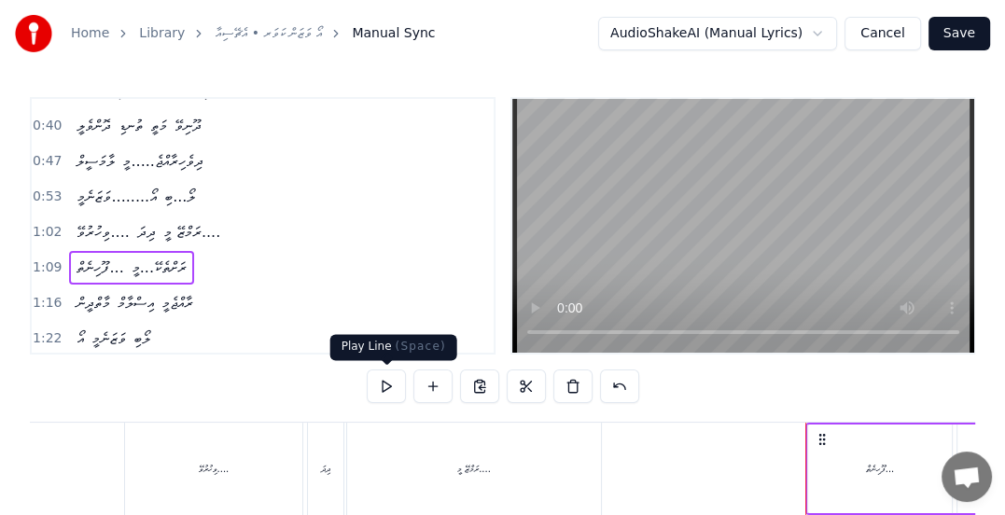
click at [392, 378] on button at bounding box center [386, 386] width 39 height 34
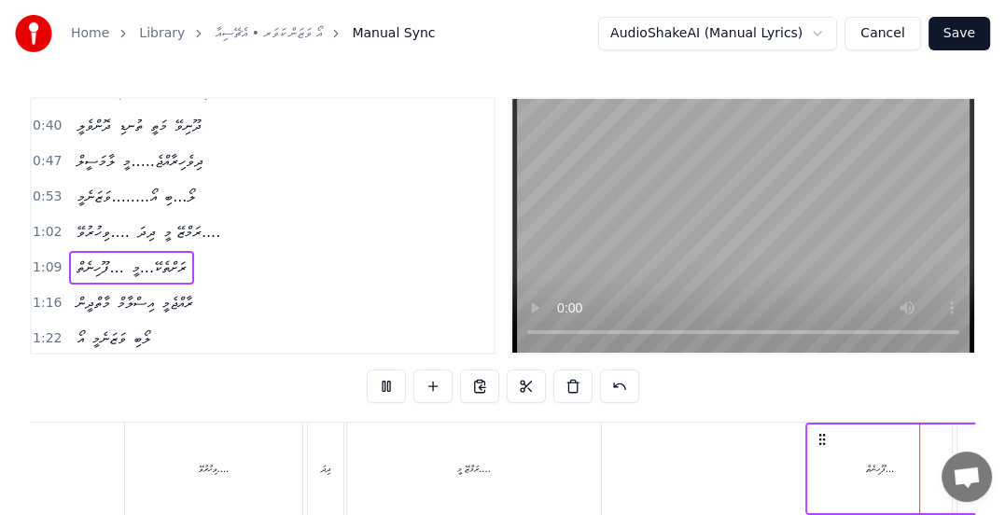
scroll to position [0, 6520]
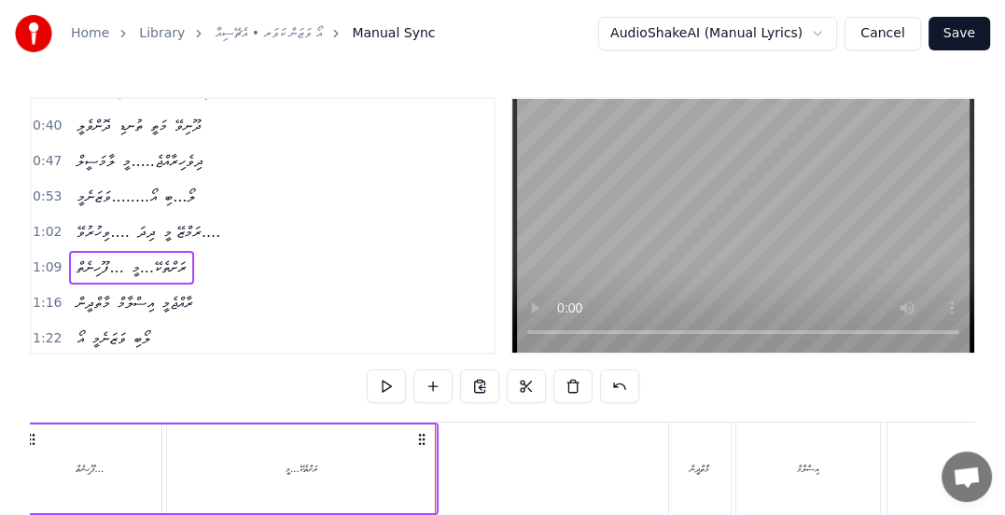
click at [39, 294] on span "1:16" at bounding box center [47, 303] width 29 height 19
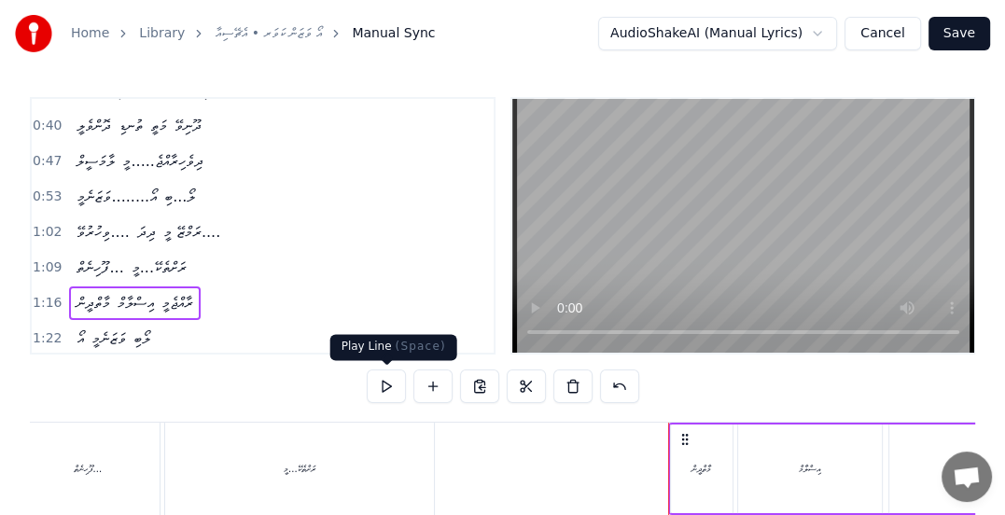
click at [384, 383] on button at bounding box center [386, 386] width 39 height 34
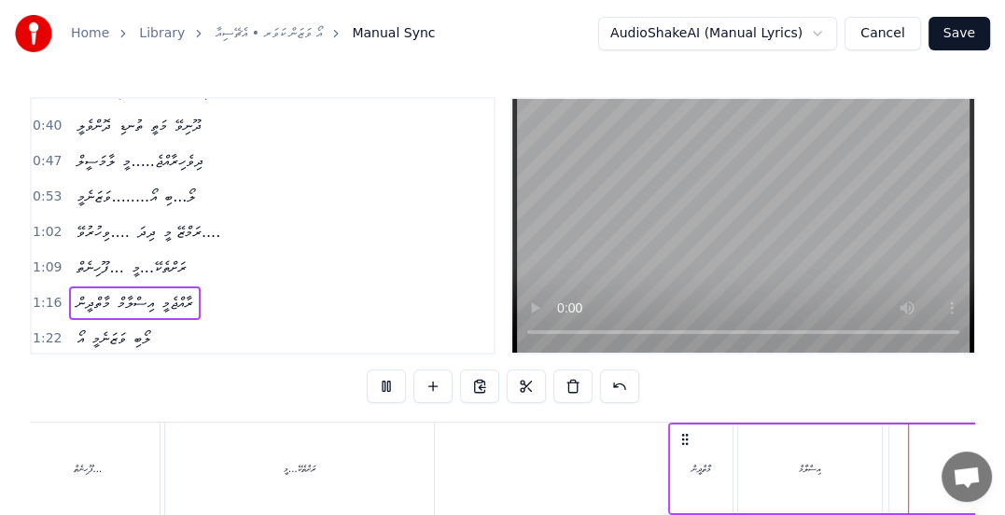
scroll to position [0, 7289]
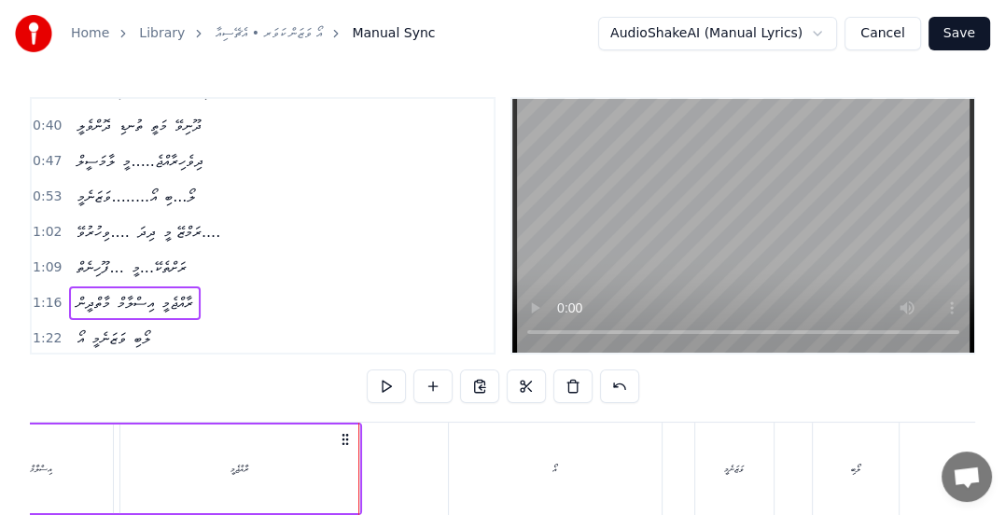
click at [384, 387] on button at bounding box center [386, 386] width 39 height 34
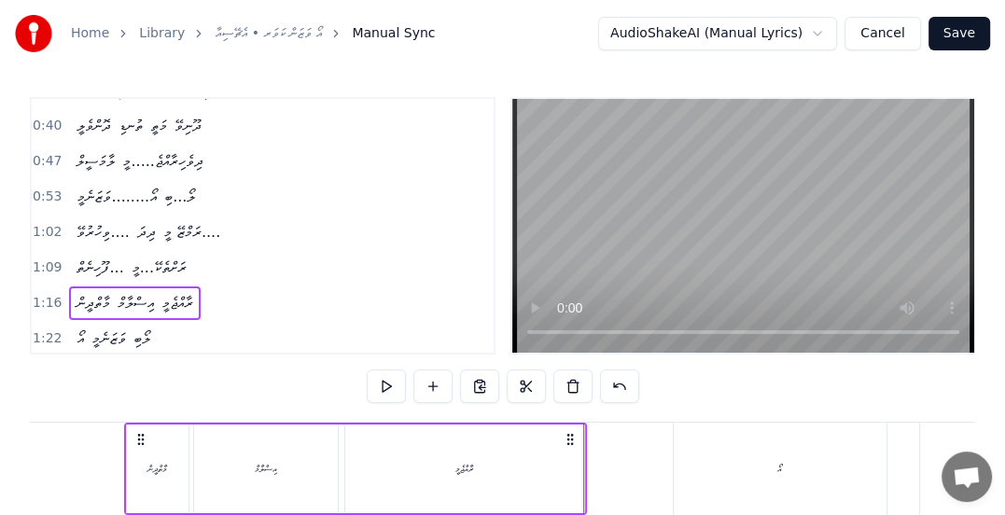
click at [384, 383] on button at bounding box center [386, 386] width 39 height 34
click at [388, 384] on button at bounding box center [386, 386] width 39 height 34
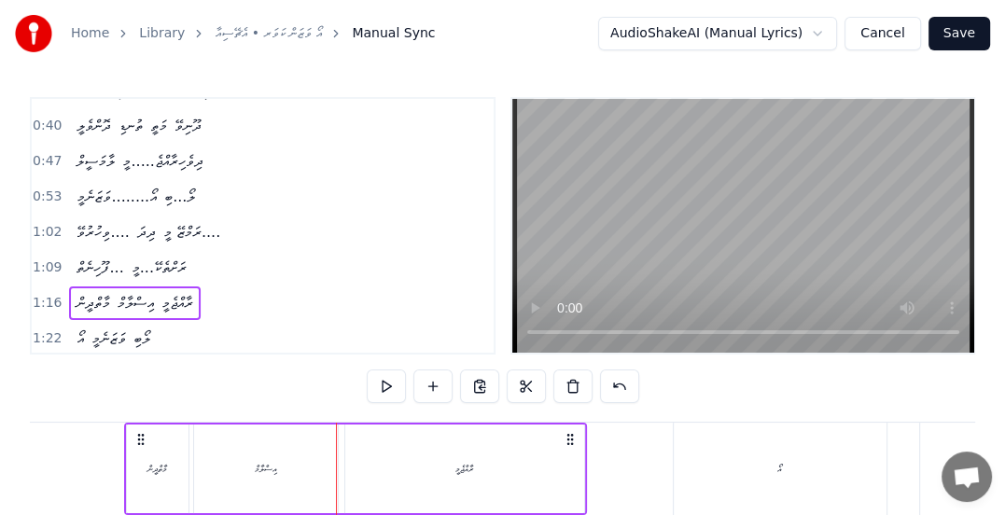
click at [388, 384] on button at bounding box center [386, 386] width 39 height 34
click at [51, 329] on span "1:22" at bounding box center [47, 338] width 29 height 19
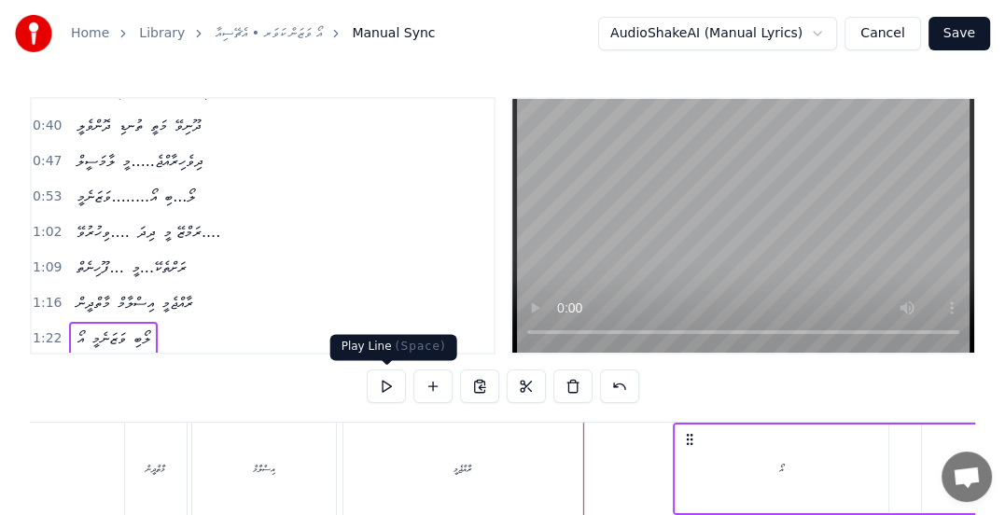
click at [389, 389] on button at bounding box center [386, 386] width 39 height 34
click at [388, 389] on button at bounding box center [386, 386] width 39 height 34
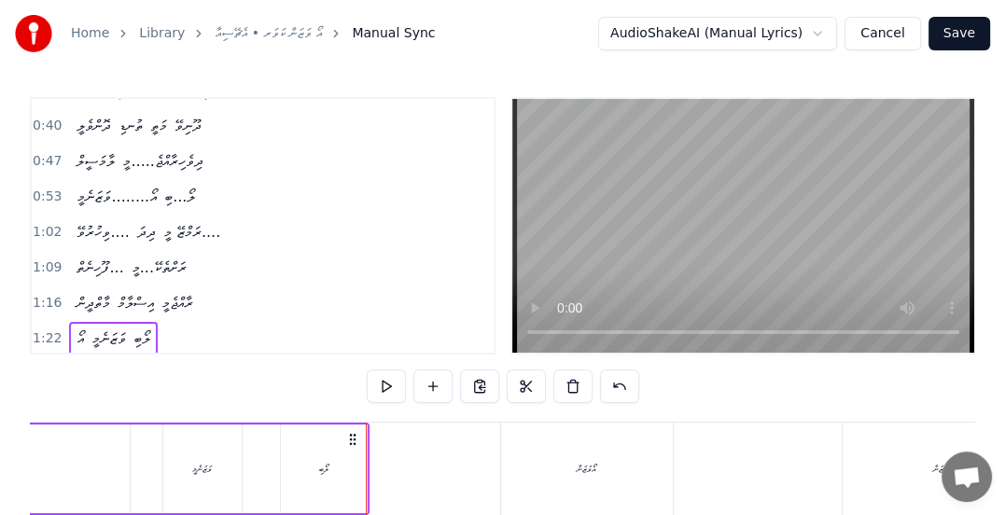
scroll to position [213, 0]
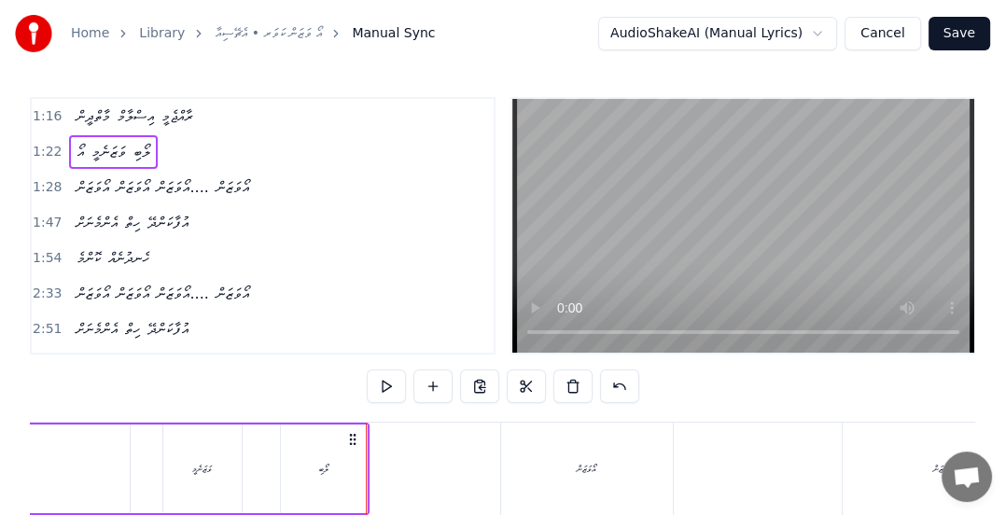
click at [49, 178] on span "1:28" at bounding box center [47, 187] width 29 height 19
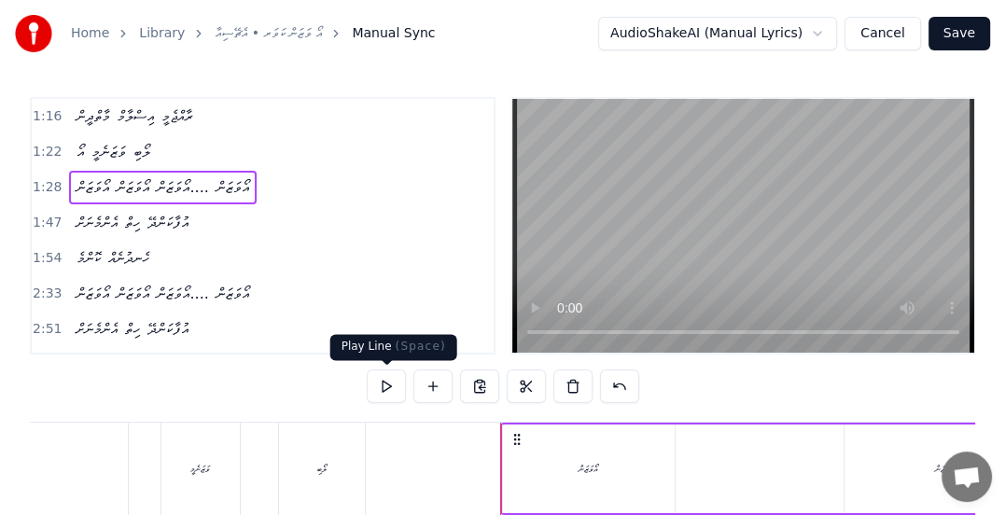
click at [386, 379] on button at bounding box center [386, 386] width 39 height 34
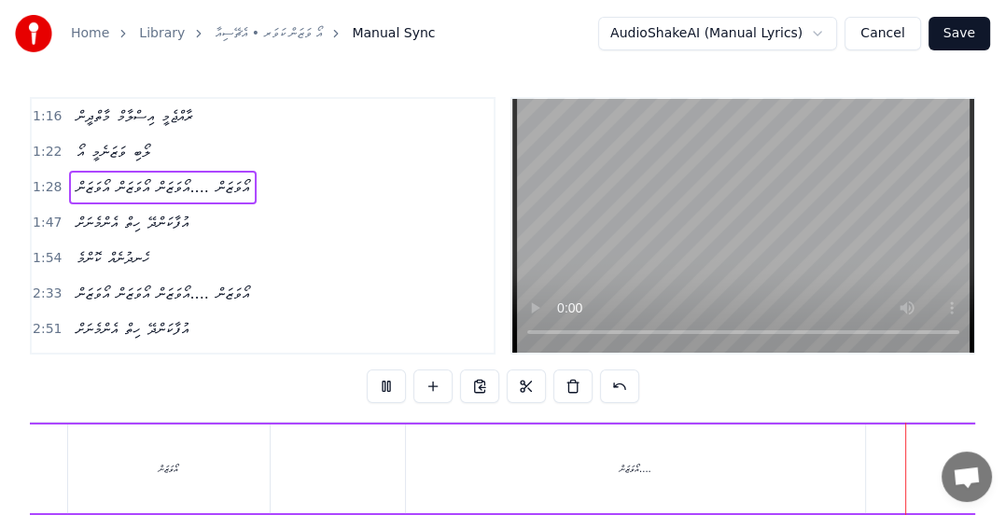
scroll to position [0, 9374]
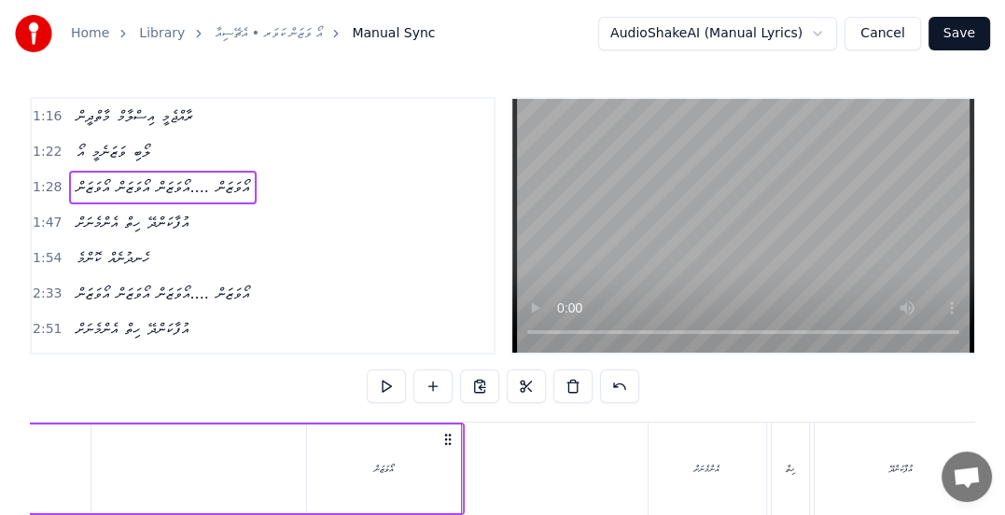
click at [49, 214] on span "1:47" at bounding box center [47, 223] width 29 height 19
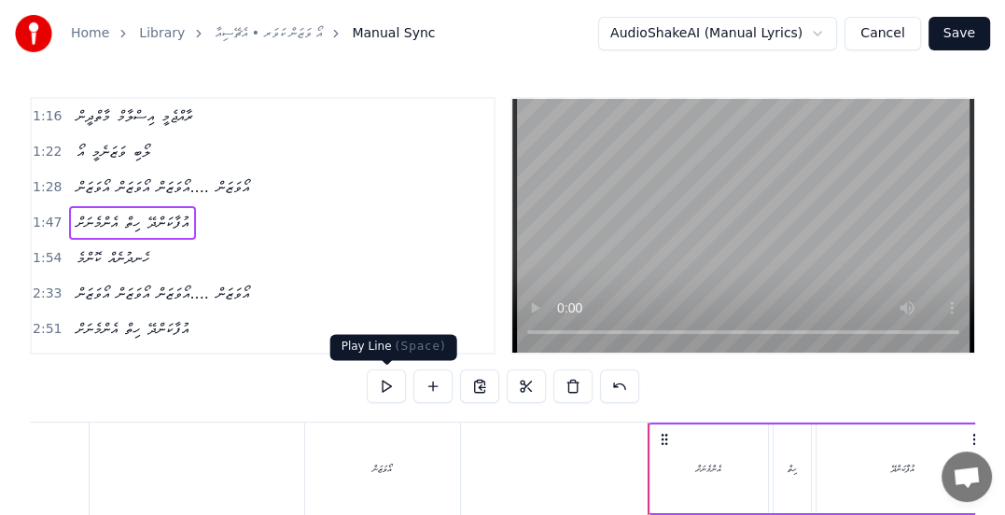
click at [383, 385] on button at bounding box center [386, 386] width 39 height 34
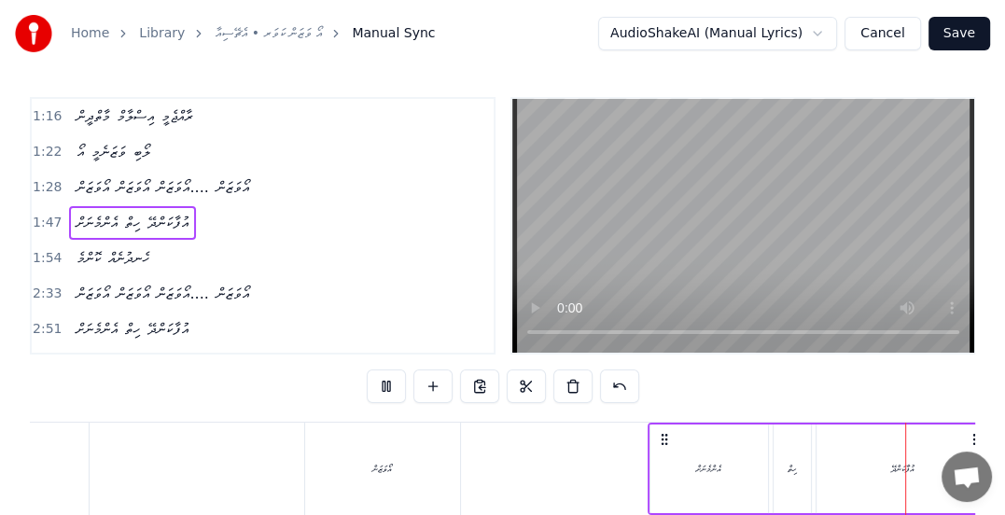
scroll to position [0, 10156]
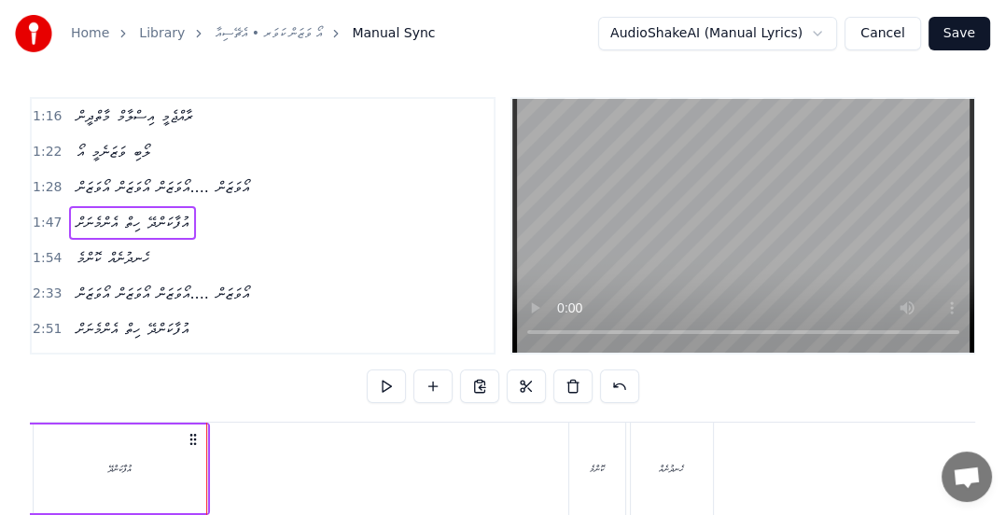
click at [50, 249] on span "1:54" at bounding box center [47, 258] width 29 height 19
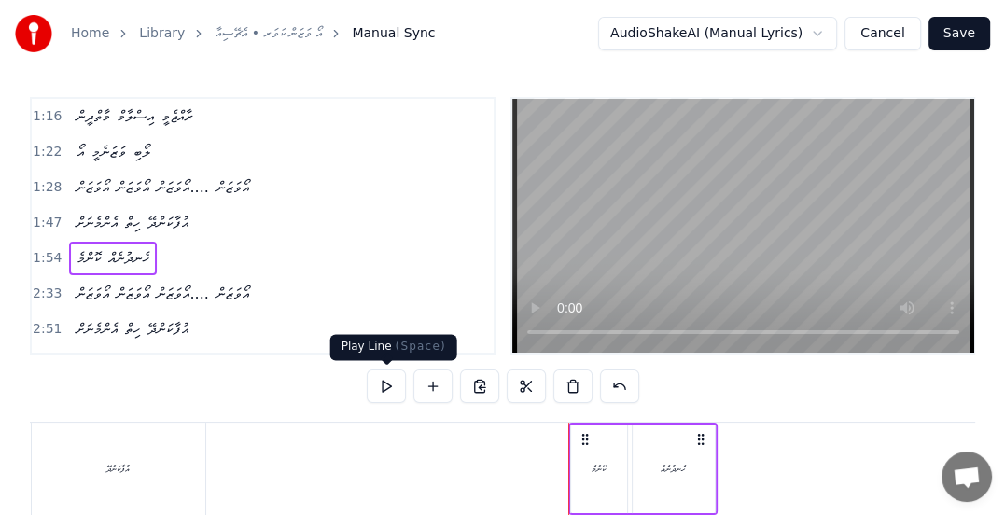
click at [388, 384] on button at bounding box center [386, 386] width 39 height 34
click at [389, 383] on button at bounding box center [386, 386] width 39 height 34
click at [47, 285] on span "2:33" at bounding box center [47, 294] width 29 height 19
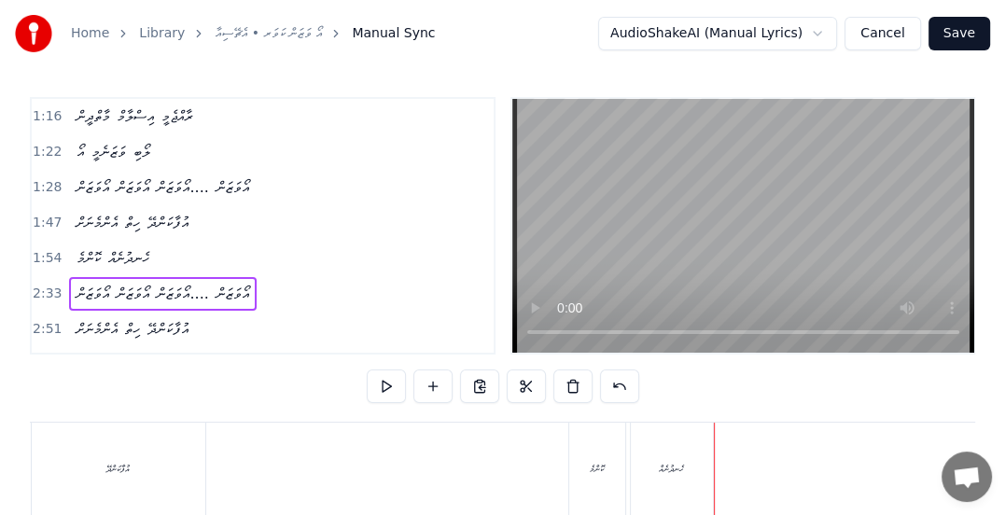
scroll to position [0, 14232]
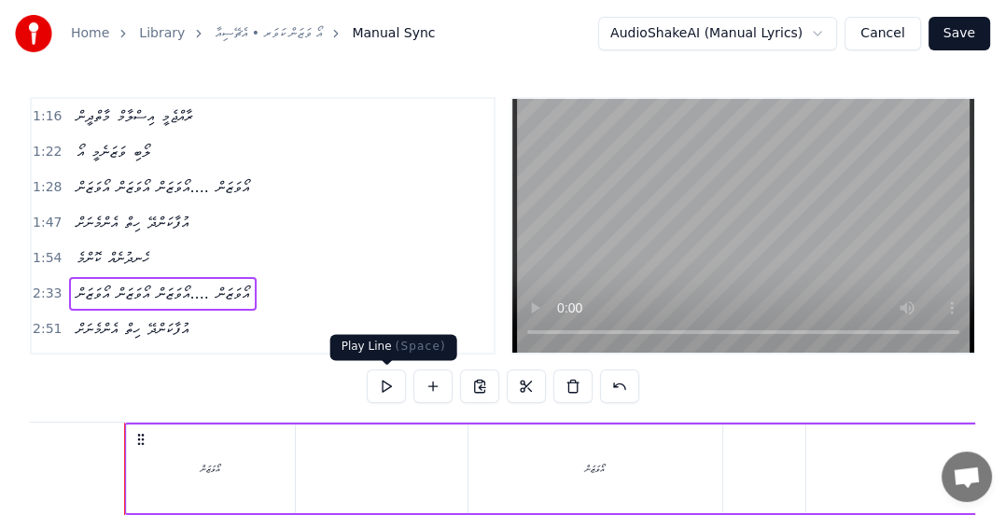
click at [388, 380] on button at bounding box center [386, 386] width 39 height 34
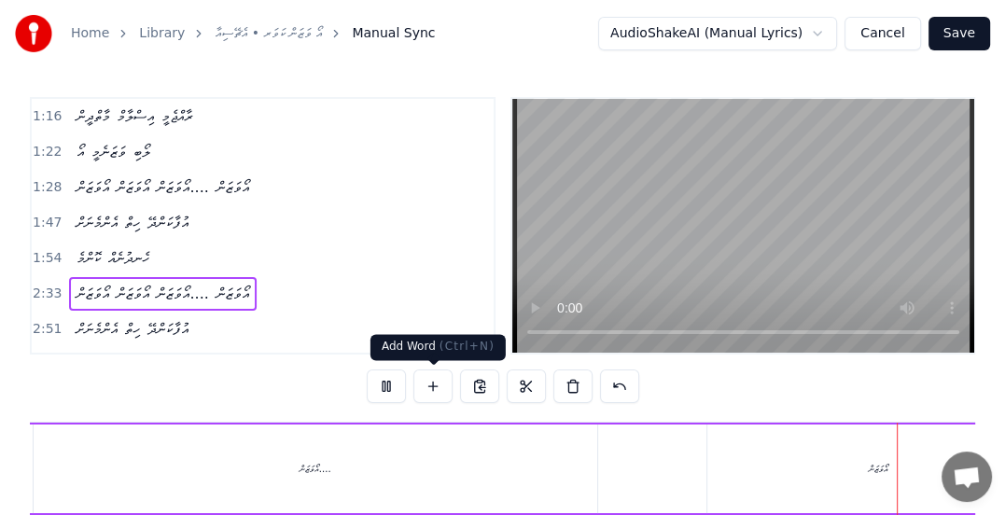
scroll to position [0, 15776]
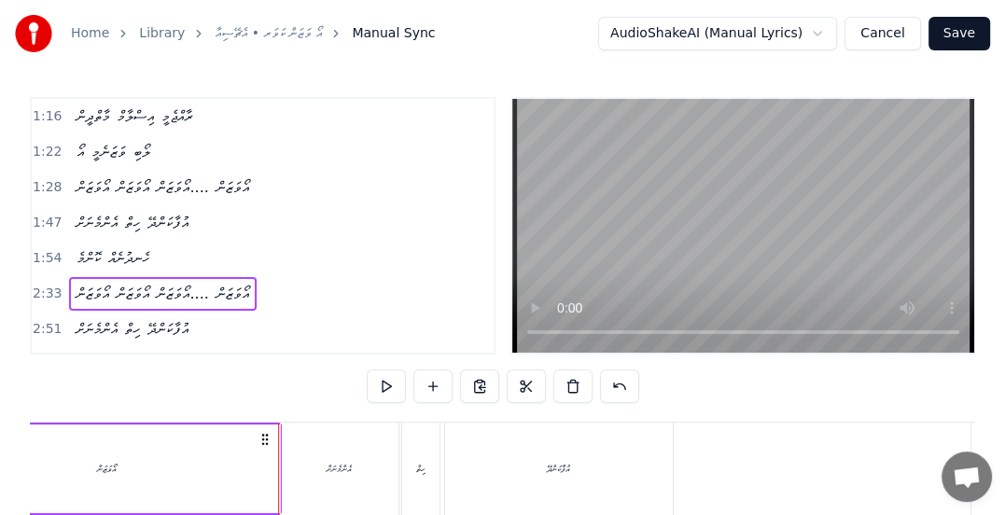
click at [49, 320] on span "2:51" at bounding box center [47, 329] width 29 height 19
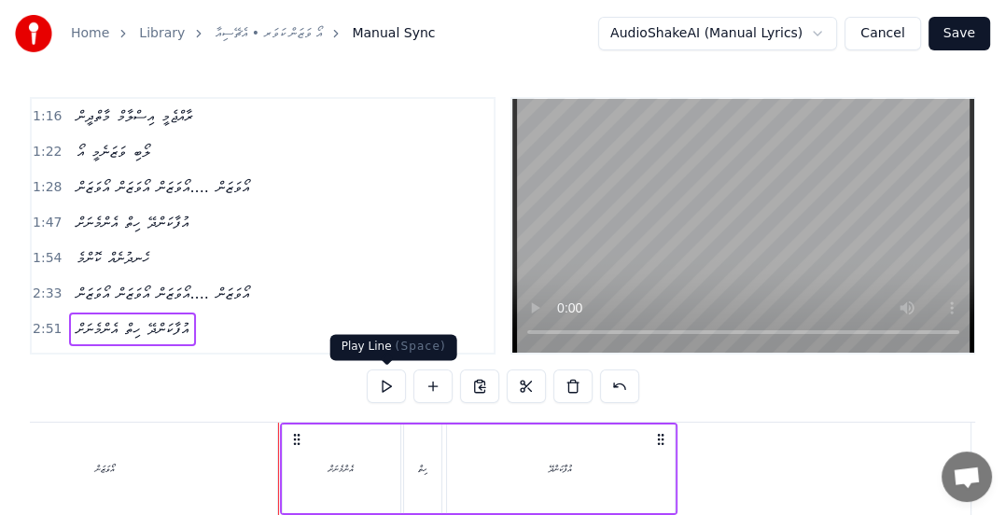
click at [379, 385] on button at bounding box center [386, 386] width 39 height 34
click at [52, 356] on span "2:59" at bounding box center [47, 365] width 29 height 19
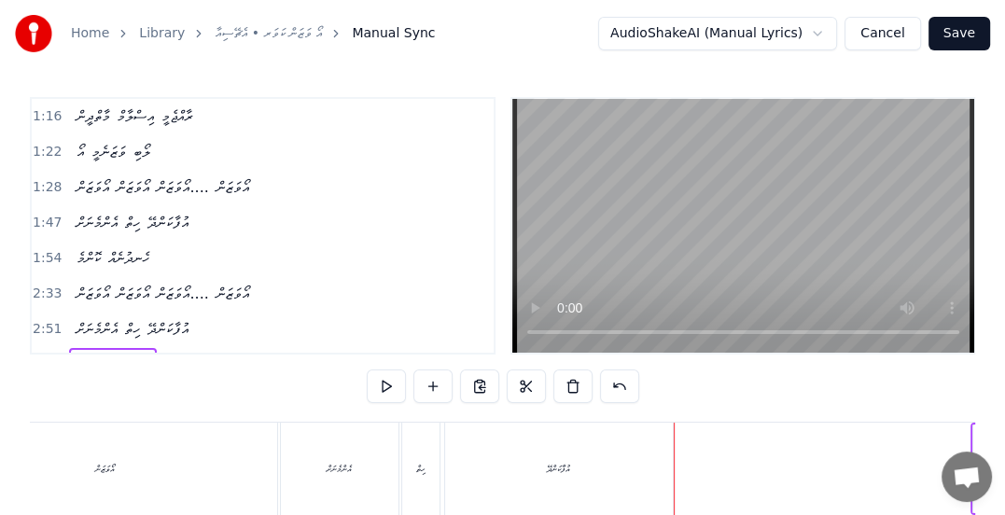
scroll to position [0, 16623]
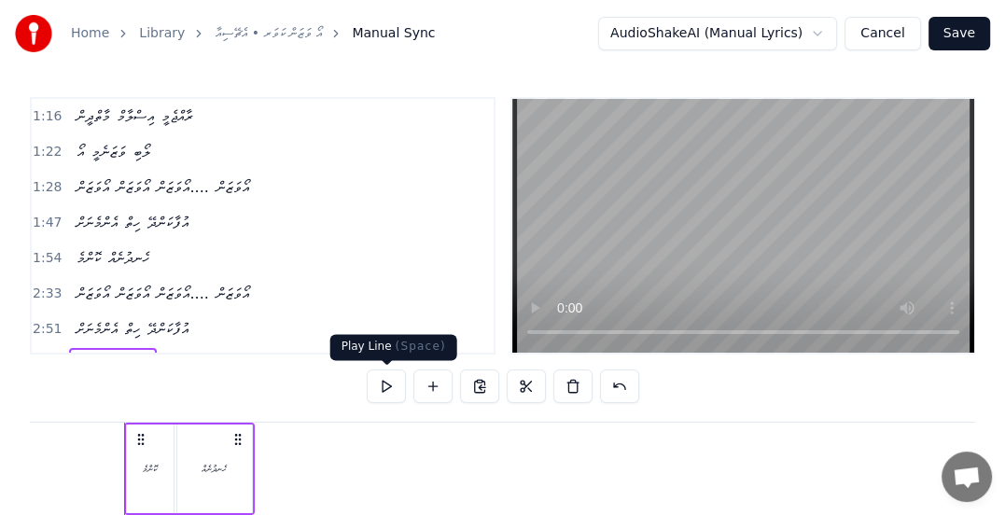
click at [382, 383] on button at bounding box center [386, 386] width 39 height 34
click at [384, 383] on button at bounding box center [386, 386] width 39 height 34
click at [149, 471] on div "ކޮންމެ" at bounding box center [150, 469] width 14 height 14
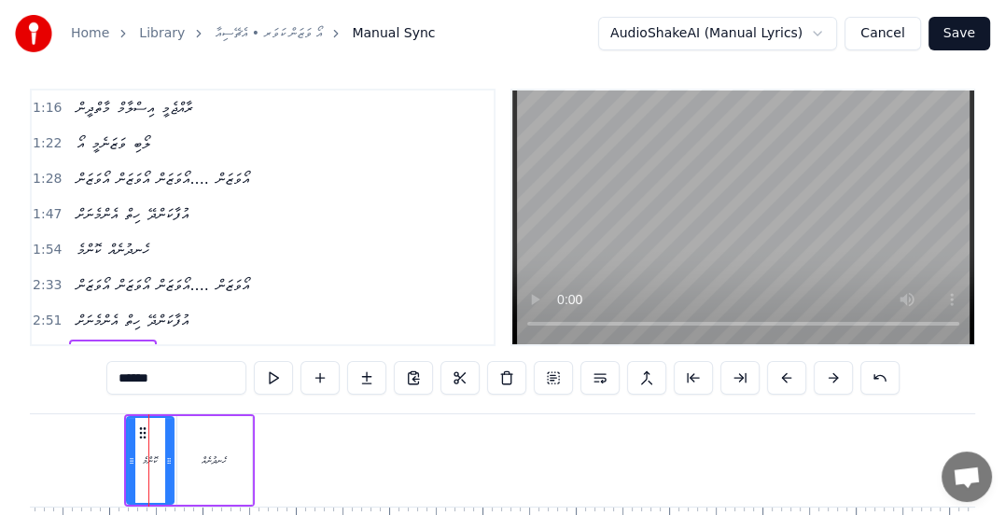
scroll to position [295, 0]
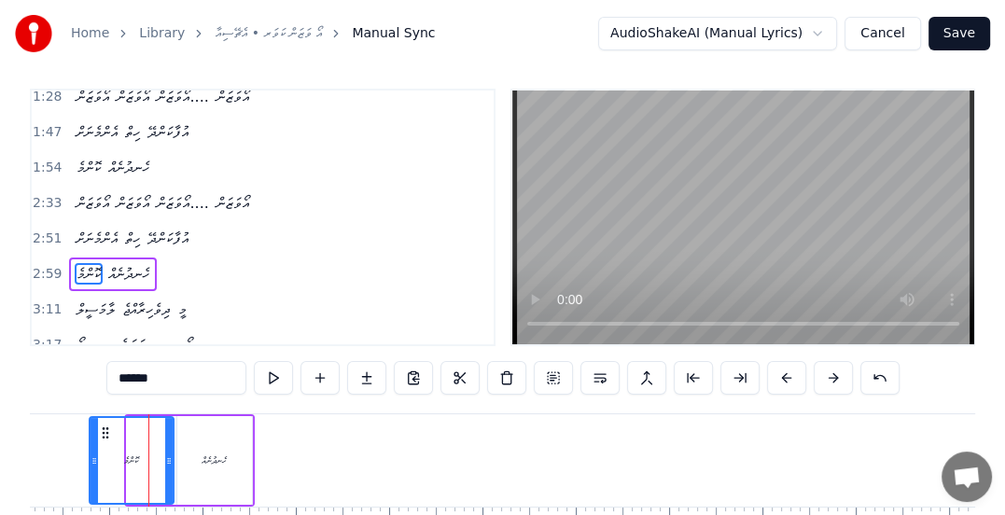
drag, startPoint x: 126, startPoint y: 455, endPoint x: 94, endPoint y: 451, distance: 32.1
click at [91, 458] on icon at bounding box center [94, 460] width 7 height 15
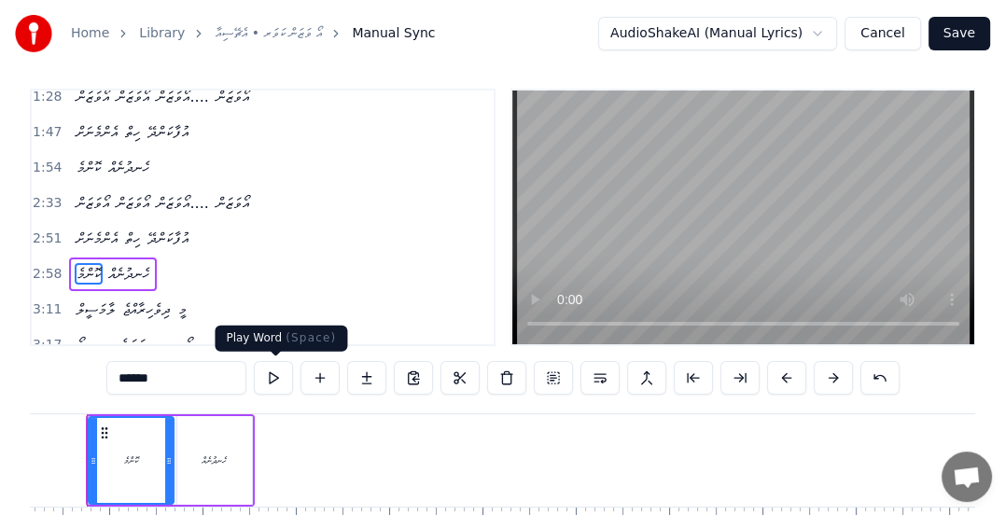
scroll to position [0, 16585]
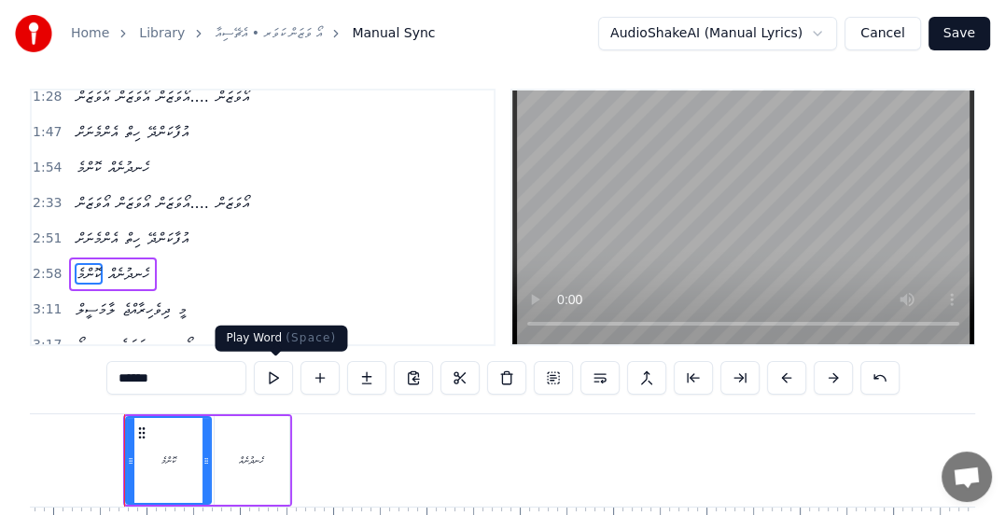
click at [276, 371] on button at bounding box center [273, 378] width 39 height 34
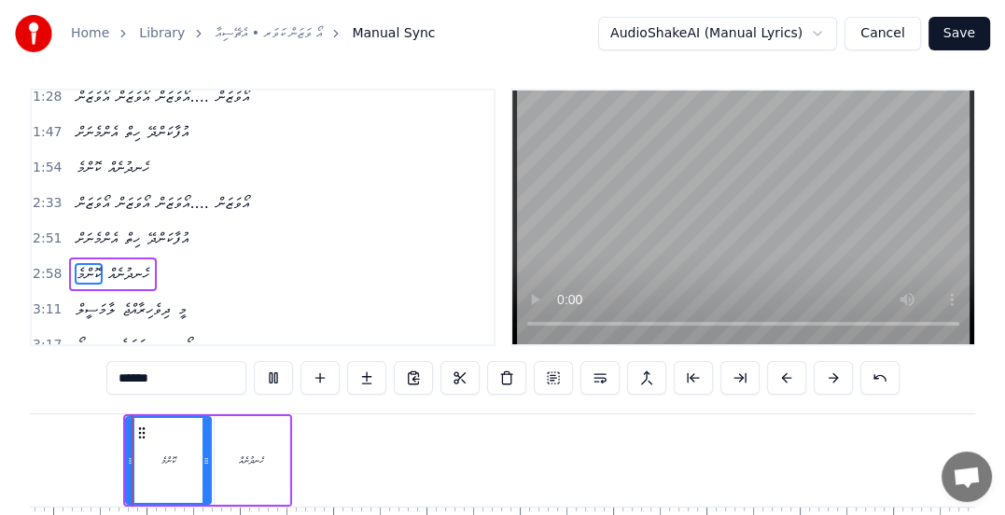
scroll to position [0, 16584]
drag, startPoint x: 126, startPoint y: 459, endPoint x: 113, endPoint y: 463, distance: 13.6
click at [118, 463] on icon at bounding box center [121, 460] width 7 height 15
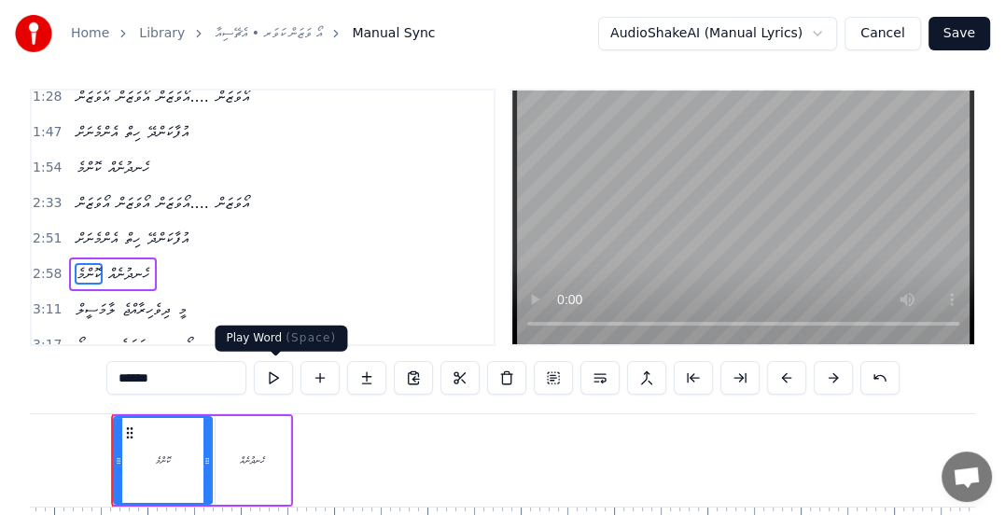
scroll to position [0, 16572]
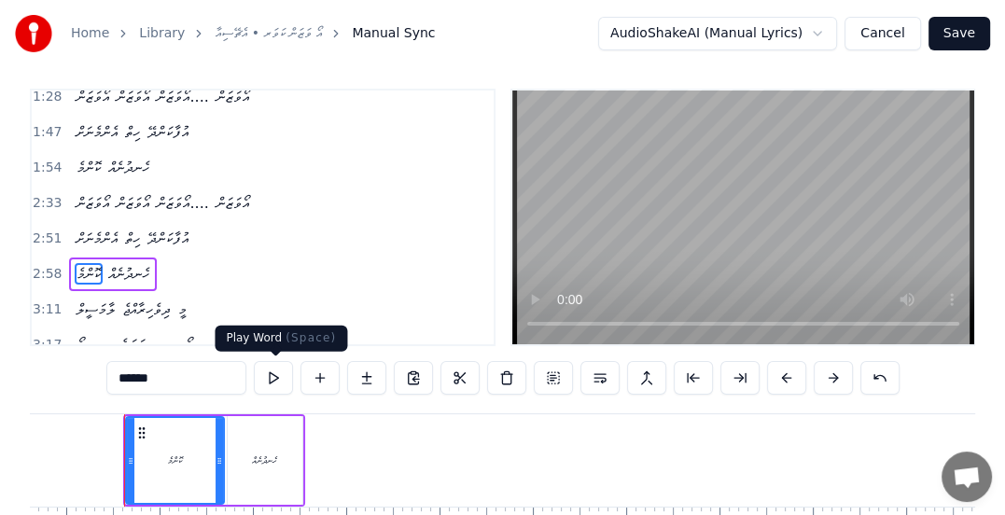
click at [275, 381] on button at bounding box center [273, 378] width 39 height 34
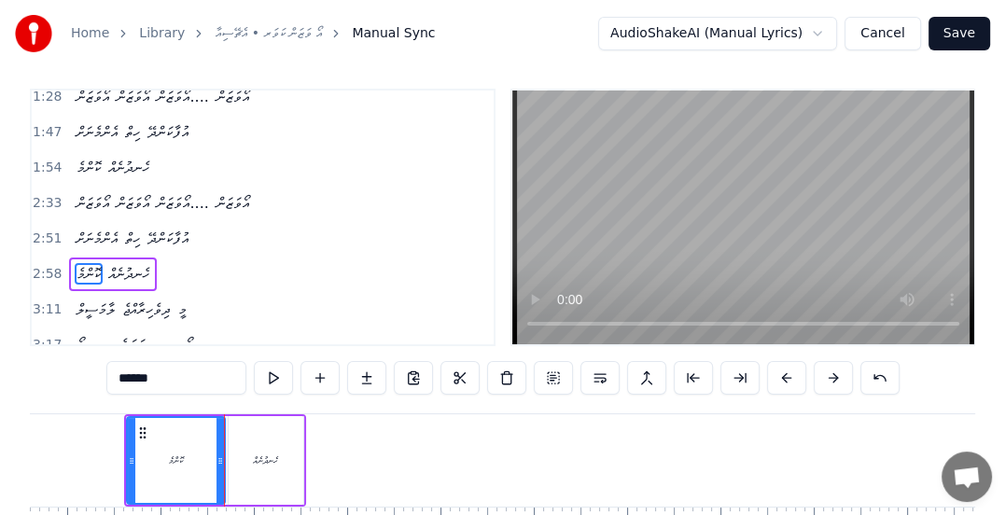
click at [258, 460] on div "ހެނދުނެއް" at bounding box center [265, 460] width 25 height 14
type input "*********"
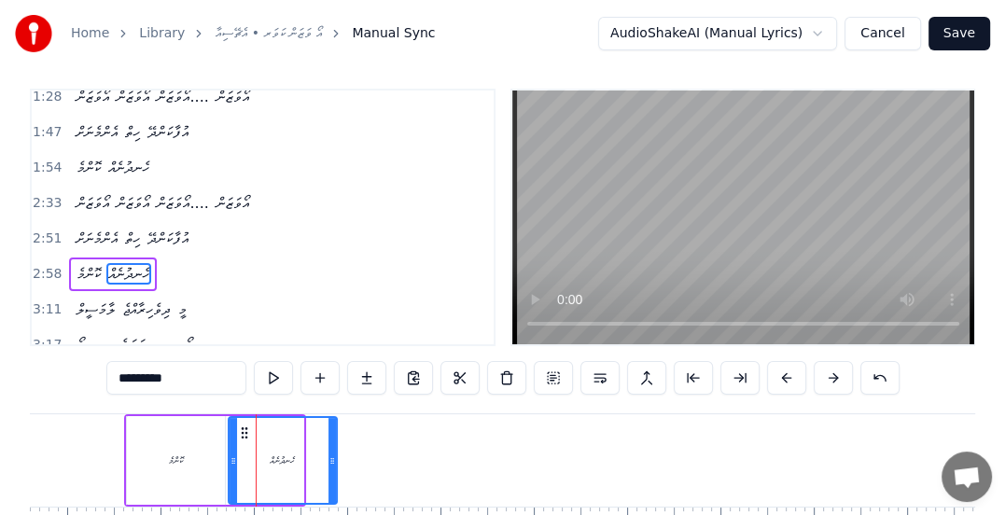
drag, startPoint x: 298, startPoint y: 461, endPoint x: 331, endPoint y: 454, distance: 34.2
click at [331, 454] on icon at bounding box center [331, 460] width 7 height 15
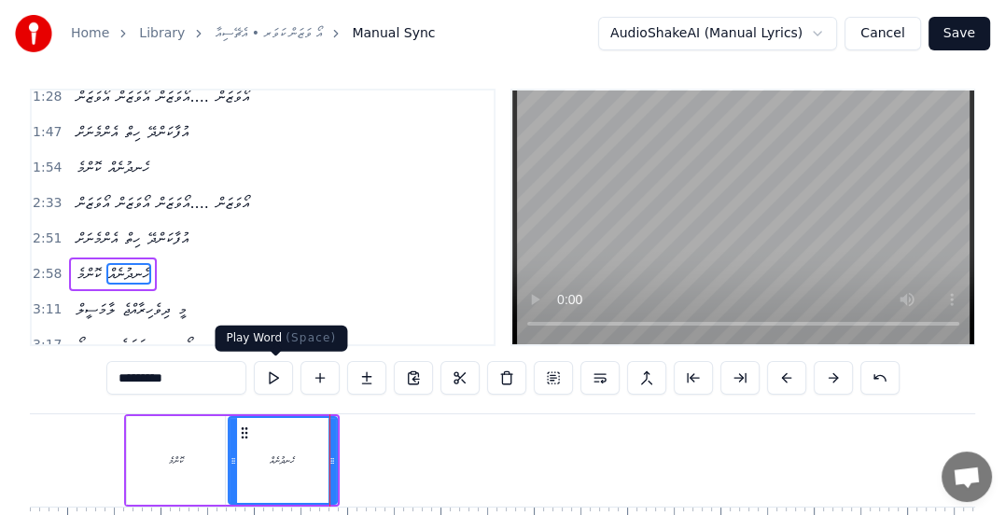
click at [270, 385] on button at bounding box center [273, 378] width 39 height 34
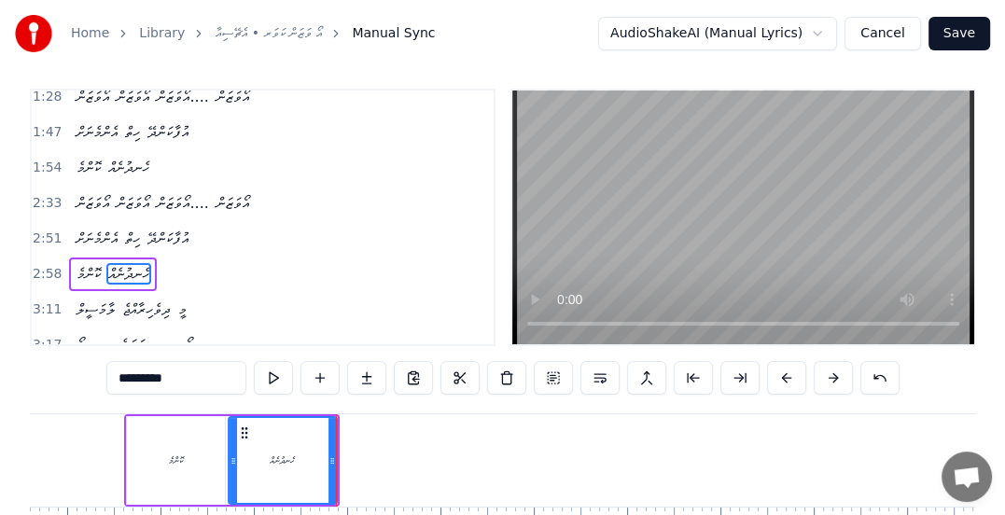
click at [45, 300] on span "3:11" at bounding box center [47, 309] width 29 height 19
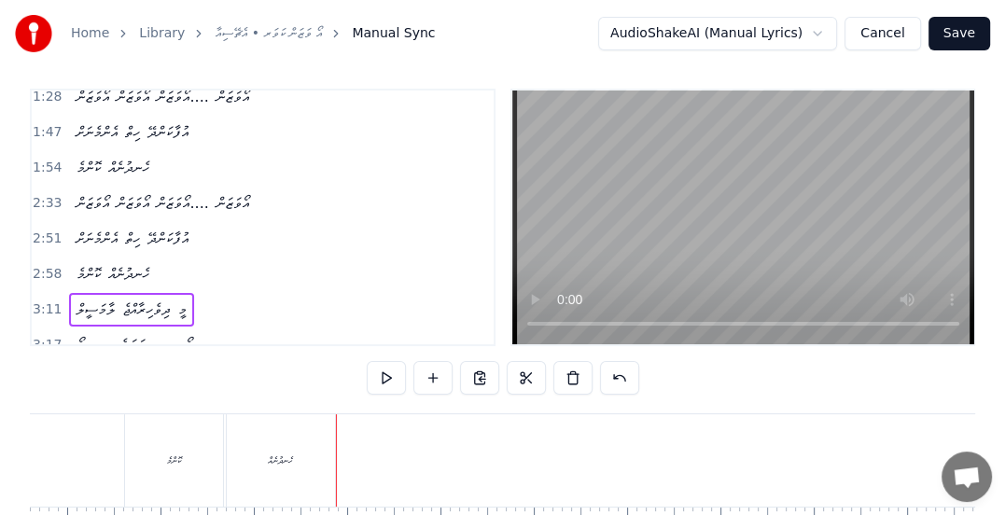
scroll to position [0, 17789]
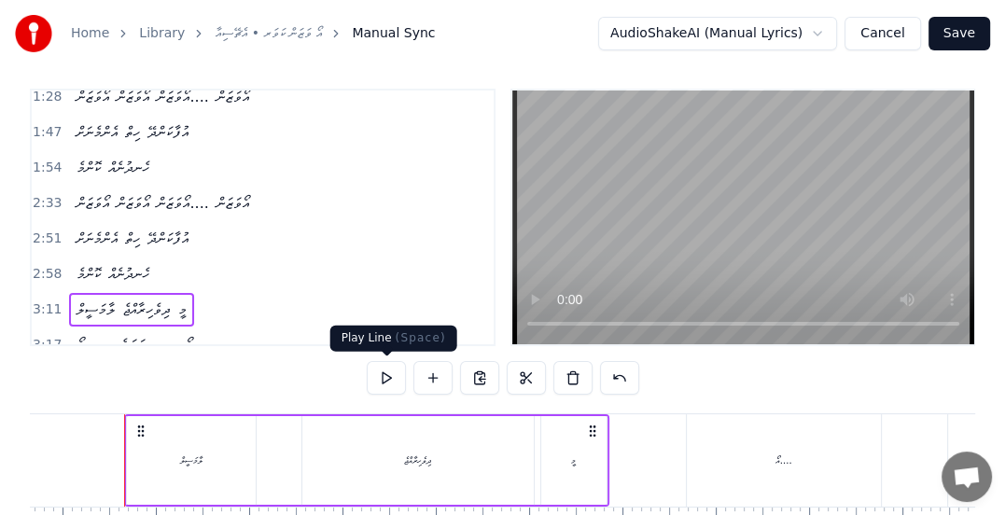
click at [385, 376] on button at bounding box center [386, 378] width 39 height 34
click at [571, 463] on div "މީ" at bounding box center [573, 460] width 5 height 14
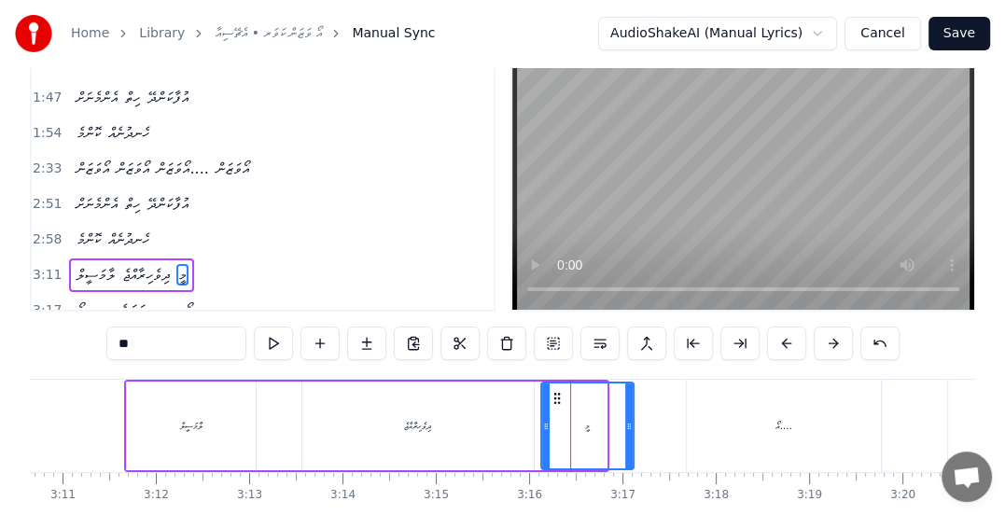
drag, startPoint x: 600, startPoint y: 425, endPoint x: 627, endPoint y: 428, distance: 27.2
click at [627, 428] on icon at bounding box center [628, 426] width 7 height 15
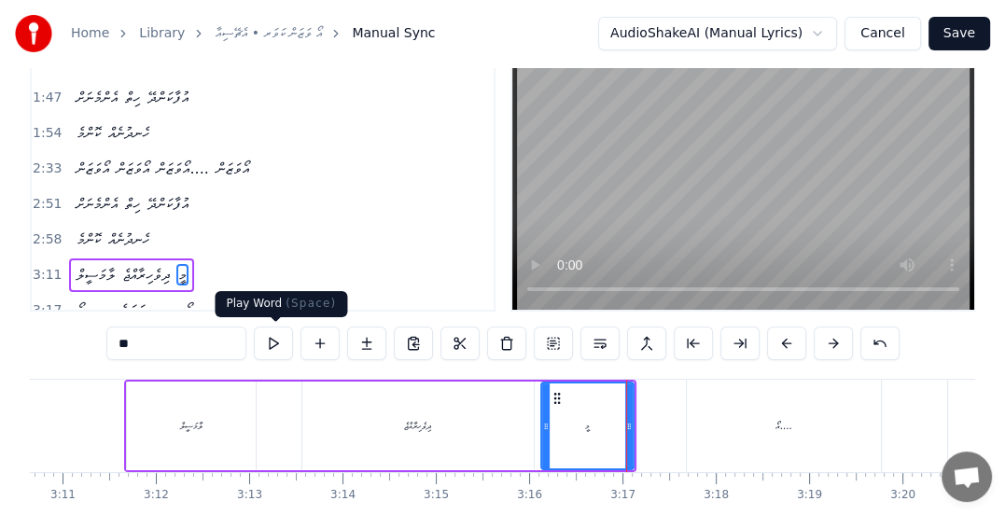
click at [278, 343] on button at bounding box center [273, 344] width 39 height 34
click at [48, 301] on span "3:17" at bounding box center [47, 310] width 29 height 19
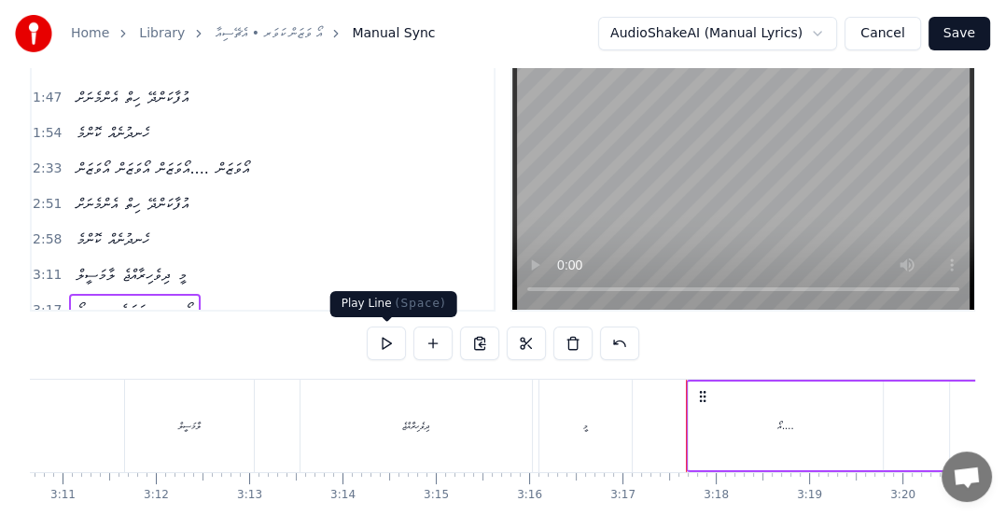
click at [386, 350] on button at bounding box center [386, 344] width 39 height 34
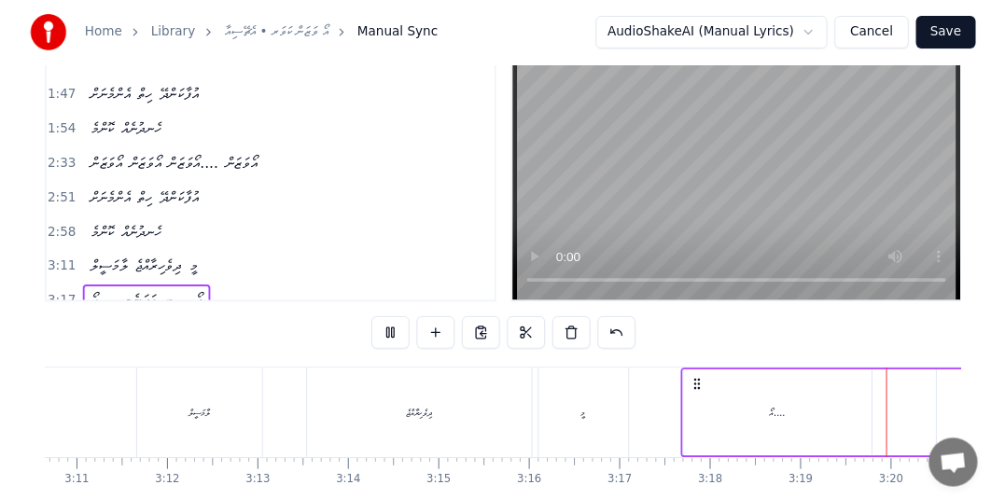
scroll to position [0, 18108]
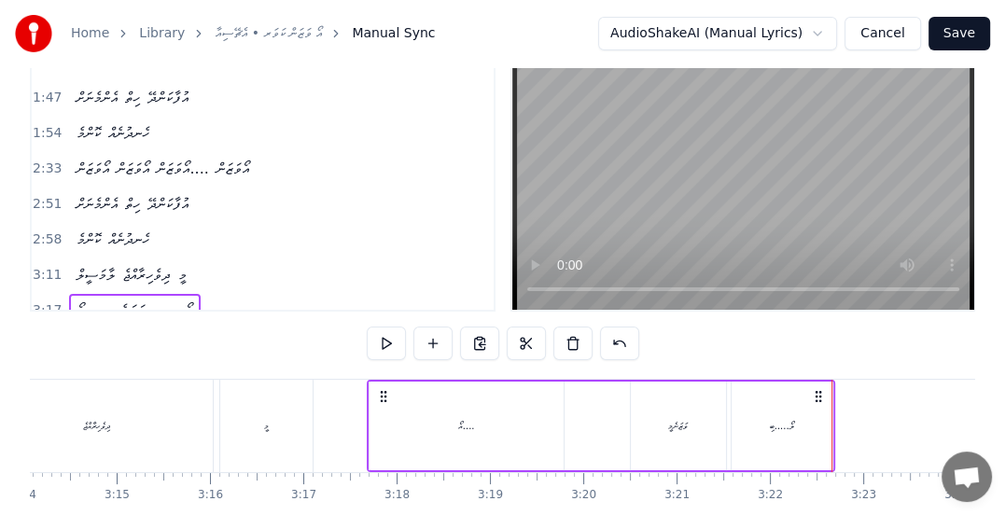
click at [956, 28] on button "Save" at bounding box center [959, 34] width 62 height 34
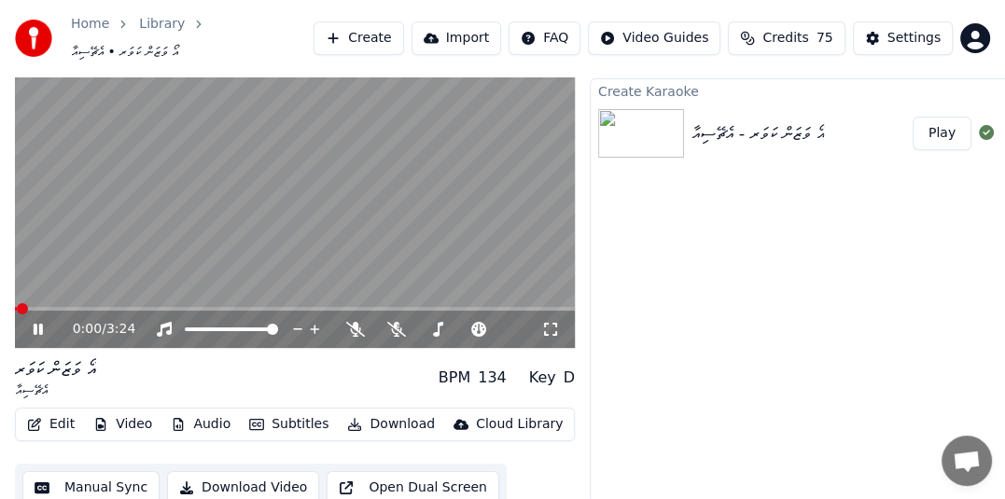
scroll to position [50, 0]
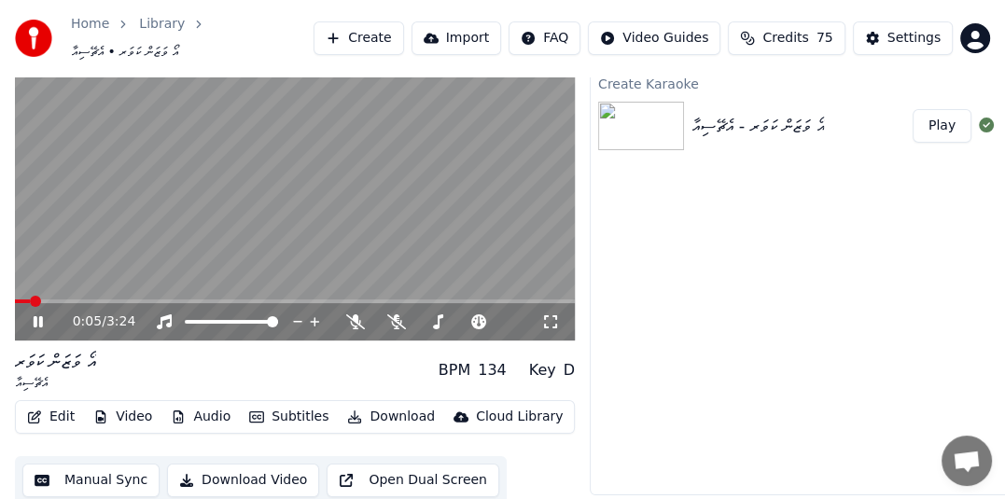
click at [45, 314] on icon at bounding box center [51, 321] width 43 height 15
click at [204, 405] on button "Audio" at bounding box center [200, 417] width 75 height 26
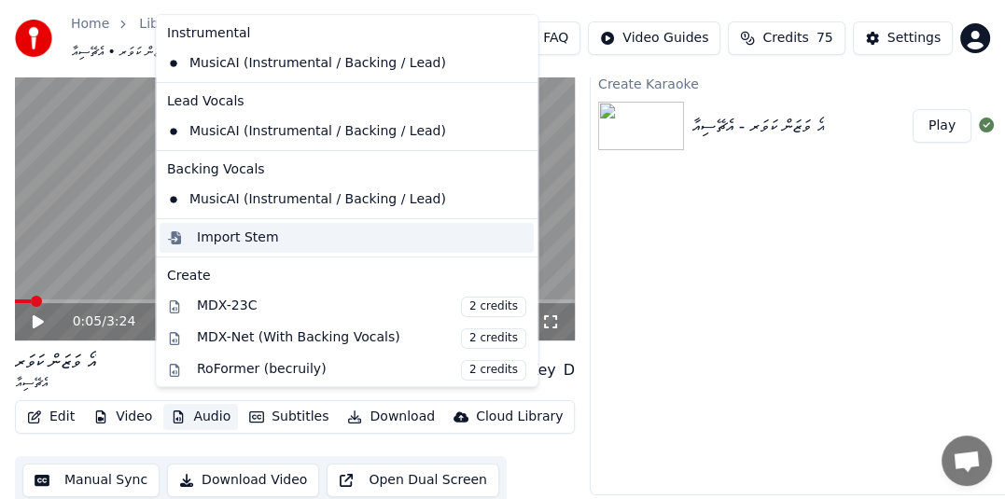
click at [237, 235] on div "Import Stem" at bounding box center [238, 238] width 82 height 19
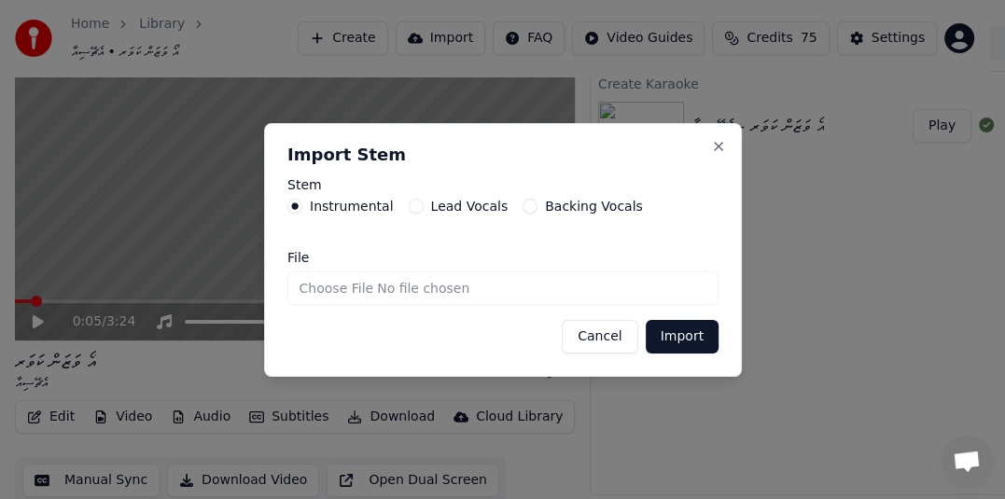
scroll to position [35, 0]
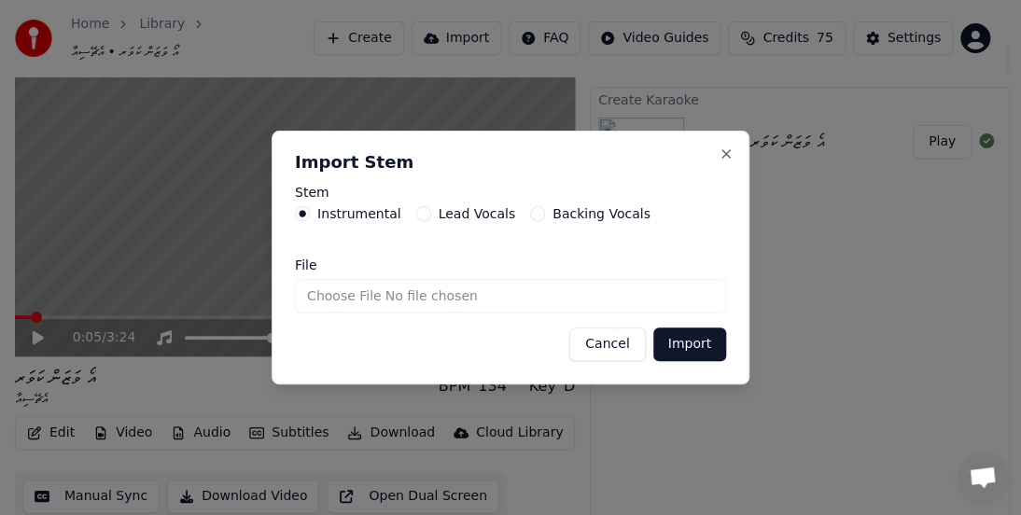
click at [612, 348] on button "Cancel" at bounding box center [607, 345] width 76 height 34
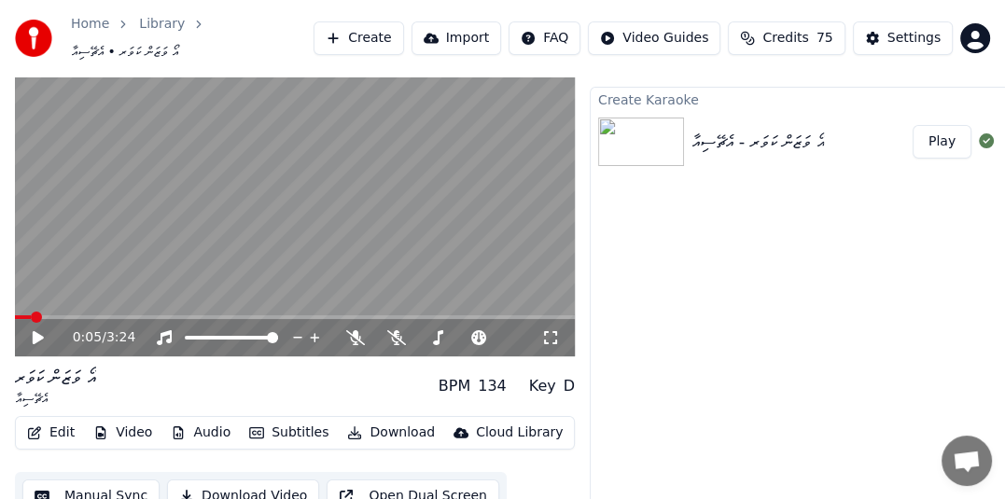
click at [202, 420] on button "Audio" at bounding box center [200, 433] width 75 height 26
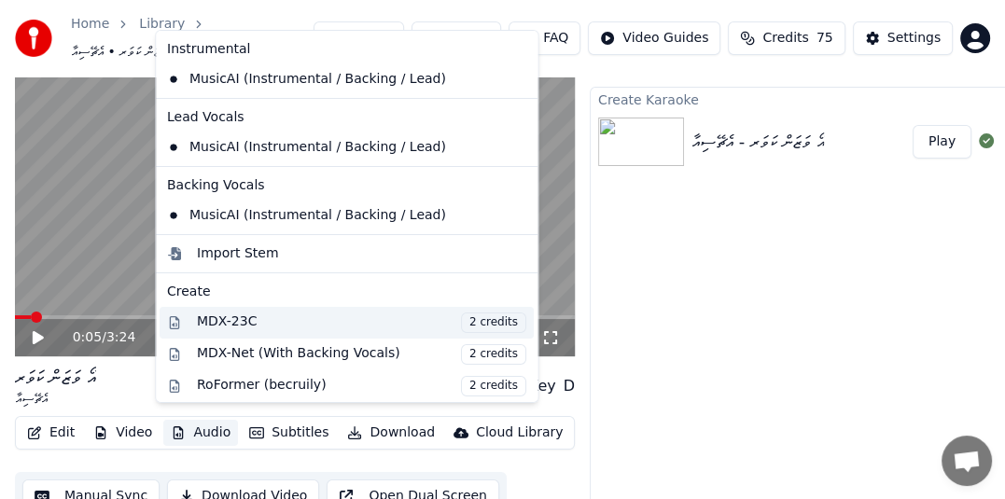
scroll to position [253, 0]
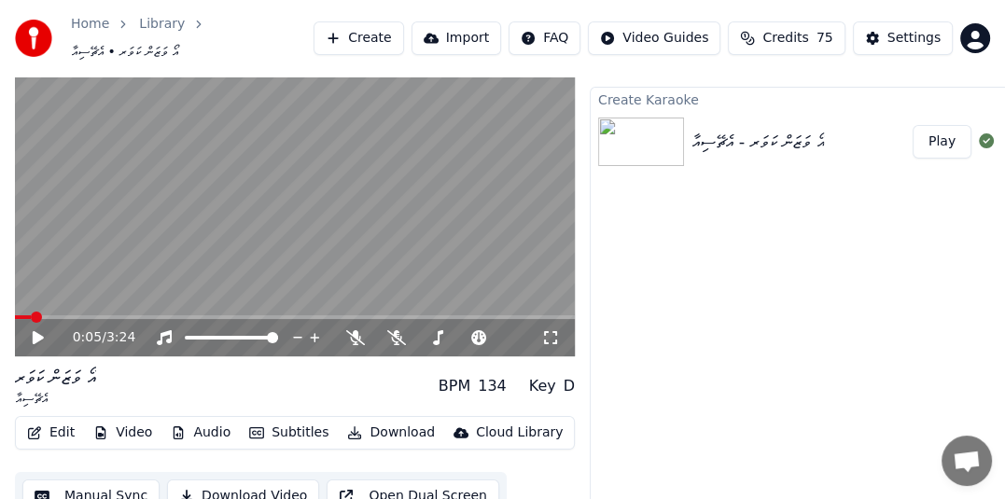
click at [590, 0] on div "Home Library އޯ ވަޒަން ކަވަރ • އެޗޭސިއާ Create Import FAQ Video Guides Credits …" at bounding box center [502, 38] width 1005 height 77
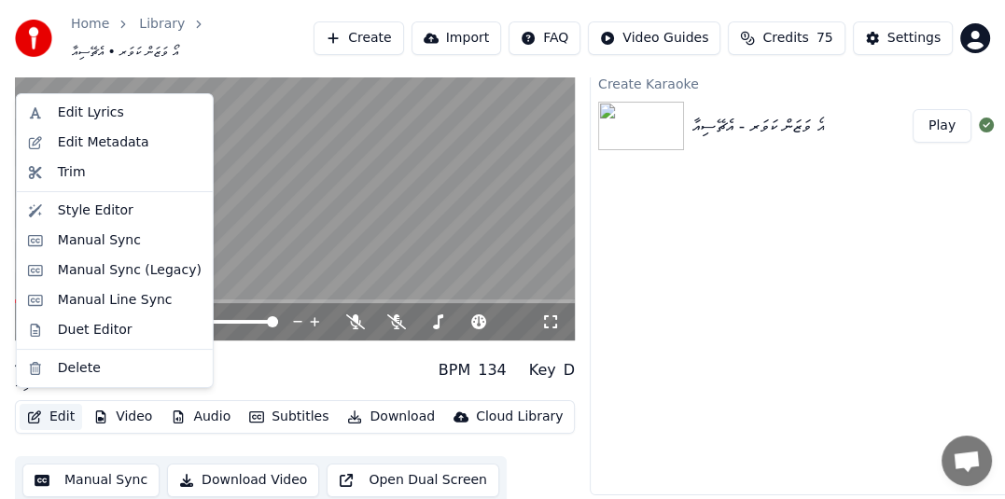
click at [49, 404] on button "Edit" at bounding box center [51, 417] width 63 height 26
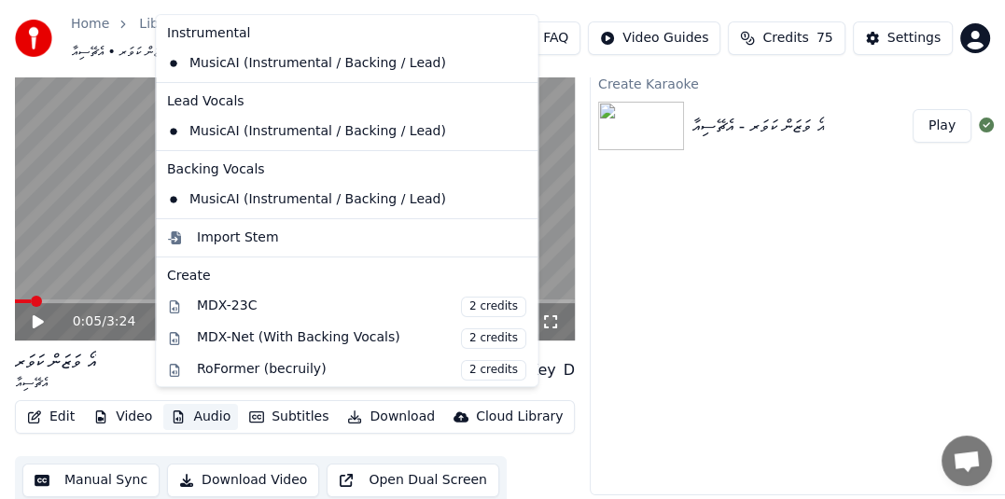
click at [970, 34] on html "Home Library އޯ ވަޒަން ކަވަރ • އެޗޭސިއާ Create Import FAQ Video Guides Credits …" at bounding box center [502, 199] width 1005 height 499
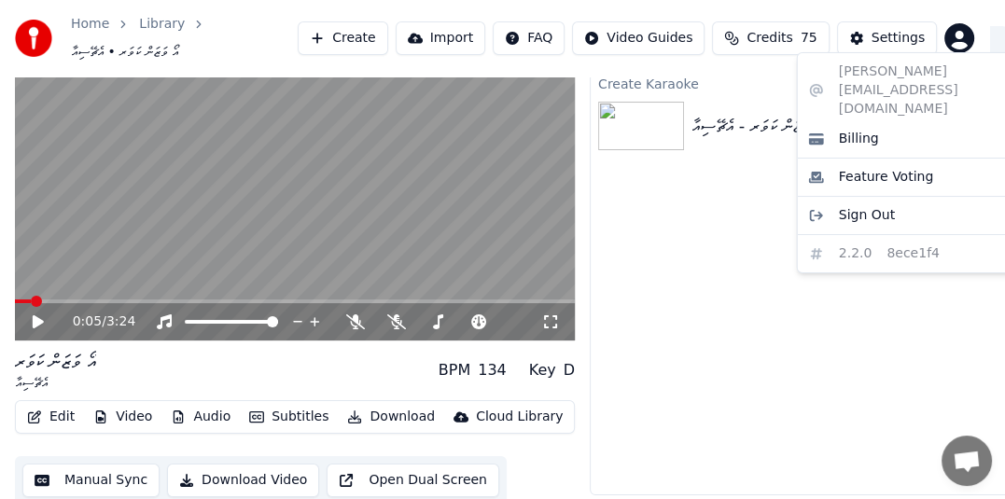
scroll to position [35, 0]
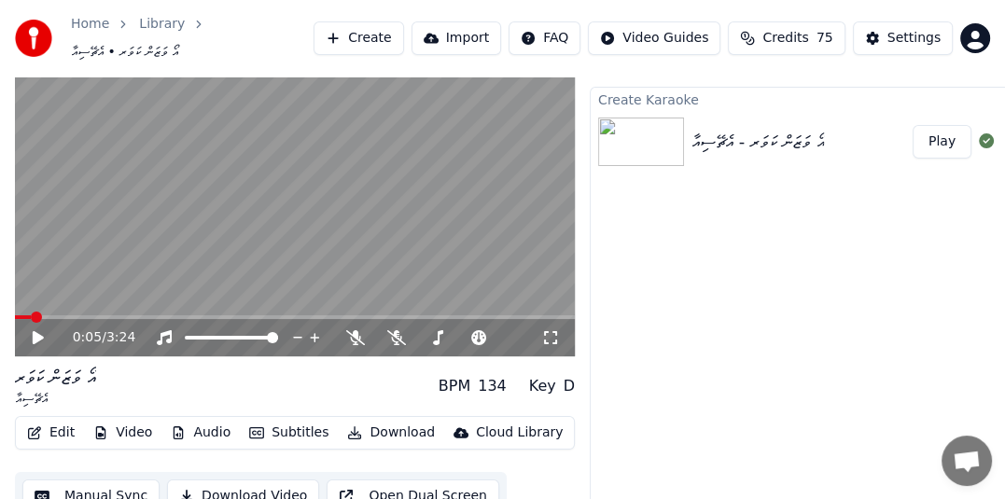
click at [970, 30] on html "Home Library އޯ ވަޒަން ކަވަރ • އެޗޭސިއާ Create Import FAQ Video Guides Credits …" at bounding box center [502, 214] width 1005 height 499
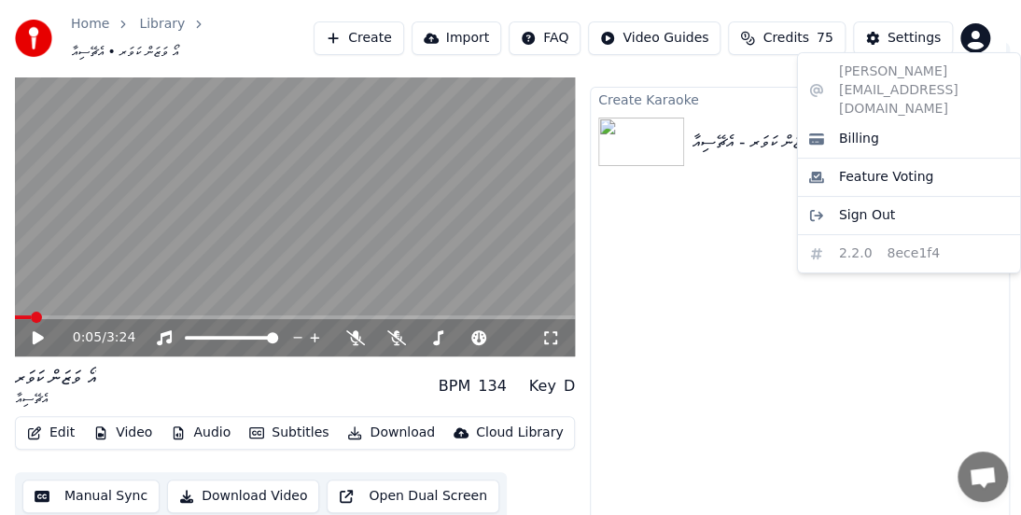
click at [497, 422] on html "Home Library އޯ ވަޒަން ކަވަރ • އެޗޭސިއާ Create Import FAQ Video Guides Credits …" at bounding box center [510, 222] width 1021 height 515
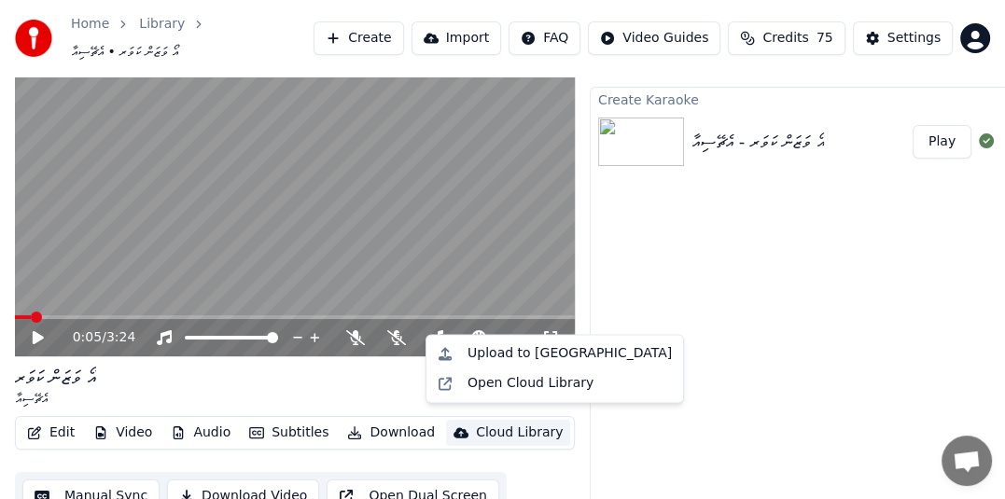
click at [453, 428] on icon "button" at bounding box center [460, 433] width 15 height 10
click at [493, 380] on div "Open Cloud Library" at bounding box center [530, 383] width 126 height 19
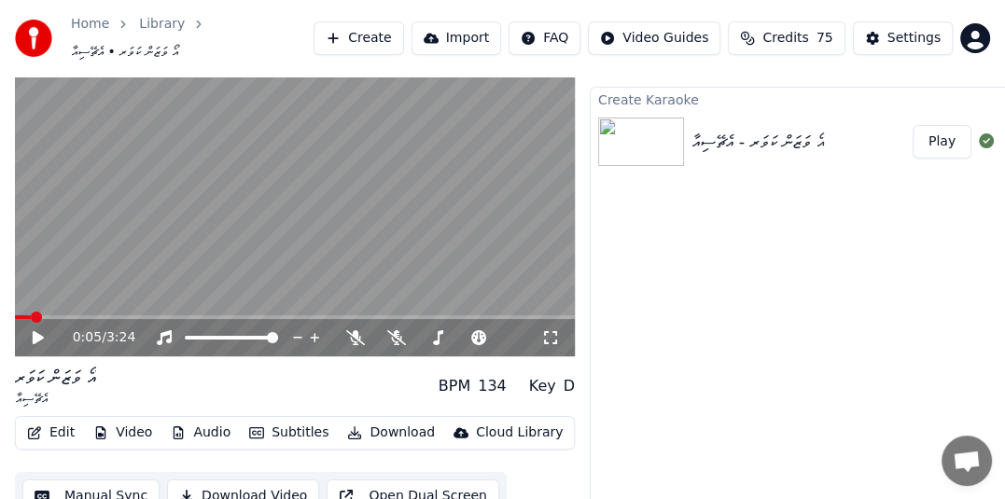
click at [63, 428] on button "Edit" at bounding box center [51, 433] width 63 height 26
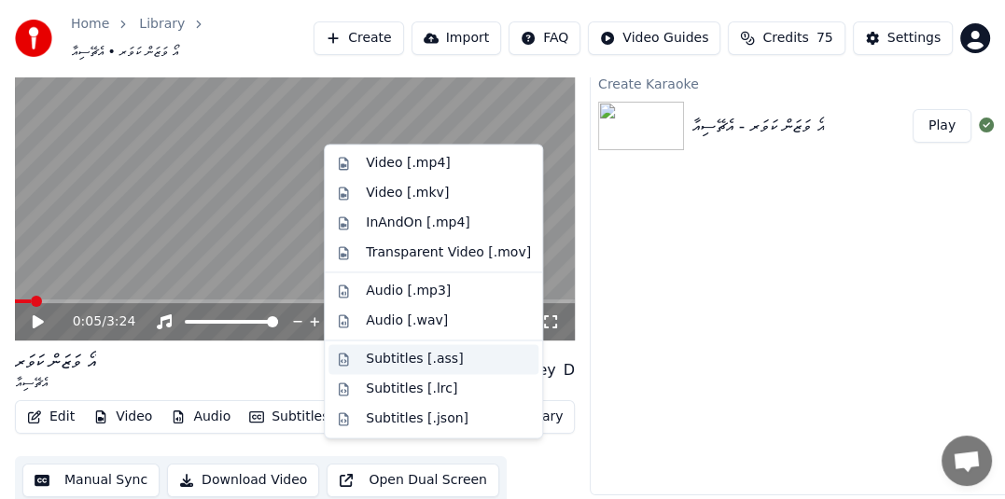
scroll to position [0, 0]
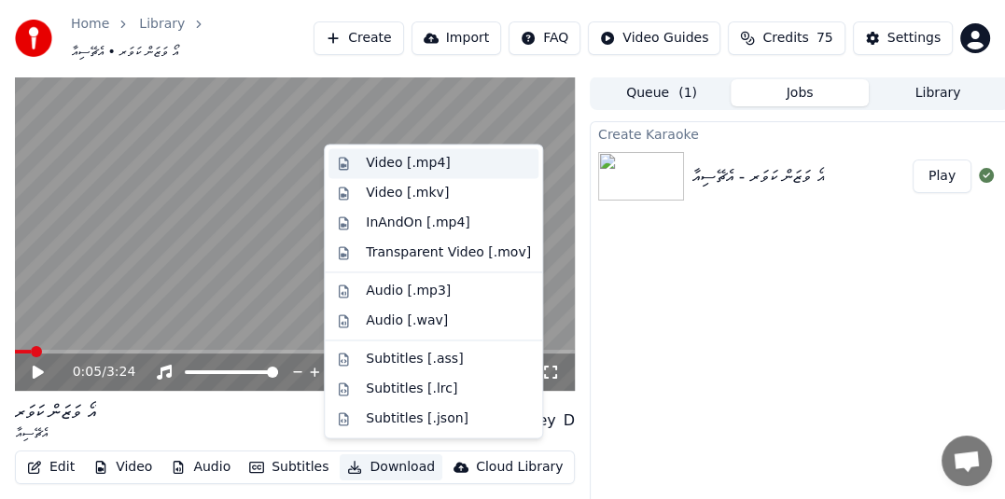
click at [430, 157] on div "Video [.mp4]" at bounding box center [408, 163] width 84 height 19
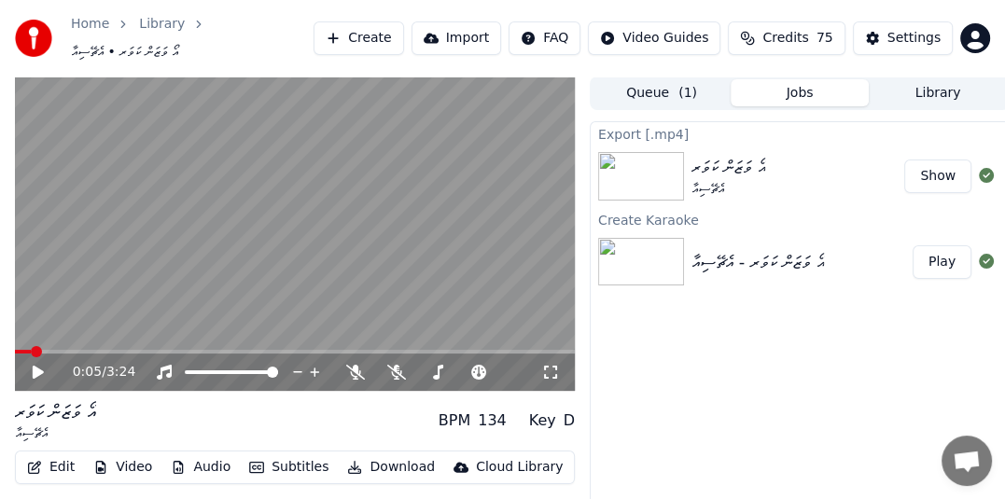
click at [941, 163] on button "Show" at bounding box center [937, 177] width 67 height 34
